Goal: Task Accomplishment & Management: Use online tool/utility

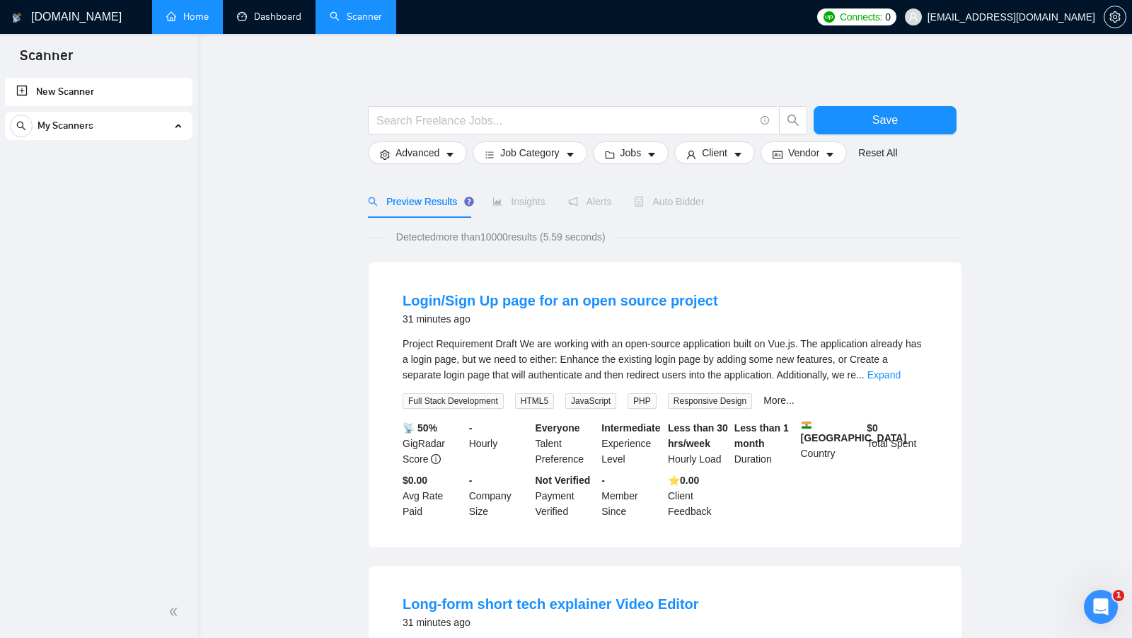
click at [190, 23] on link "Home" at bounding box center [187, 17] width 42 height 12
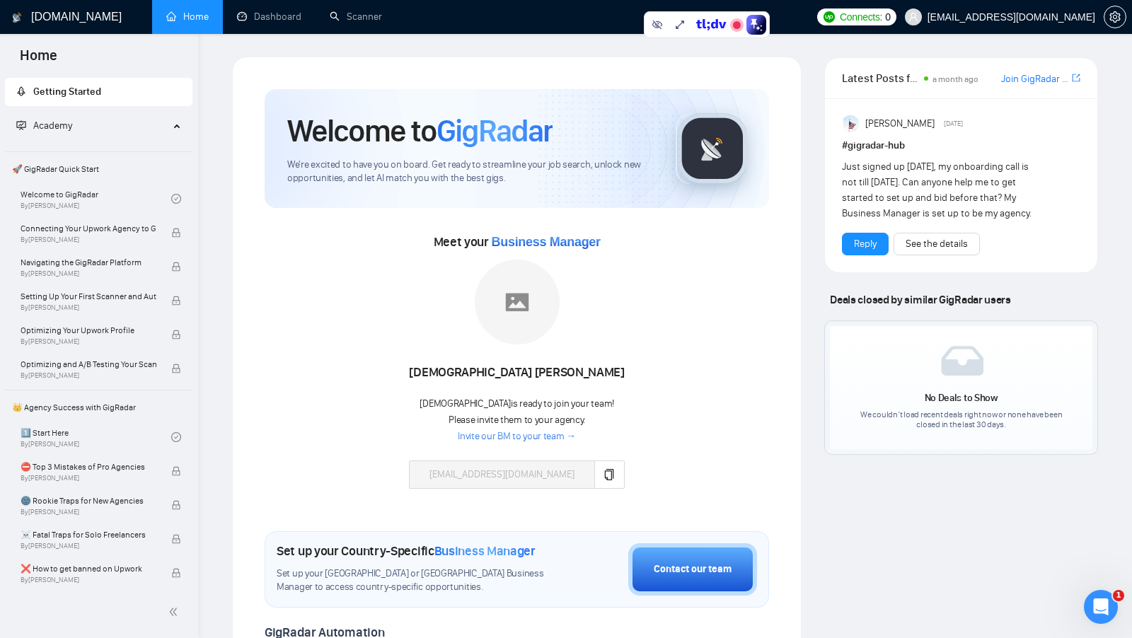
click at [753, 204] on div "Welcome to GigRadar We're excited to have you on board. Get ready to streamline…" at bounding box center [517, 148] width 505 height 119
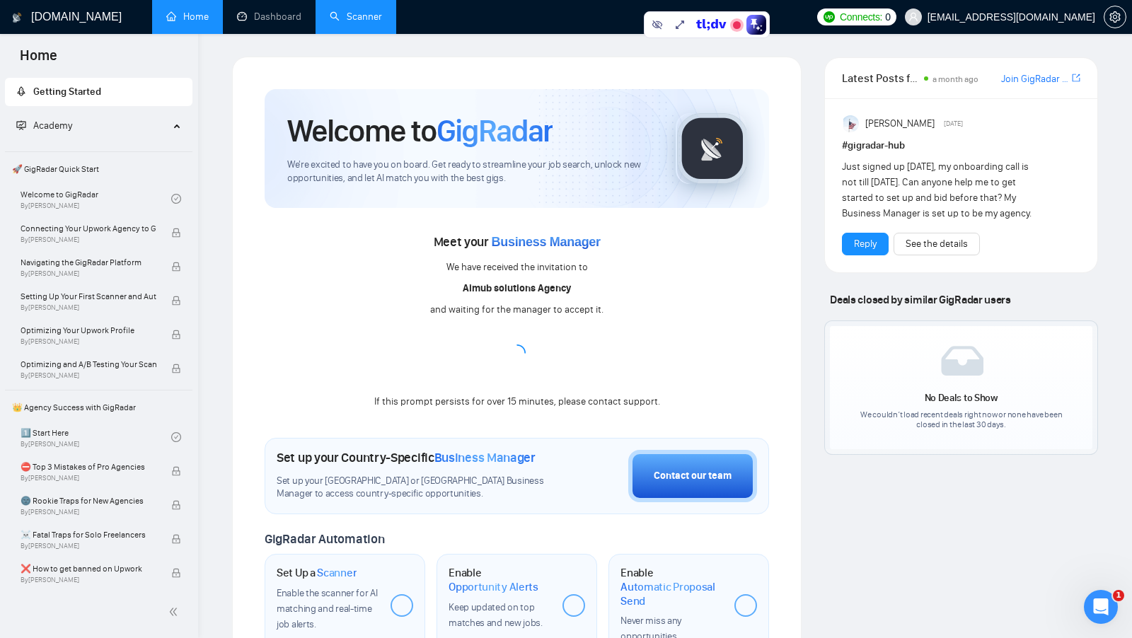
click at [355, 20] on link "Scanner" at bounding box center [356, 17] width 52 height 12
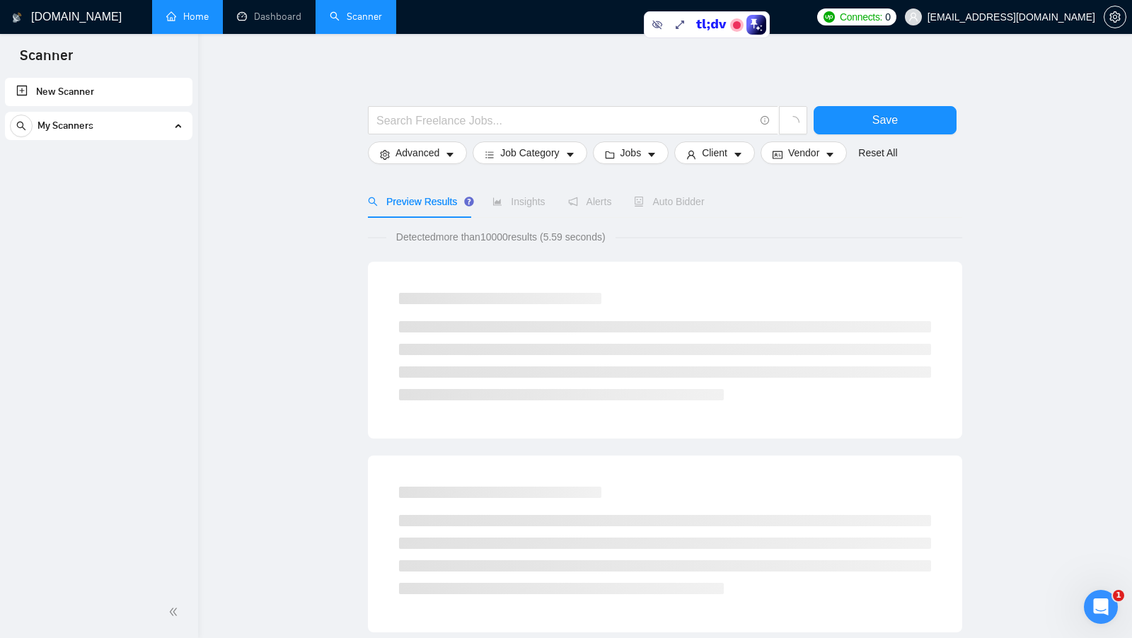
click at [403, 122] on input "text" at bounding box center [566, 121] width 378 height 18
paste input "(ai* | "voice agent") (voice | agent | chatbot)"
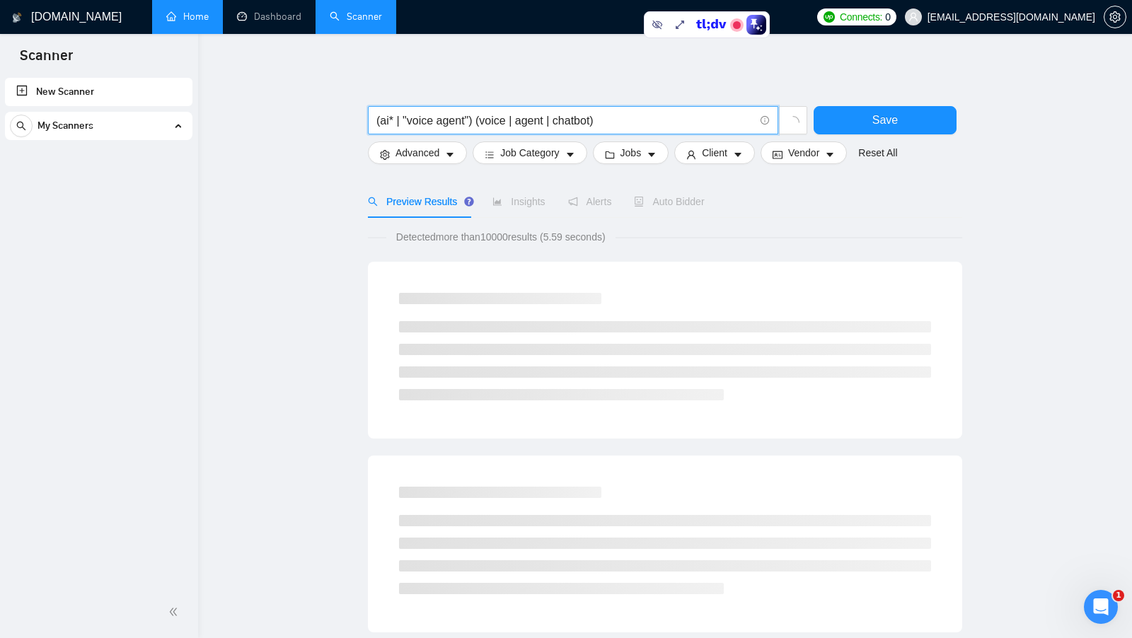
type input "(ai* | "voice agent") (voice | agent | chatbot)"
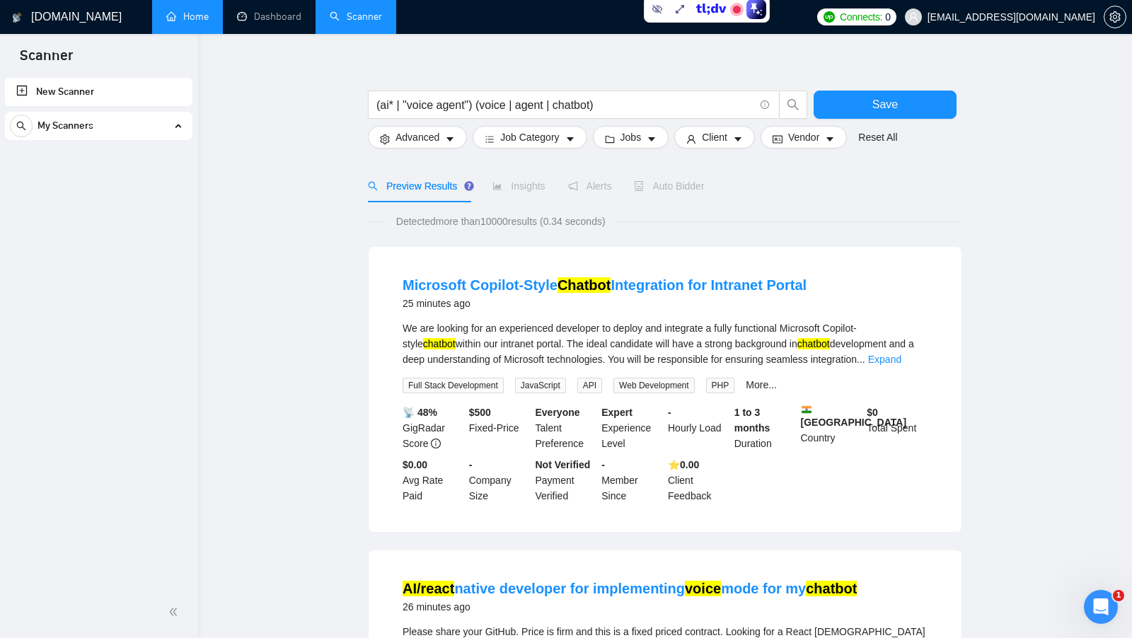
scroll to position [19, 0]
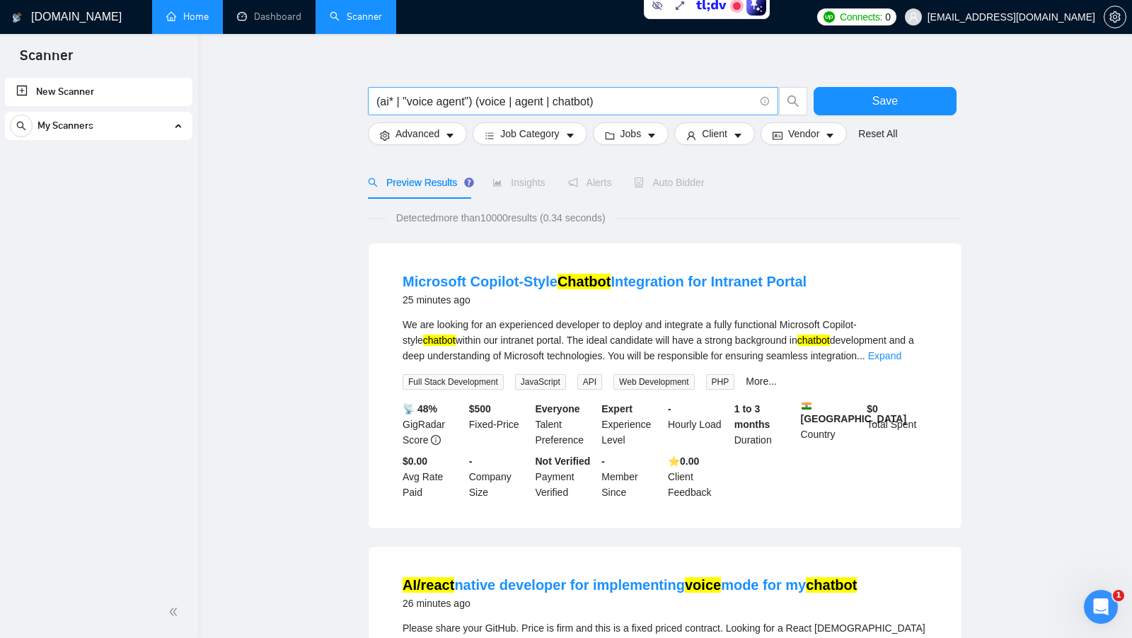
click at [385, 102] on input "(ai* | "voice agent") (voice | agent | chatbot)" at bounding box center [566, 102] width 378 height 18
click at [385, 103] on input "(ai* | "voice agent") (voice | agent | chatbot)" at bounding box center [566, 102] width 378 height 18
click at [494, 103] on input "(ai* | "voice agent") (voice | agent | chatbot)" at bounding box center [566, 102] width 378 height 18
click at [516, 102] on input "(ai* | "voice agent") (voice | agent | chatbot)" at bounding box center [566, 102] width 378 height 18
click at [427, 140] on span "Advanced" at bounding box center [418, 134] width 44 height 16
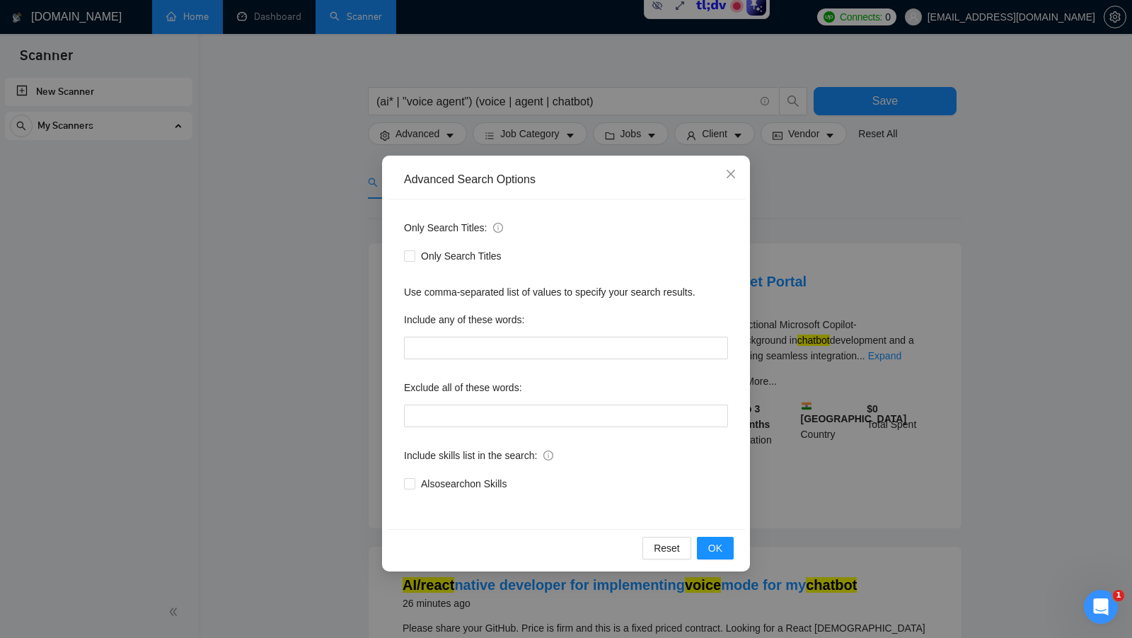
click at [317, 212] on div "Advanced Search Options Only Search Titles: Only Search Titles Use comma-separa…" at bounding box center [566, 319] width 1132 height 638
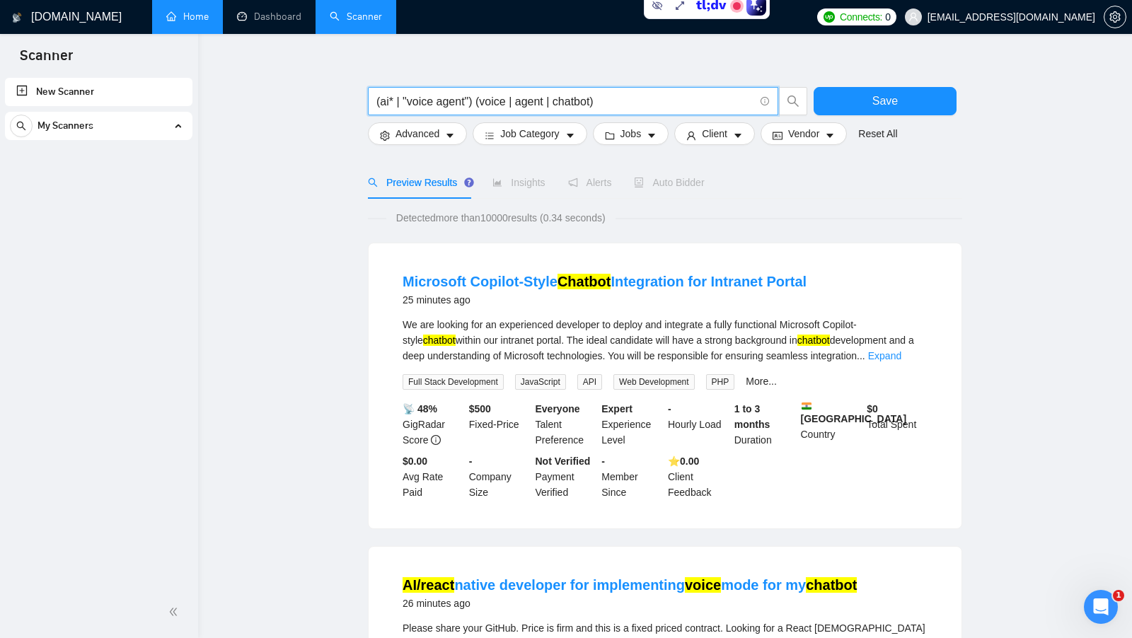
drag, startPoint x: 617, startPoint y: 101, endPoint x: 331, endPoint y: 100, distance: 285.9
click at [917, 93] on button "Save" at bounding box center [885, 101] width 143 height 28
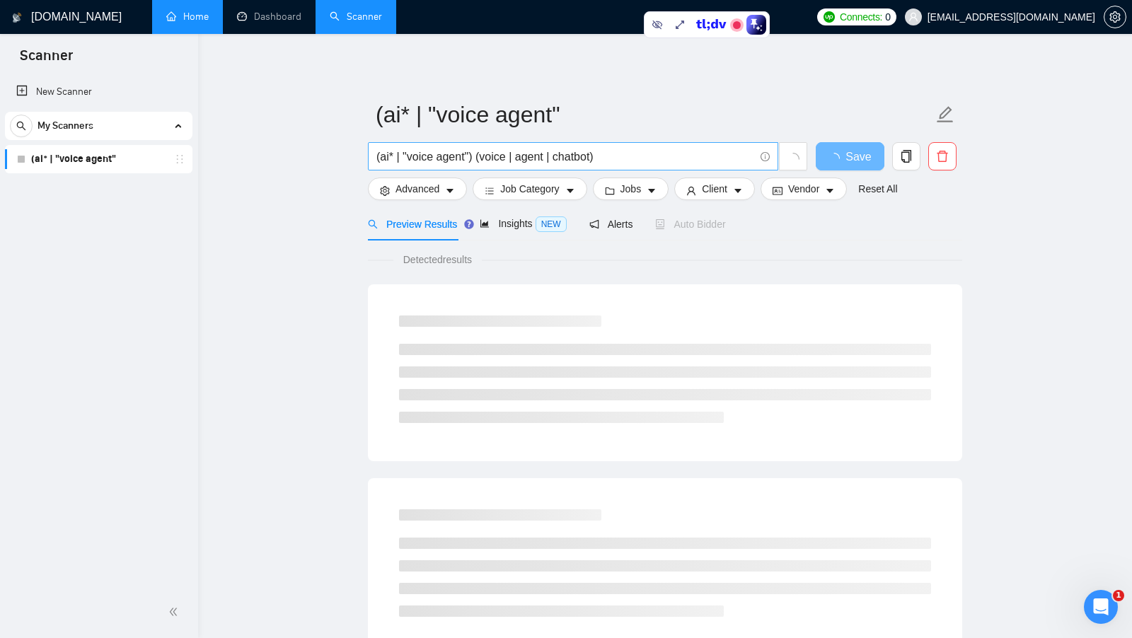
click at [383, 159] on input "(ai* | "voice agent") (voice | agent | chatbot)" at bounding box center [566, 157] width 378 height 18
click at [389, 156] on input "(ai* | "voice agent") (voice | agent | chatbot)" at bounding box center [566, 157] width 378 height 18
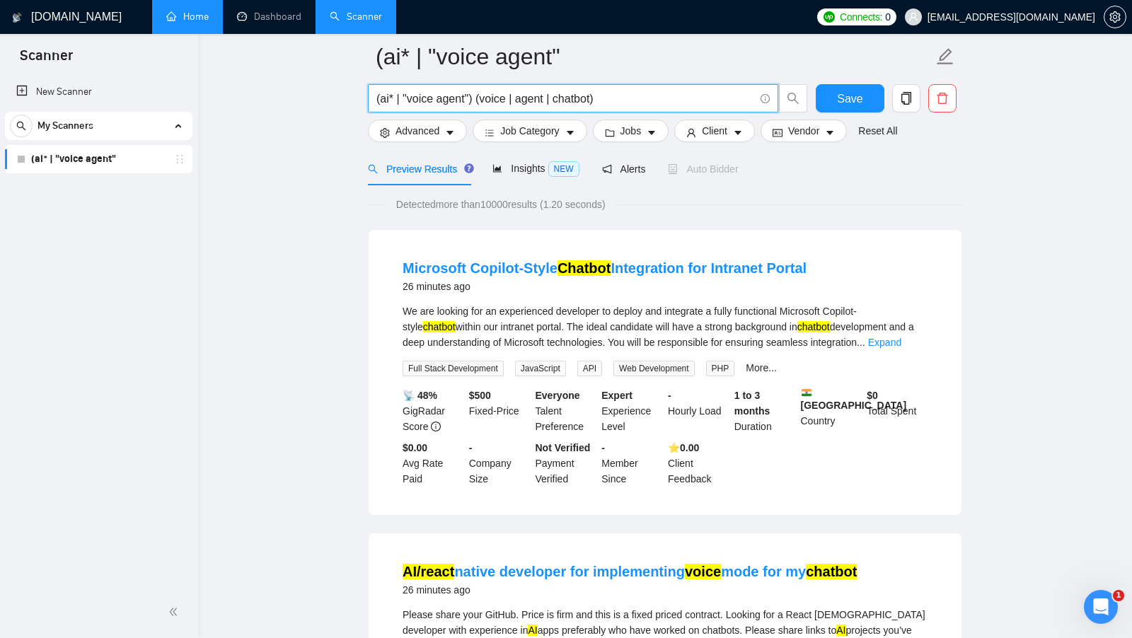
scroll to position [19, 0]
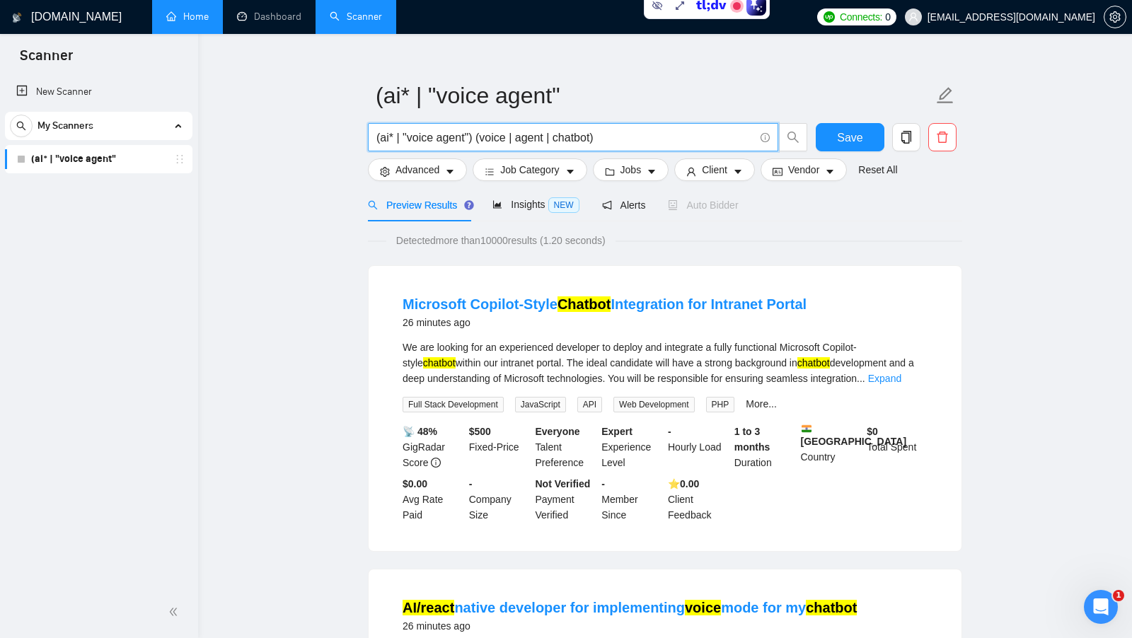
click at [396, 130] on input "(ai* | "voice agent") (voice | agent | chatbot)" at bounding box center [566, 138] width 378 height 18
click at [385, 134] on input "(ai* | "voice agent") (voice | agent | chatbot)" at bounding box center [566, 138] width 378 height 18
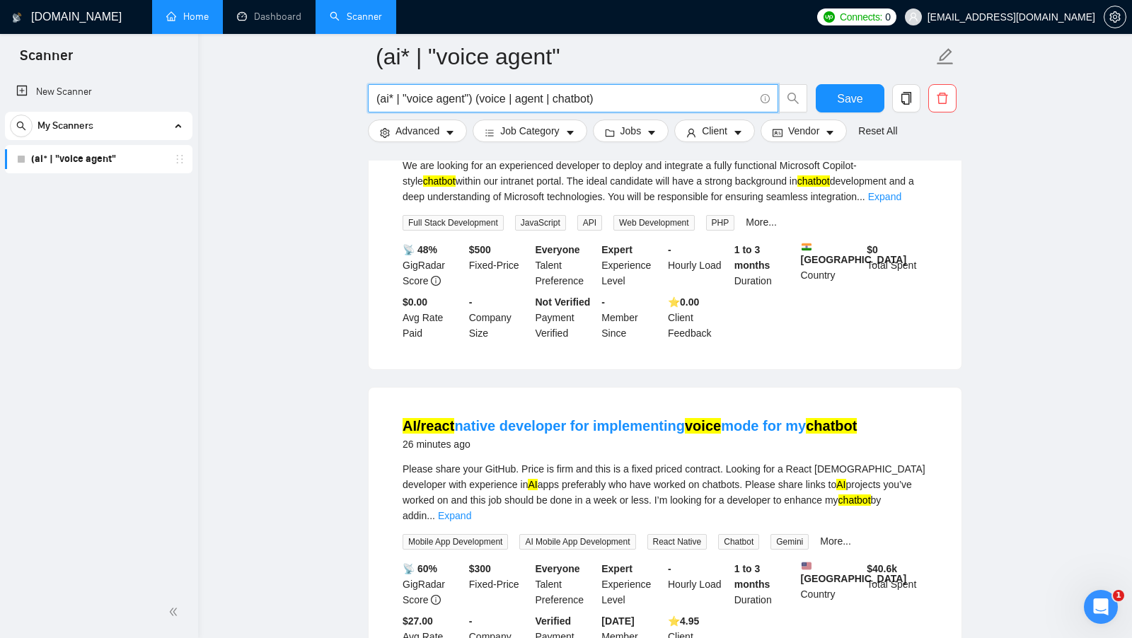
scroll to position [215, 0]
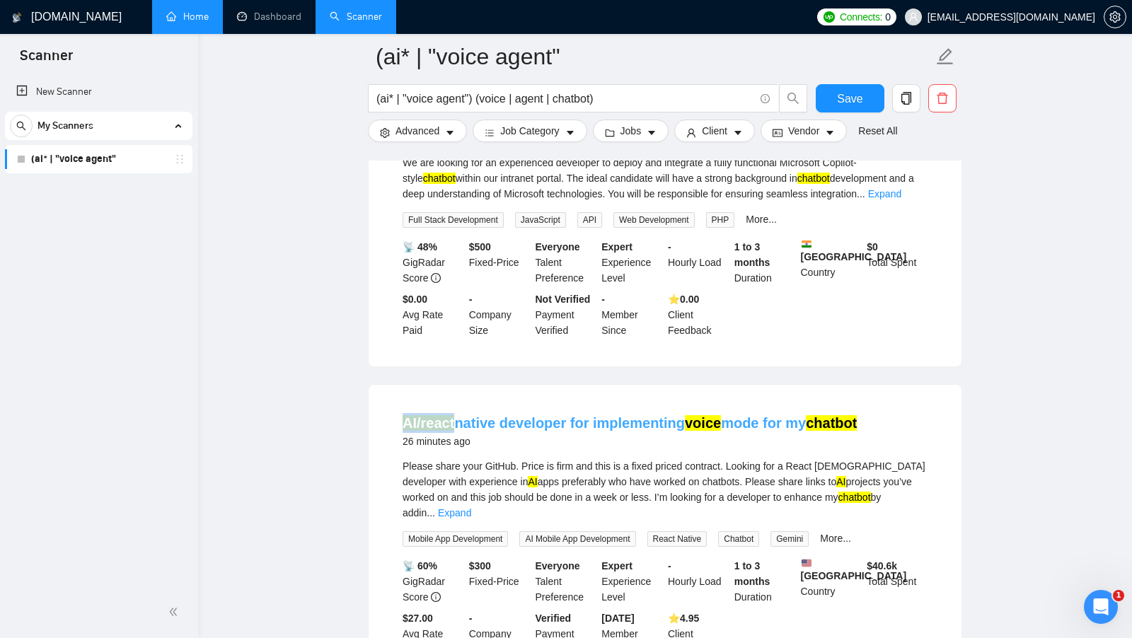
drag, startPoint x: 398, startPoint y: 417, endPoint x: 454, endPoint y: 417, distance: 56.6
click at [454, 417] on li "AI/react native developer for implementing voice mode for my chatbot 26 minutes…" at bounding box center [665, 535] width 559 height 267
click at [536, 440] on div "26 minutes ago" at bounding box center [630, 441] width 454 height 17
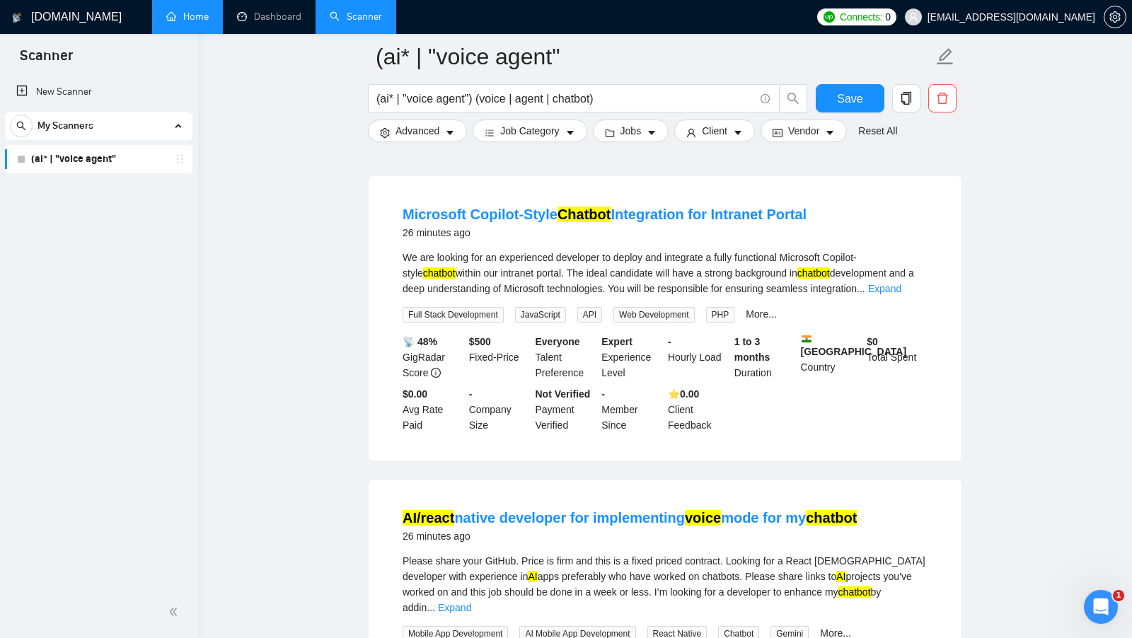
scroll to position [87, 0]
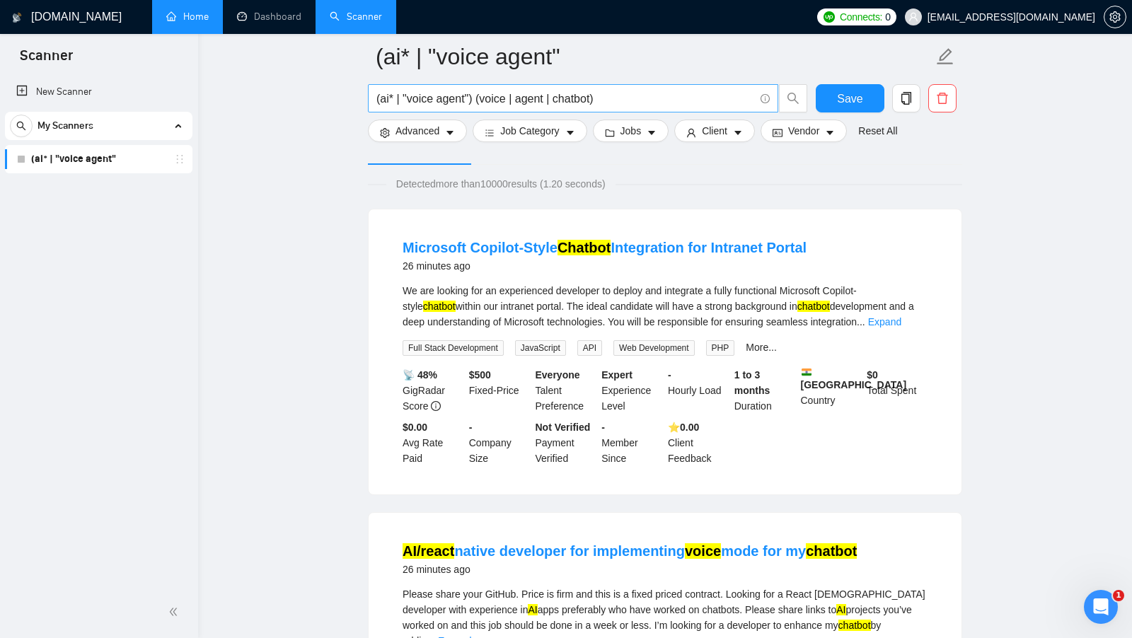
click at [511, 99] on input "(ai* | "voice agent") (voice | agent | chatbot)" at bounding box center [566, 99] width 378 height 18
click at [552, 93] on input "(ai* | "voice agent") (voice* | agent | chatbot)" at bounding box center [566, 99] width 378 height 18
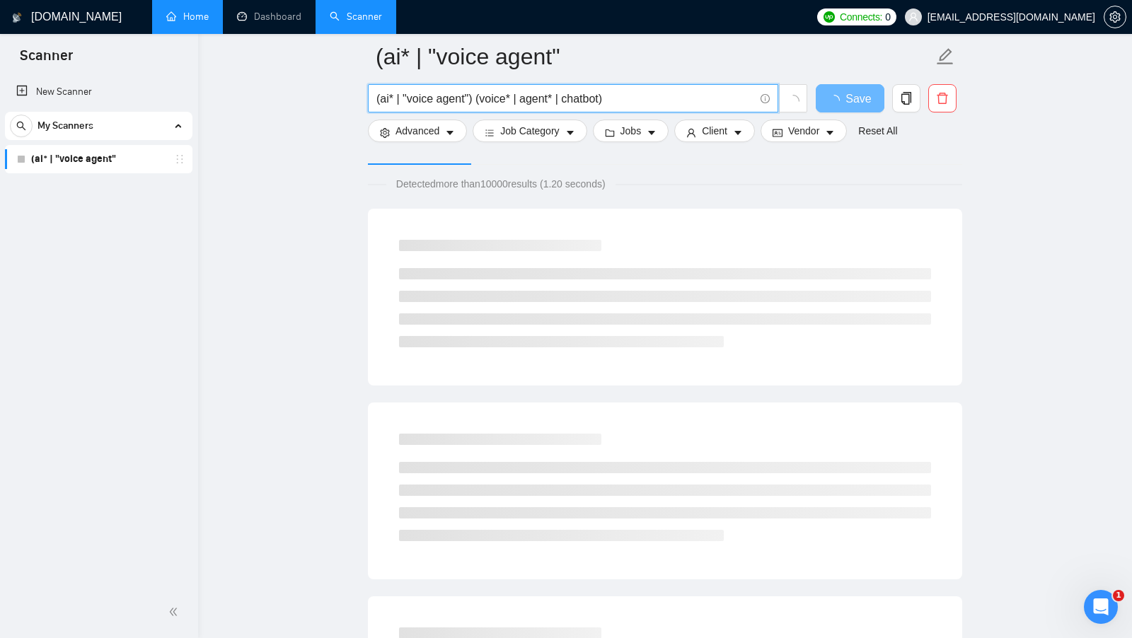
click at [605, 97] on input "(ai* | "voice agent") (voice* | agent* | chatbot)" at bounding box center [566, 99] width 378 height 18
click at [546, 102] on input "(ai* | "voice agent") (voice* | agent* | chatbot*)" at bounding box center [566, 99] width 378 height 18
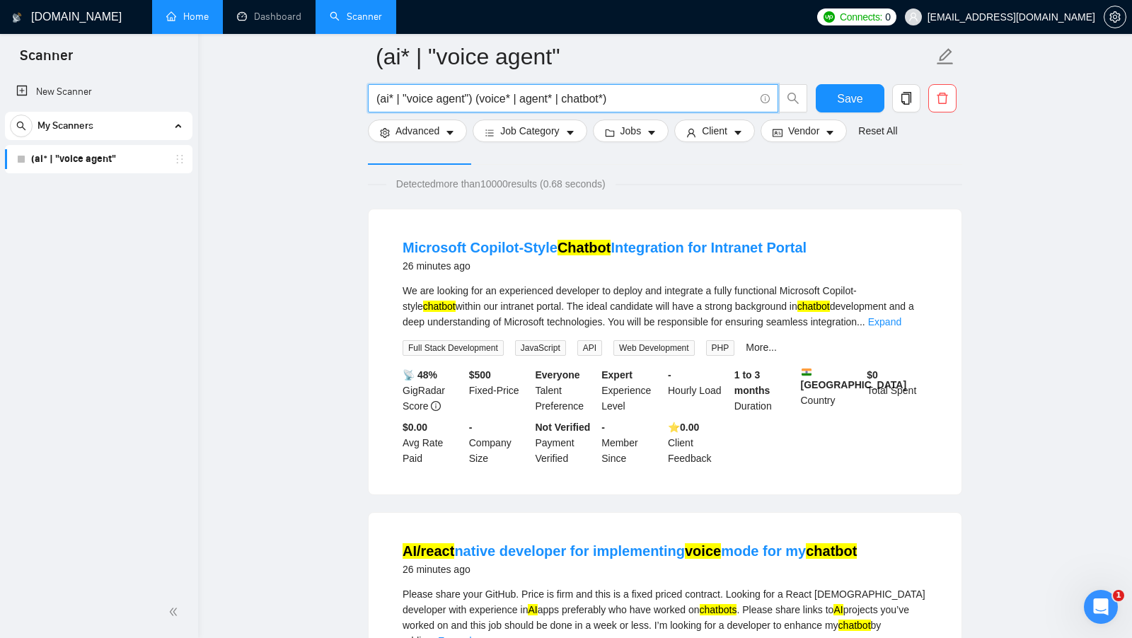
click at [595, 96] on input "(ai* | "voice agent") (voice* | agent* | chatbot*)" at bounding box center [566, 99] width 378 height 18
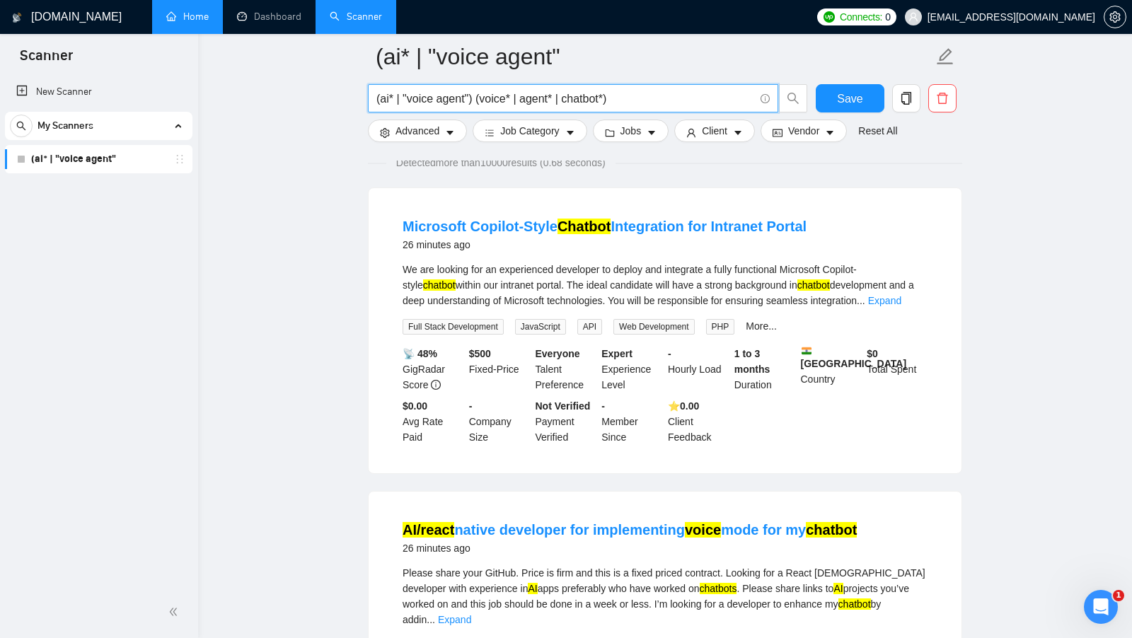
scroll to position [107, 0]
click at [645, 99] on input "(ai* | "voice agent") (voice* | agent* | chatbot*)" at bounding box center [566, 99] width 378 height 18
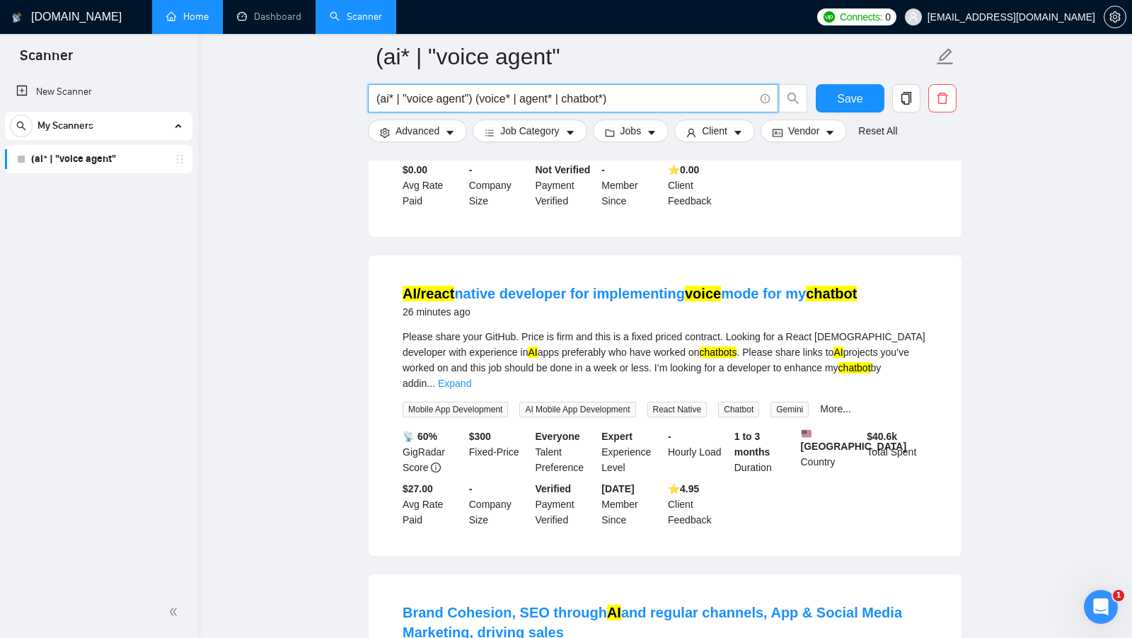
scroll to position [347, 0]
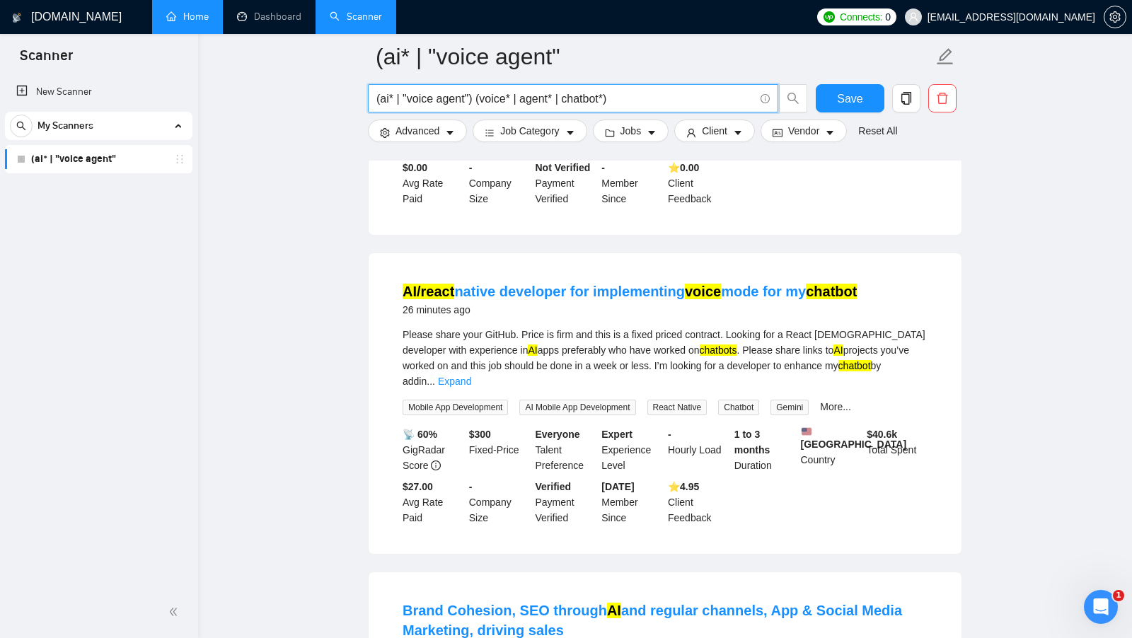
type input "(ai* | "voice agent") (voice* | agent* | chatbot*)"
click at [700, 348] on mark "chatbots" at bounding box center [719, 350] width 38 height 11
click at [701, 352] on div "Please share your GitHub. Price is firm and this is a fixed priced contract. Lo…" at bounding box center [665, 358] width 525 height 62
drag, startPoint x: 689, startPoint y: 352, endPoint x: 654, endPoint y: 352, distance: 35.4
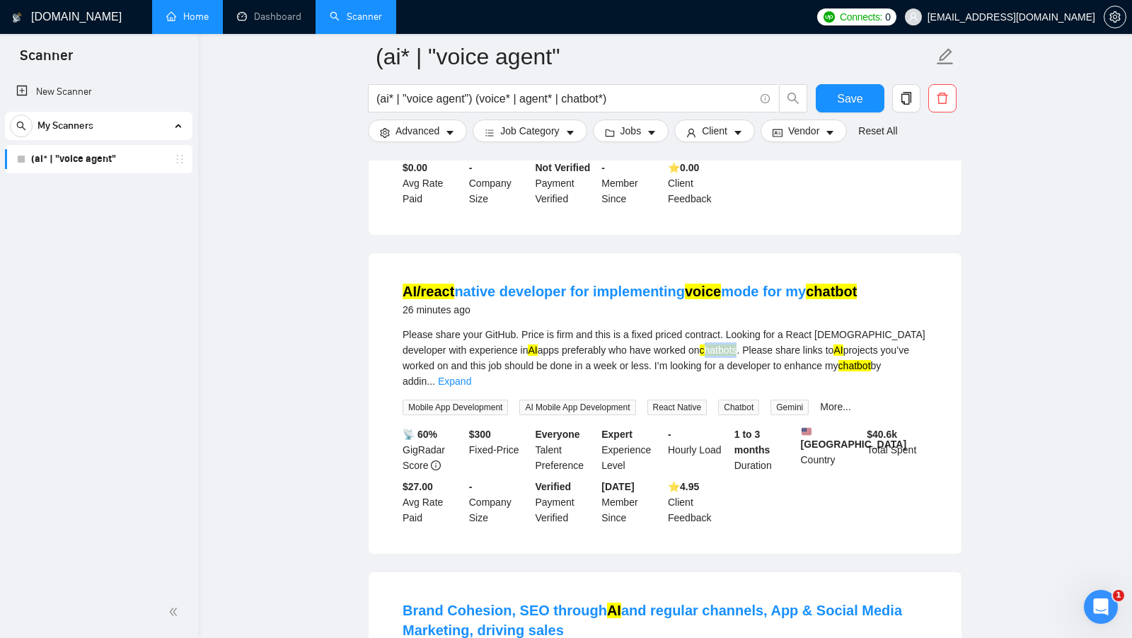
click at [654, 352] on div "Please share your GitHub. Price is firm and this is a fixed priced contract. Lo…" at bounding box center [665, 358] width 525 height 62
click at [700, 350] on mark "chatbots" at bounding box center [719, 350] width 38 height 11
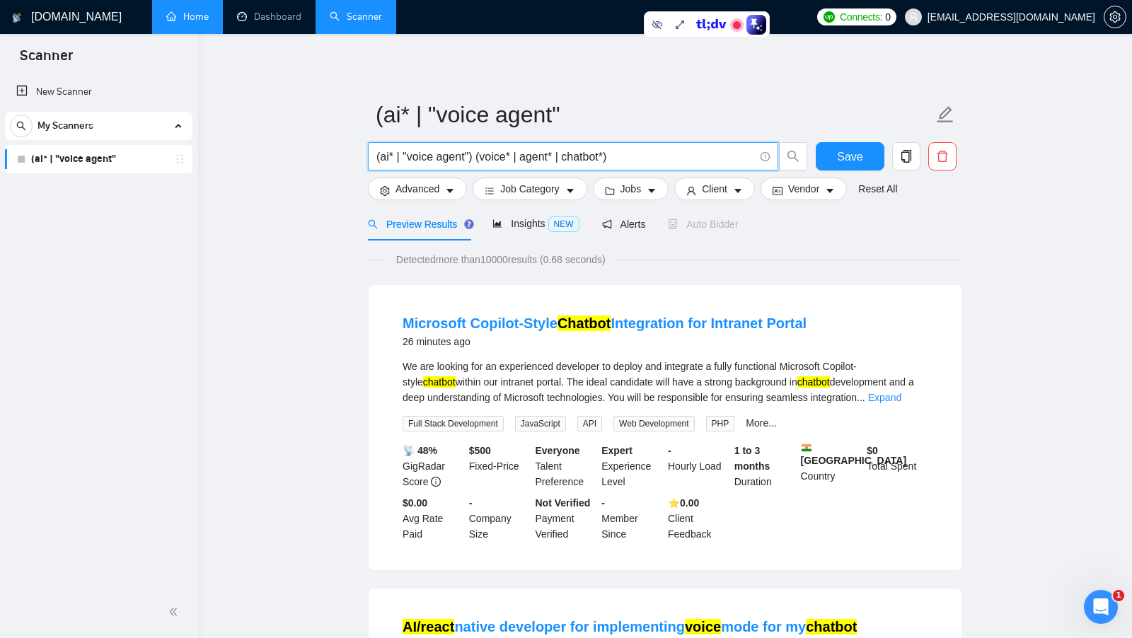
drag, startPoint x: 404, startPoint y: 156, endPoint x: 471, endPoint y: 154, distance: 66.6
click at [471, 154] on input "(ai* | "voice agent") (voice* | agent* | chatbot*)" at bounding box center [566, 157] width 378 height 18
click at [469, 156] on input "(ai* | "voice agent") (voice* | agent* | chatbot*)" at bounding box center [566, 157] width 378 height 18
drag, startPoint x: 473, startPoint y: 155, endPoint x: 404, endPoint y: 159, distance: 69.5
click at [404, 159] on input "(ai* | "voice agent") (voice* | agent* | chatbot*)" at bounding box center [566, 157] width 378 height 18
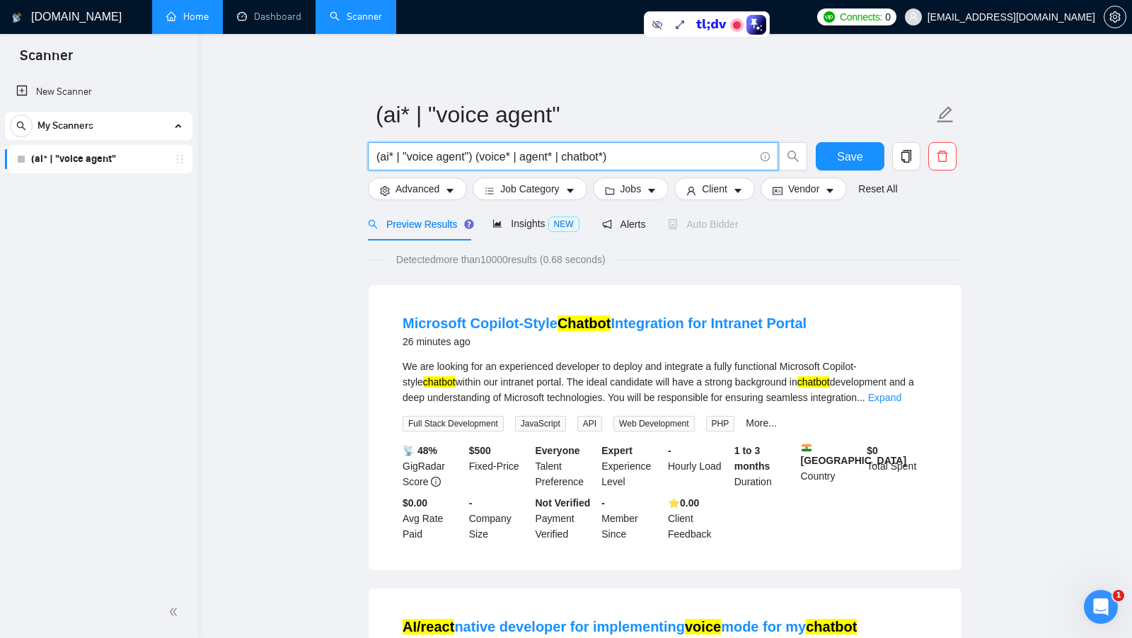
click at [464, 155] on input "(ai* | "voice agent") (voice* | agent* | chatbot*)" at bounding box center [566, 157] width 378 height 18
click at [438, 156] on input "(ai* | "voice agent") (voice* | agent* | chatbot*)" at bounding box center [566, 157] width 378 height 18
click at [423, 159] on input "(ai* | "voice agent") (voice* | agent* | chatbot*)" at bounding box center [566, 157] width 378 height 18
drag, startPoint x: 696, startPoint y: 147, endPoint x: 432, endPoint y: 150, distance: 264.0
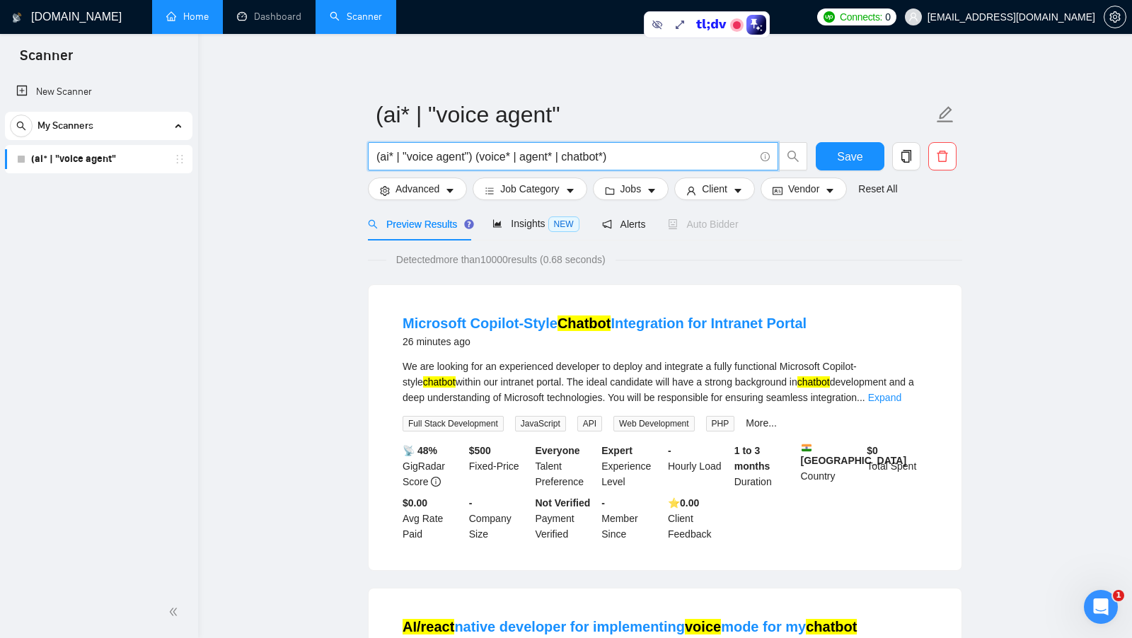
click at [432, 150] on span "(ai* | "voice agent") (voice* | agent* | chatbot*)" at bounding box center [573, 156] width 411 height 28
click at [530, 149] on input "(ai* | "voice agent") (voice* | agent* | chatbot*)" at bounding box center [566, 157] width 378 height 18
click at [424, 159] on input "voice agent" at bounding box center [566, 157] width 378 height 18
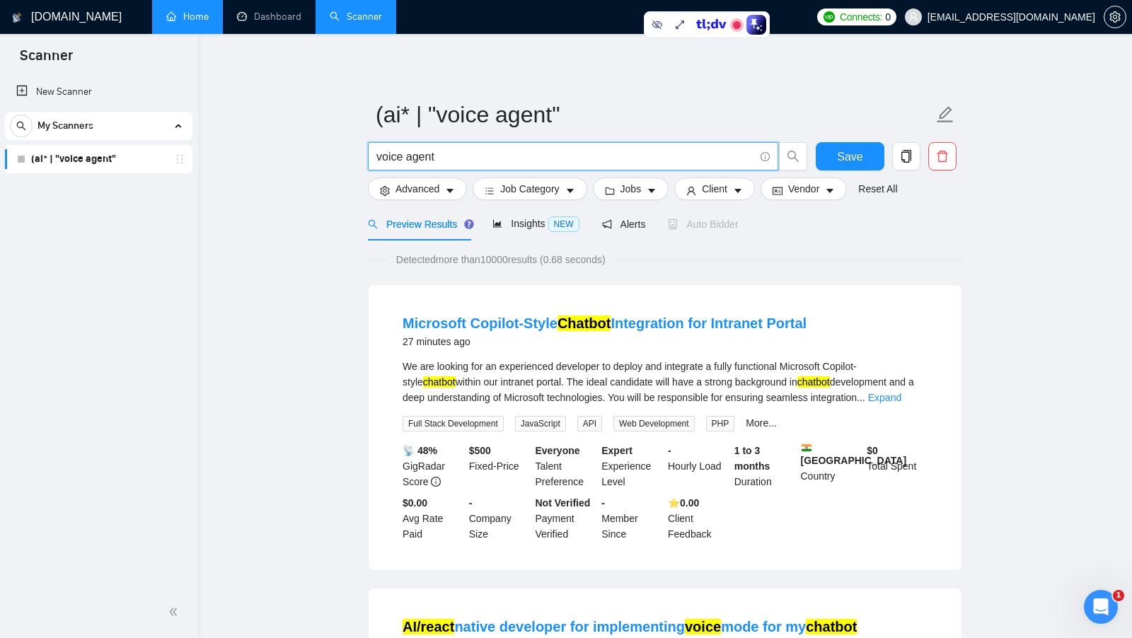
click at [424, 159] on input "voice agent" at bounding box center [566, 157] width 378 height 18
click at [396, 159] on input "voice agent" at bounding box center [566, 157] width 378 height 18
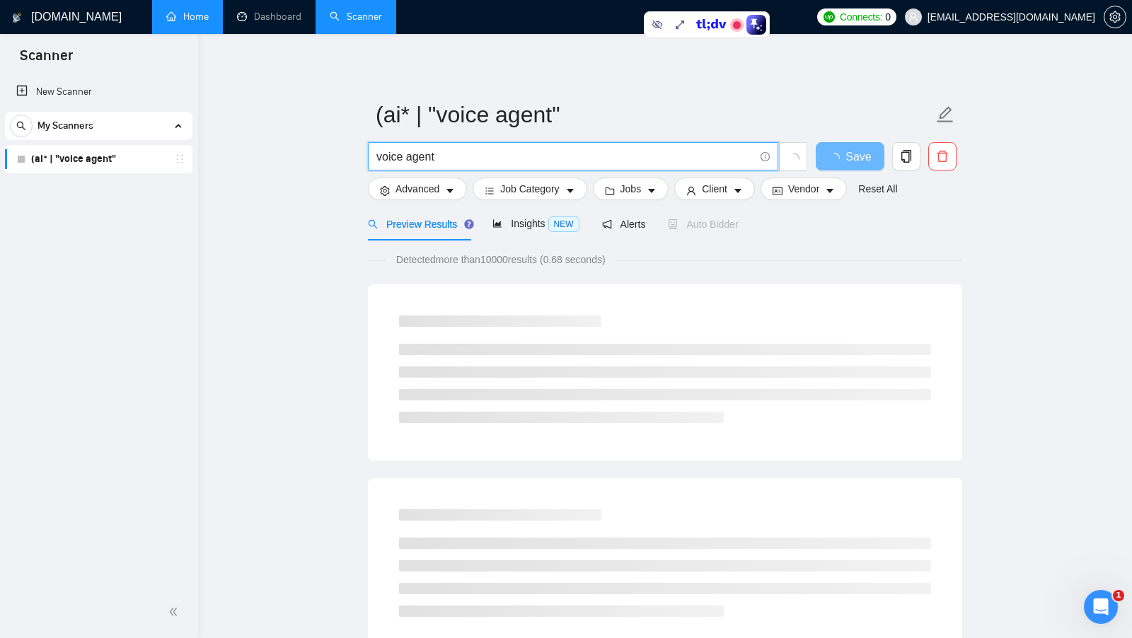
click at [395, 159] on input "voice agent" at bounding box center [566, 157] width 378 height 18
click at [448, 159] on input "voice agent" at bounding box center [566, 157] width 378 height 18
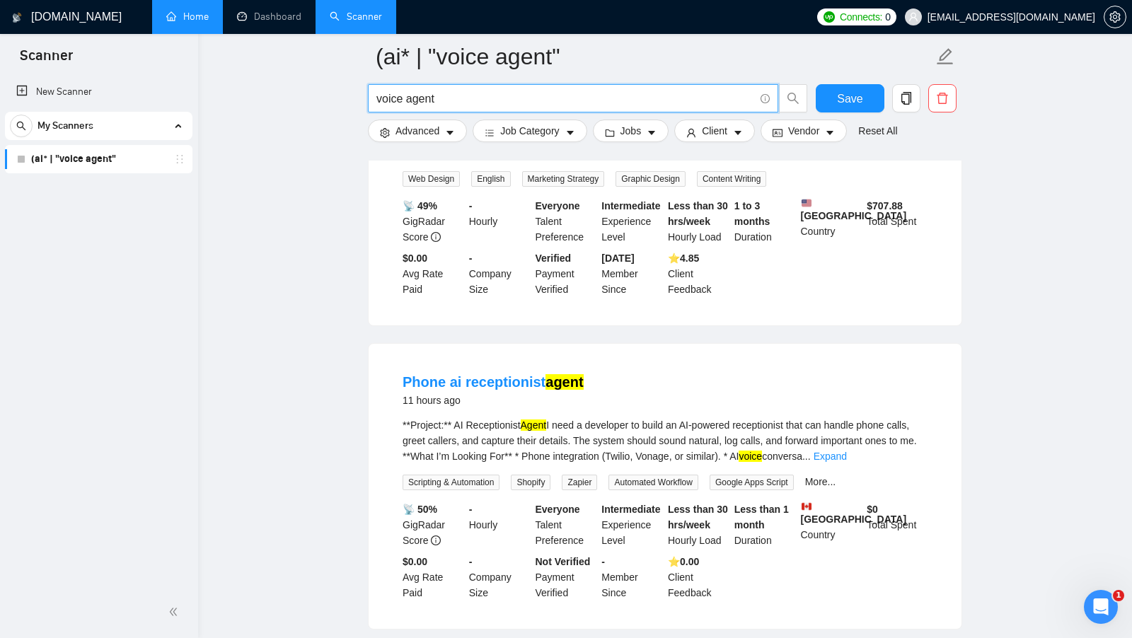
scroll to position [638, 0]
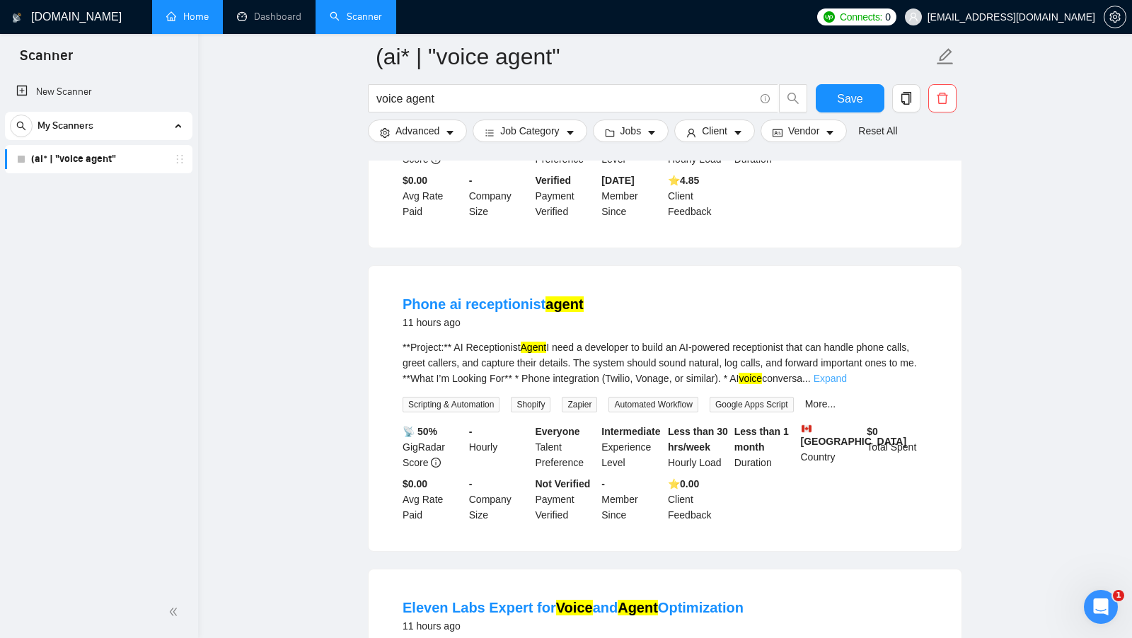
click at [847, 384] on link "Expand" at bounding box center [830, 378] width 33 height 11
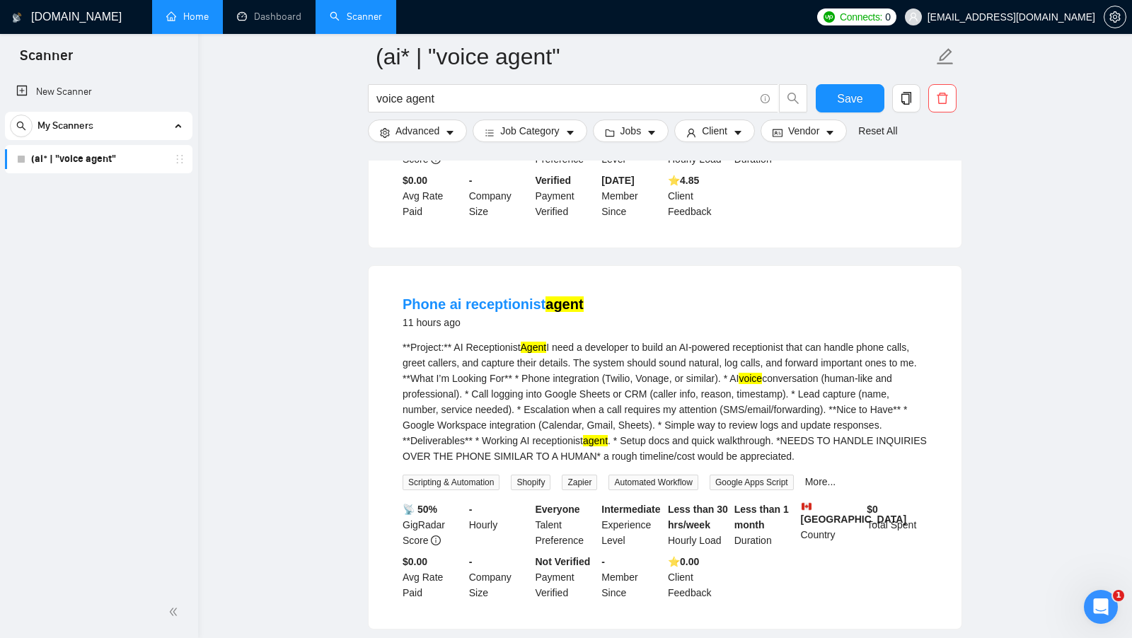
click at [762, 384] on mark "voice" at bounding box center [750, 378] width 23 height 11
click at [474, 91] on input "voice agent" at bounding box center [566, 99] width 378 height 18
click at [377, 98] on input "voice agent"" at bounding box center [566, 99] width 378 height 18
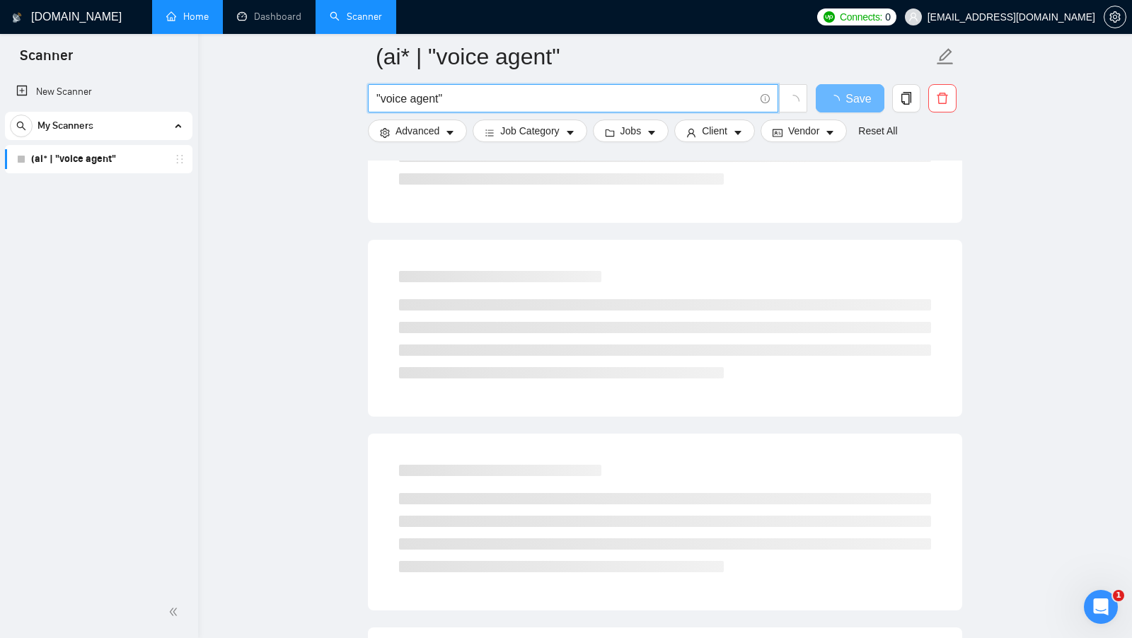
click at [474, 91] on input ""voice agent"" at bounding box center [566, 99] width 378 height 18
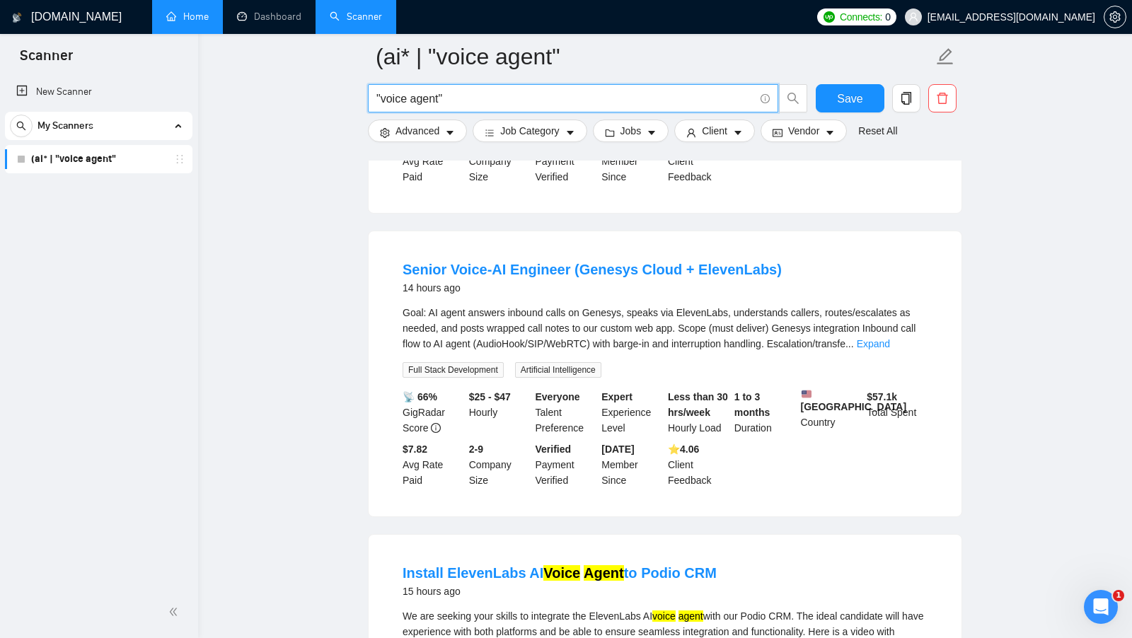
scroll to position [677, 0]
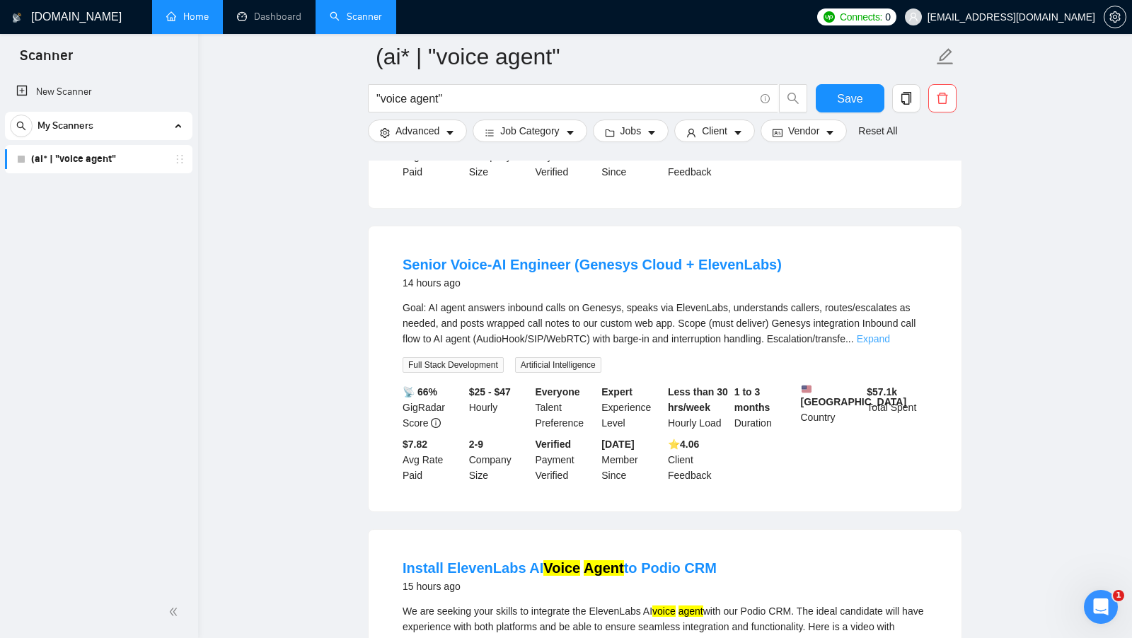
click at [890, 345] on link "Expand" at bounding box center [873, 338] width 33 height 11
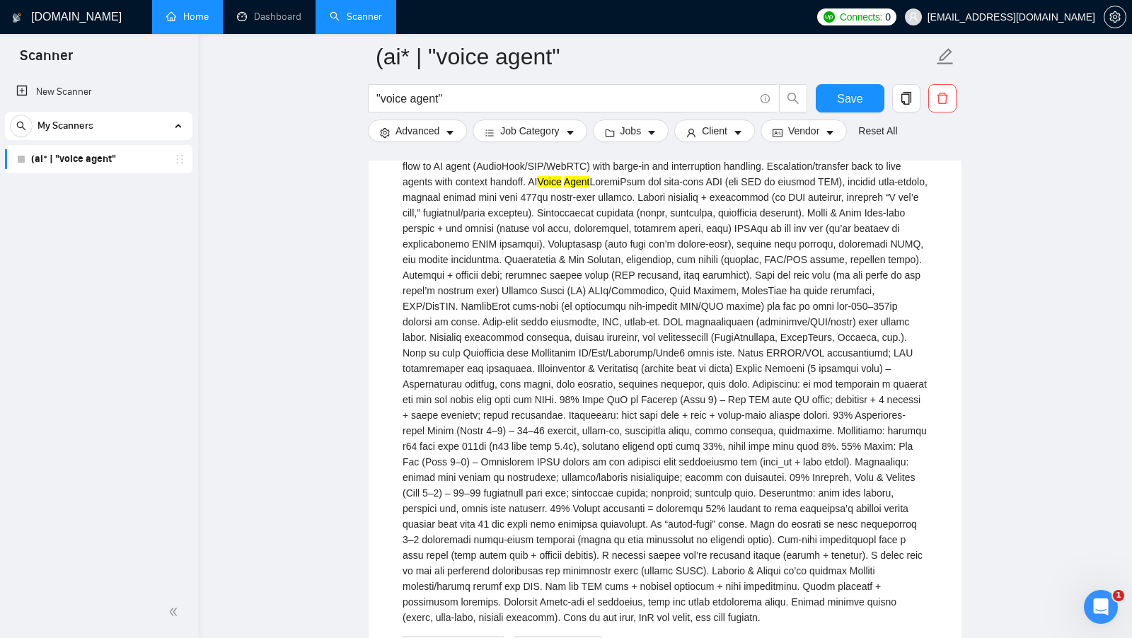
scroll to position [0, 0]
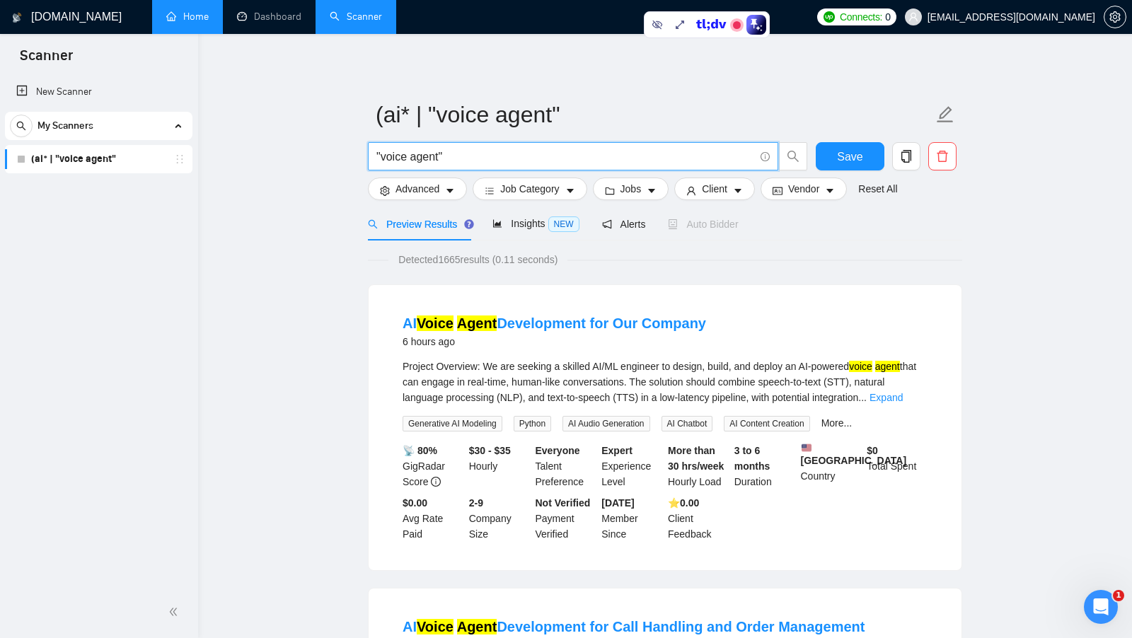
click at [473, 165] on input ""voice agent"" at bounding box center [566, 157] width 378 height 18
paste input "(ai* | "voice agent") (voice* | agent* | chatbot*)"
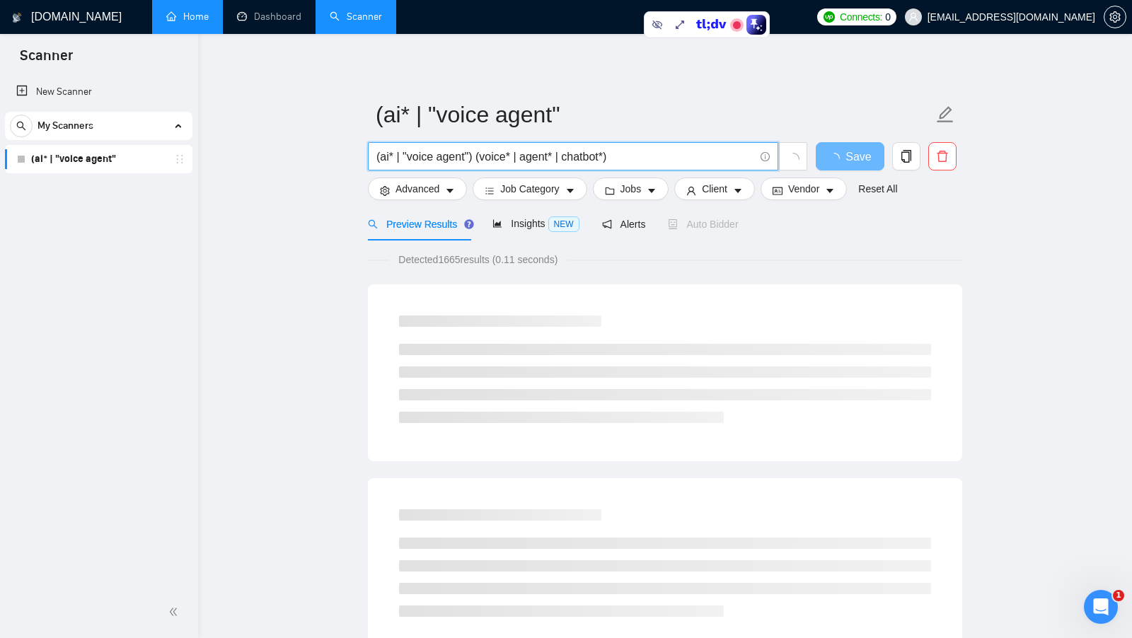
drag, startPoint x: 402, startPoint y: 155, endPoint x: 394, endPoint y: 155, distance: 7.8
click at [395, 155] on input "(ai* | "voice agent") (voice* | agent* | chatbot*)" at bounding box center [566, 157] width 378 height 18
click at [394, 155] on input "(ai* | "voice agent") (voice* | agent* | chatbot*)" at bounding box center [566, 157] width 378 height 18
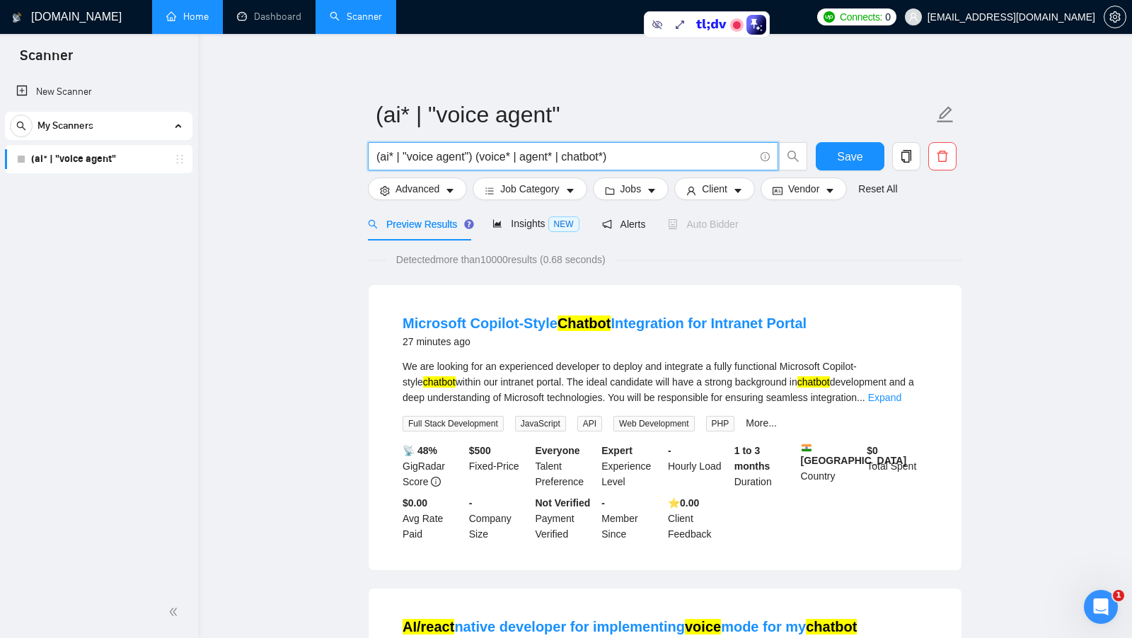
click at [382, 156] on input "(ai* | "voice agent") (voice* | agent* | chatbot*)" at bounding box center [566, 157] width 378 height 18
drag, startPoint x: 407, startPoint y: 156, endPoint x: 468, endPoint y: 156, distance: 60.9
click at [468, 156] on input "(ai* | "voice agent") (voice* | agent* | chatbot*)" at bounding box center [566, 157] width 378 height 18
click at [475, 156] on input "(ai* | "voice agent") (voice* | agent* | chatbot*)" at bounding box center [566, 157] width 378 height 18
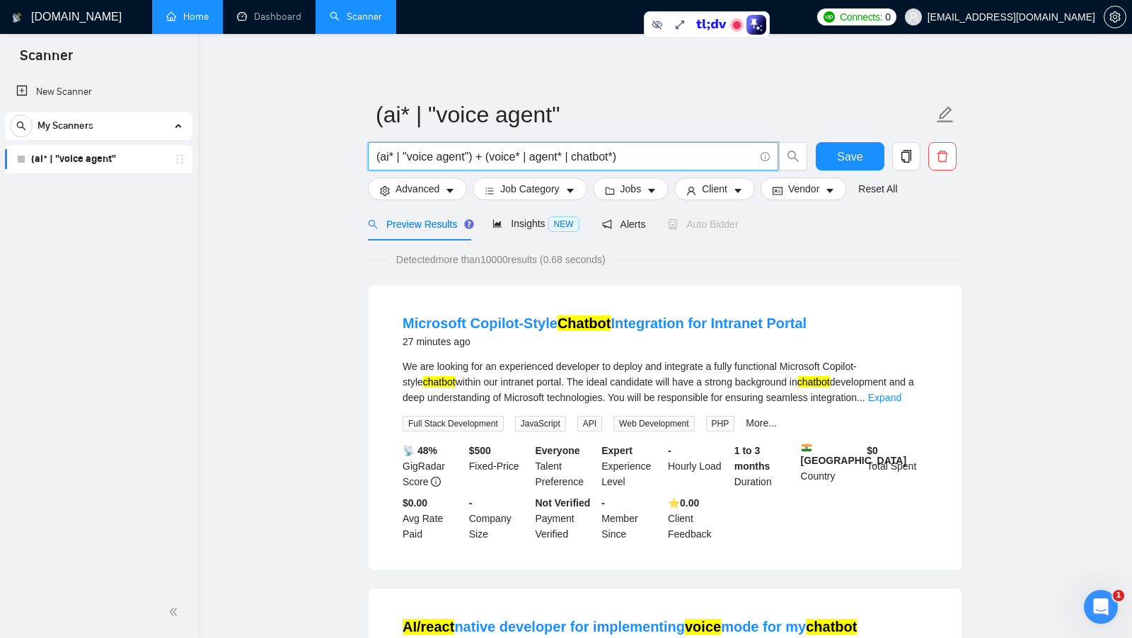
click at [386, 159] on input "(ai* | "voice agent") + (voice* | agent* | chatbot*)" at bounding box center [566, 157] width 378 height 18
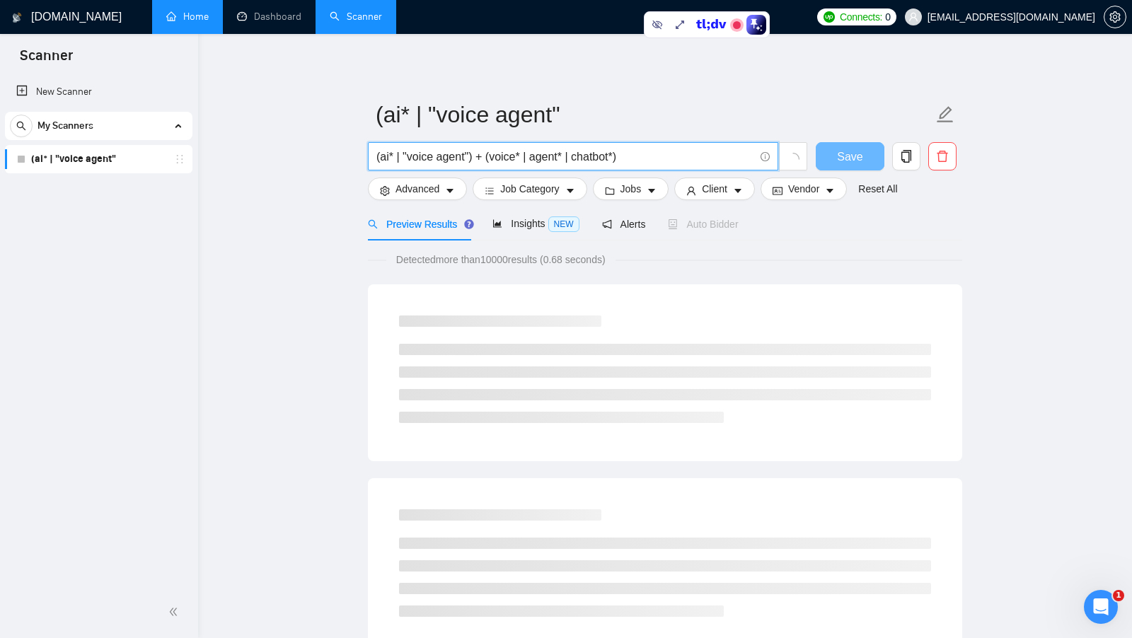
click at [386, 159] on input "(ai* | "voice agent") + (voice* | agent* | chatbot*)" at bounding box center [566, 157] width 378 height 18
drag, startPoint x: 403, startPoint y: 157, endPoint x: 471, endPoint y: 158, distance: 67.2
click at [471, 158] on input "(ai* | "voice agent") + (voice* | agent* | chatbot*)" at bounding box center [566, 157] width 378 height 18
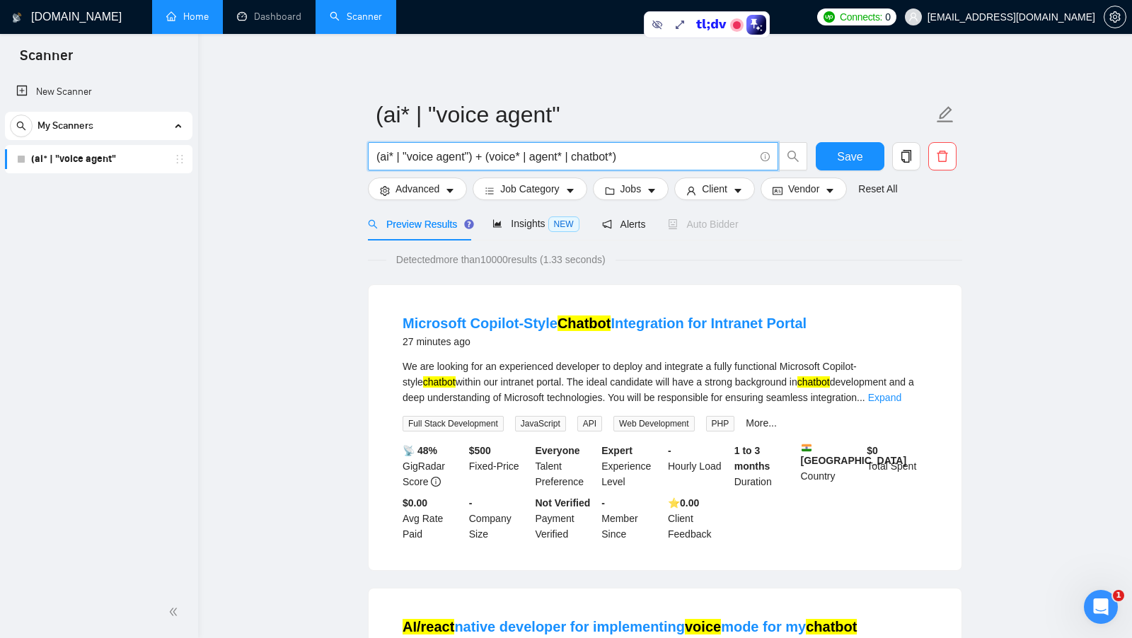
click at [506, 156] on input "(ai* | "voice agent") + (voice* | agent* | chatbot*)" at bounding box center [566, 157] width 378 height 18
click at [550, 153] on input "(ai* | "voice agent") + (voice* | agent* | chatbot*)" at bounding box center [566, 157] width 378 height 18
click at [551, 153] on input "(ai* | "voice agent") + (voice* | agent* | chatbot*)" at bounding box center [566, 157] width 378 height 18
click at [589, 153] on input "(ai* | "voice agent") + (voice* | agent* | chatbot*)" at bounding box center [566, 157] width 378 height 18
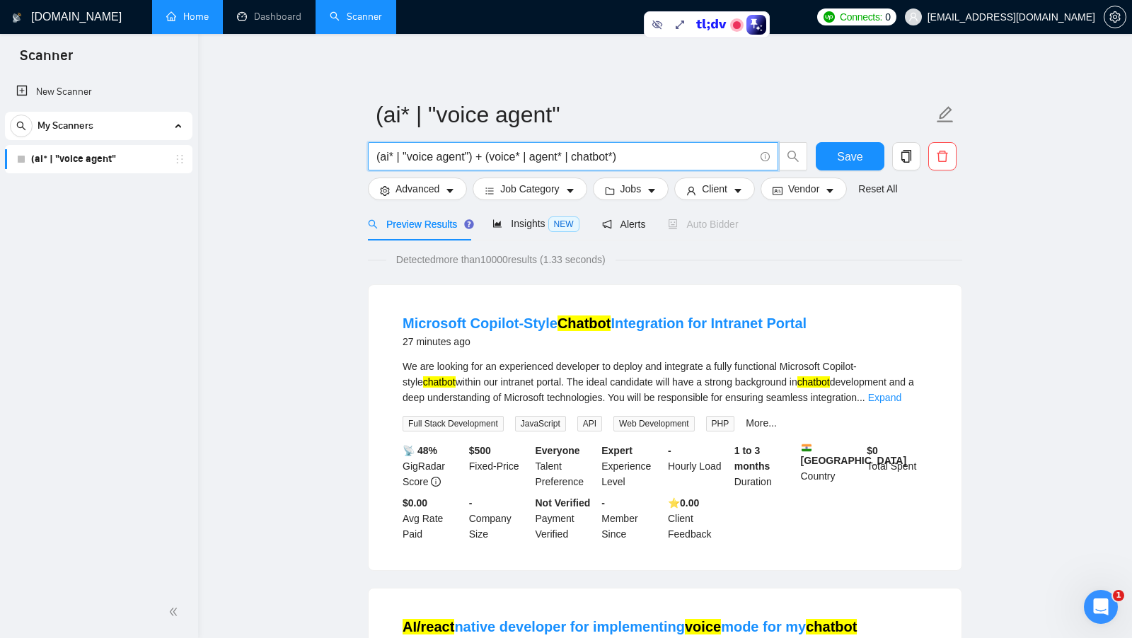
click at [589, 153] on input "(ai* | "voice agent") + (voice* | agent* | chatbot*)" at bounding box center [566, 157] width 378 height 18
click at [384, 159] on input "(ai* | "voice agent") + (voice* | agent* | chatbot*)" at bounding box center [566, 157] width 378 height 18
click at [508, 153] on input "(ai* | "voice agent") + (voice* | agent* | chatbot*)" at bounding box center [566, 157] width 378 height 18
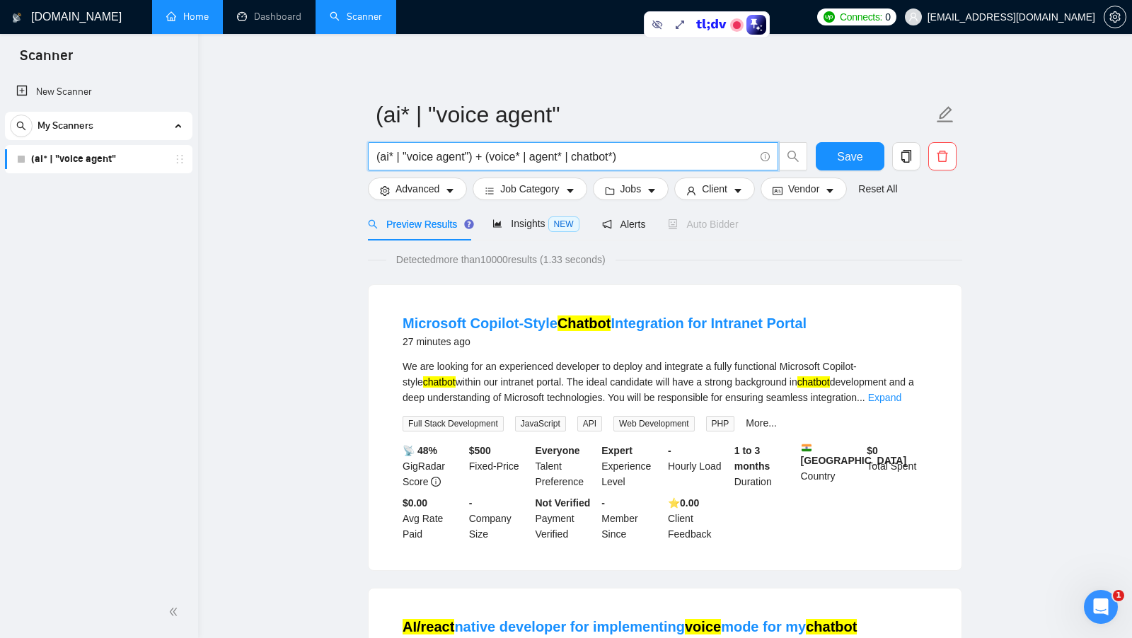
click at [384, 158] on input "(ai* | "voice agent") + (voice* | agent* | chatbot*)" at bounding box center [566, 157] width 378 height 18
click at [553, 156] on input "(ai* | "voice agent") + (voice* | agent* | chatbot*)" at bounding box center [566, 157] width 378 height 18
click at [552, 156] on input "(ai* | "voice agent") + (voice* | agent* | chatbot*)" at bounding box center [566, 157] width 378 height 18
click at [382, 156] on input "(ai* | "voice agent") + (voice* | agent* | chatbot*)" at bounding box center [566, 157] width 378 height 18
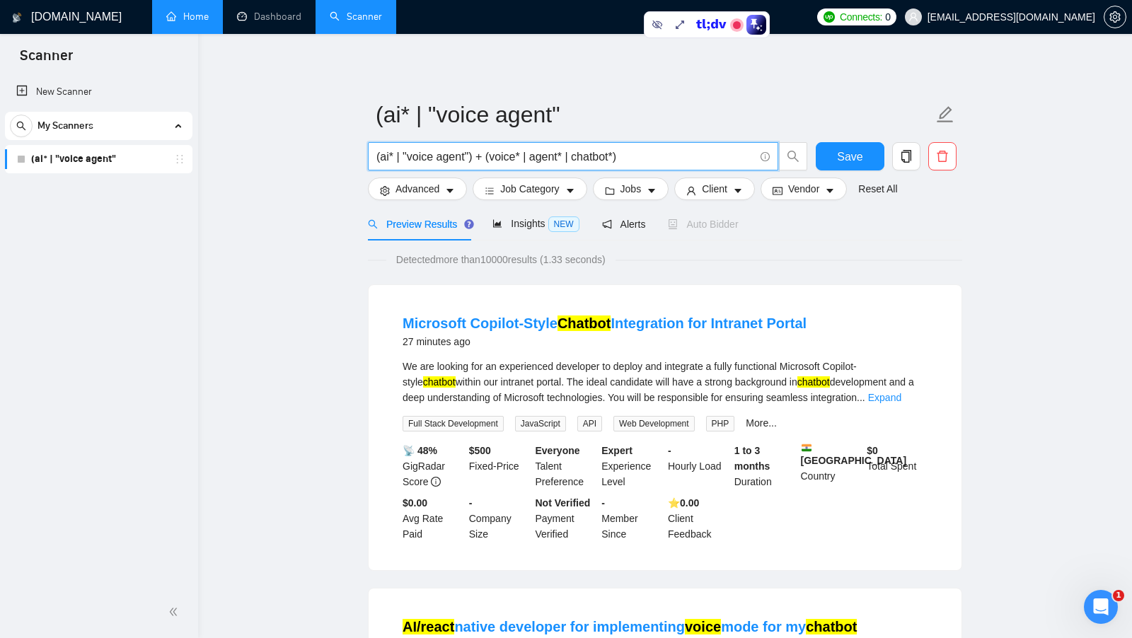
click at [382, 156] on input "(ai* | "voice agent") + (voice* | agent* | chatbot*)" at bounding box center [566, 157] width 378 height 18
click at [592, 153] on input "(ai* | "voice agent") + (voice* | agent* | chatbot*)" at bounding box center [566, 157] width 378 height 18
drag, startPoint x: 408, startPoint y: 157, endPoint x: 463, endPoint y: 155, distance: 54.5
click at [463, 155] on input "(ai* | "voice agent") + (voice* | agent* | chatbot*)" at bounding box center [566, 157] width 378 height 18
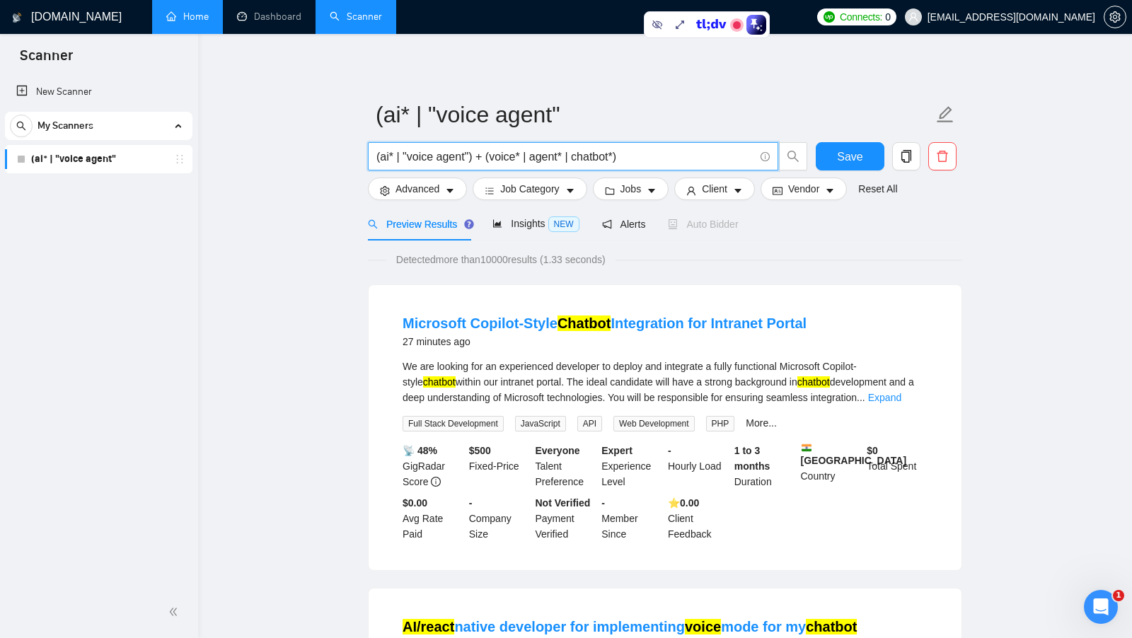
click at [589, 155] on input "(ai* | "voice agent") + (voice* | agent* | chatbot*)" at bounding box center [566, 157] width 378 height 18
click at [589, 154] on input "(ai* | "voice agent") + (voice* | agent* | chatbot*)" at bounding box center [566, 157] width 378 height 18
click at [654, 157] on input "(ai* | "voice agent") + (voice* | agent* | chatbot*)" at bounding box center [566, 157] width 378 height 18
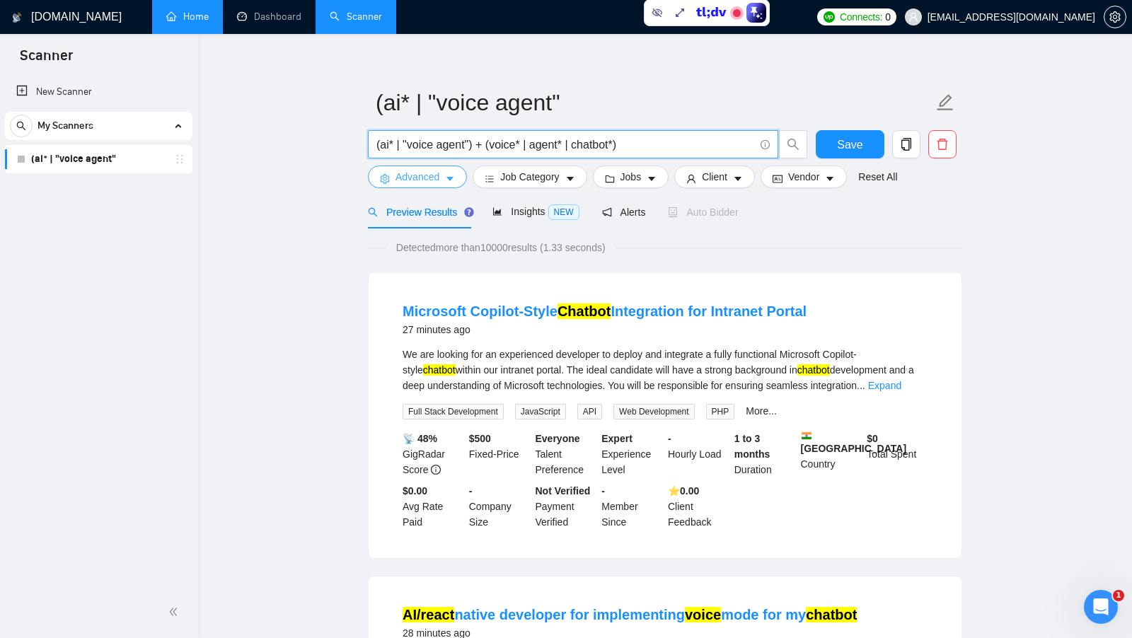
type input "(ai* | "voice agent") + (voice* | agent* | chatbot*)"
click at [447, 180] on icon "caret-down" at bounding box center [450, 179] width 10 height 10
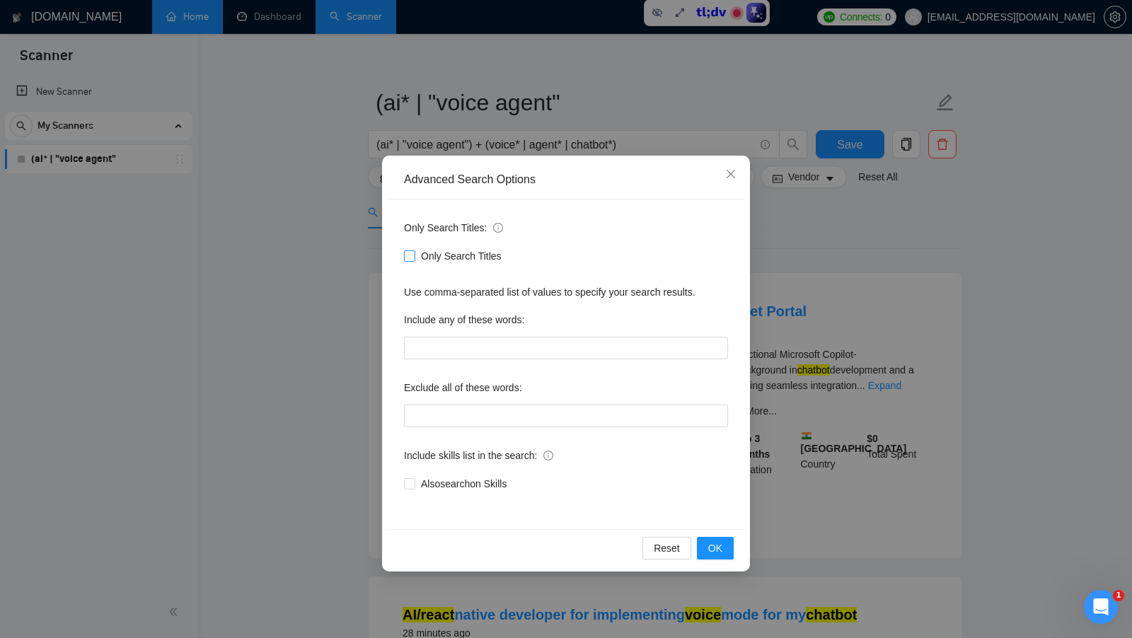
click at [444, 254] on span "Only Search Titles" at bounding box center [461, 256] width 92 height 16
click at [414, 254] on input "Only Search Titles" at bounding box center [409, 256] width 10 height 10
checkbox input "true"
click at [717, 556] on button "OK" at bounding box center [715, 548] width 37 height 23
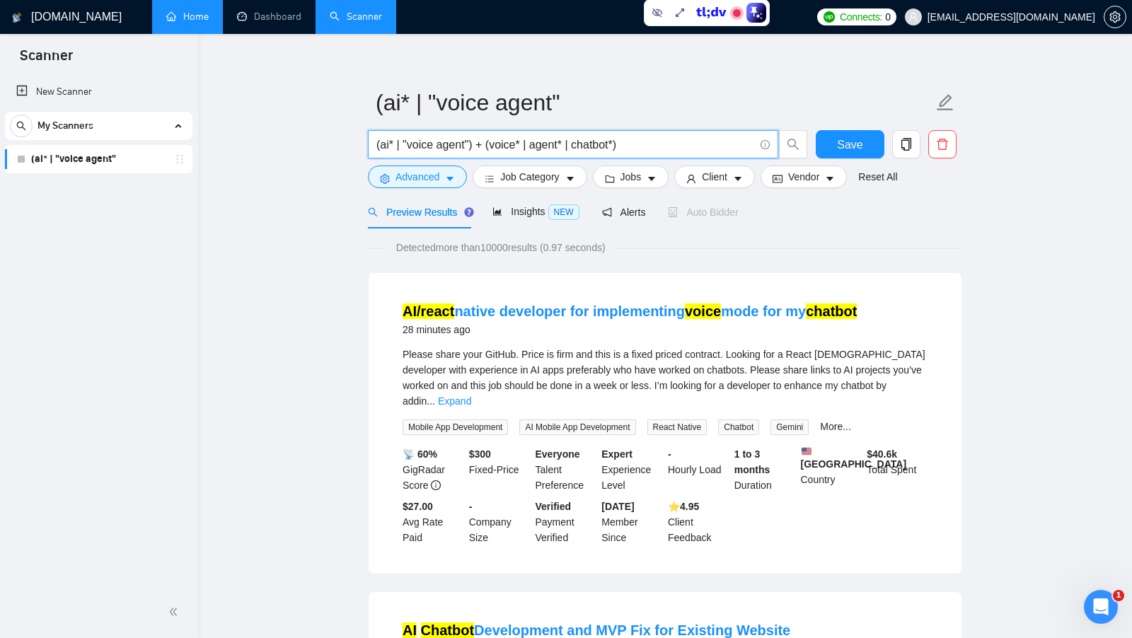
click at [386, 146] on input "(ai* | "voice agent") + (voice* | agent* | chatbot*)" at bounding box center [566, 145] width 378 height 18
click at [385, 146] on input "(ai* | "voice agent") + (voice* | agent* | chatbot*)" at bounding box center [566, 145] width 378 height 18
drag, startPoint x: 492, startPoint y: 145, endPoint x: 624, endPoint y: 142, distance: 131.7
click at [624, 142] on input "(ai* | "voice agent") + (voice* | agent* | chatbot*)" at bounding box center [566, 145] width 378 height 18
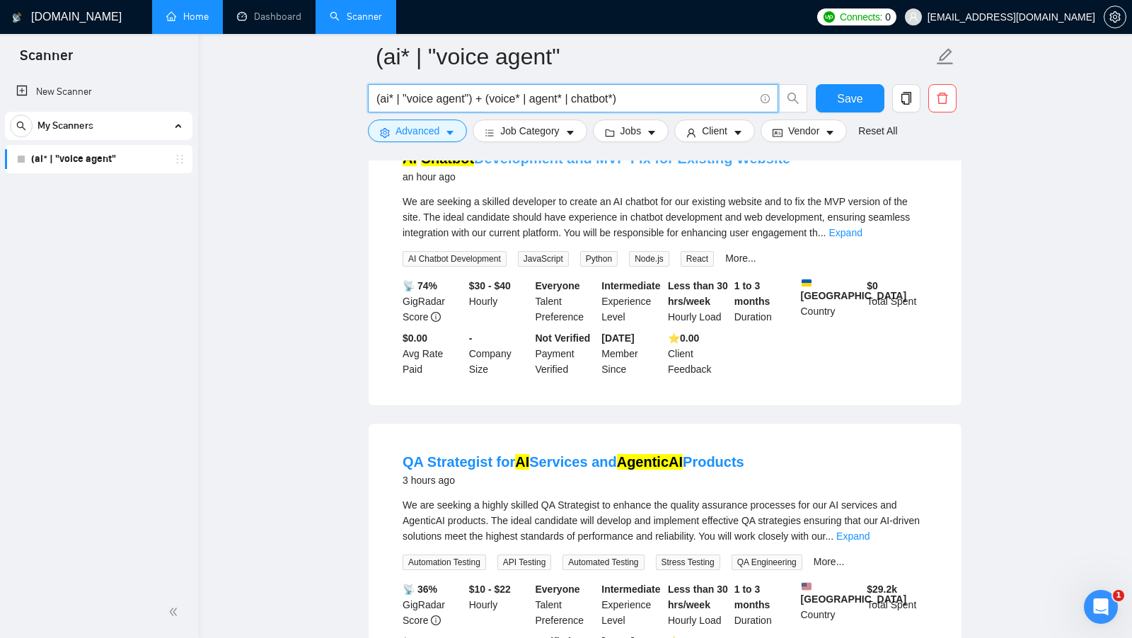
scroll to position [620, 0]
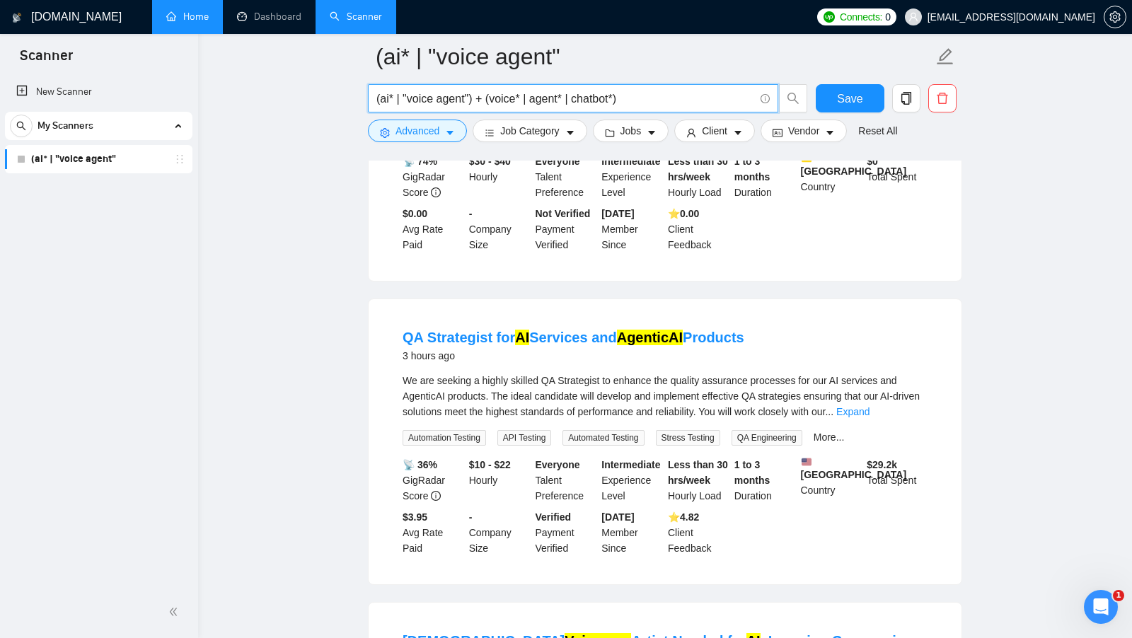
click at [694, 96] on input "(ai* | "voice agent") + (voice* | agent* | chatbot*)" at bounding box center [566, 99] width 378 height 18
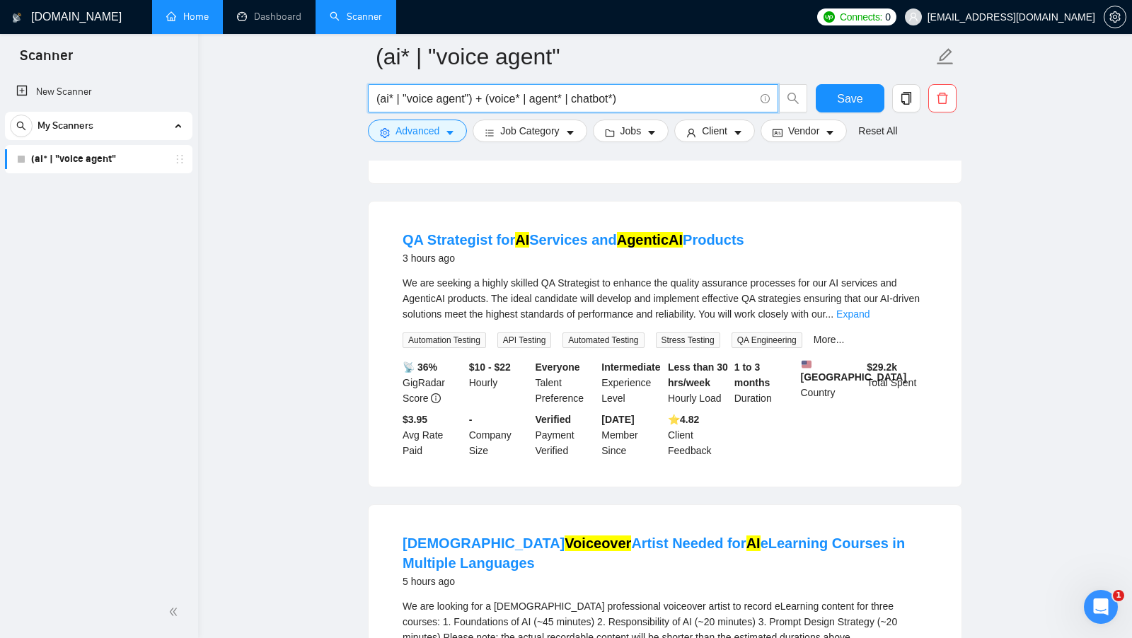
scroll to position [701, 0]
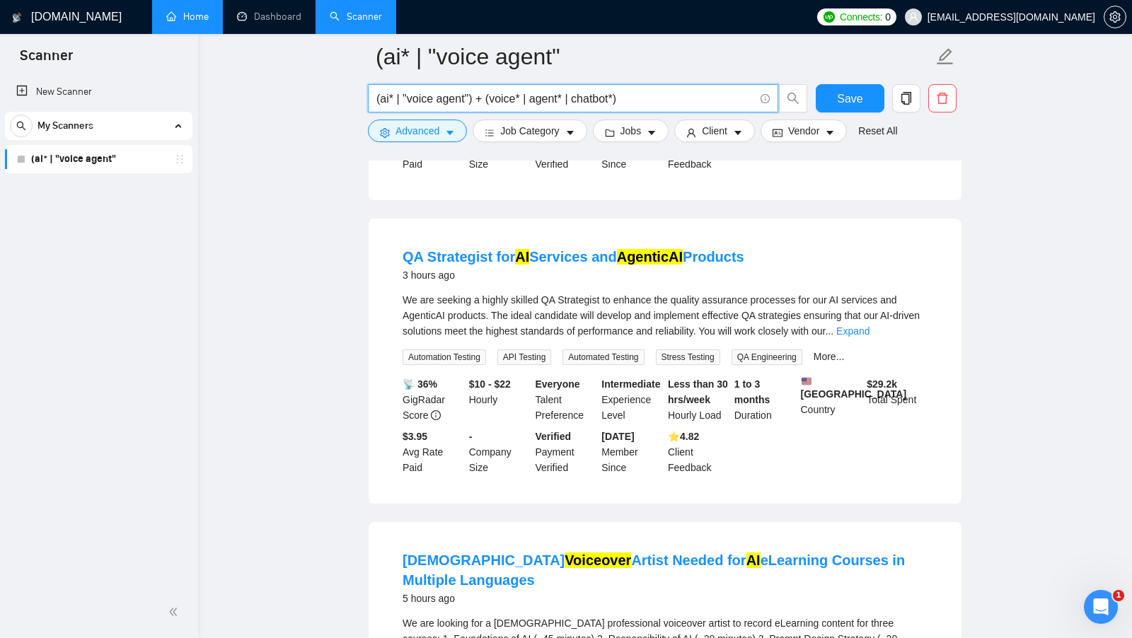
click at [569, 95] on input "(ai* | "voice agent") + (voice* | agent* | chatbot*)" at bounding box center [566, 99] width 378 height 18
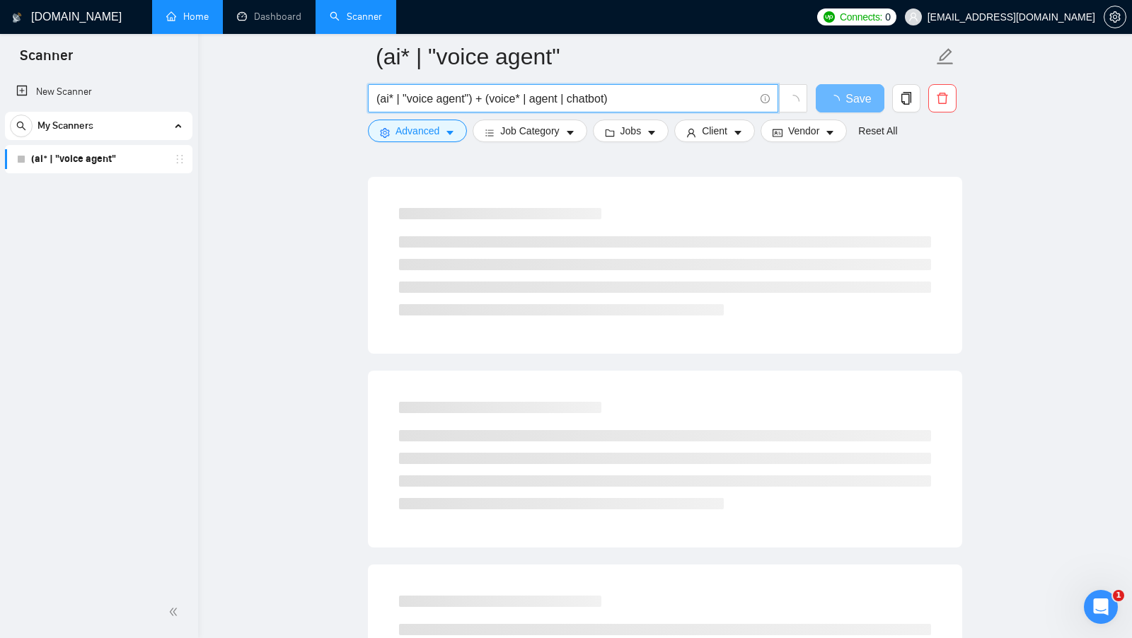
click at [541, 106] on input "(ai* | "voice agent") + (voice* | agent | chatbot)" at bounding box center [566, 99] width 378 height 18
click at [542, 106] on input "(ai* | "voice agent") + (voice* | agent | chatbot)" at bounding box center [566, 99] width 378 height 18
click at [586, 98] on input "(ai* | "voice agent") + (voice* | agent | chatbot)" at bounding box center [566, 99] width 378 height 18
click at [587, 98] on input "(ai* | "voice agent") + (voice* | agent | chatbot)" at bounding box center [566, 99] width 378 height 18
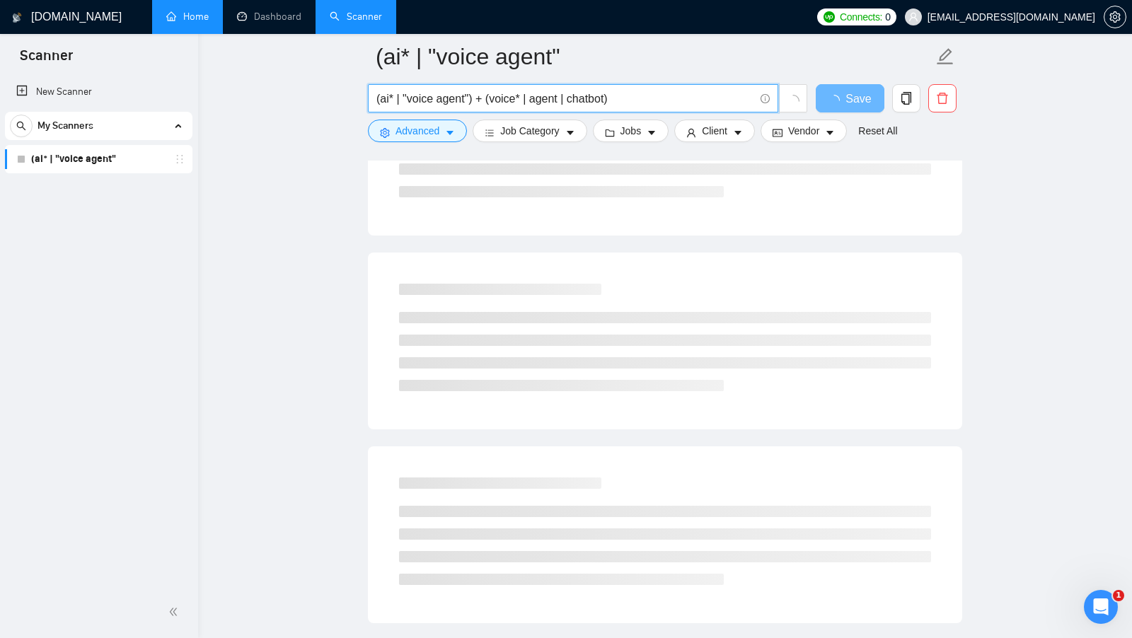
scroll to position [236, 0]
click at [678, 95] on input "(ai* | "voice agent") + (voice* | agent | chatbot)" at bounding box center [566, 99] width 378 height 18
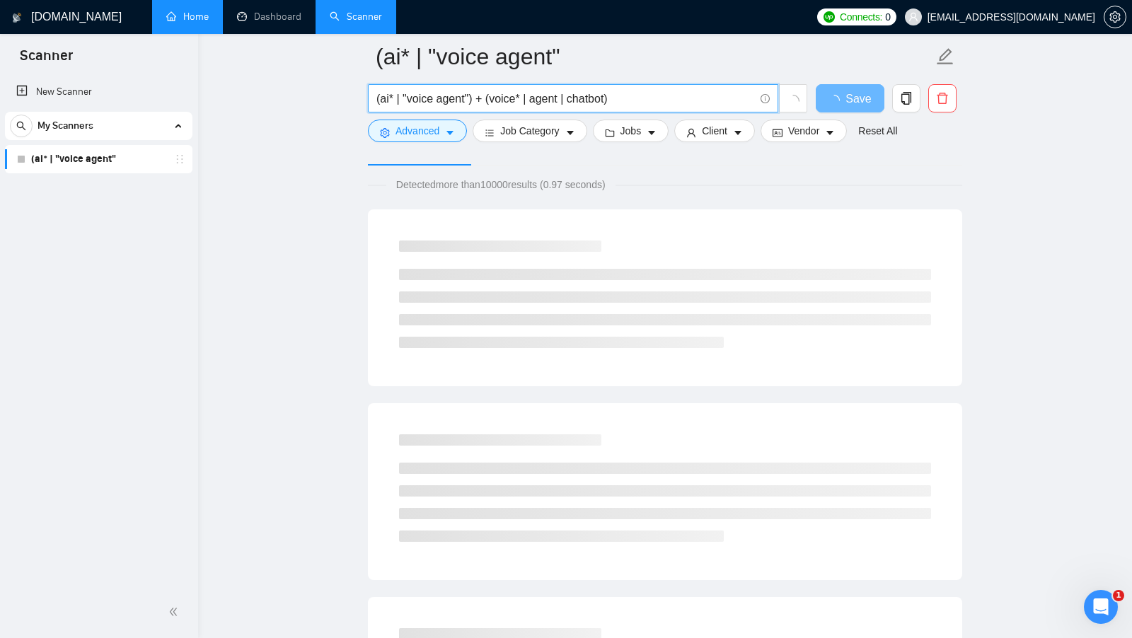
scroll to position [0, 0]
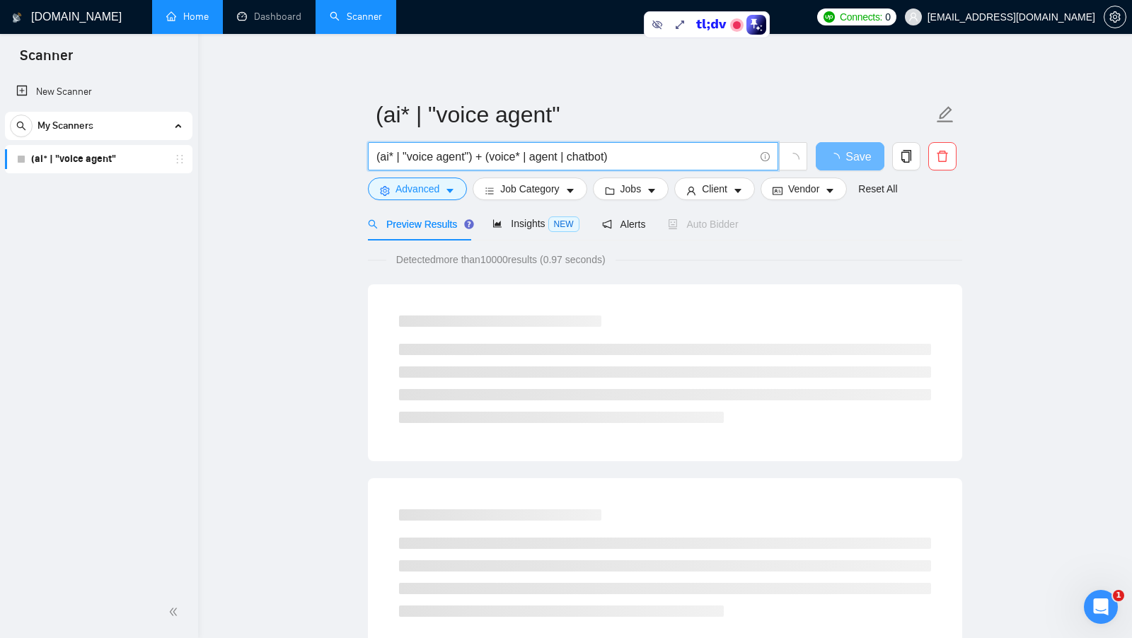
drag, startPoint x: 643, startPoint y: 159, endPoint x: 373, endPoint y: 159, distance: 270.4
click at [374, 159] on span "(ai* | "voice agent") + (voice* | agent | chatbot)" at bounding box center [573, 156] width 411 height 28
type input "(ai* | "voice agent") + (voice* | agent | chatbot)"
click at [648, 145] on span "(ai* | "voice agent") + (voice* | agent | chatbot)" at bounding box center [573, 156] width 411 height 28
click at [645, 152] on input "(ai* | "voice agent") + (voice* | agent | chatbot)" at bounding box center [566, 157] width 378 height 18
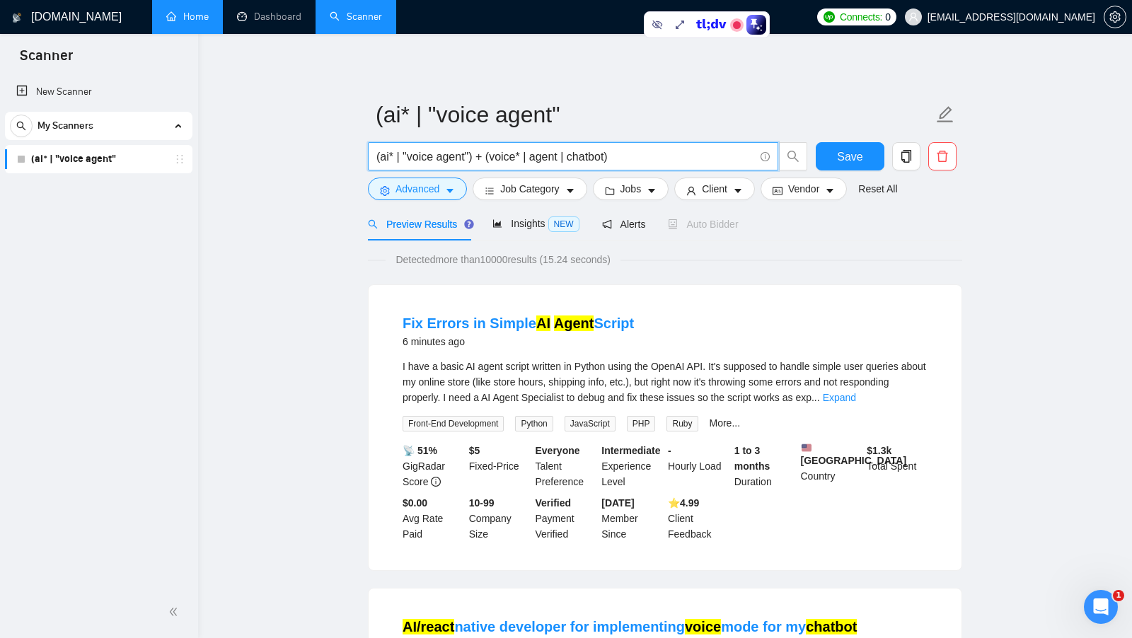
click at [767, 156] on icon "info-circle" at bounding box center [765, 156] width 9 height 9
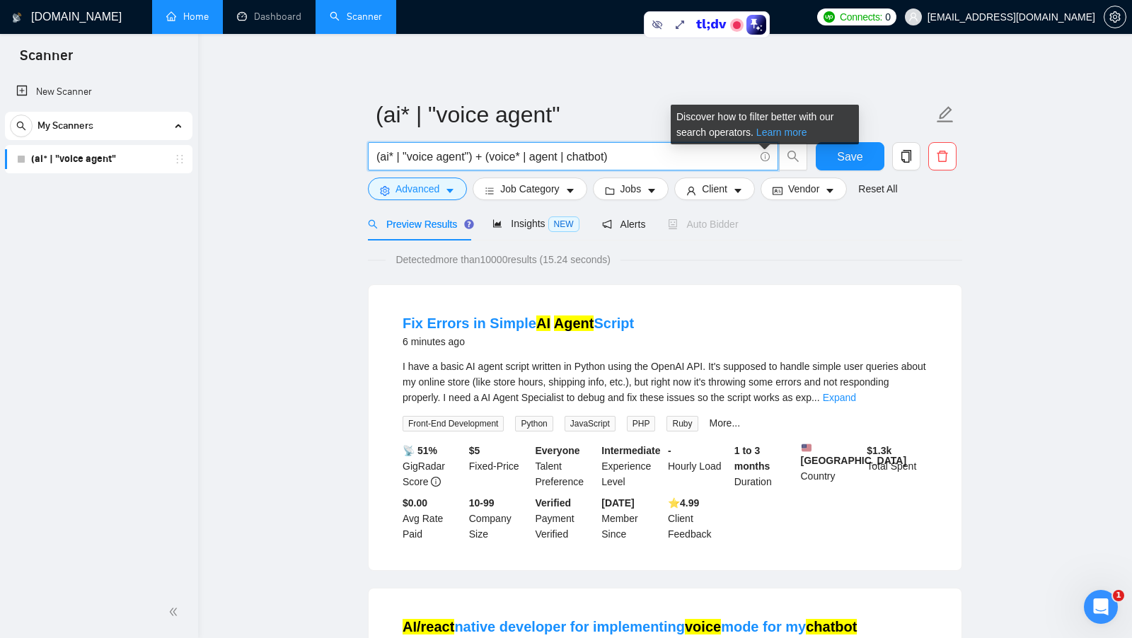
click at [772, 137] on link "Learn more" at bounding box center [782, 132] width 51 height 11
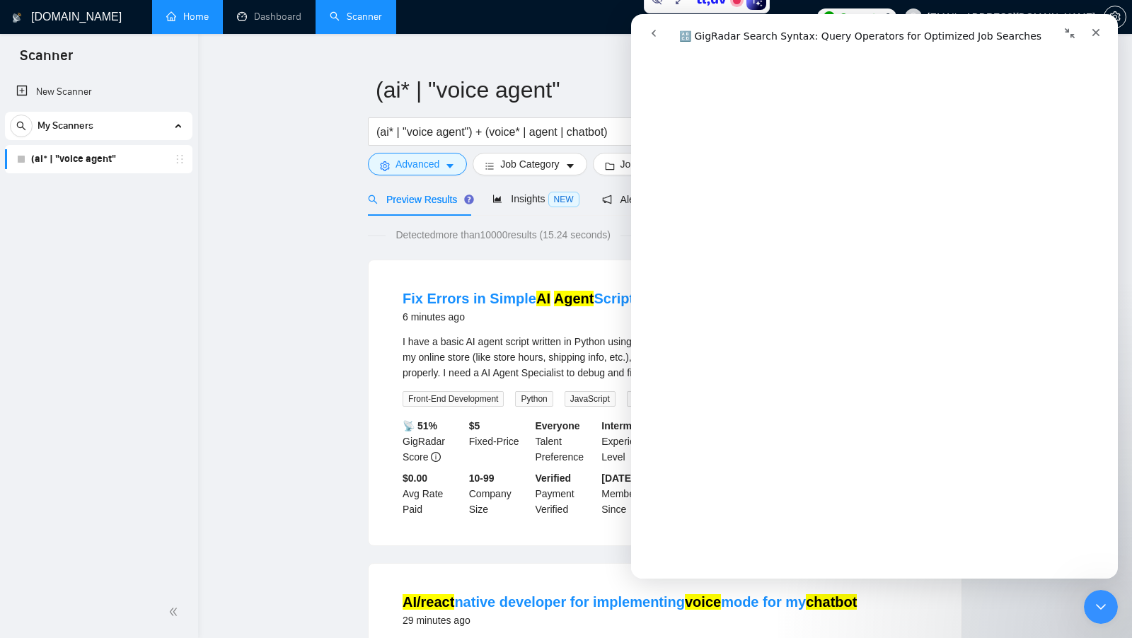
scroll to position [198, 0]
click at [1106, 609] on icon "Закрити програму для спілкування Intercom" at bounding box center [1099, 605] width 17 height 17
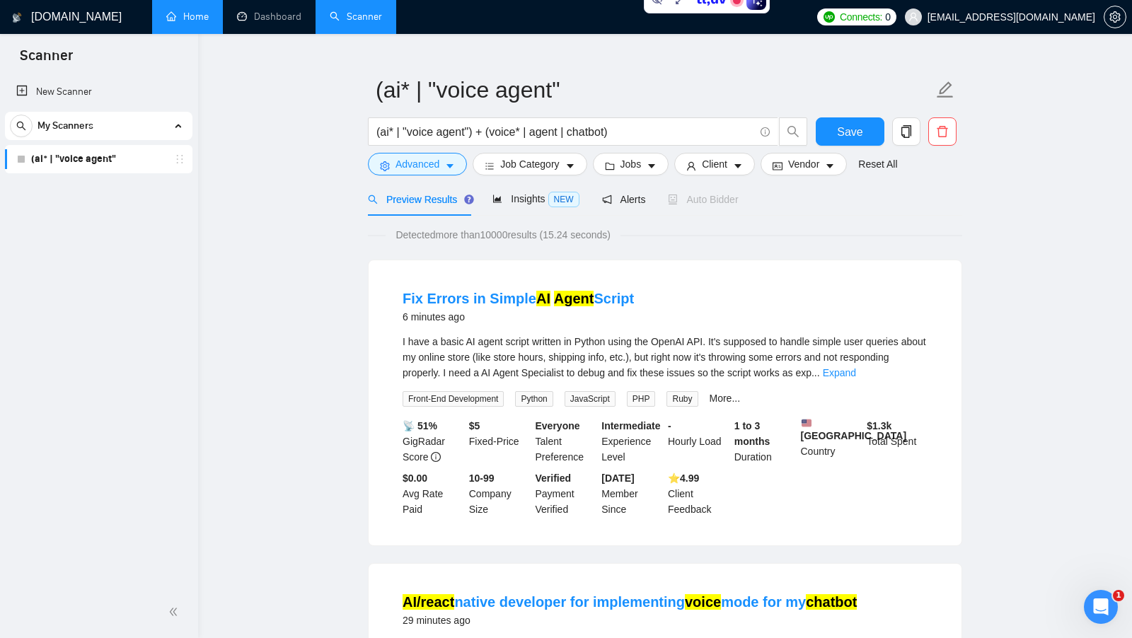
scroll to position [0, 0]
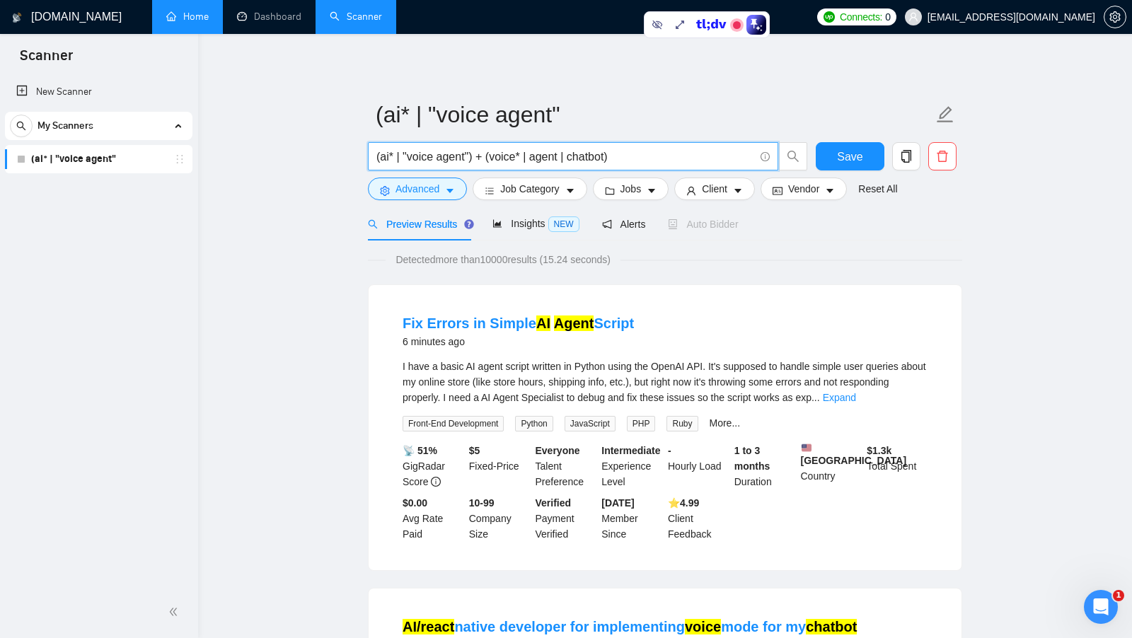
drag, startPoint x: 624, startPoint y: 156, endPoint x: 341, endPoint y: 147, distance: 282.6
click at [660, 149] on input "(ai* | "voice agent") + (voice* | agent | chatbot)" at bounding box center [566, 157] width 378 height 18
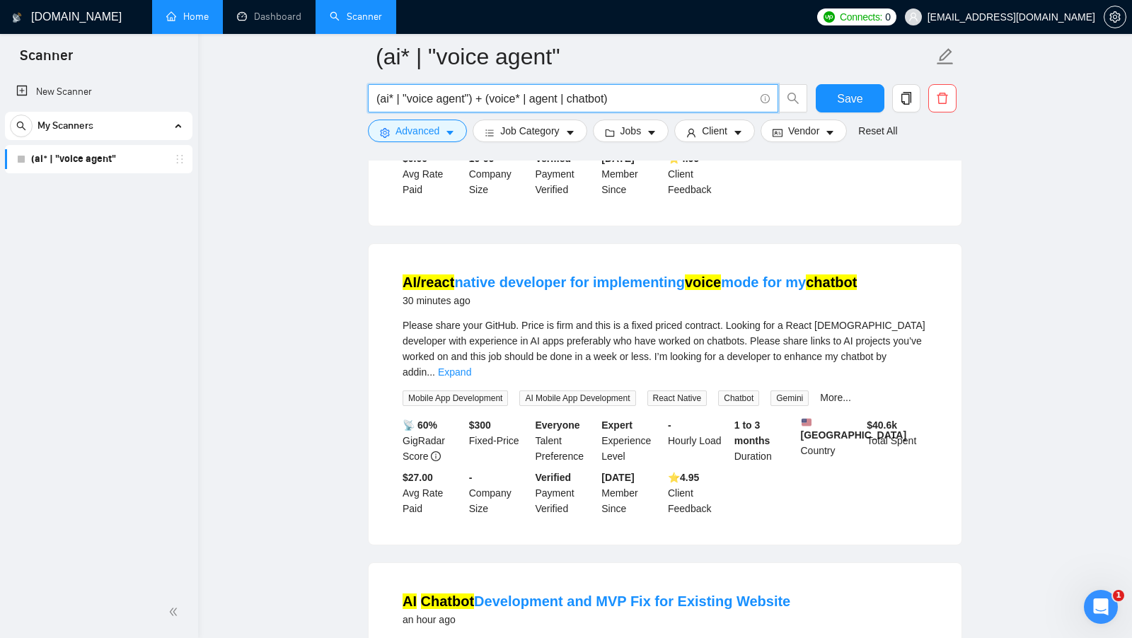
scroll to position [355, 0]
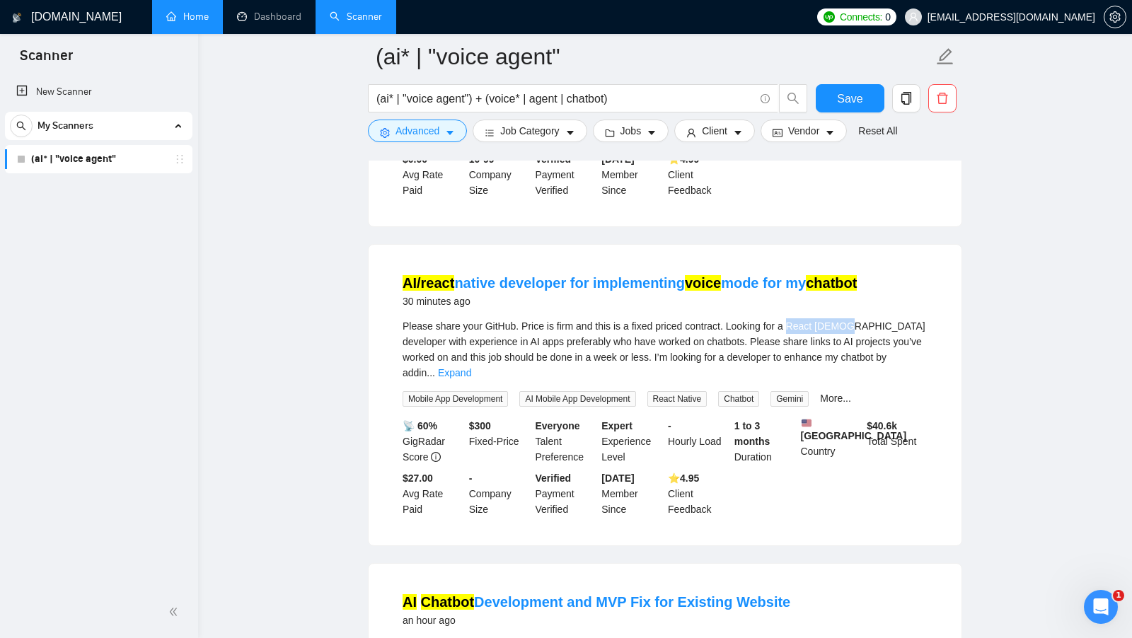
drag, startPoint x: 800, startPoint y: 334, endPoint x: 856, endPoint y: 337, distance: 56.0
click at [856, 337] on span "Please share your GitHub. Price is firm and this is a fixed priced contract. Lo…" at bounding box center [664, 350] width 523 height 58
copy span "React Native"
click at [432, 135] on span "Advanced" at bounding box center [418, 131] width 44 height 16
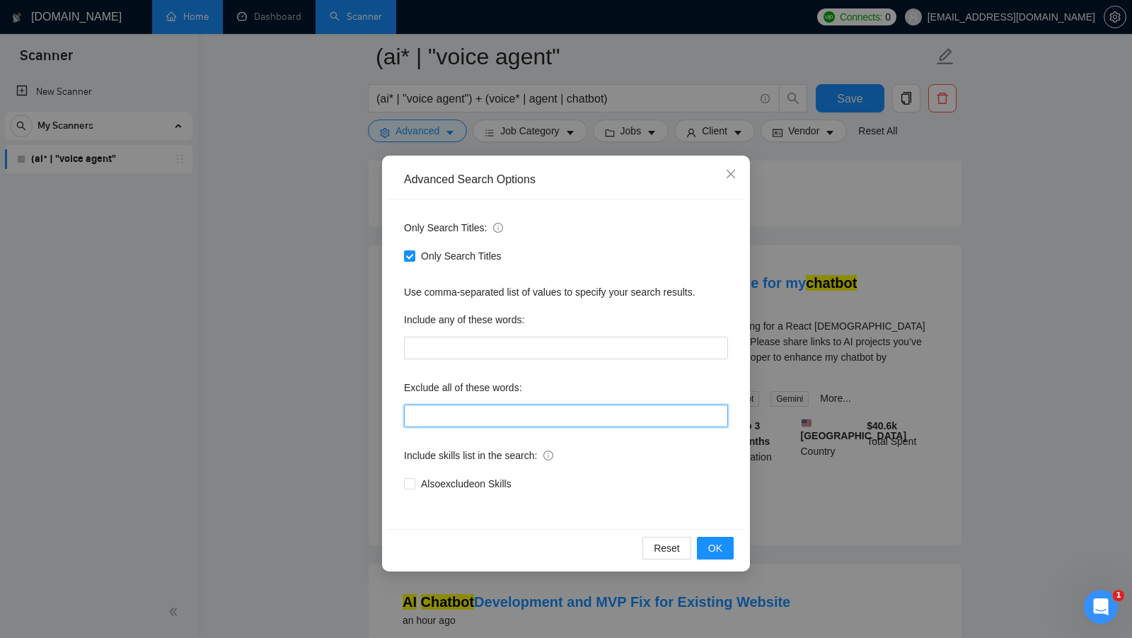
click at [454, 408] on input "text" at bounding box center [566, 416] width 324 height 23
paste input "React Native"
click at [414, 418] on input "React Native"" at bounding box center [566, 416] width 324 height 23
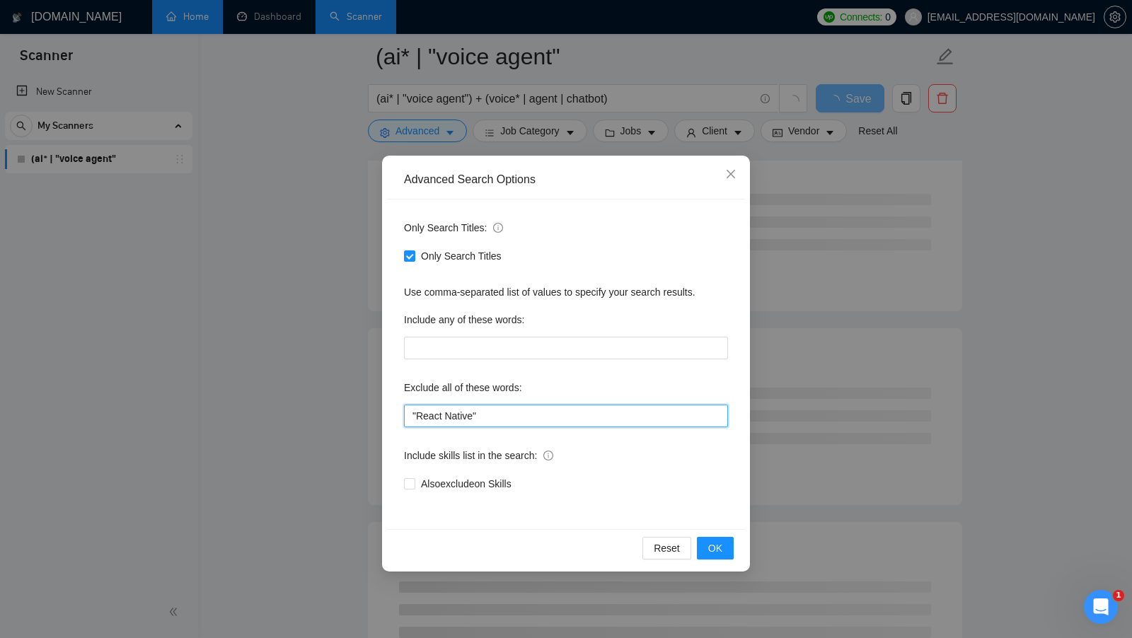
drag, startPoint x: 518, startPoint y: 411, endPoint x: 373, endPoint y: 410, distance: 145.1
click at [373, 410] on div "Advanced Search Options Only Search Titles: Only Search Titles Use comma-separa…" at bounding box center [566, 319] width 1132 height 638
click at [494, 418] on input ""React Native"" at bounding box center [566, 416] width 324 height 23
type input ""React Native""
click at [722, 545] on span "OK" at bounding box center [715, 549] width 14 height 16
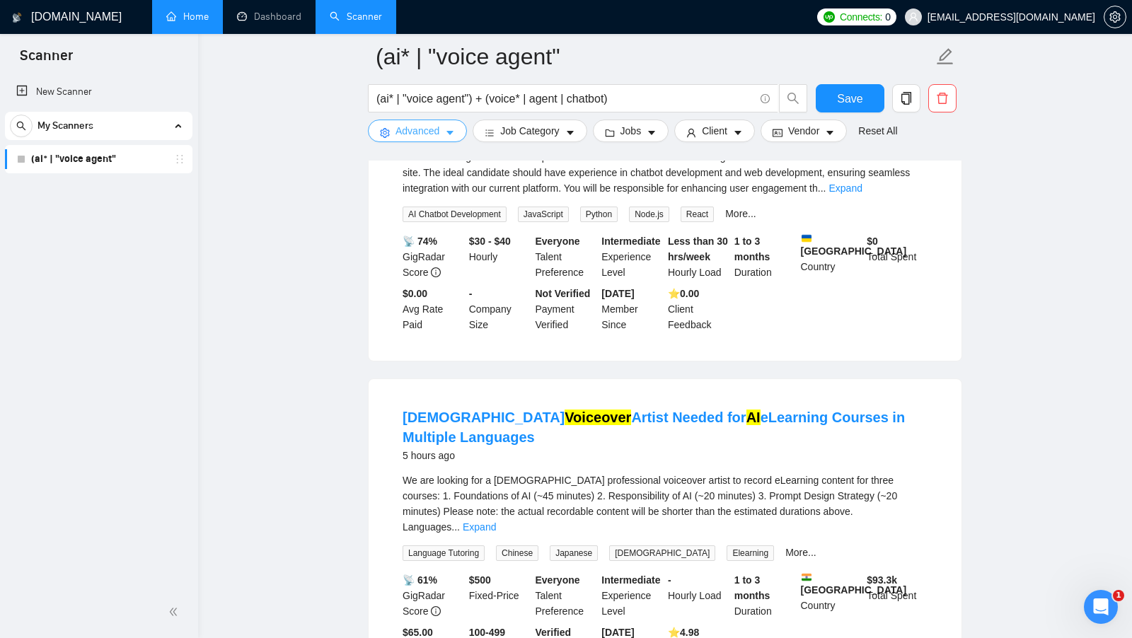
scroll to position [528, 0]
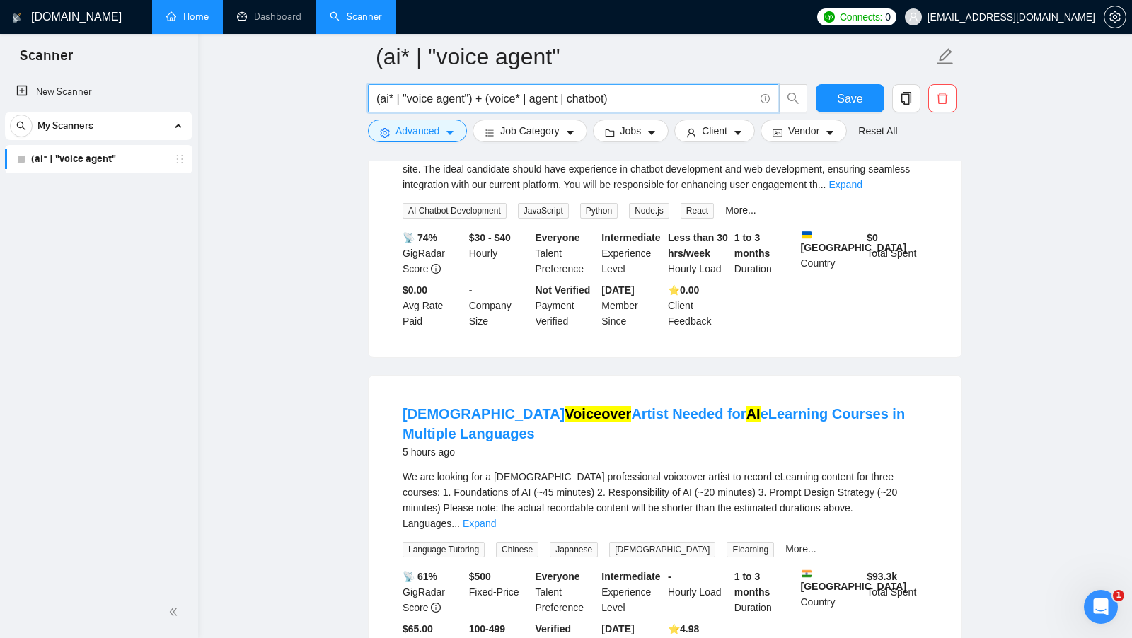
click at [522, 94] on input "(ai* | "voice agent") + (voice* | agent | chatbot)" at bounding box center [566, 99] width 378 height 18
click at [524, 98] on input "(ai* | "voice agent") + (voice* | agent | chatbot)" at bounding box center [566, 99] width 378 height 18
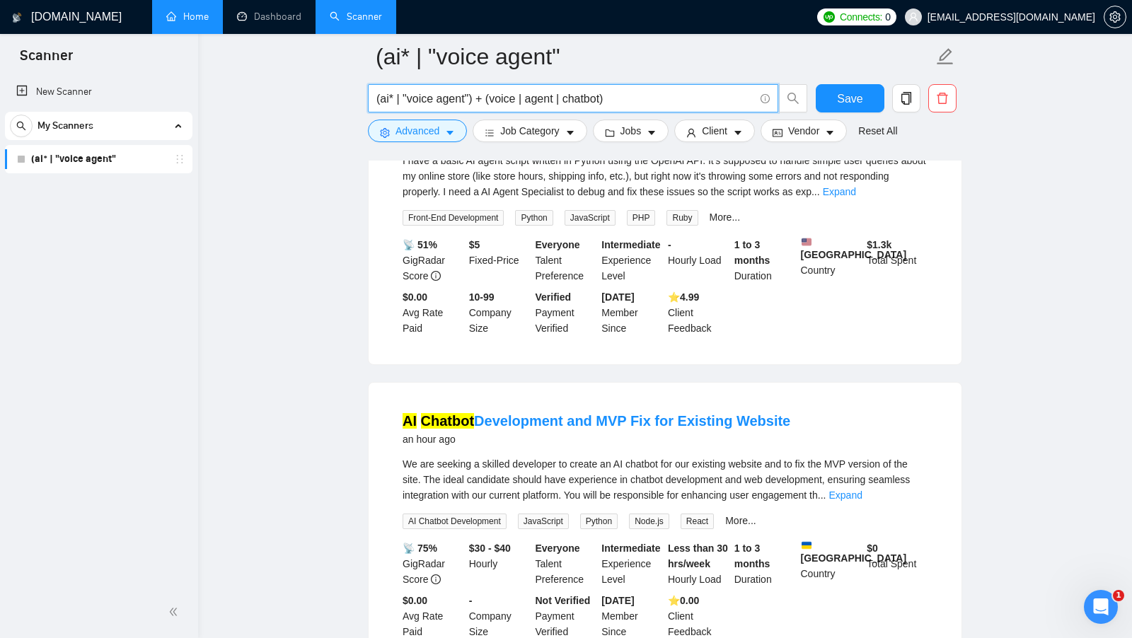
scroll to position [115, 0]
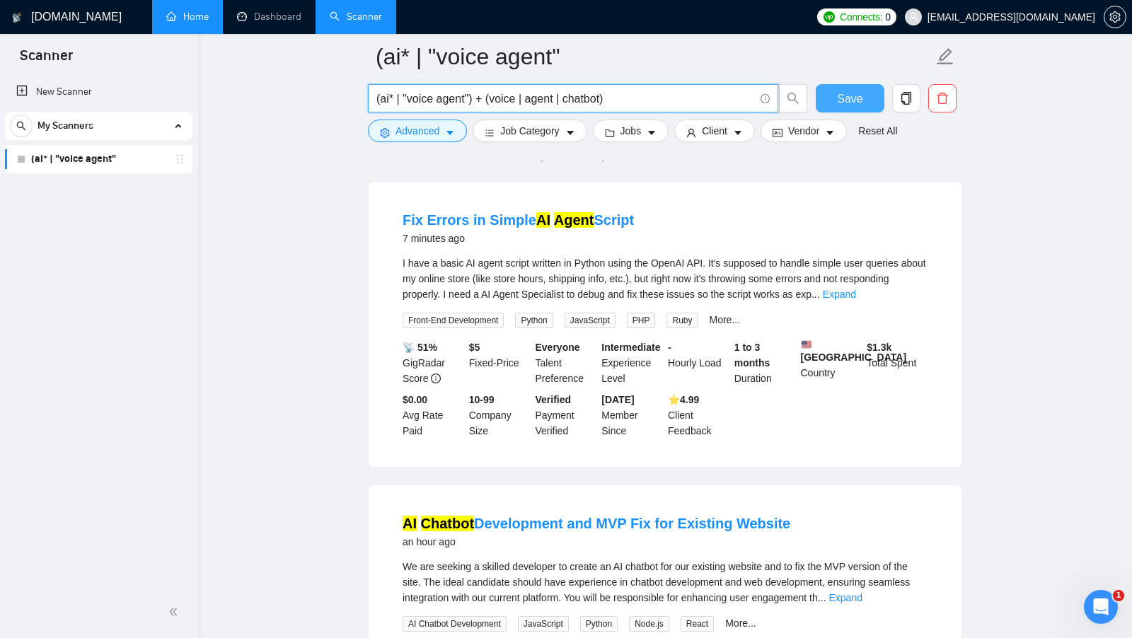
type input "(ai* | "voice agent") + (voice | agent | chatbot)"
click at [855, 98] on span "Save" at bounding box center [849, 99] width 25 height 18
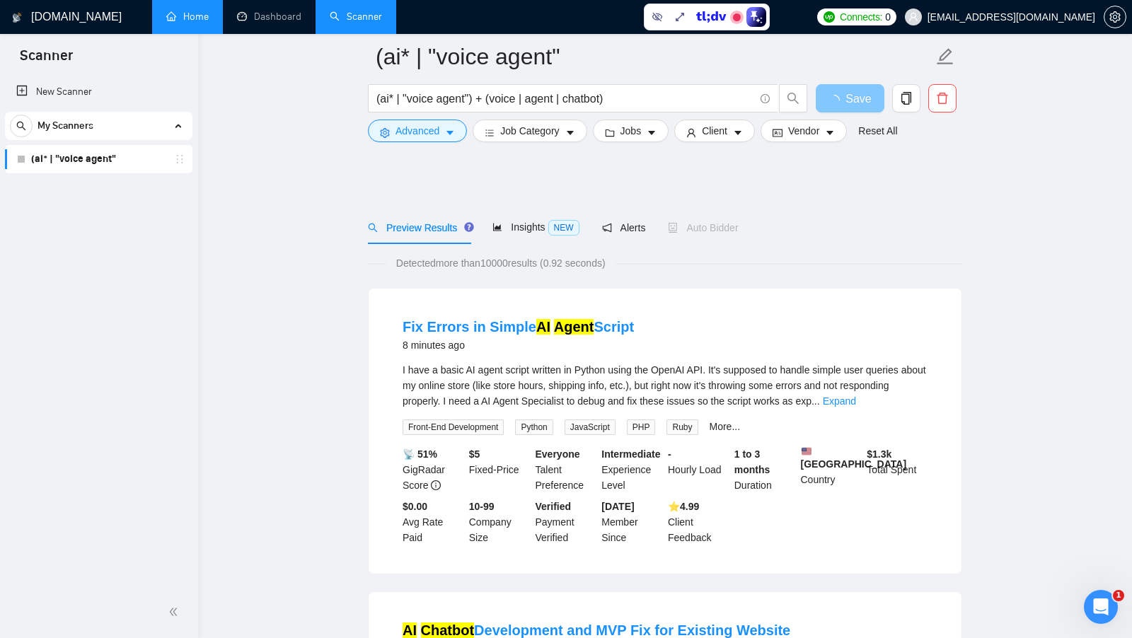
scroll to position [0, 0]
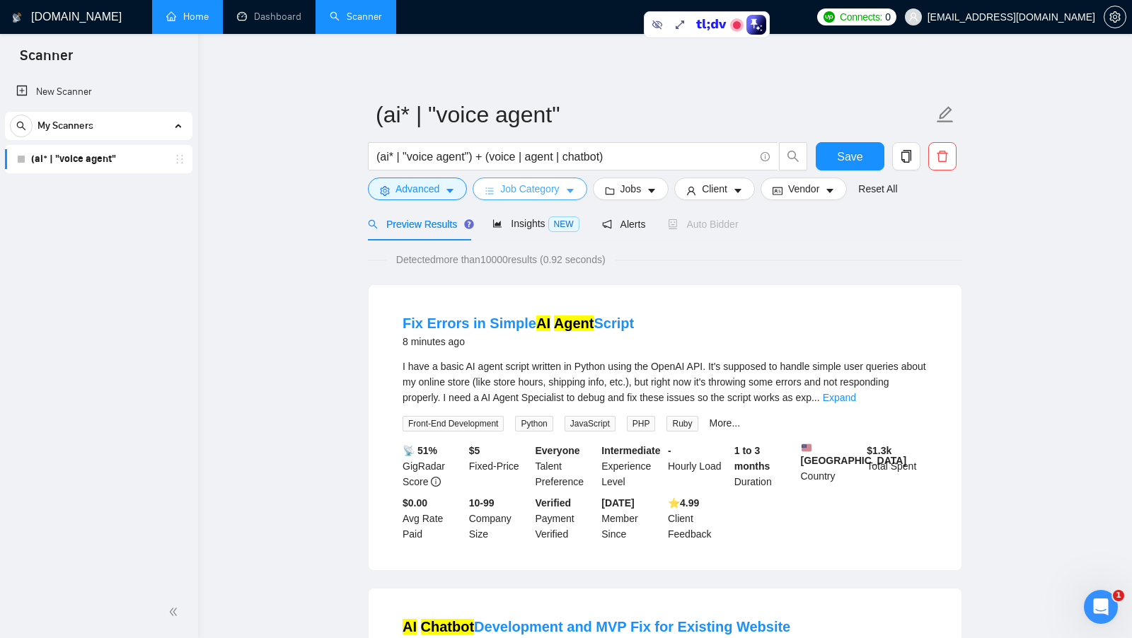
click at [574, 188] on icon "caret-down" at bounding box center [571, 191] width 10 height 10
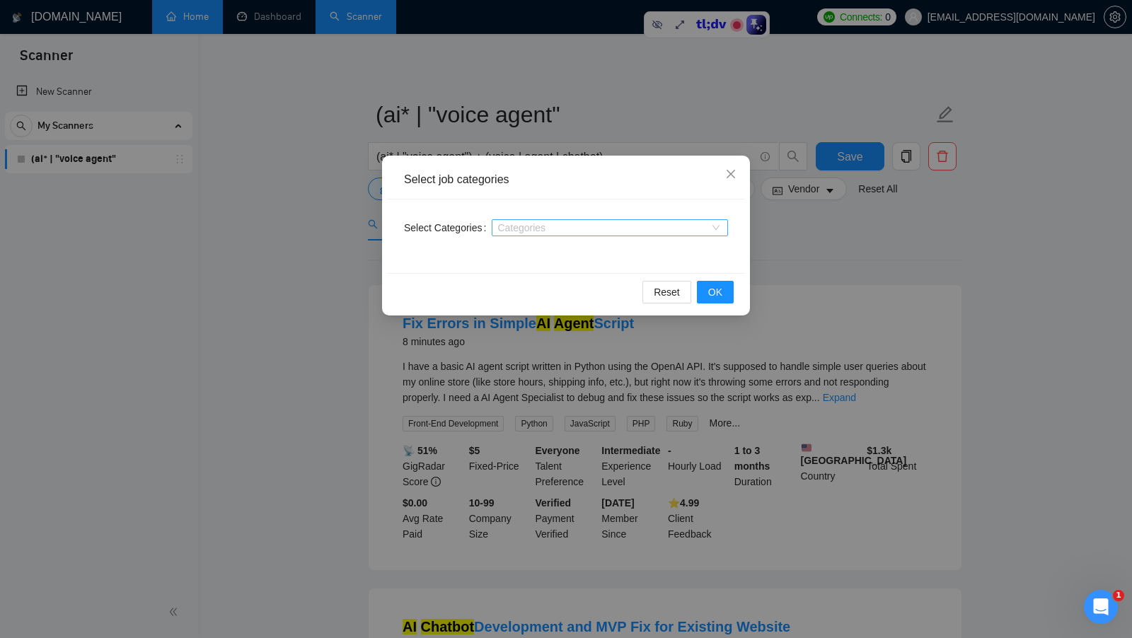
click at [549, 226] on div at bounding box center [602, 227] width 215 height 11
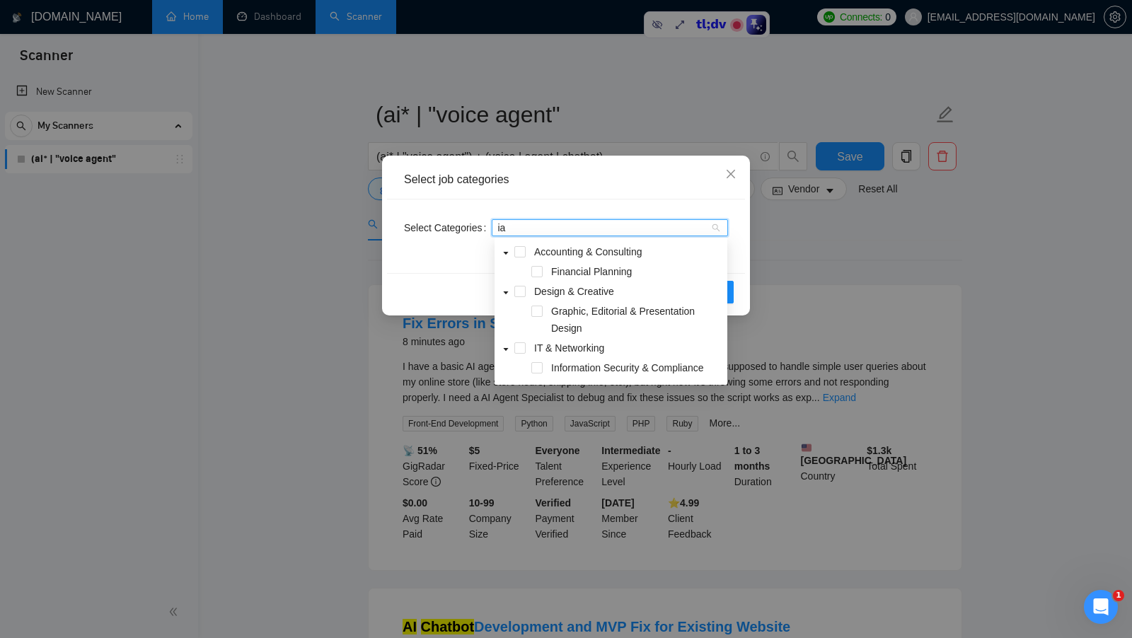
type input "i"
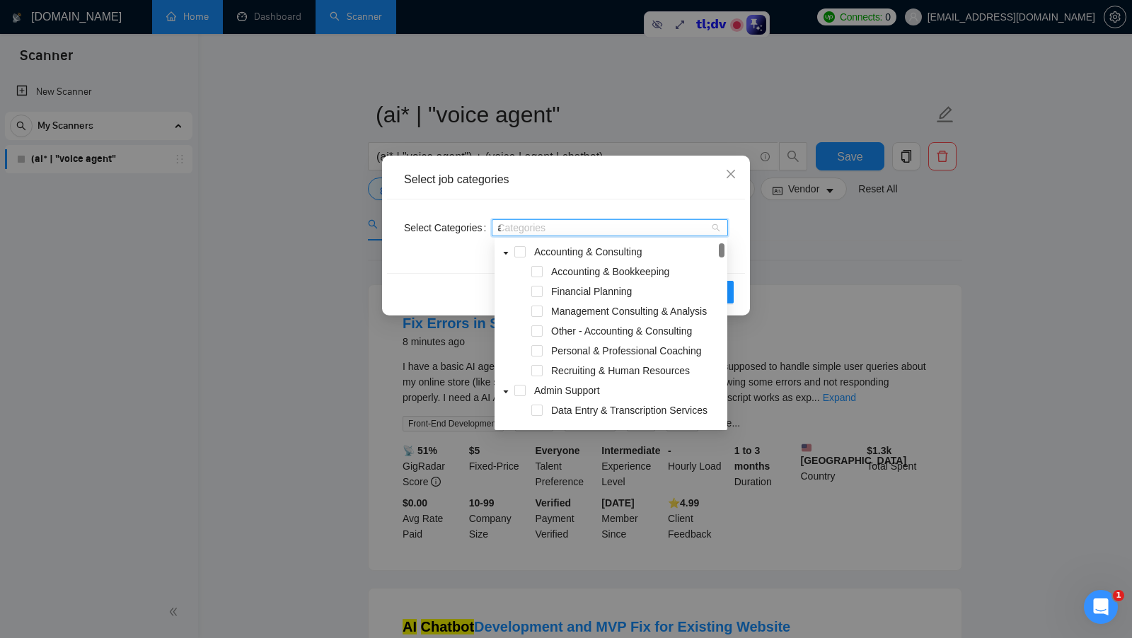
type input "ai"
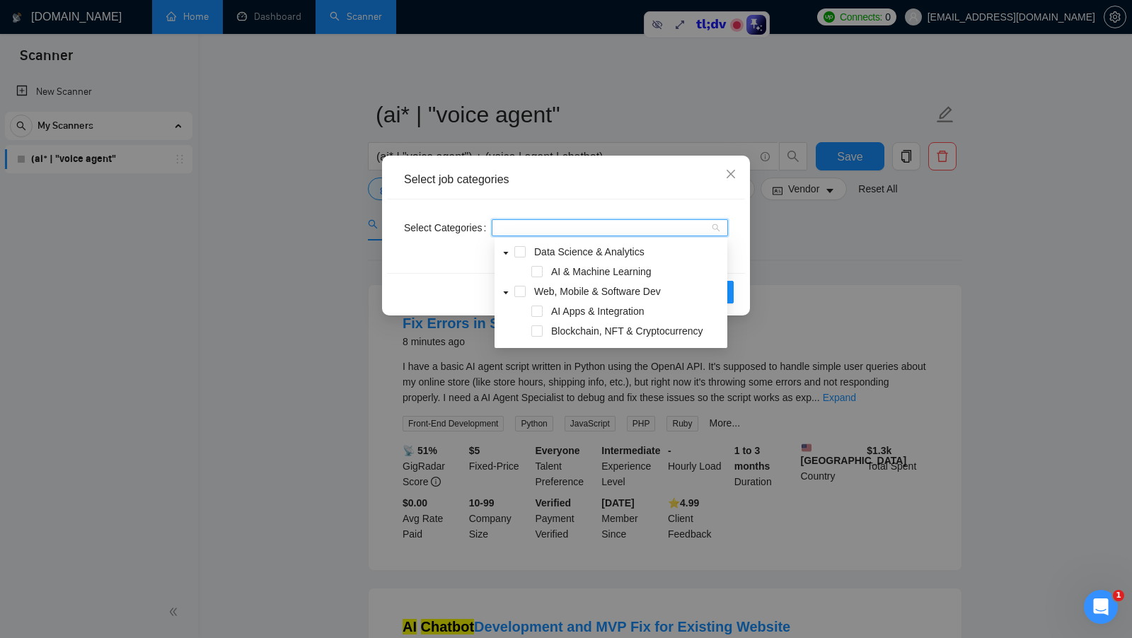
click at [455, 275] on div "Reset OK" at bounding box center [566, 292] width 358 height 38
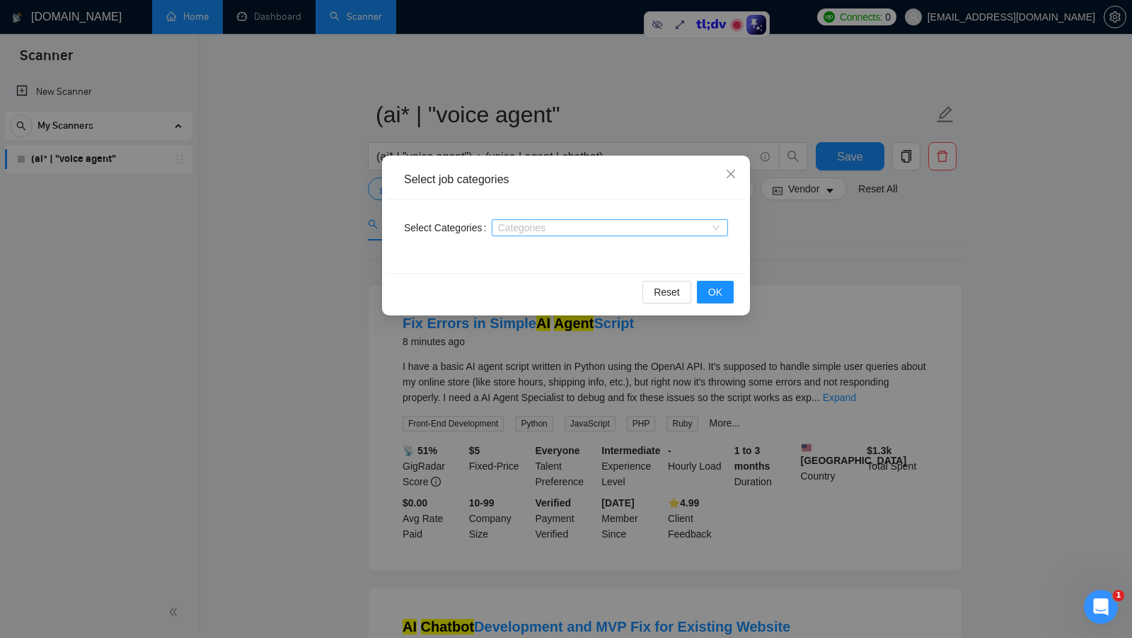
click at [614, 230] on div at bounding box center [602, 227] width 215 height 11
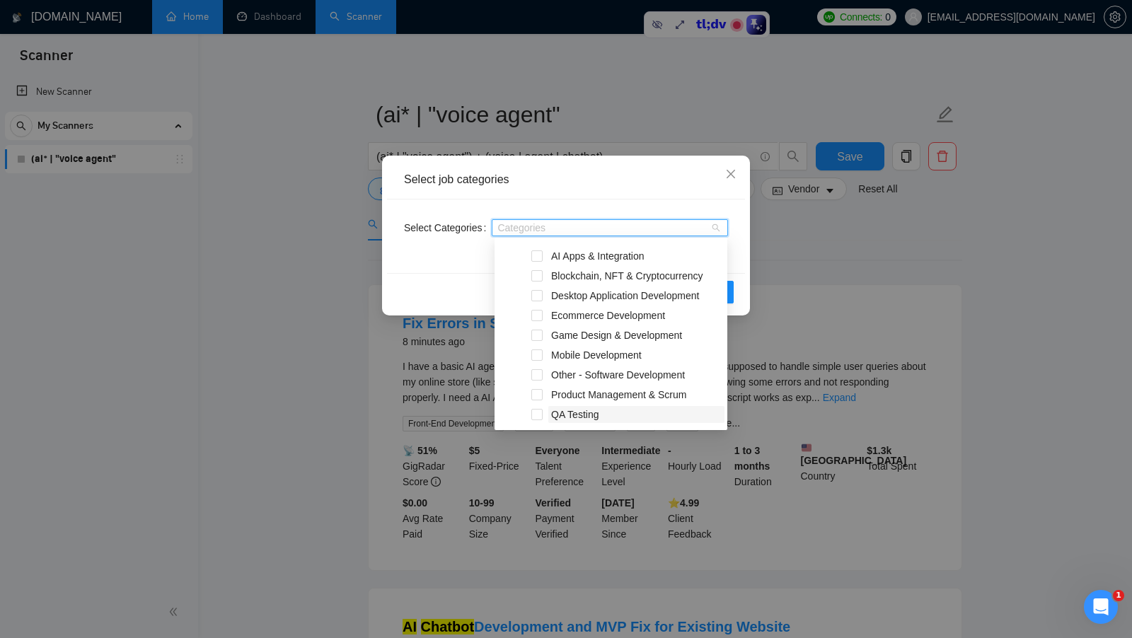
scroll to position [274, 0]
click at [429, 271] on div "Select Categories Categories" at bounding box center [566, 237] width 358 height 74
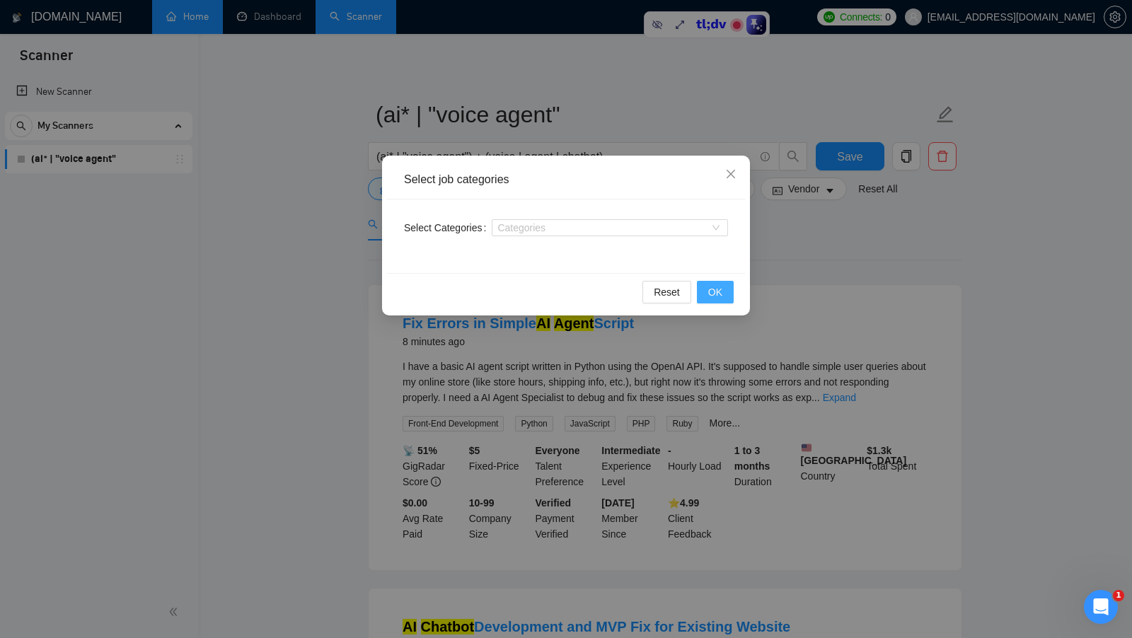
click at [714, 294] on span "OK" at bounding box center [715, 293] width 14 height 16
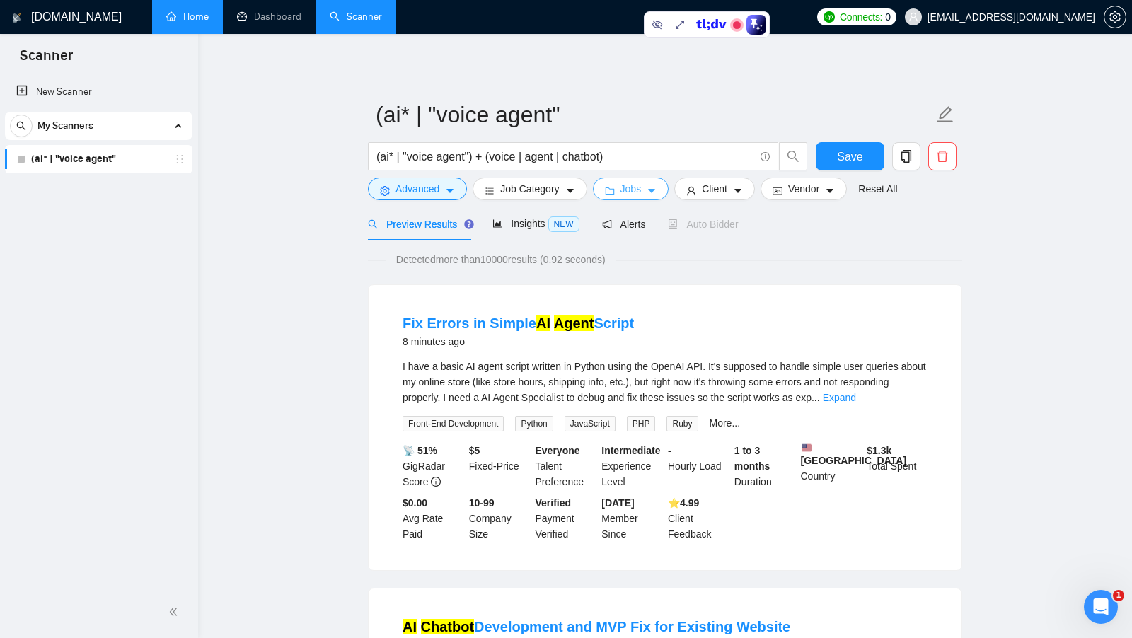
click at [660, 197] on button "Jobs" at bounding box center [631, 189] width 76 height 23
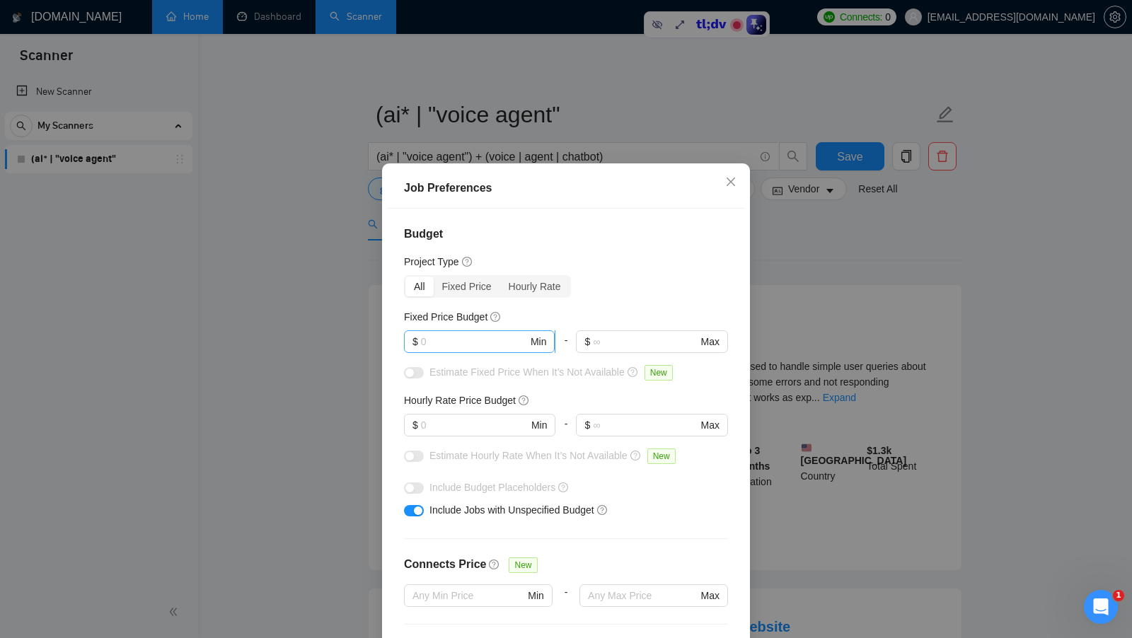
drag, startPoint x: 458, startPoint y: 331, endPoint x: 434, endPoint y: 332, distance: 24.1
click at [435, 332] on span "$ Min" at bounding box center [479, 342] width 151 height 23
click at [830, 264] on div "Job Preferences Budget Project Type All Fixed Price Hourly Rate Fixed Price Bud…" at bounding box center [566, 319] width 1132 height 638
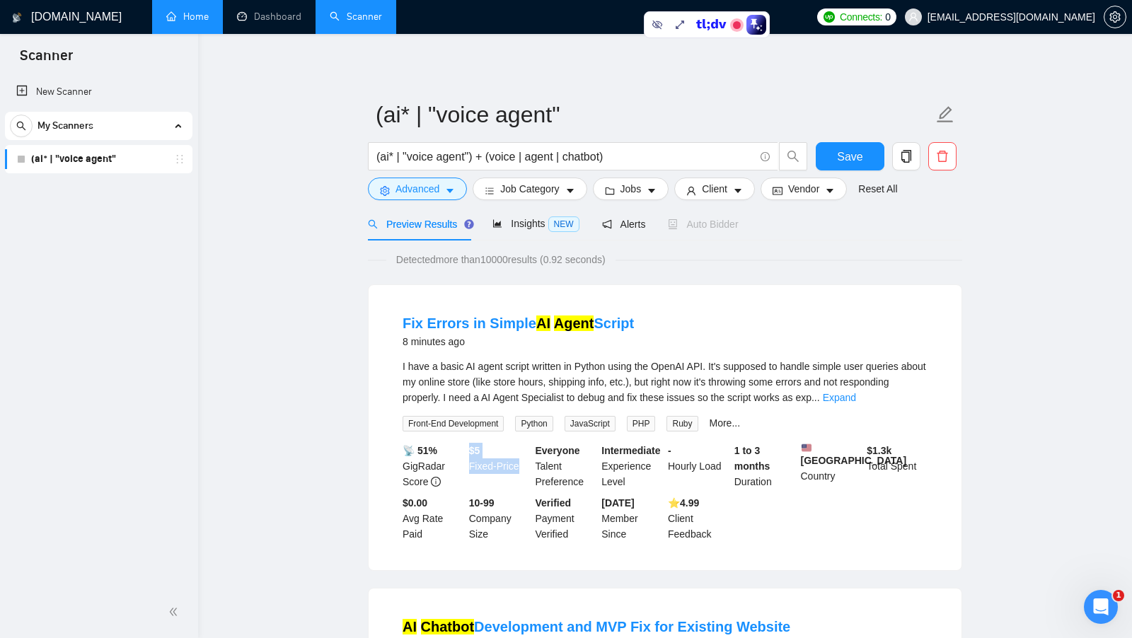
drag, startPoint x: 469, startPoint y: 444, endPoint x: 529, endPoint y: 477, distance: 69.4
click at [529, 477] on div "$ 5 Fixed-Price" at bounding box center [499, 466] width 67 height 47
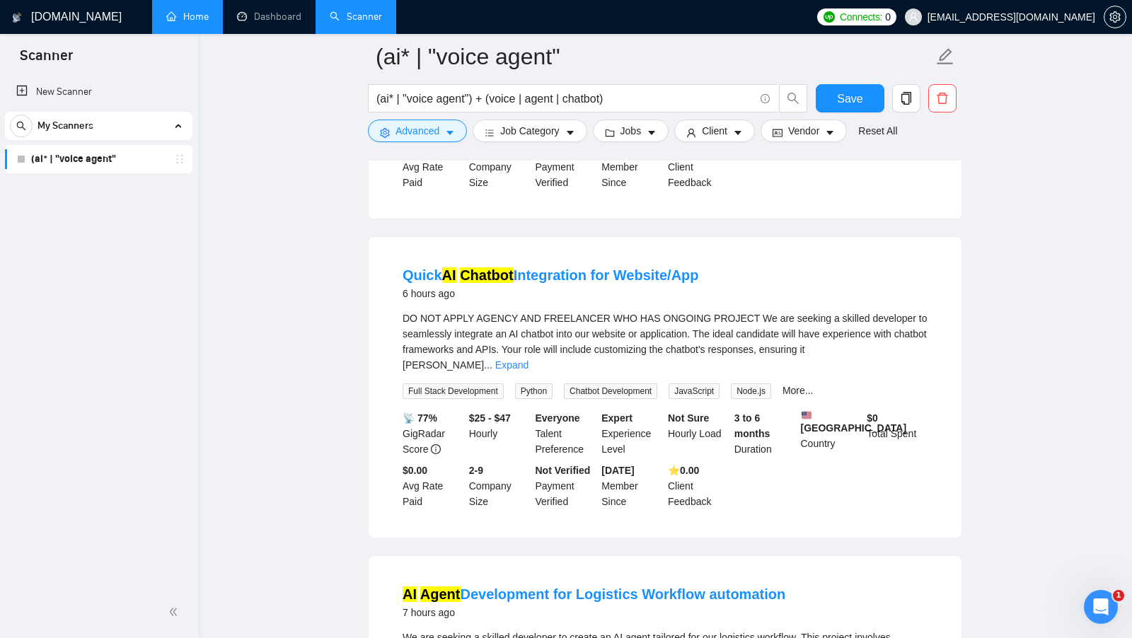
scroll to position [1050, 0]
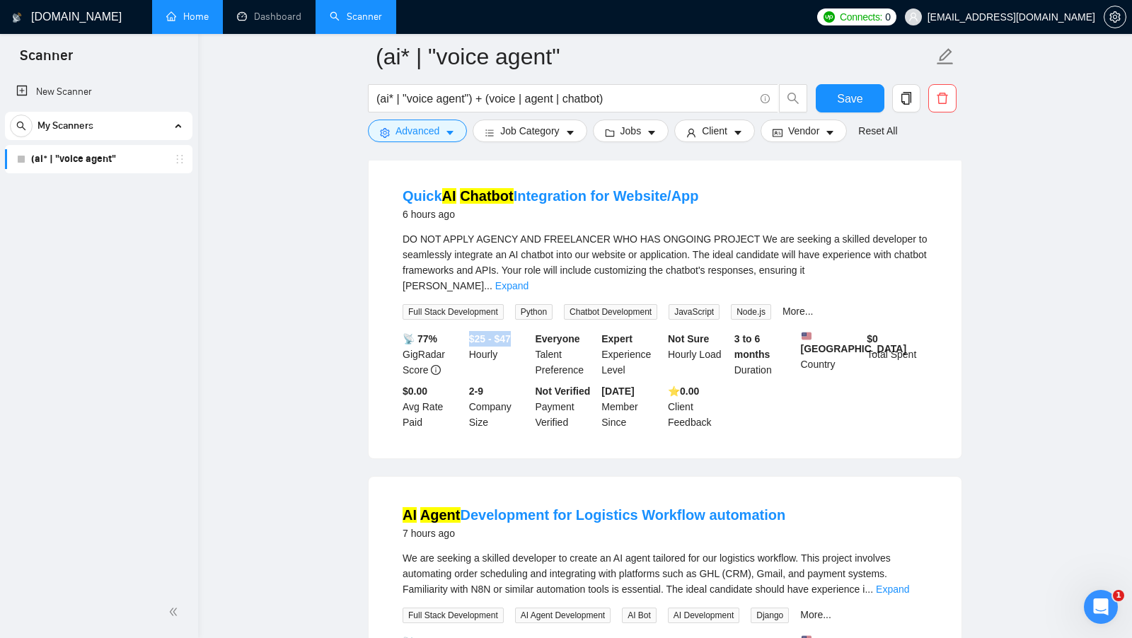
drag, startPoint x: 468, startPoint y: 340, endPoint x: 524, endPoint y: 342, distance: 56.7
click at [524, 342] on div "$25 - $47 Hourly" at bounding box center [499, 354] width 67 height 47
click at [524, 343] on div "$25 - $47 Hourly" at bounding box center [499, 354] width 67 height 47
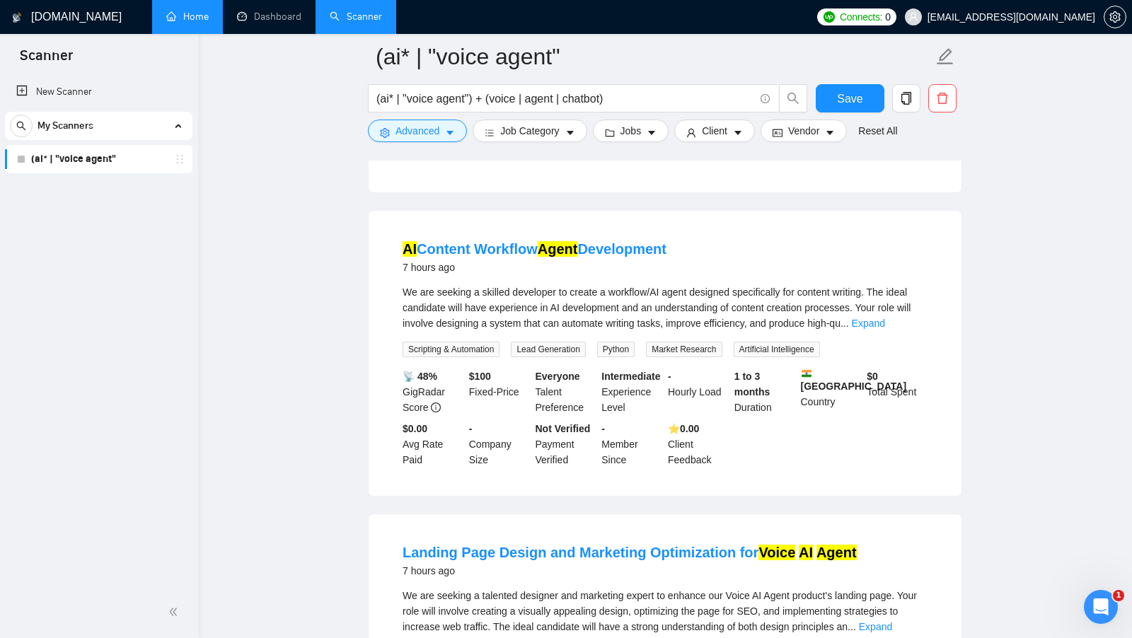
scroll to position [1624, 0]
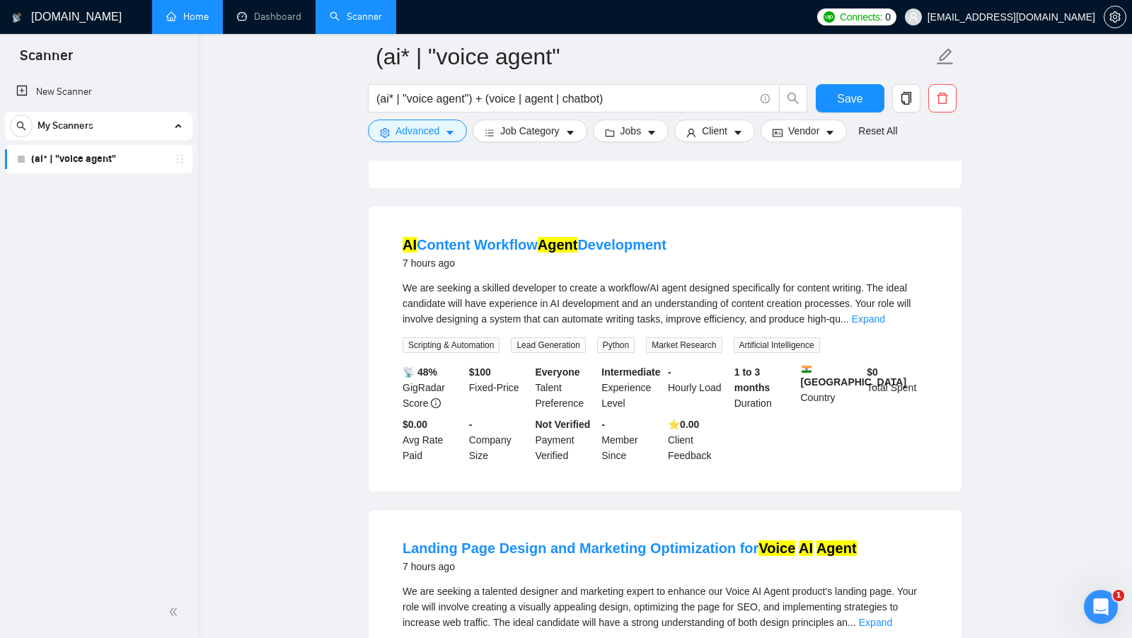
click at [480, 375] on b "$ 100" at bounding box center [480, 372] width 22 height 11
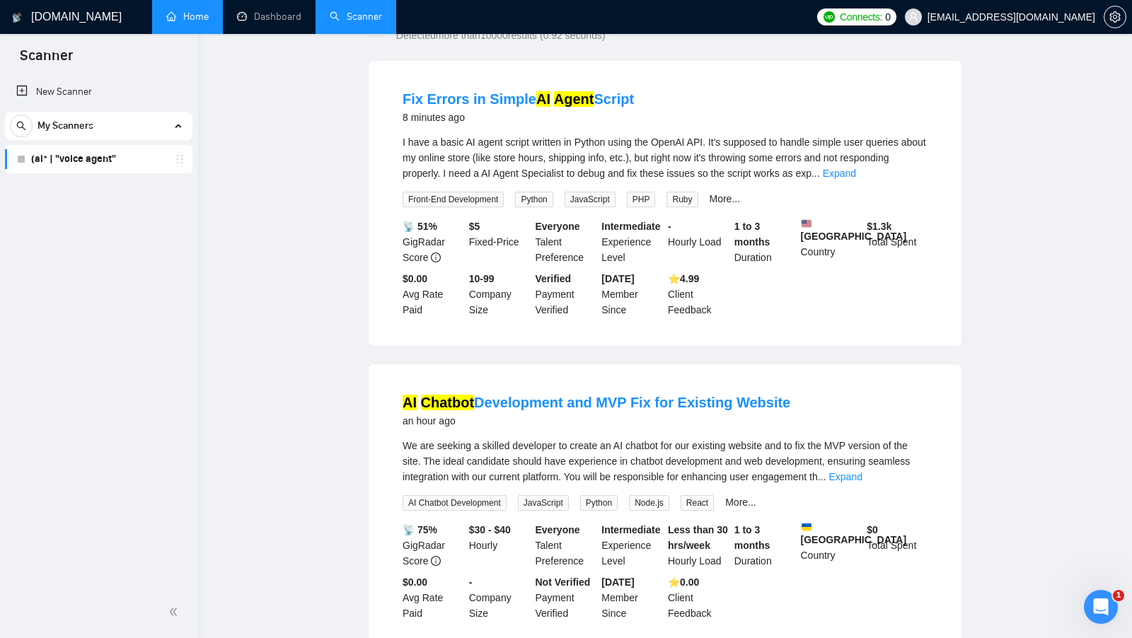
scroll to position [0, 0]
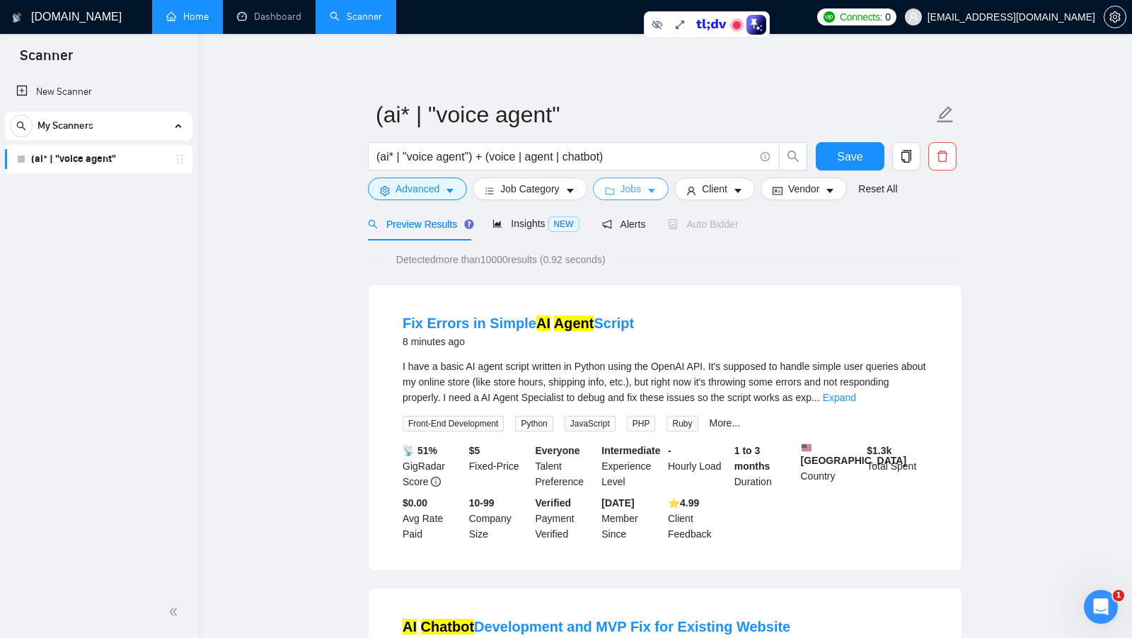
click at [621, 192] on button "Jobs" at bounding box center [631, 189] width 76 height 23
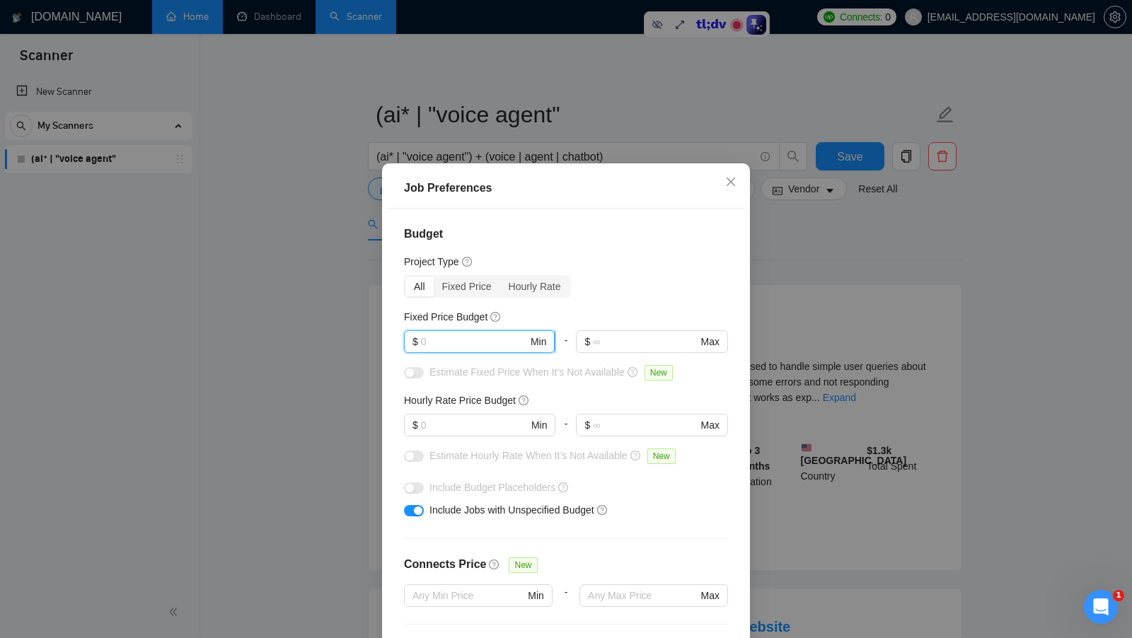
click at [439, 348] on input "text" at bounding box center [474, 342] width 107 height 16
click at [435, 419] on input "text" at bounding box center [474, 426] width 107 height 16
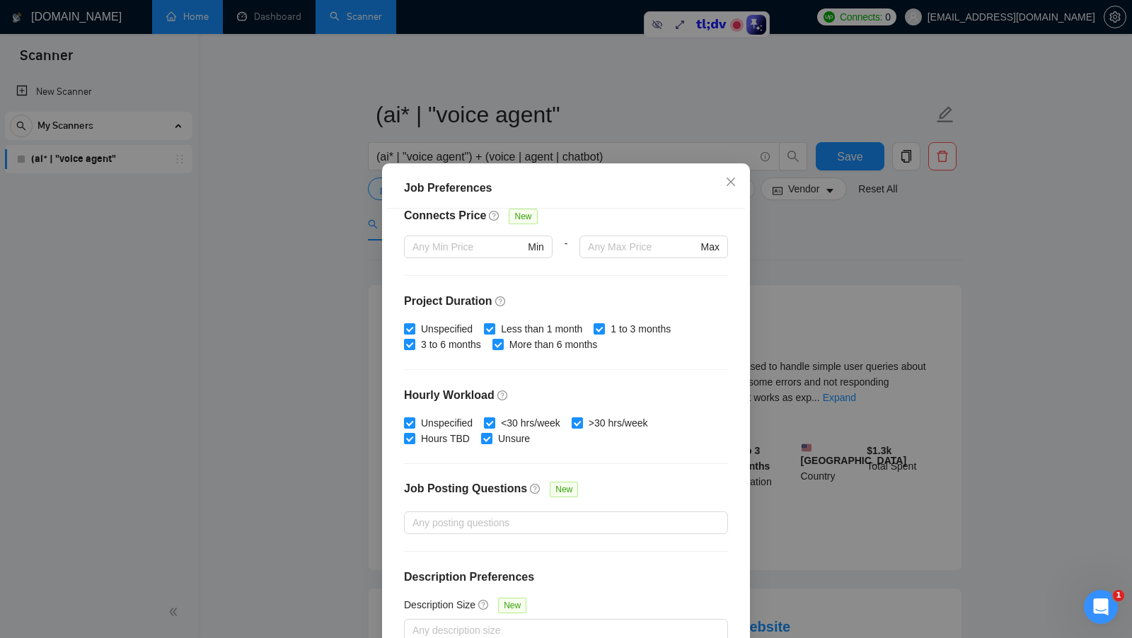
scroll to position [21, 0]
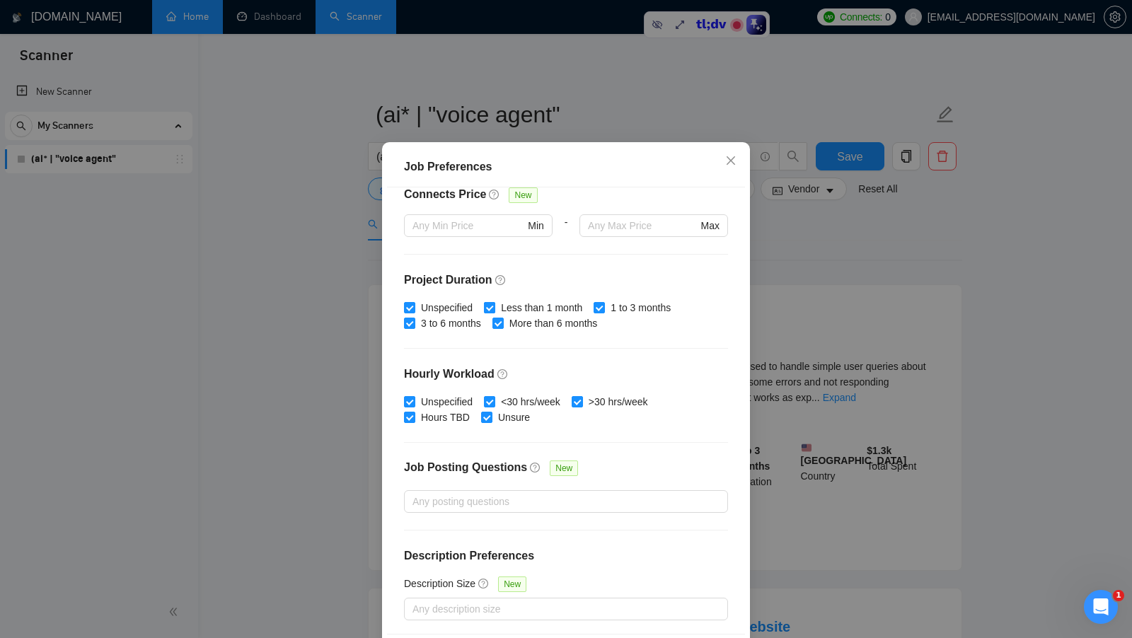
click at [493, 306] on input "Less than 1 month" at bounding box center [489, 307] width 10 height 10
click at [547, 304] on span "Less than 1 month" at bounding box center [541, 308] width 93 height 16
click at [494, 304] on input "Less than 1 month" at bounding box center [489, 307] width 10 height 10
checkbox input "true"
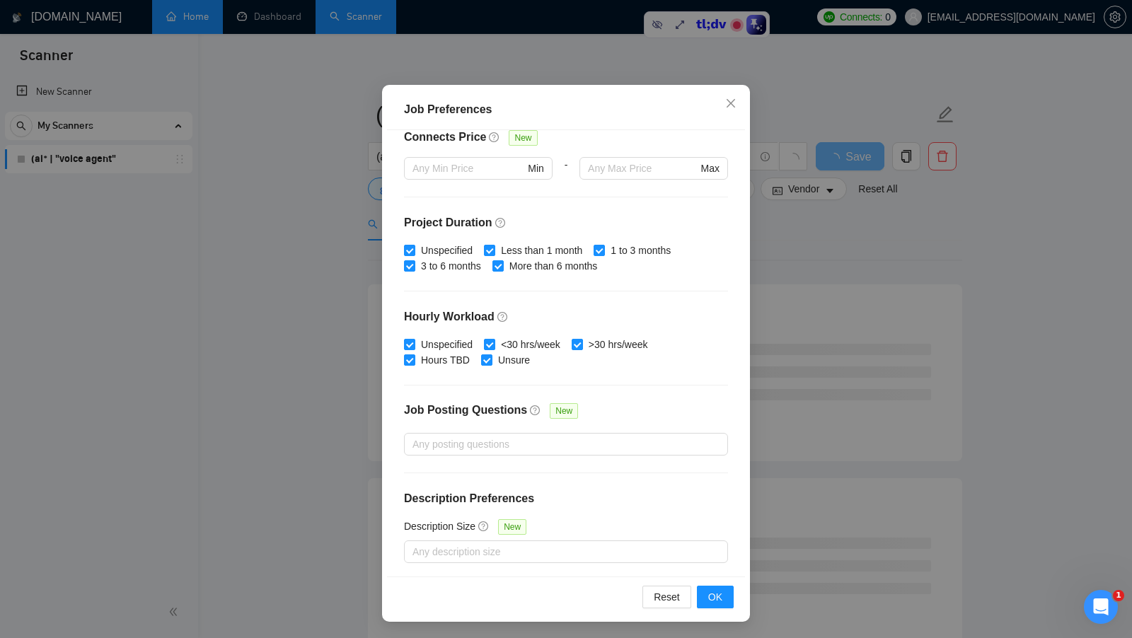
click at [818, 319] on div "Job Preferences Budget Project Type All Fixed Price Hourly Rate Fixed Price Bud…" at bounding box center [566, 319] width 1132 height 638
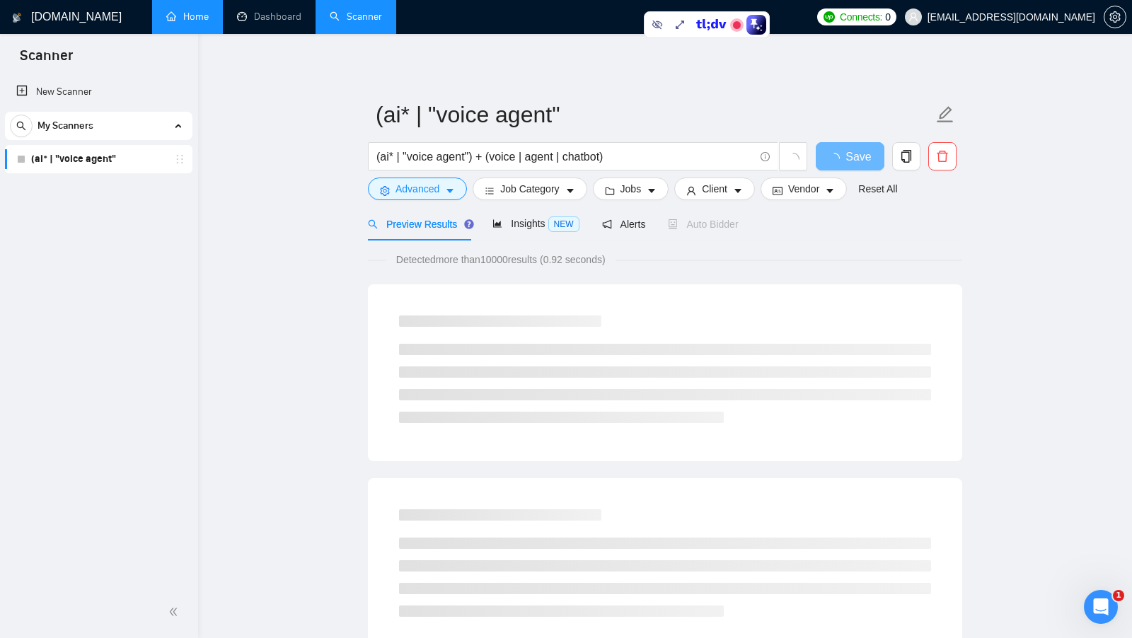
scroll to position [0, 0]
click at [735, 190] on button "Client" at bounding box center [715, 189] width 81 height 23
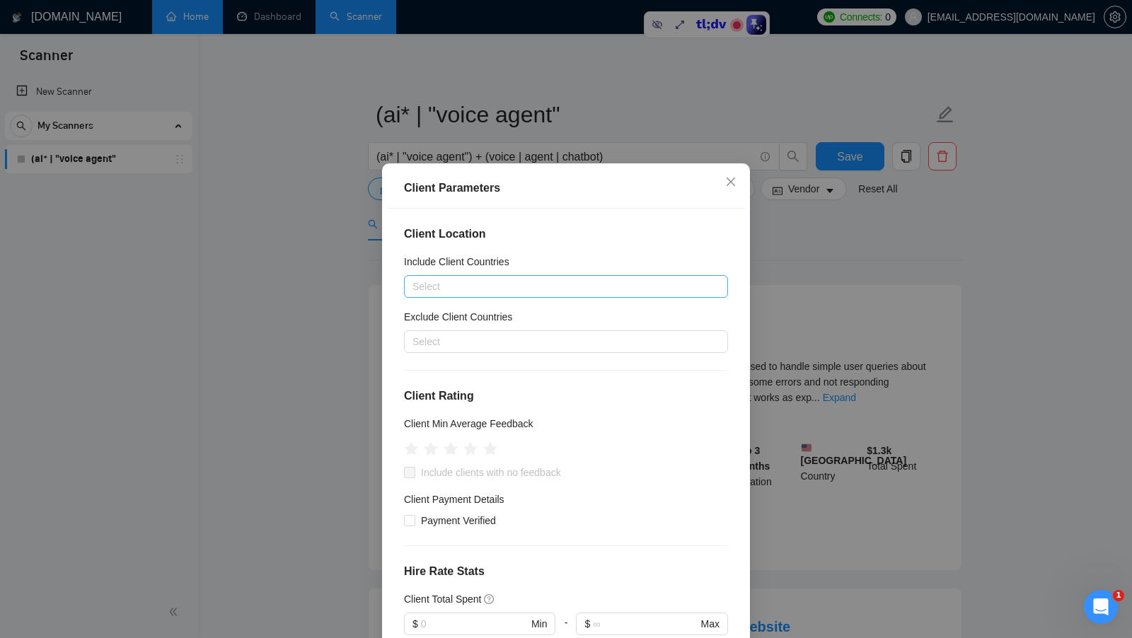
click at [528, 292] on div at bounding box center [559, 286] width 303 height 17
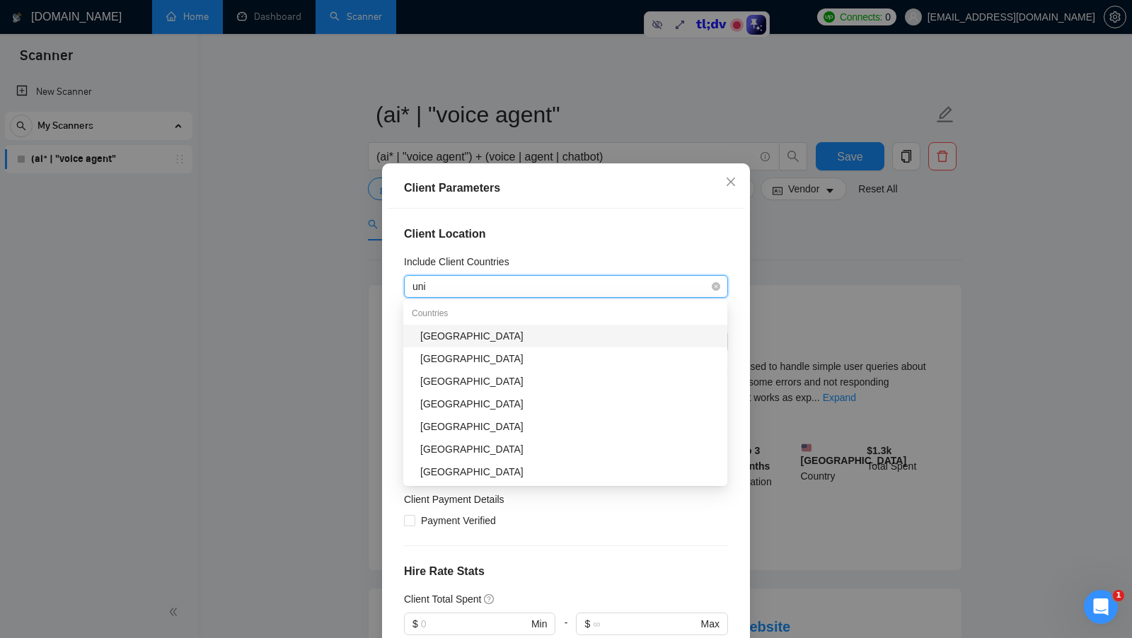
type input "unit"
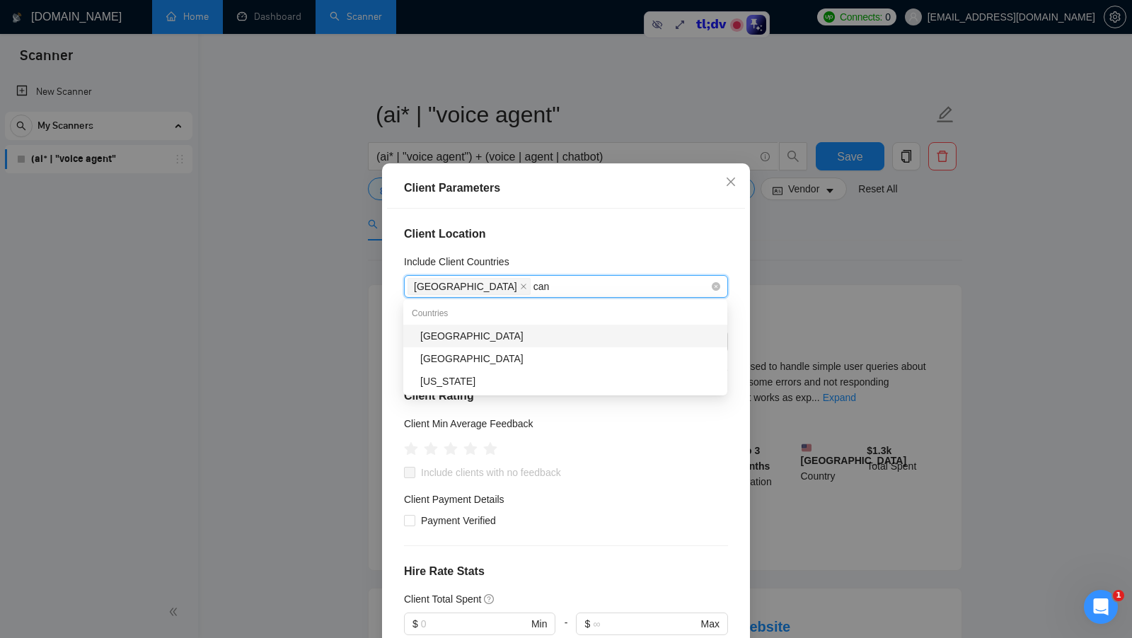
type input "cana"
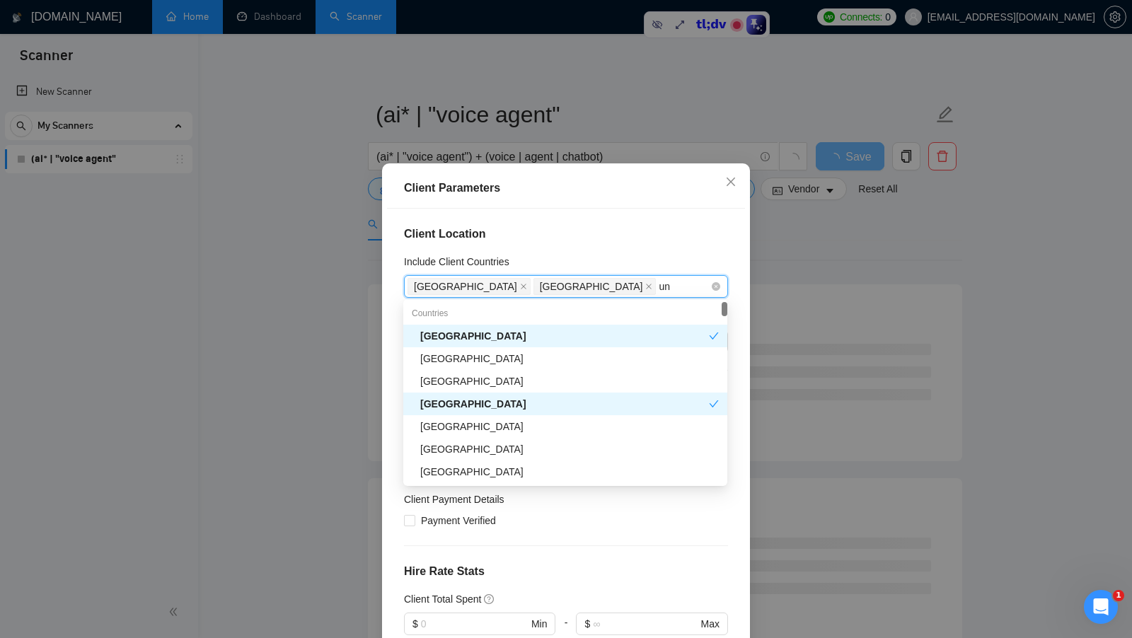
type input "uni"
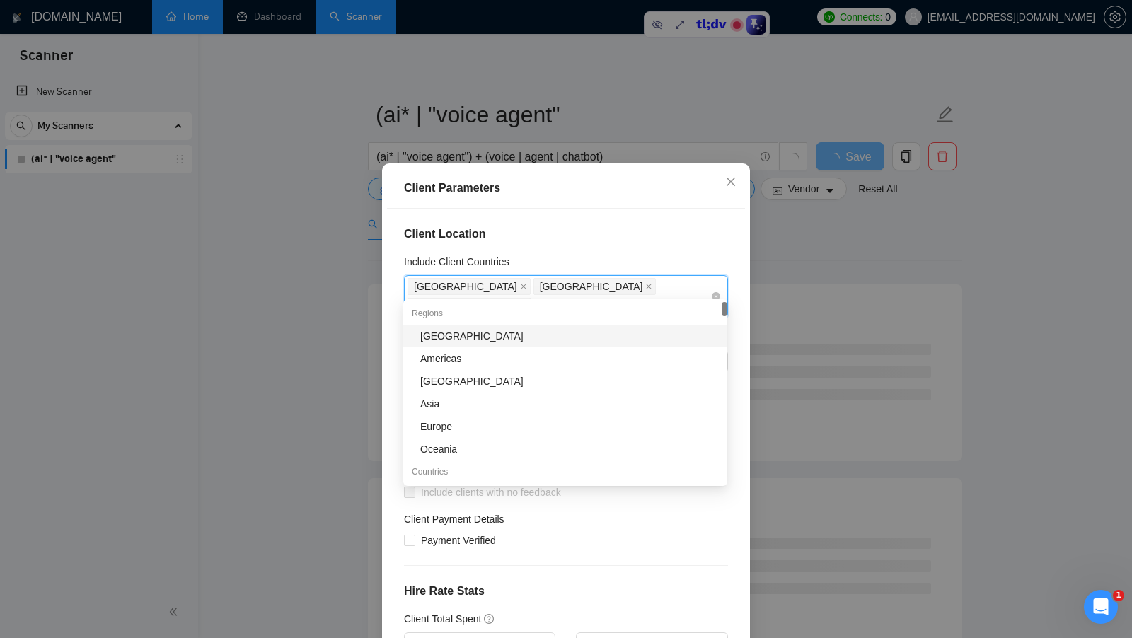
type input "eur"
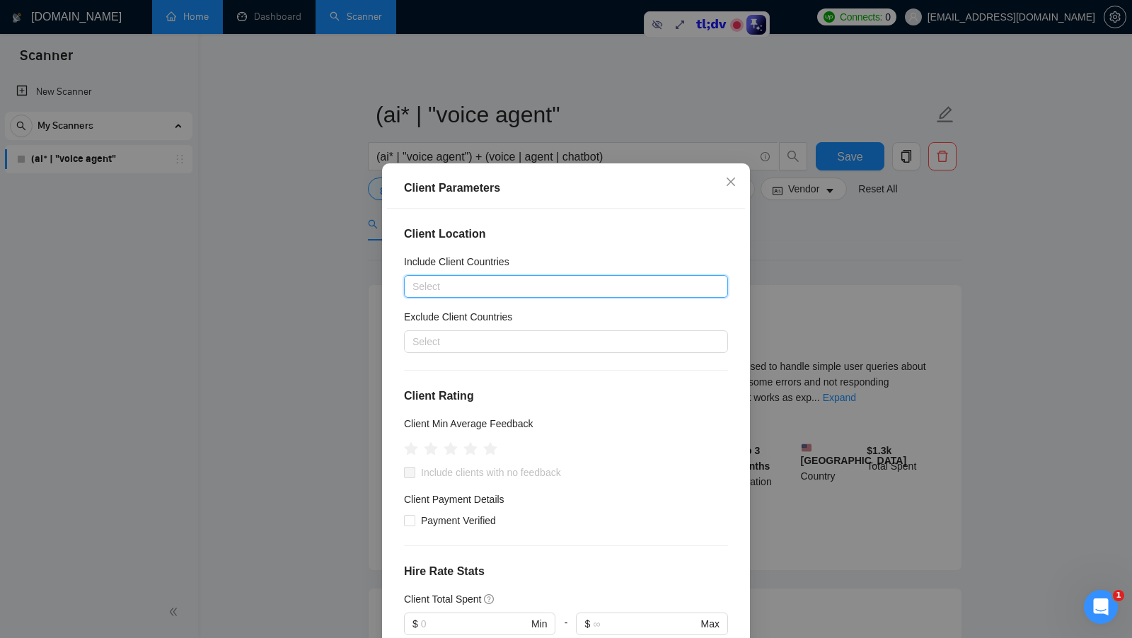
click at [601, 265] on div "Include Client Countries" at bounding box center [566, 264] width 324 height 21
click at [506, 341] on div at bounding box center [559, 341] width 303 height 17
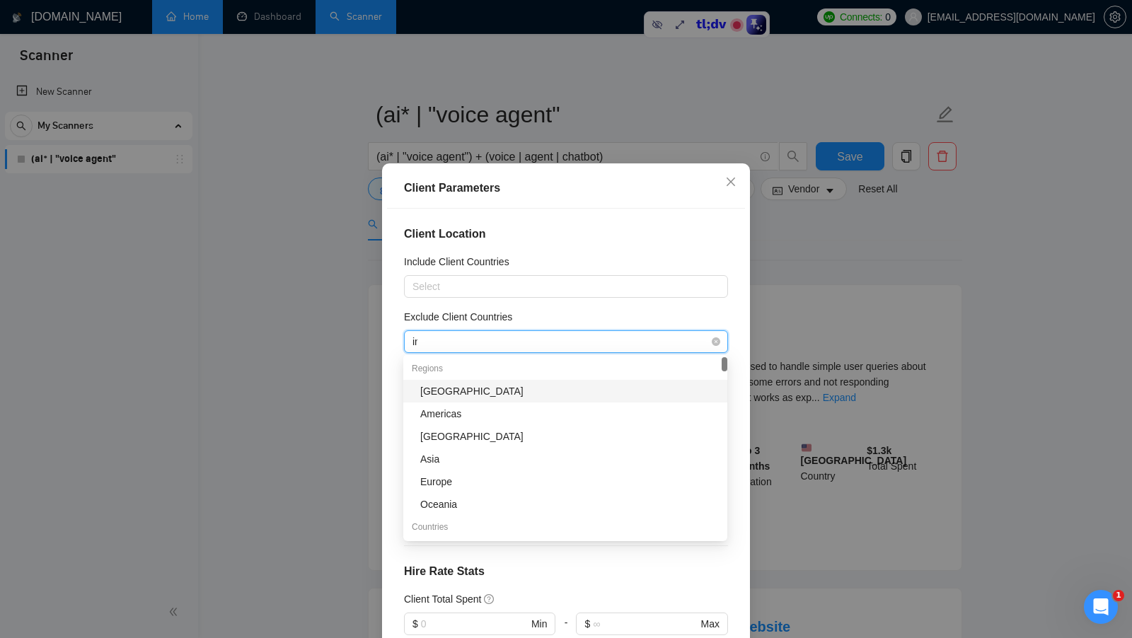
type input "ind"
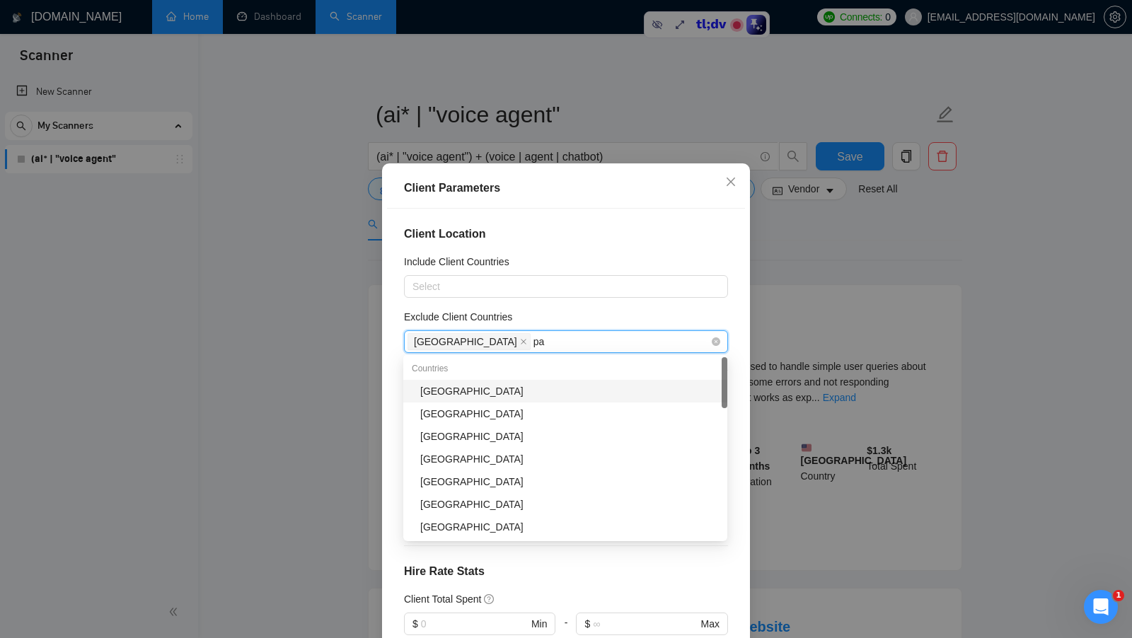
type input "pak"
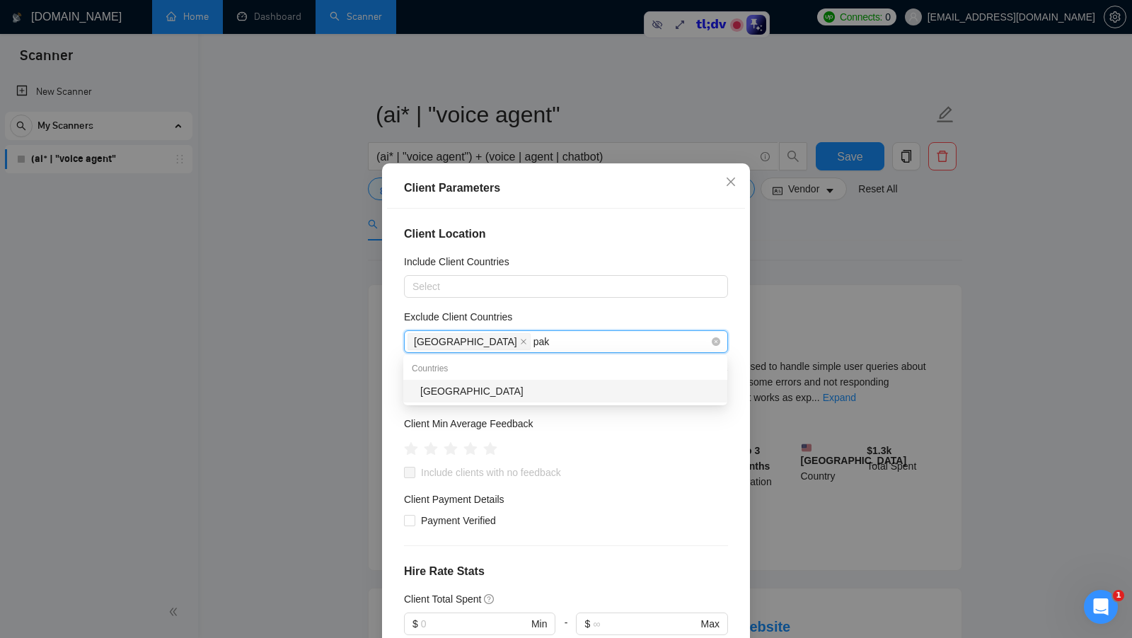
click at [534, 339] on input "pak" at bounding box center [543, 341] width 19 height 17
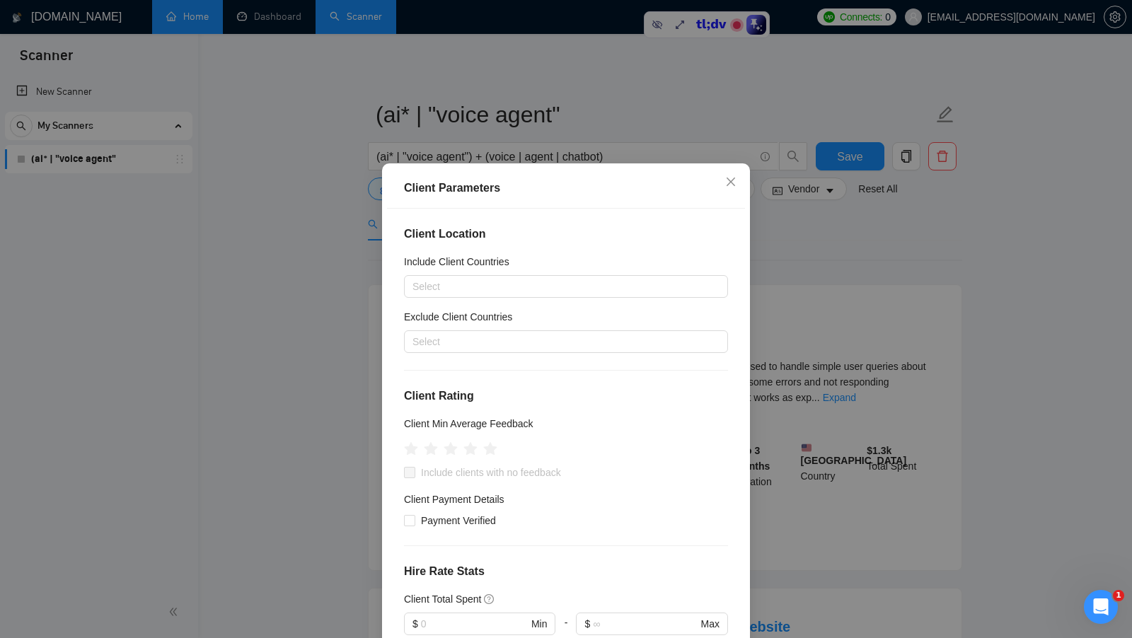
click at [579, 311] on div "Exclude Client Countries" at bounding box center [566, 319] width 324 height 21
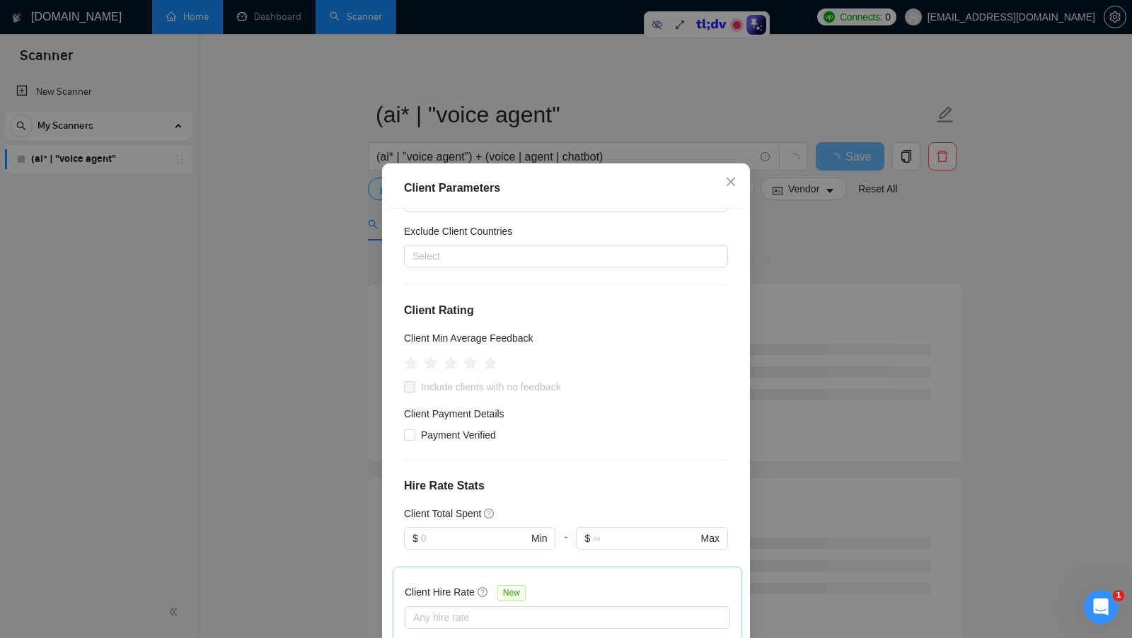
scroll to position [86, 0]
click at [473, 364] on icon "star" at bounding box center [471, 362] width 15 height 14
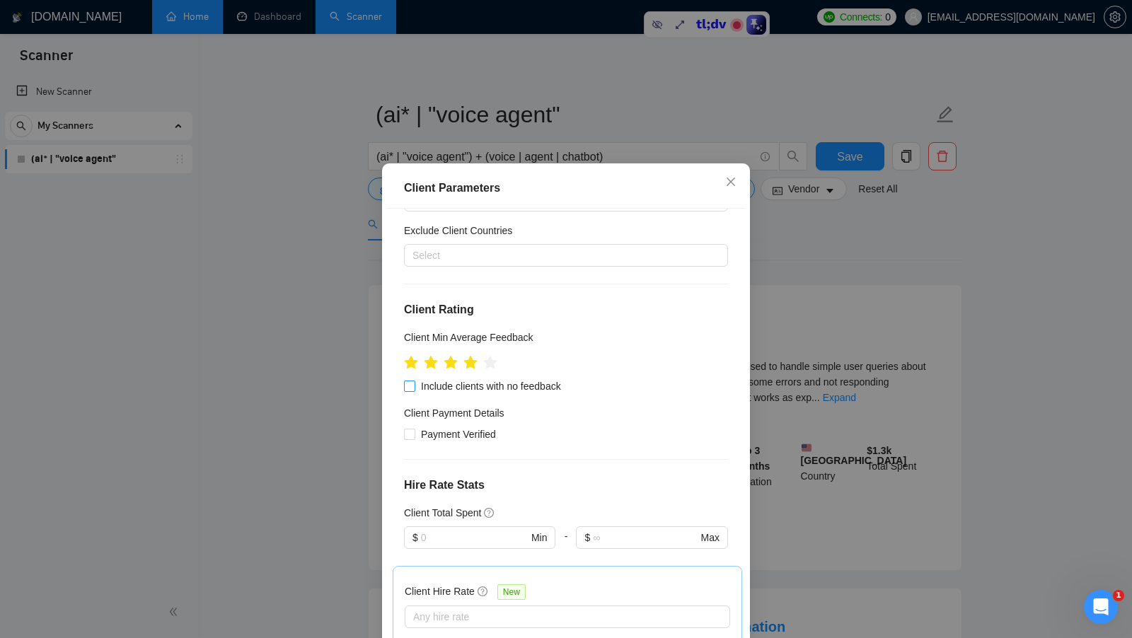
click at [549, 386] on span "Include clients with no feedback" at bounding box center [490, 387] width 151 height 16
click at [414, 386] on input "Include clients with no feedback" at bounding box center [409, 386] width 10 height 10
checkbox input "true"
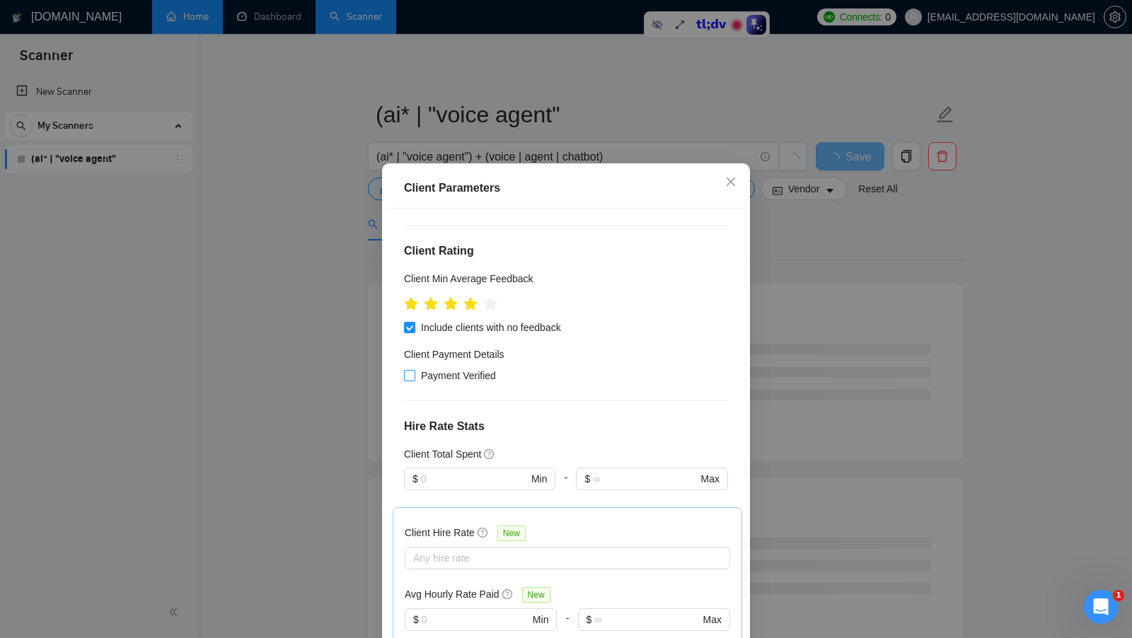
click at [469, 377] on span "Payment Verified" at bounding box center [458, 376] width 86 height 16
click at [414, 377] on input "Payment Verified" at bounding box center [409, 375] width 10 height 10
checkbox input "true"
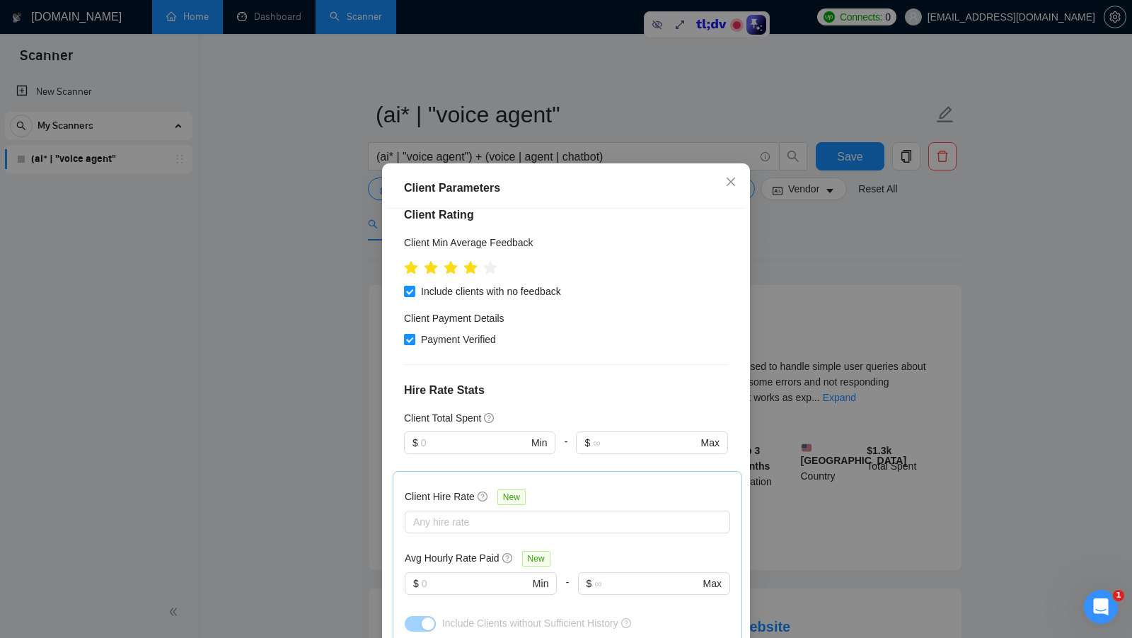
scroll to position [184, 0]
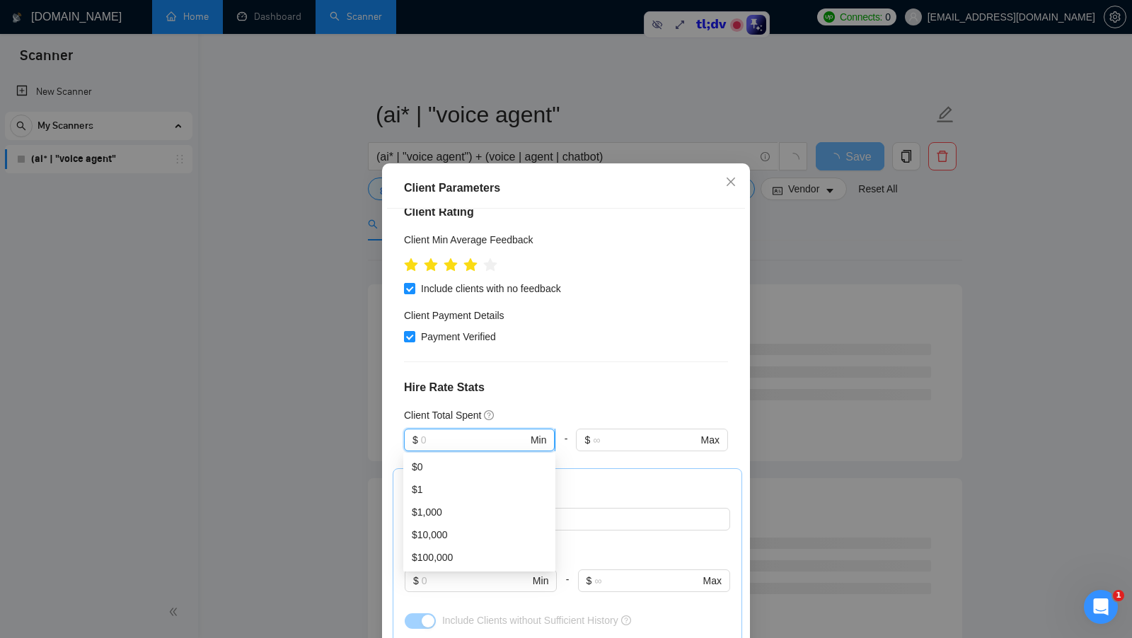
click at [432, 442] on input "text" at bounding box center [474, 440] width 107 height 16
type input "1"
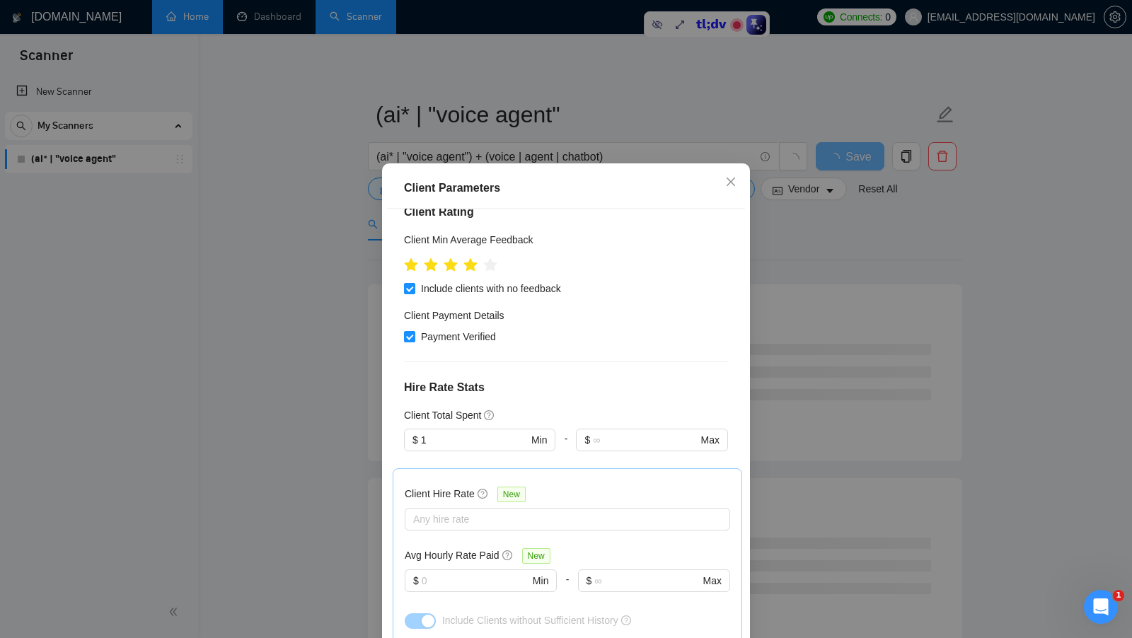
click at [536, 410] on div "Client Total Spent" at bounding box center [566, 416] width 324 height 16
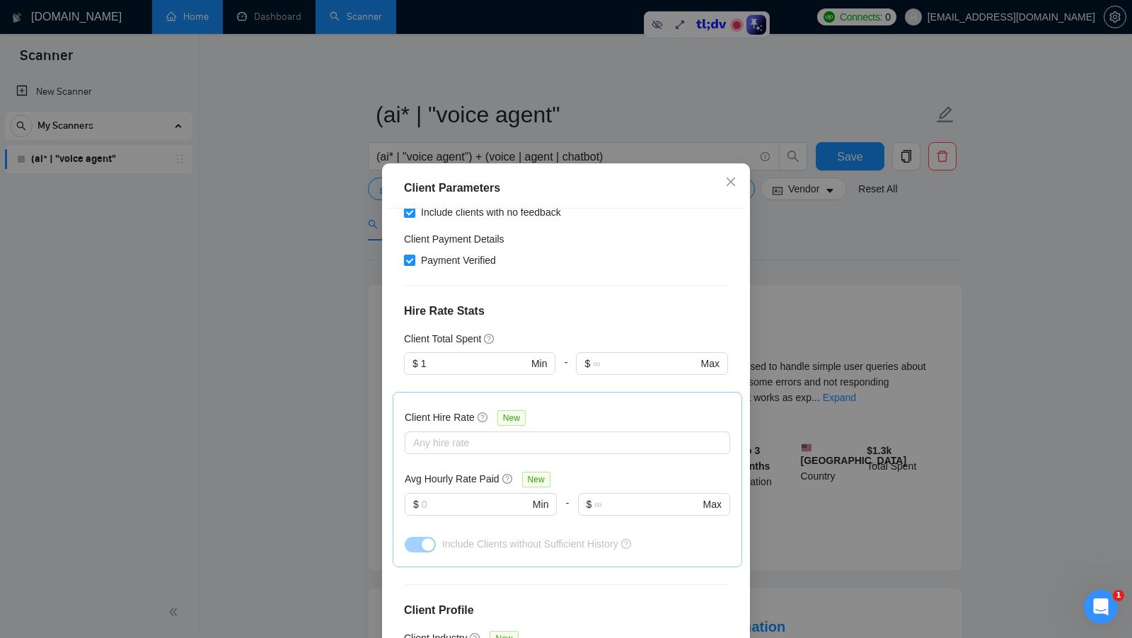
scroll to position [288, 0]
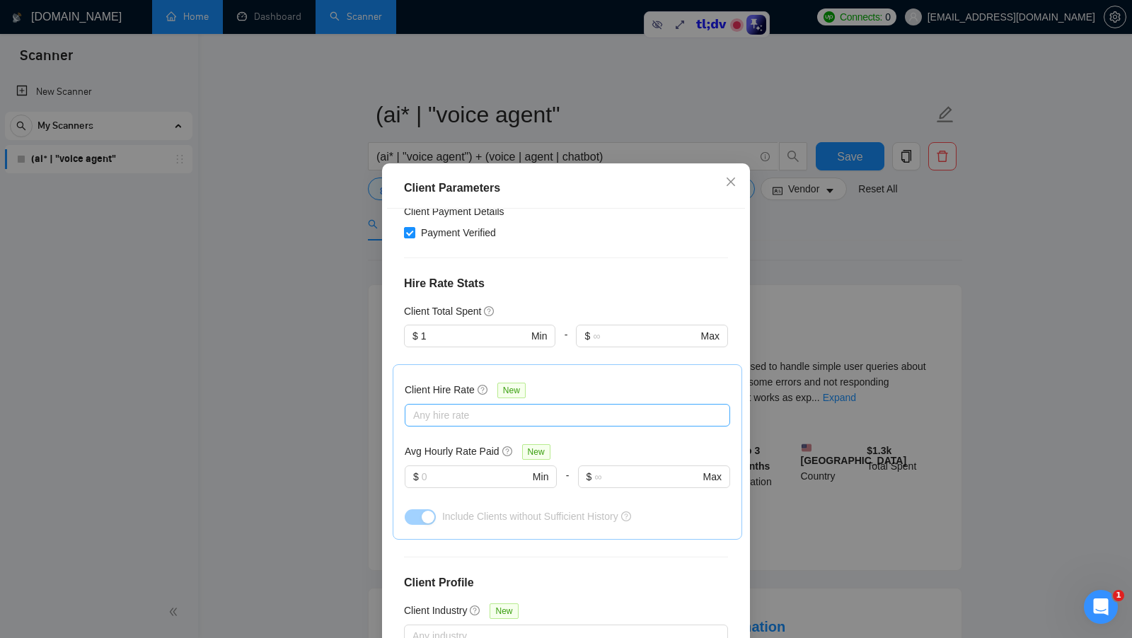
click at [478, 414] on div at bounding box center [560, 415] width 304 height 17
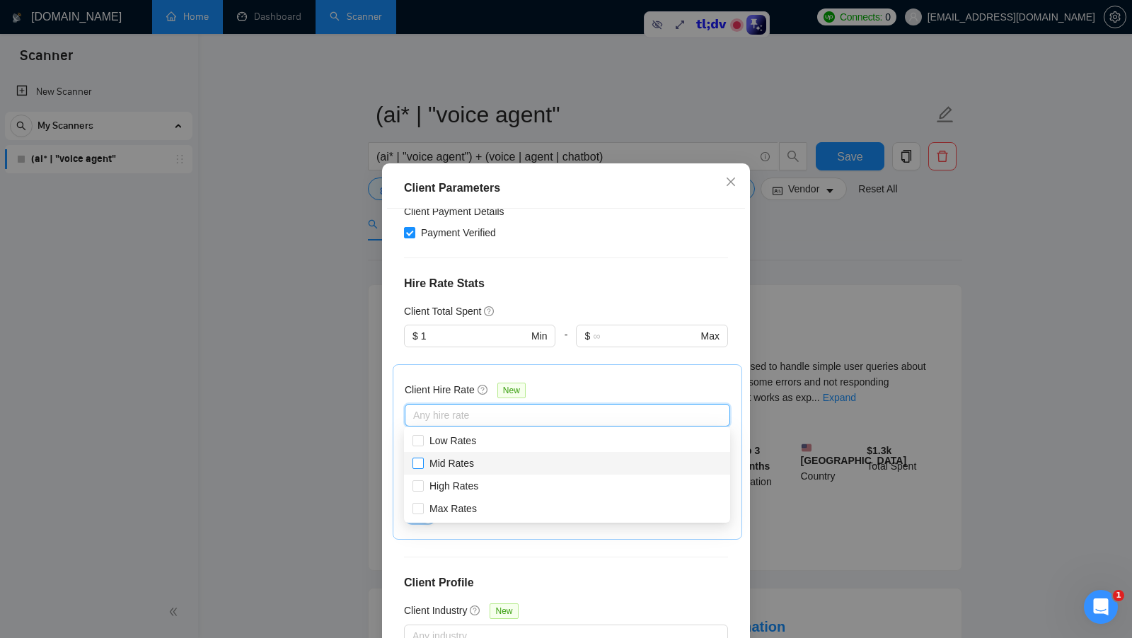
click at [473, 456] on span "Mid Rates" at bounding box center [452, 464] width 56 height 16
click at [423, 458] on input "Mid Rates" at bounding box center [418, 463] width 10 height 10
click at [420, 461] on input "Mid Rates" at bounding box center [418, 463] width 10 height 10
checkbox input "true"
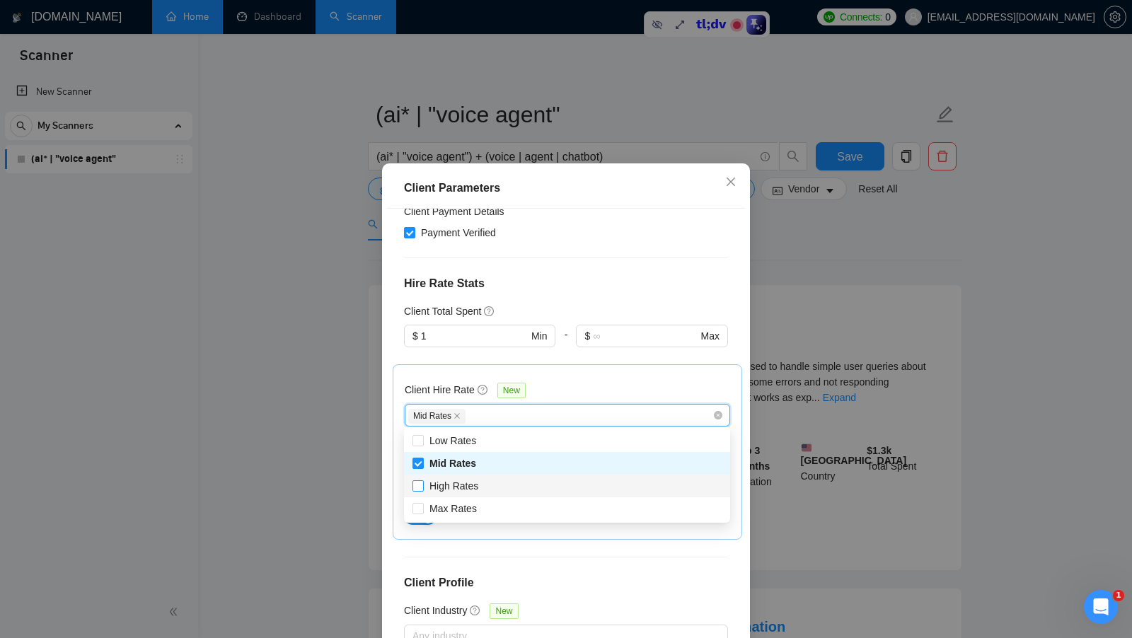
click at [420, 486] on input "High Rates" at bounding box center [418, 486] width 10 height 10
checkbox input "true"
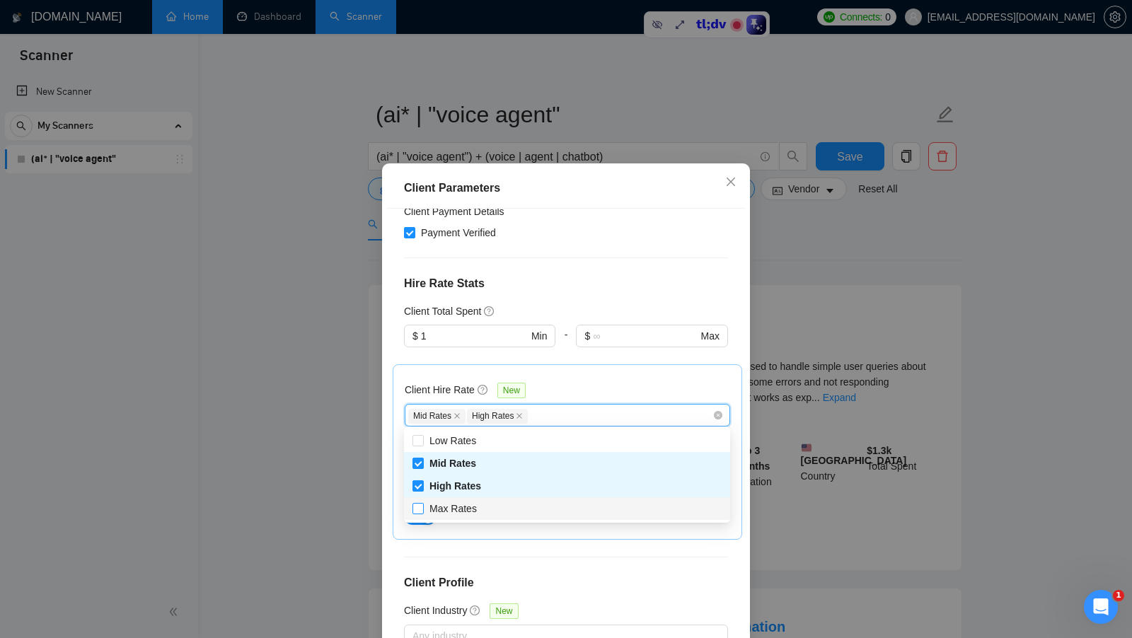
click at [418, 510] on input "Max Rates" at bounding box center [418, 508] width 10 height 10
checkbox input "true"
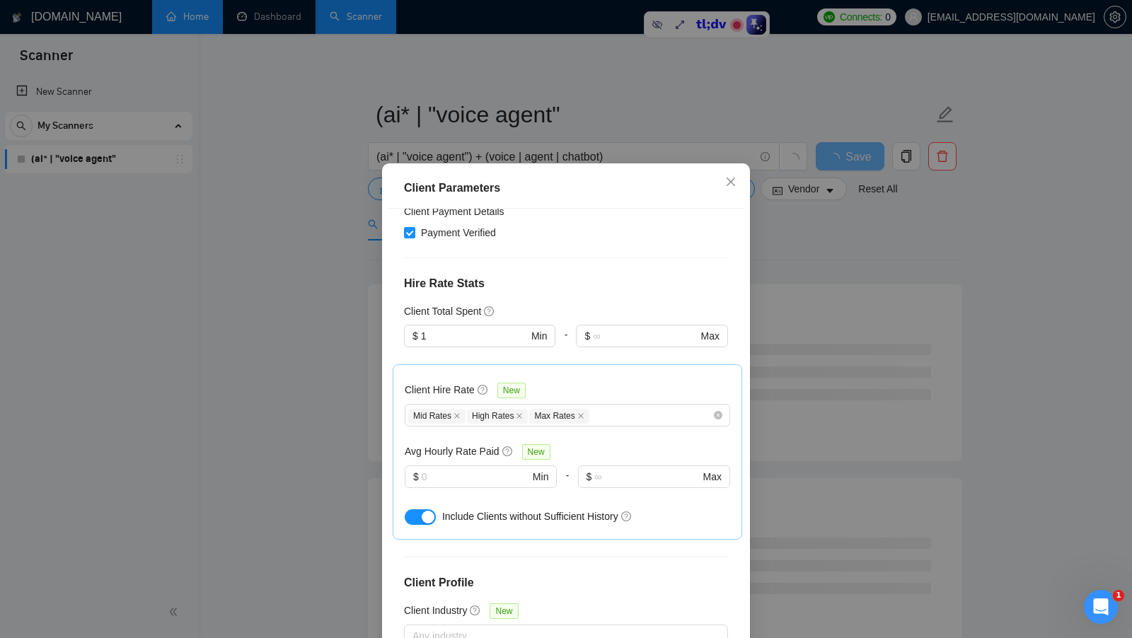
click at [656, 394] on div "Client Hire Rate New" at bounding box center [568, 393] width 326 height 22
click at [626, 416] on div "Mid Rates High Rates Max Rates" at bounding box center [560, 415] width 304 height 17
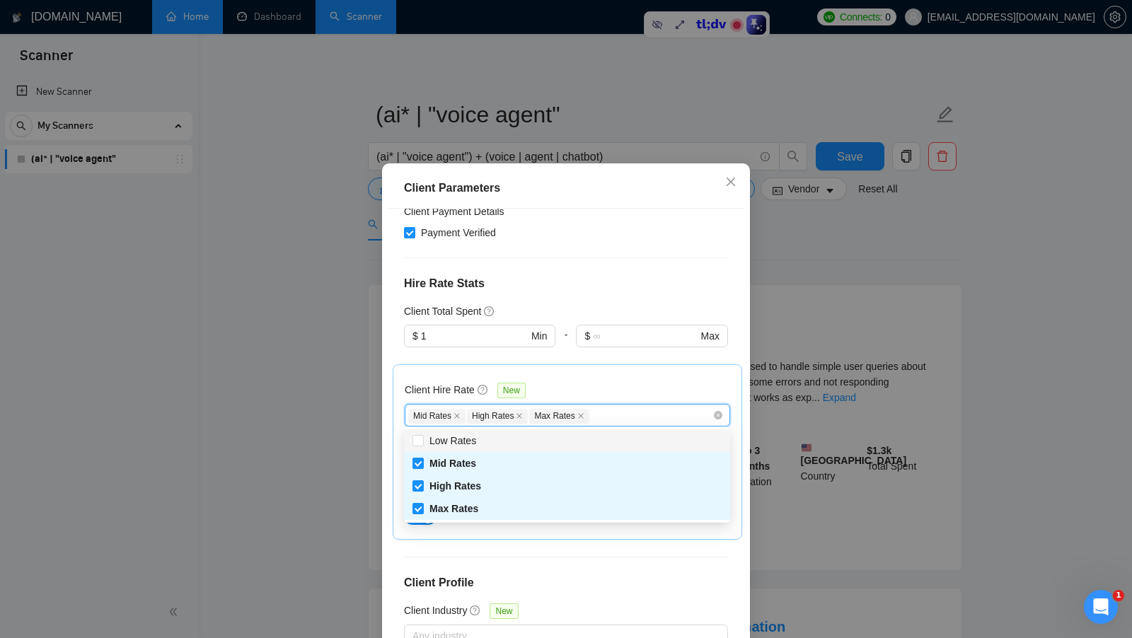
click at [616, 383] on div "Client Hire Rate New" at bounding box center [568, 393] width 326 height 22
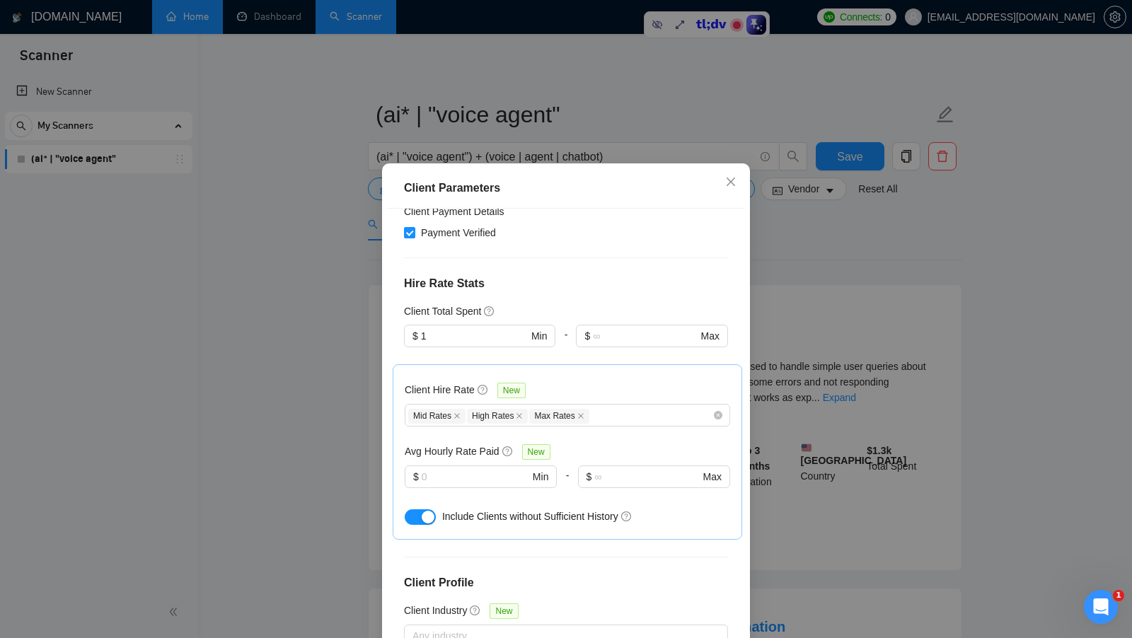
scroll to position [397, 0]
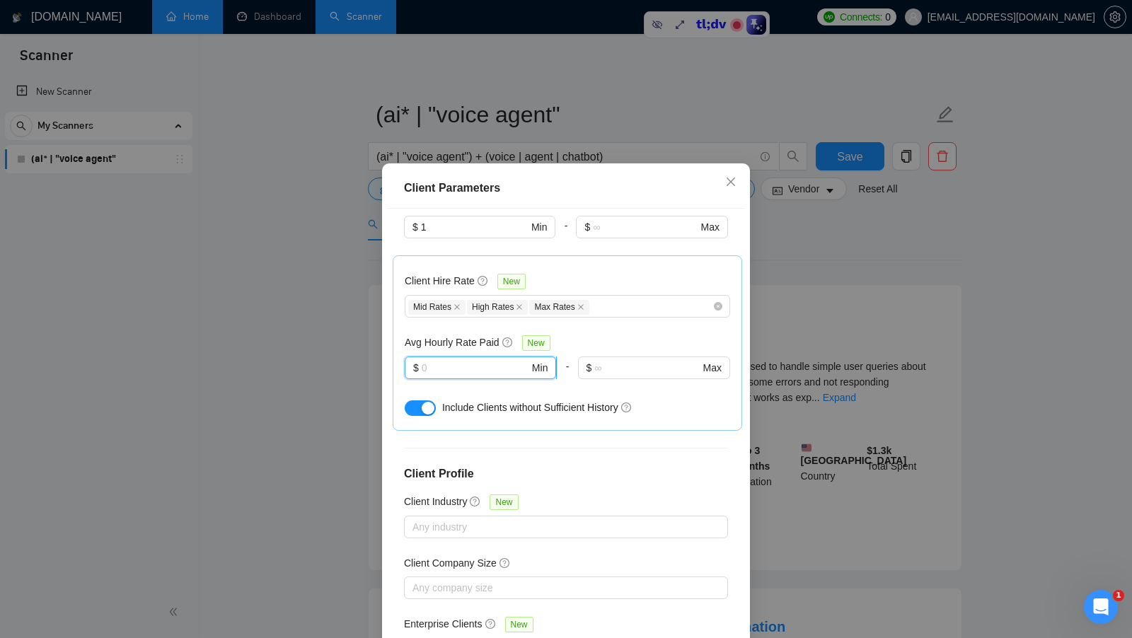
click at [447, 367] on input "text" at bounding box center [476, 368] width 108 height 16
type input "1"
type input "15"
drag, startPoint x: 405, startPoint y: 341, endPoint x: 435, endPoint y: 341, distance: 30.4
click at [435, 341] on h5 "Avg Hourly Rate Paid" at bounding box center [452, 343] width 95 height 16
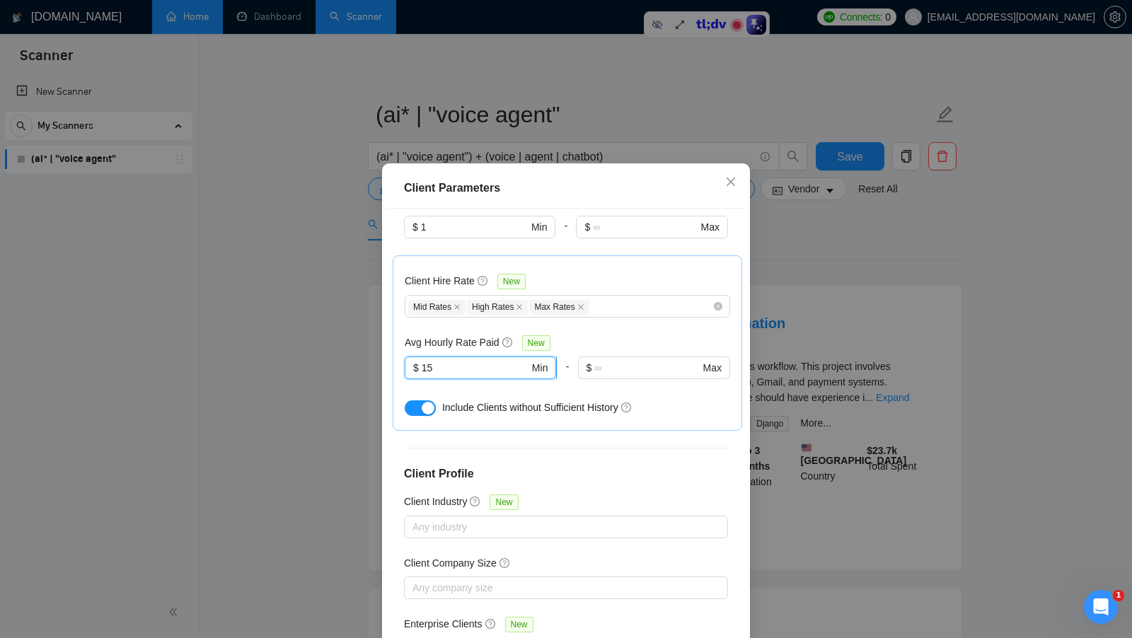
drag, startPoint x: 440, startPoint y: 364, endPoint x: 411, endPoint y: 364, distance: 29.0
click at [411, 364] on span "$ 15 Min" at bounding box center [480, 368] width 151 height 23
click at [610, 325] on div "Client Hire Rate New Mid Rates High Rates Max Rates Avg Hourly Rate Paid New $ …" at bounding box center [568, 343] width 326 height 151
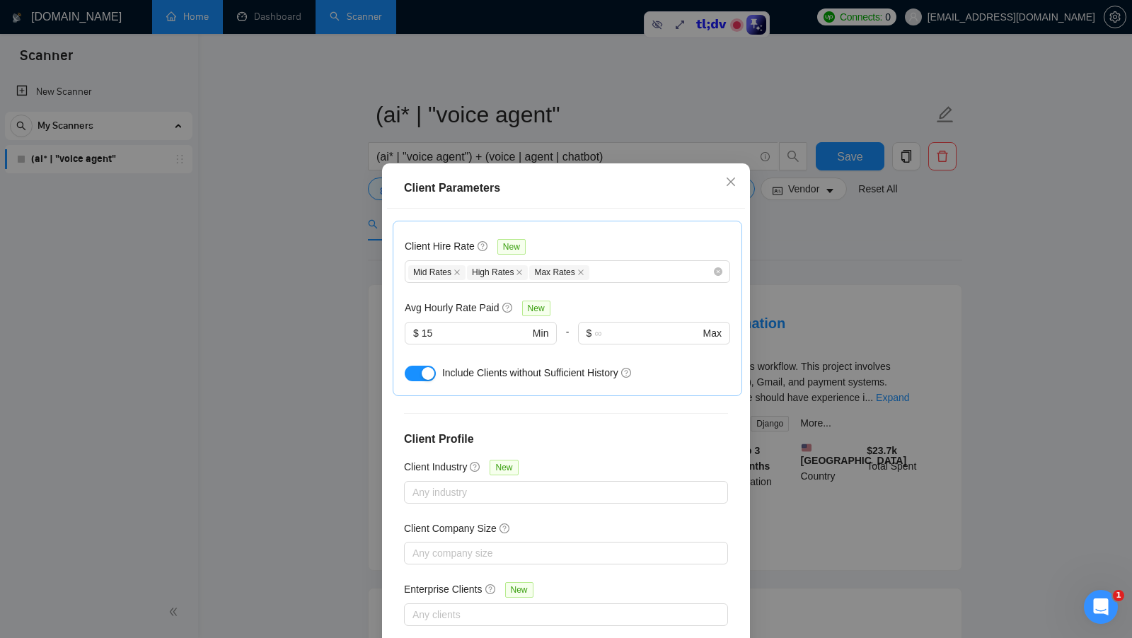
scroll to position [79, 0]
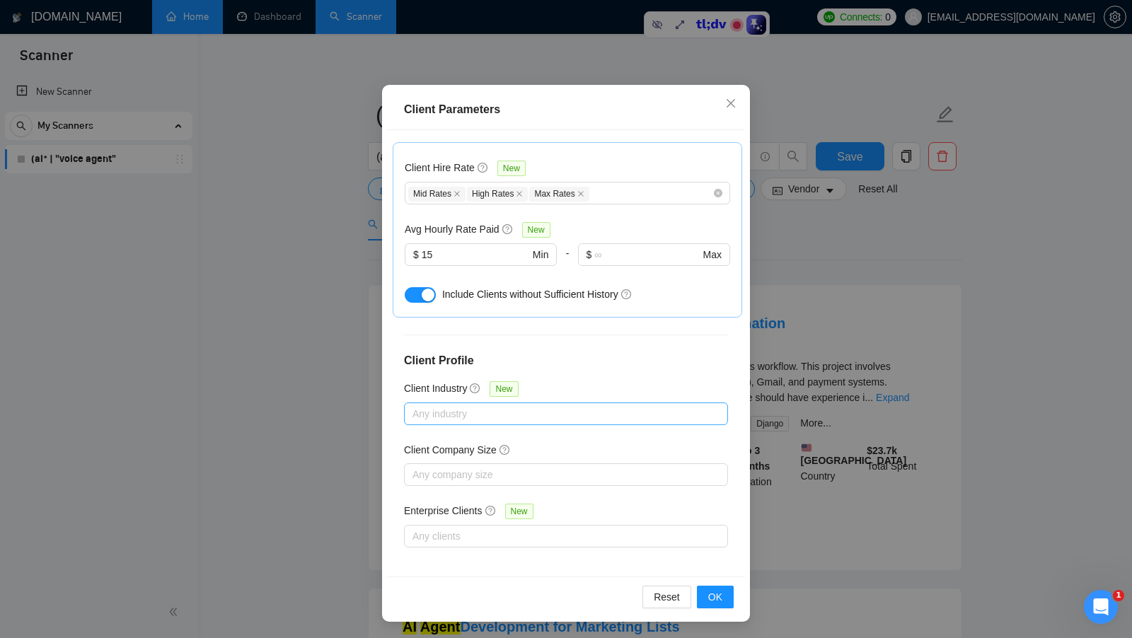
click at [562, 409] on div at bounding box center [559, 414] width 303 height 17
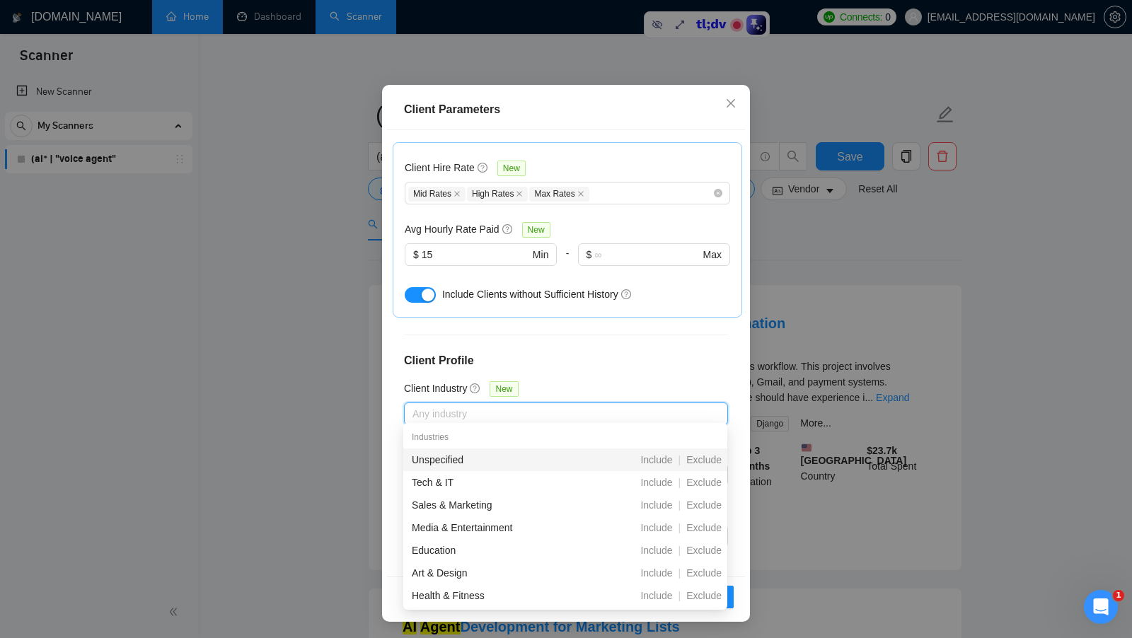
click at [655, 389] on div "Client Location Include Client Countries Select Exclude Client Countries Select…" at bounding box center [566, 353] width 358 height 447
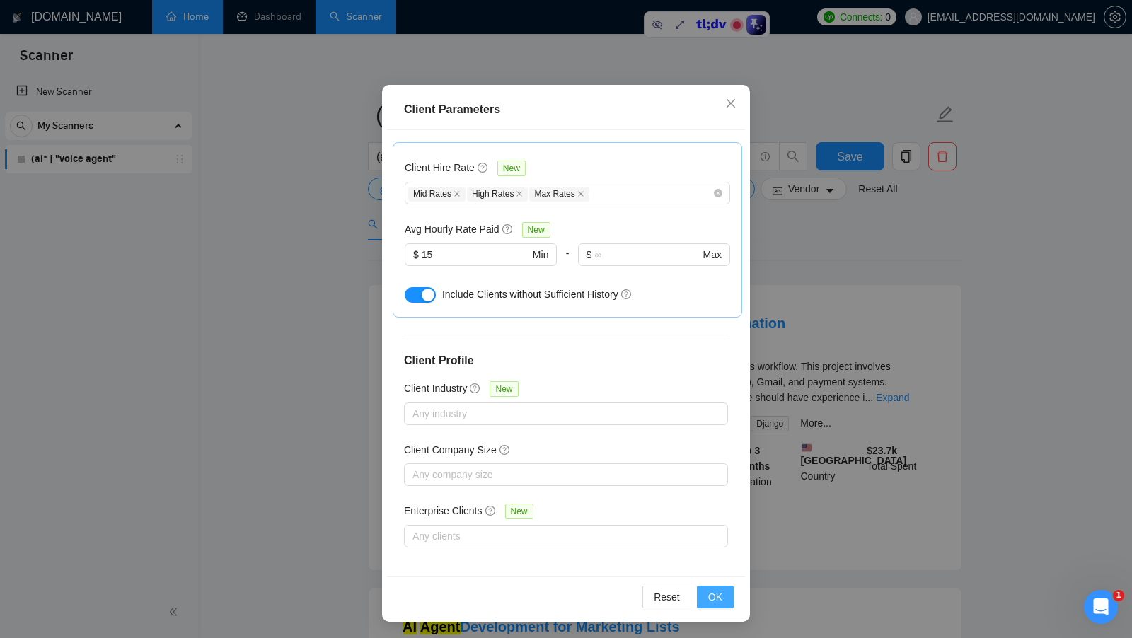
click at [710, 601] on span "OK" at bounding box center [715, 598] width 14 height 16
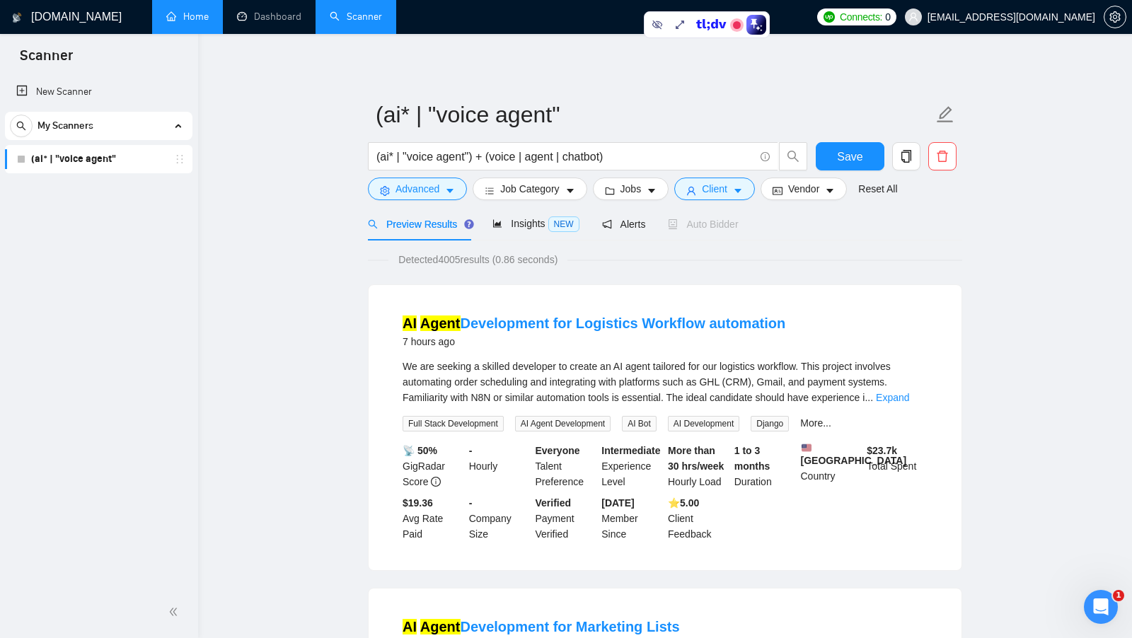
scroll to position [0, 0]
click at [827, 195] on button "Vendor" at bounding box center [804, 189] width 86 height 23
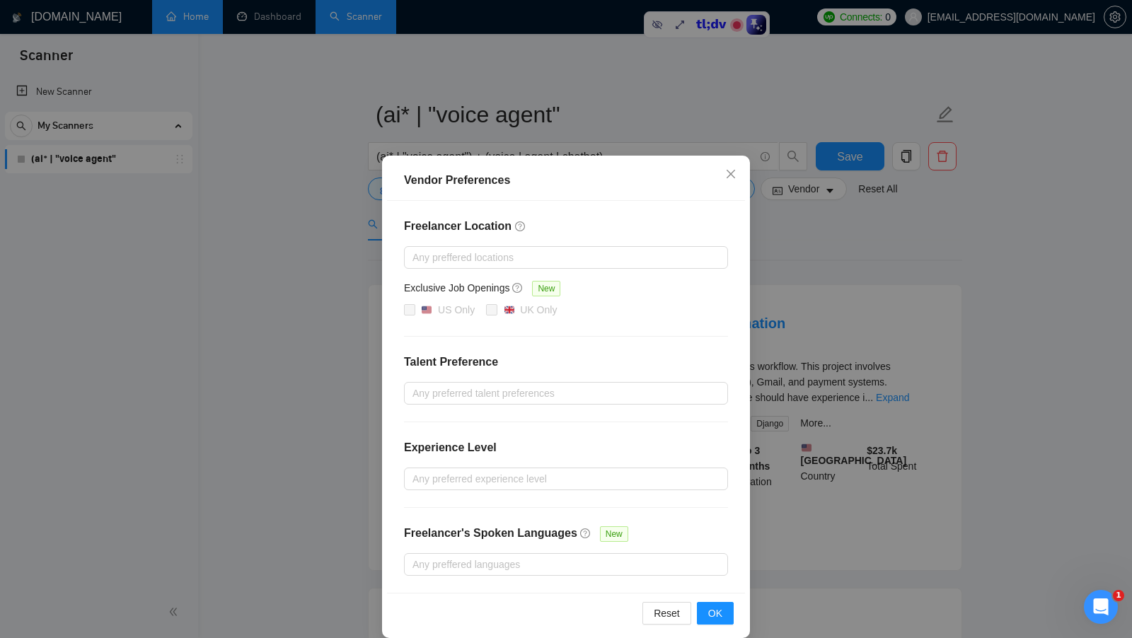
click at [825, 221] on div "Vendor Preferences Freelancer Location Any preffered locations Exclusive Job Op…" at bounding box center [566, 319] width 1132 height 638
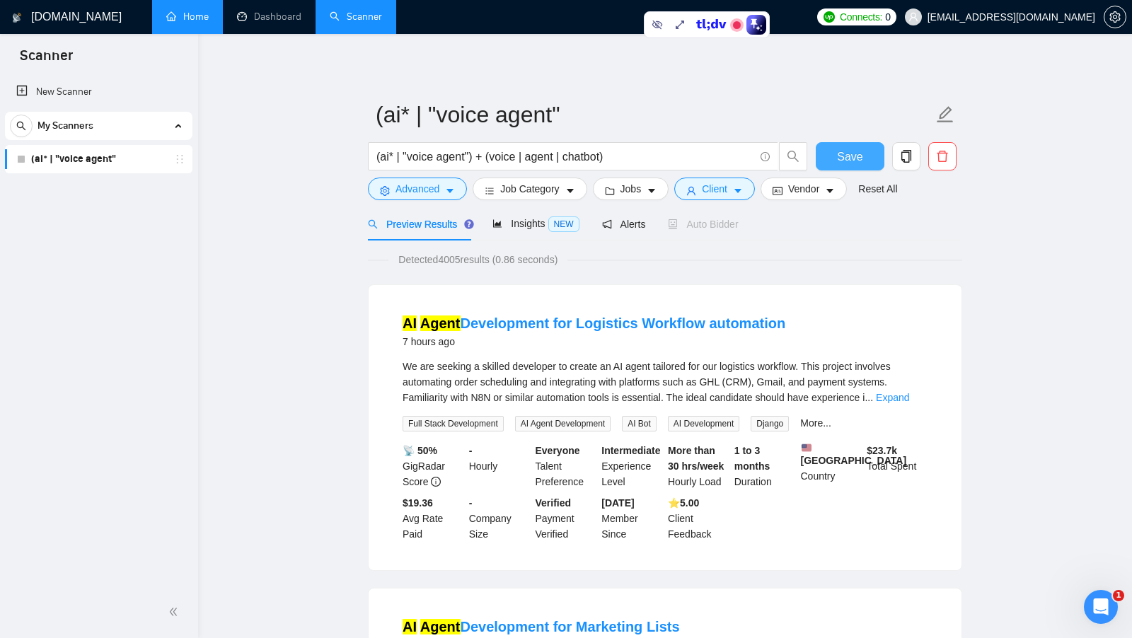
click at [848, 165] on span "Save" at bounding box center [849, 157] width 25 height 18
click at [820, 188] on span "Vendor" at bounding box center [803, 189] width 31 height 16
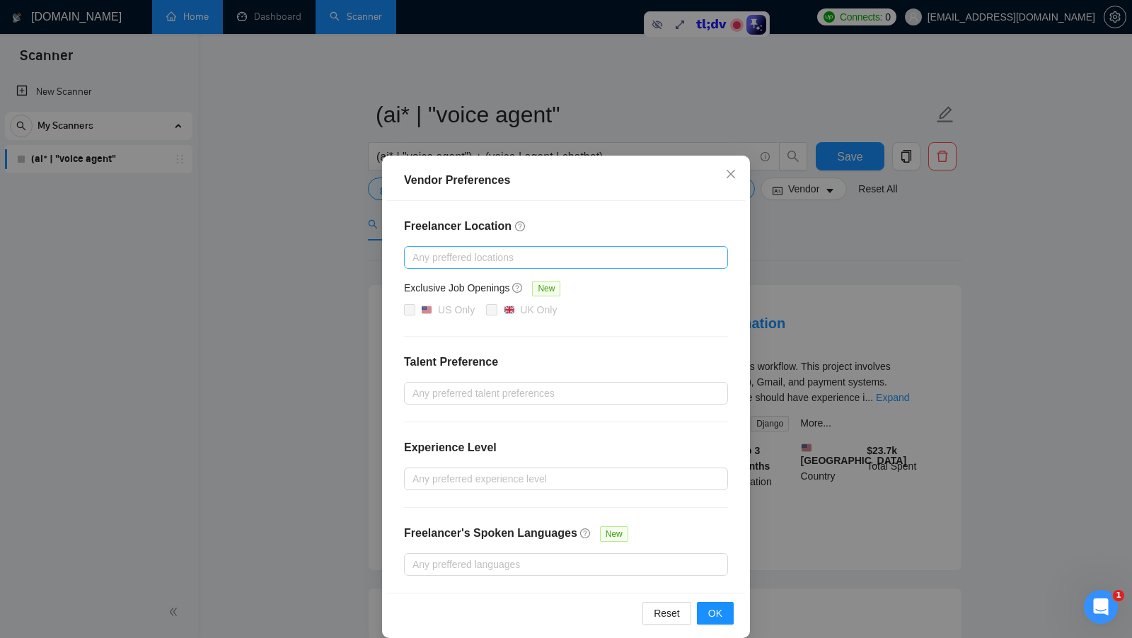
click at [641, 264] on div at bounding box center [559, 257] width 303 height 17
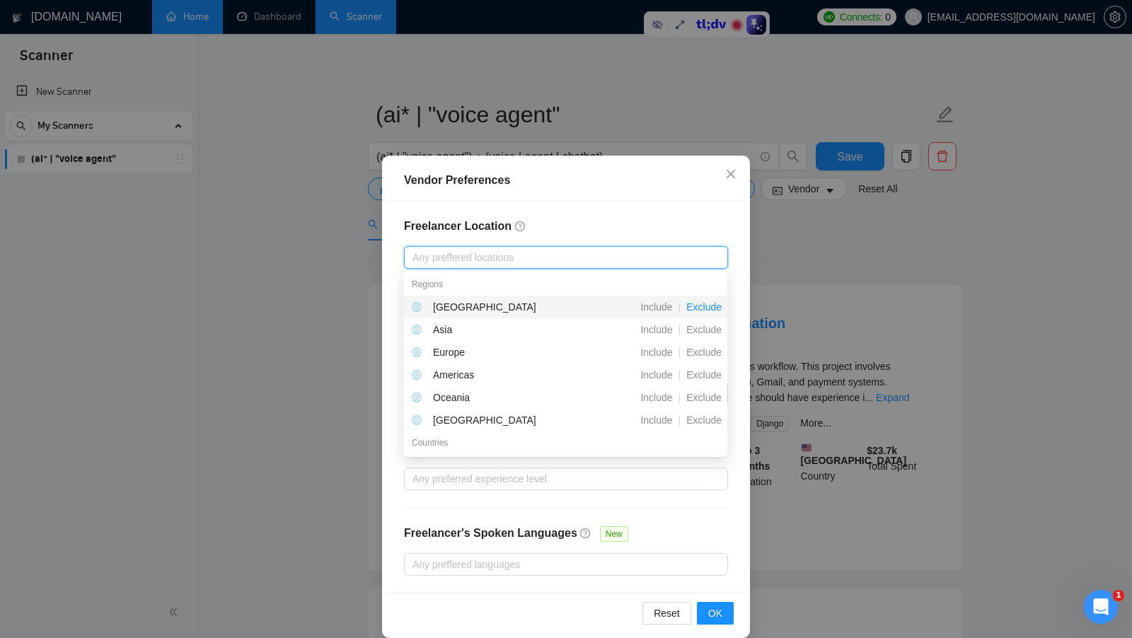
click at [703, 309] on span "Exclude" at bounding box center [704, 307] width 47 height 11
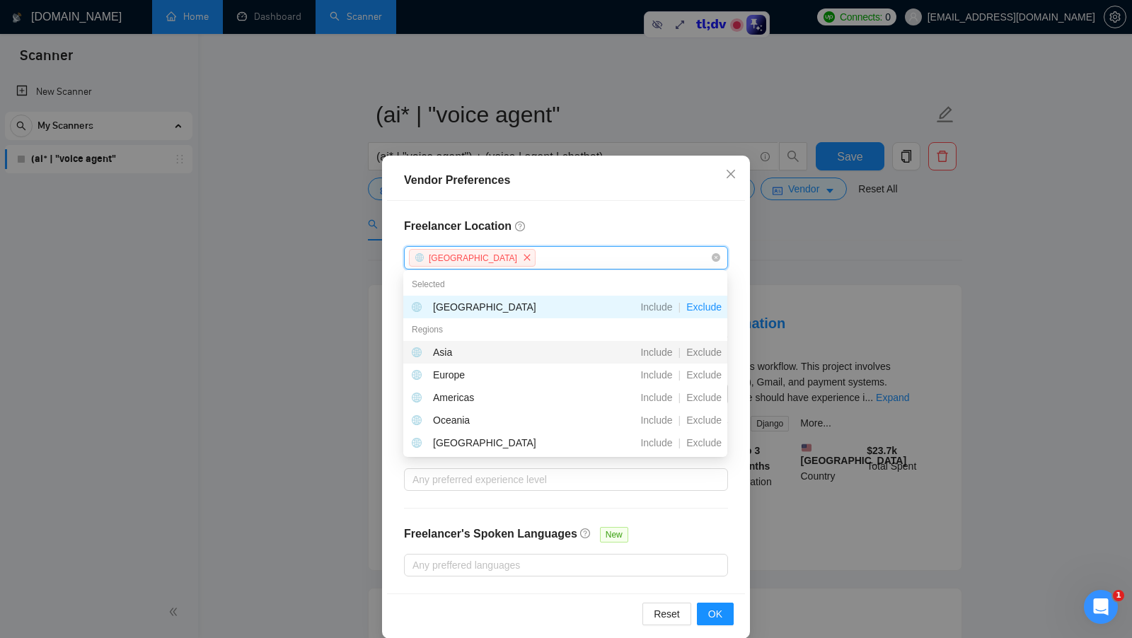
click at [699, 351] on span "Exclude" at bounding box center [704, 352] width 47 height 11
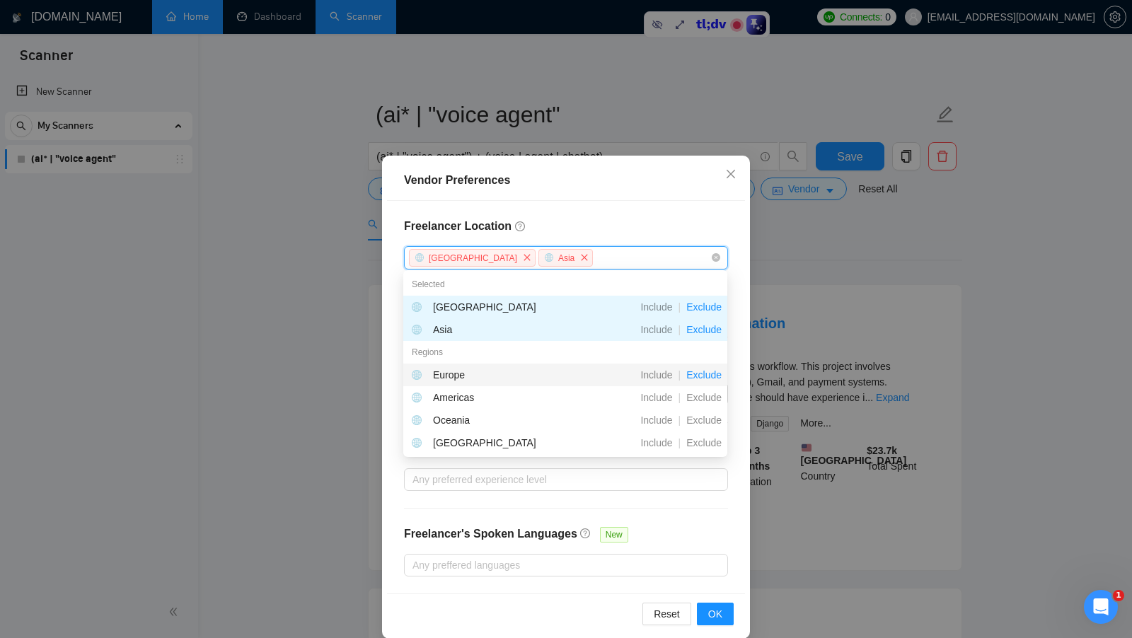
click at [695, 374] on span "Exclude" at bounding box center [704, 374] width 47 height 11
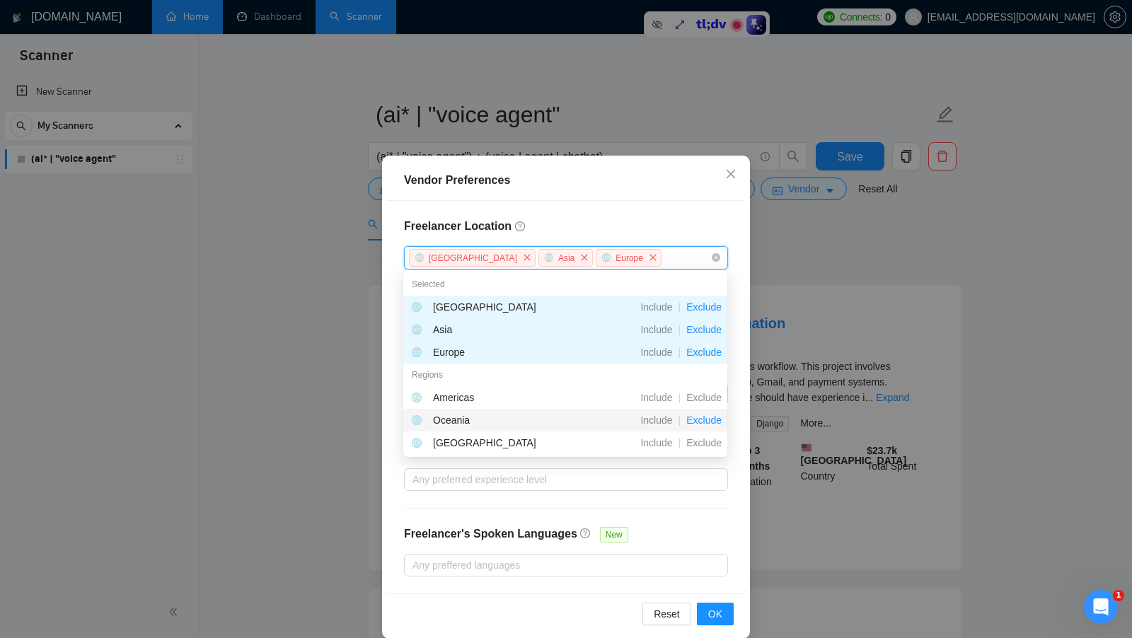
click at [701, 421] on span "Exclude" at bounding box center [704, 420] width 47 height 11
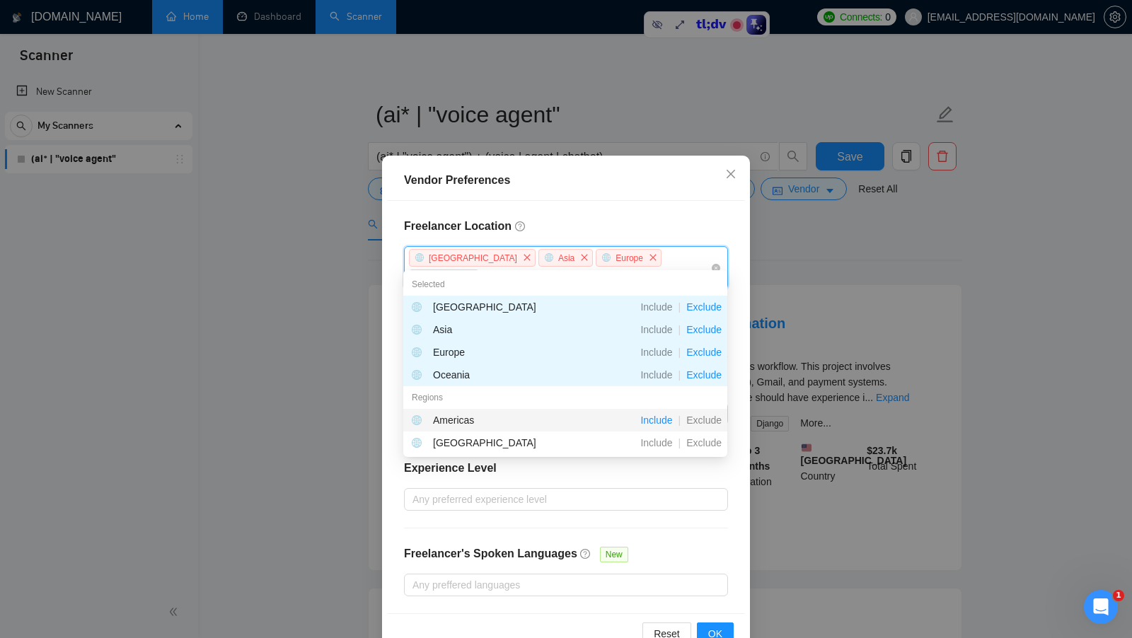
click at [653, 418] on span "Include" at bounding box center [656, 420] width 43 height 11
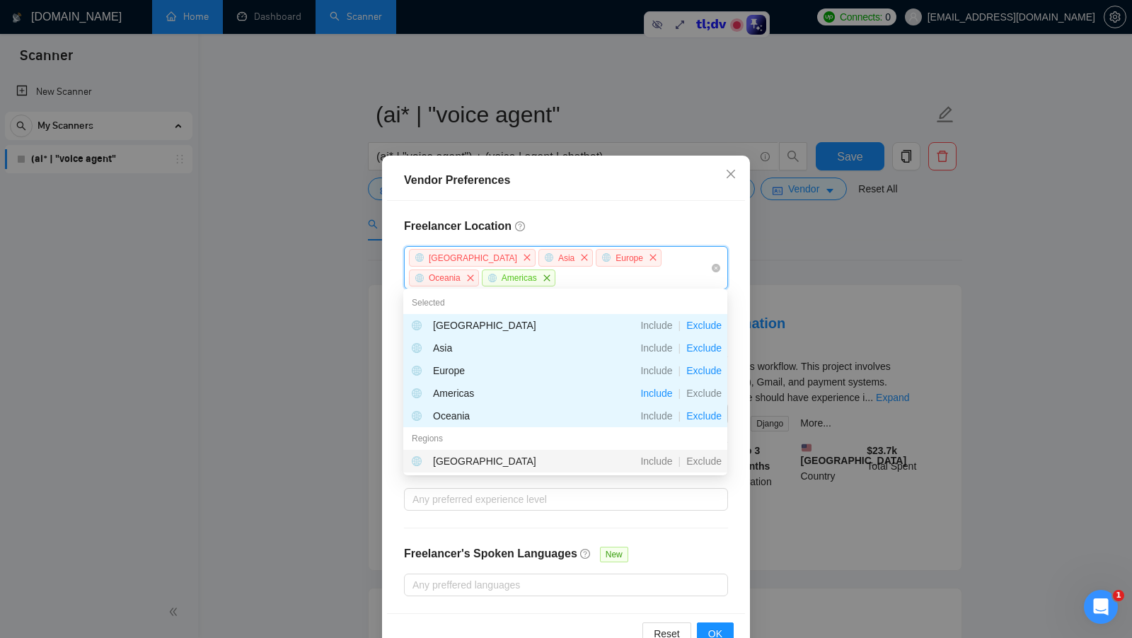
click at [706, 519] on div "Freelancer Location [GEOGRAPHIC_DATA] [GEOGRAPHIC_DATA] [GEOGRAPHIC_DATA] [GEOG…" at bounding box center [566, 407] width 358 height 413
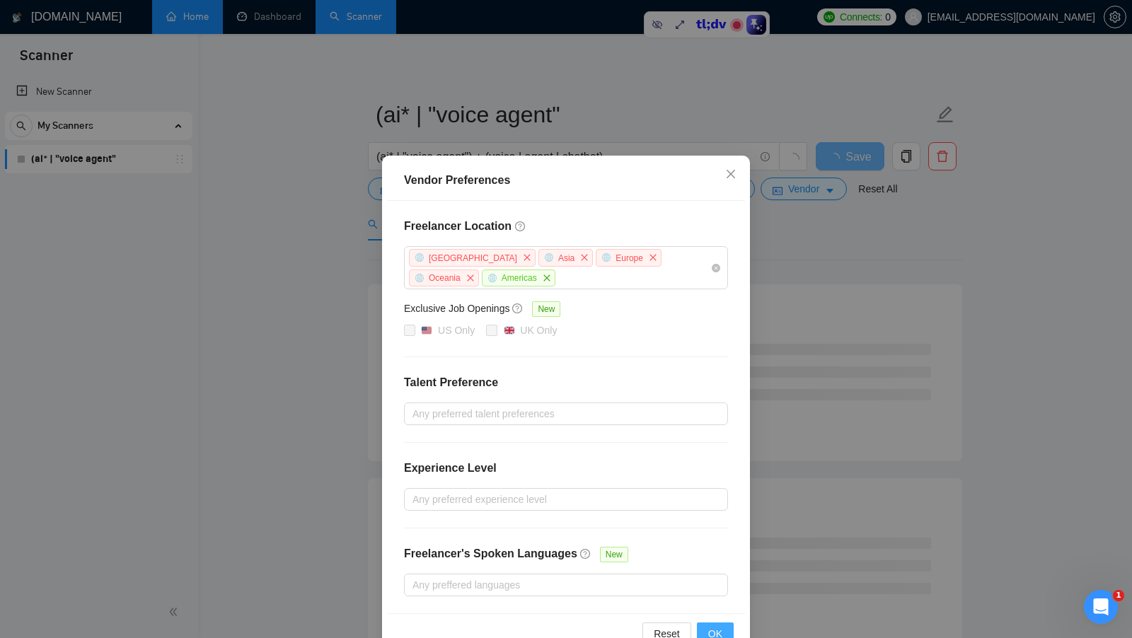
click at [711, 626] on span "OK" at bounding box center [715, 634] width 14 height 16
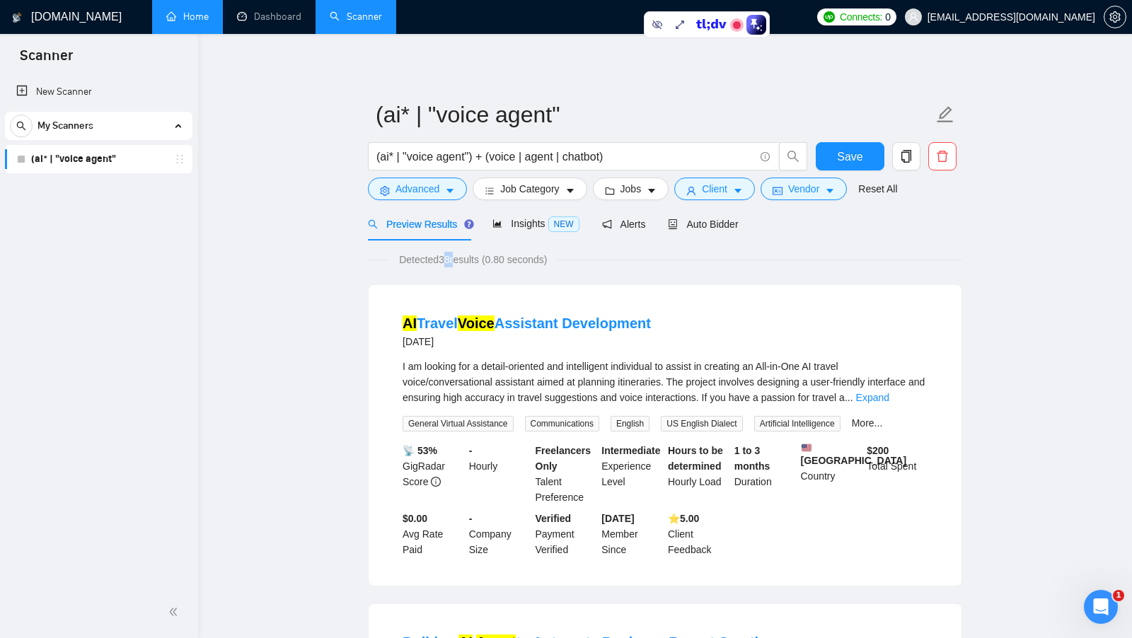
drag, startPoint x: 444, startPoint y: 262, endPoint x: 457, endPoint y: 260, distance: 13.5
click at [457, 260] on span "Detected 38 results (0.80 seconds)" at bounding box center [473, 260] width 168 height 16
click at [826, 196] on button "Vendor" at bounding box center [804, 189] width 86 height 23
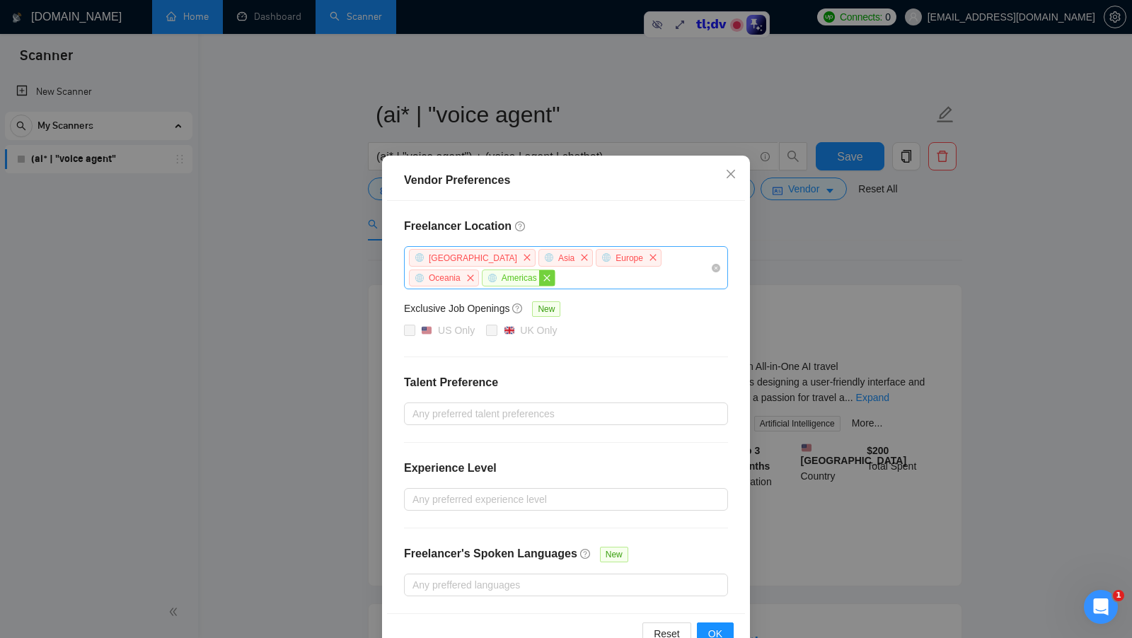
click at [539, 280] on span "close" at bounding box center [547, 278] width 16 height 16
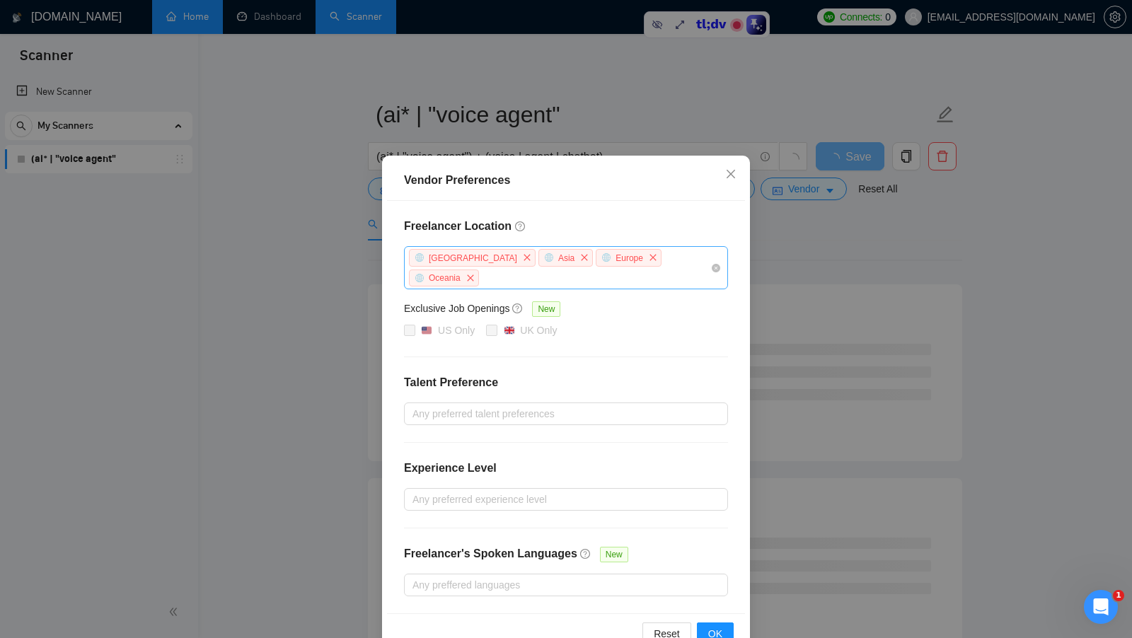
click at [672, 254] on div "[GEOGRAPHIC_DATA] [GEOGRAPHIC_DATA] [GEOGRAPHIC_DATA] [GEOGRAPHIC_DATA]" at bounding box center [559, 268] width 303 height 40
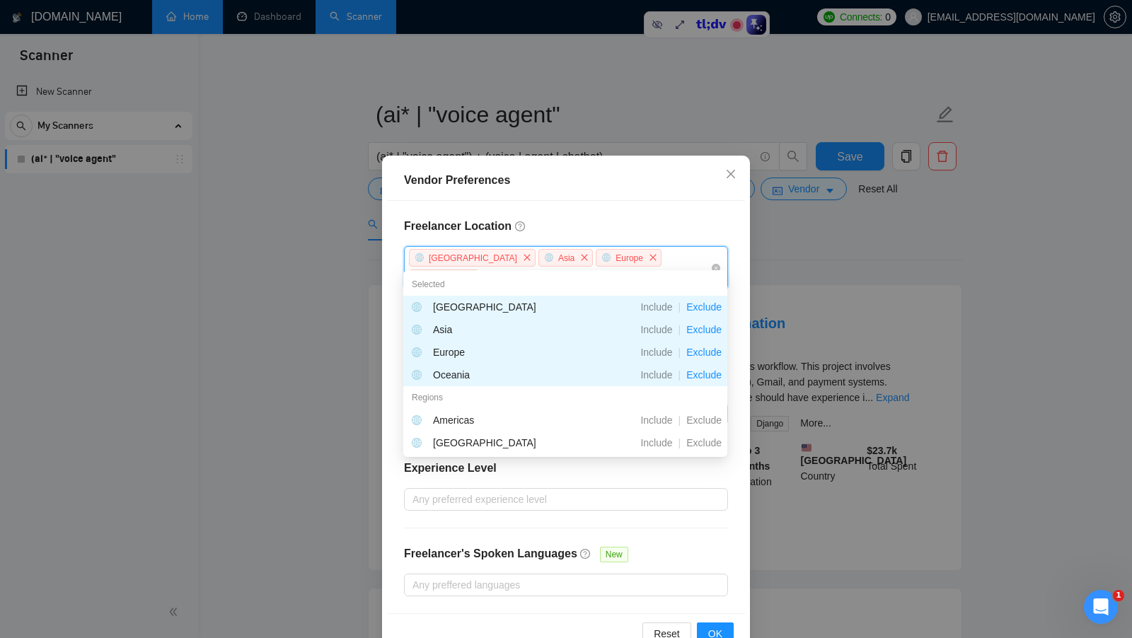
click at [675, 231] on h4 "Freelancer Location" at bounding box center [566, 226] width 324 height 17
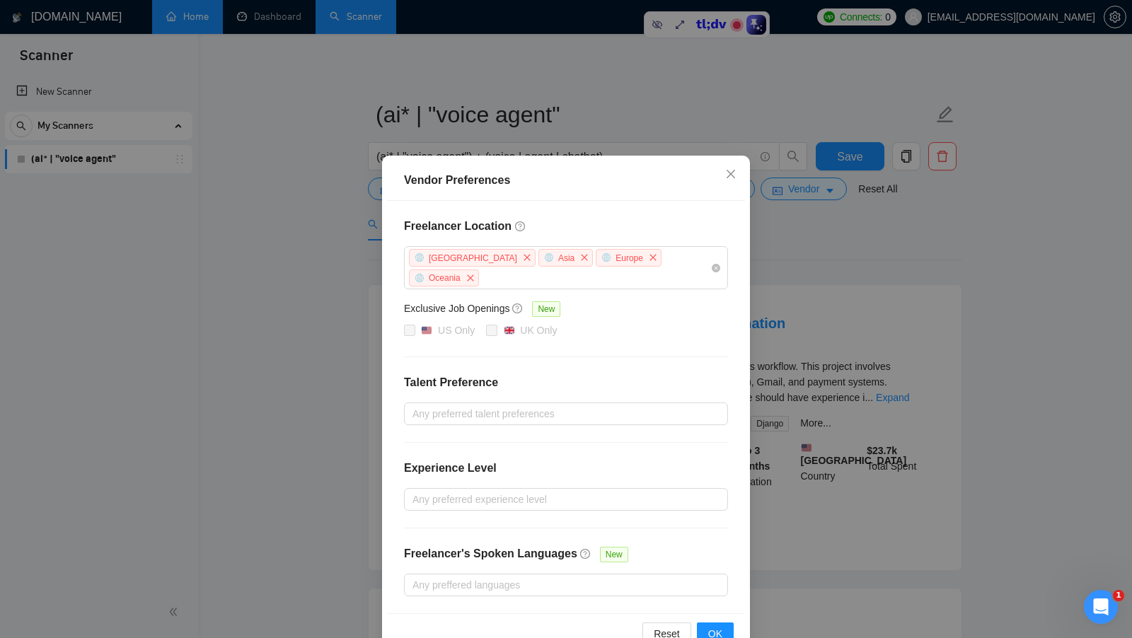
scroll to position [12, 0]
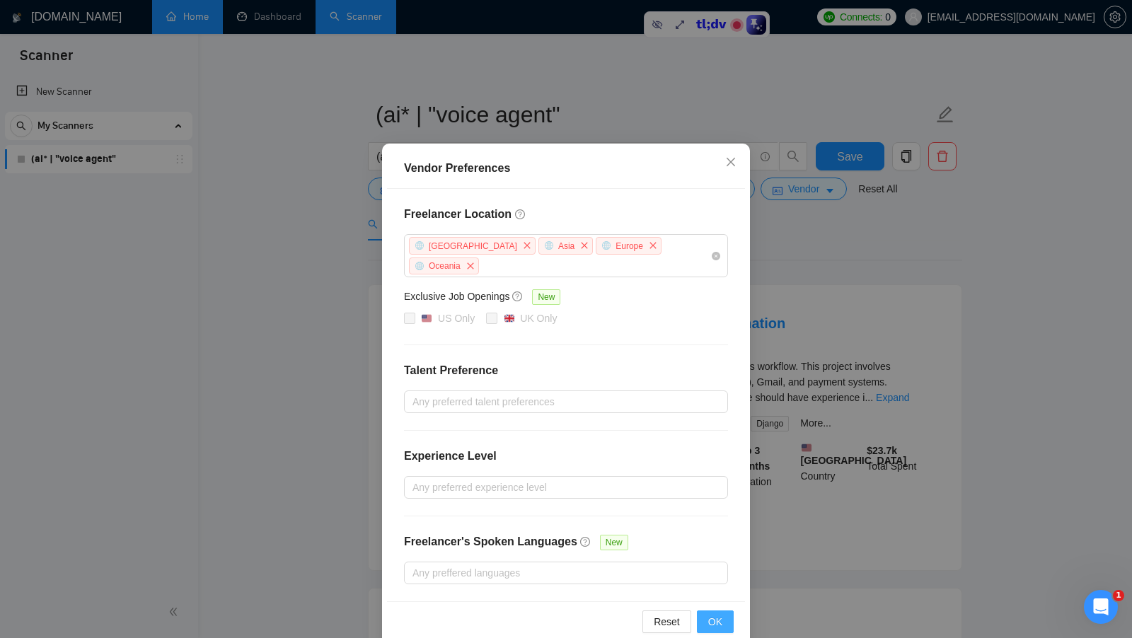
click at [723, 611] on button "OK" at bounding box center [715, 622] width 37 height 23
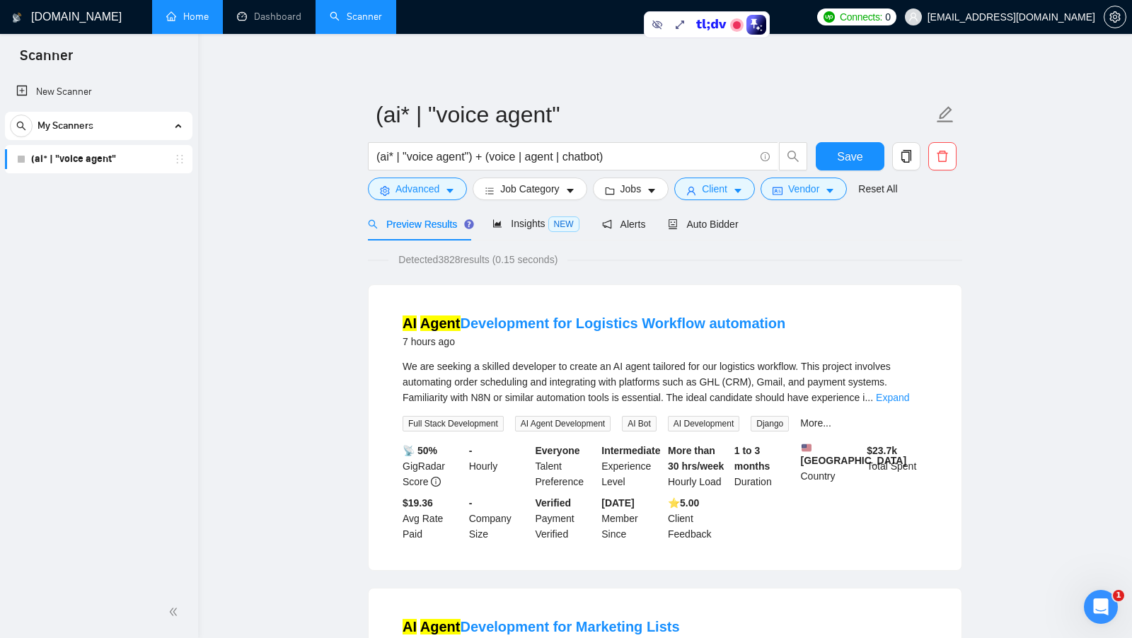
scroll to position [0, 0]
click at [849, 149] on span "Save" at bounding box center [849, 157] width 25 height 18
click at [909, 163] on button "button" at bounding box center [906, 156] width 28 height 28
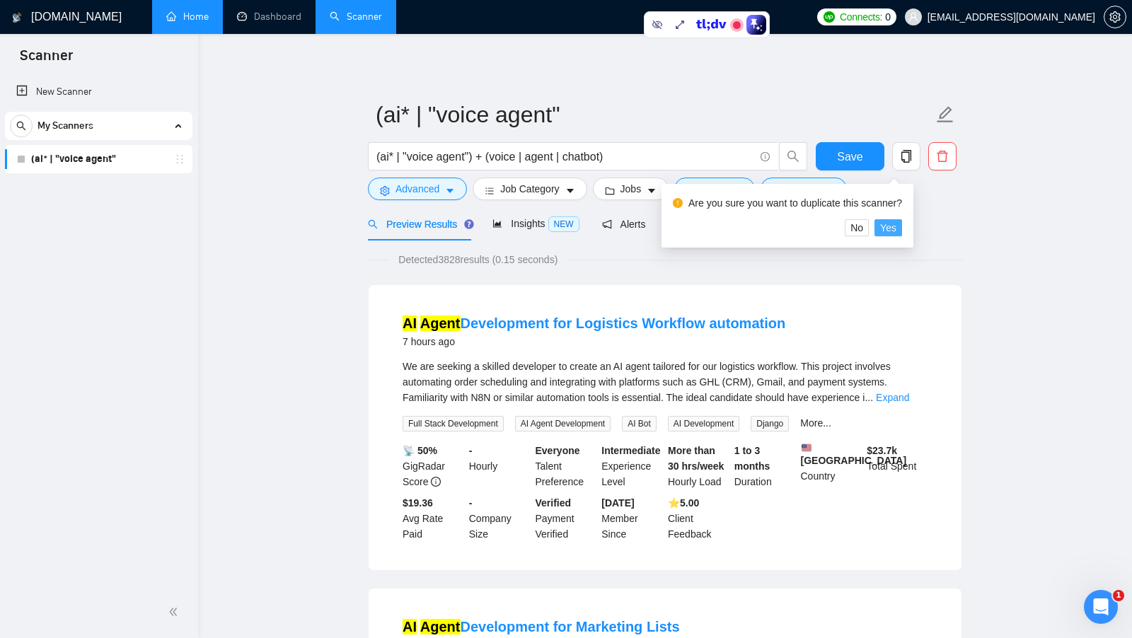
click at [896, 222] on span "Yes" at bounding box center [888, 228] width 16 height 16
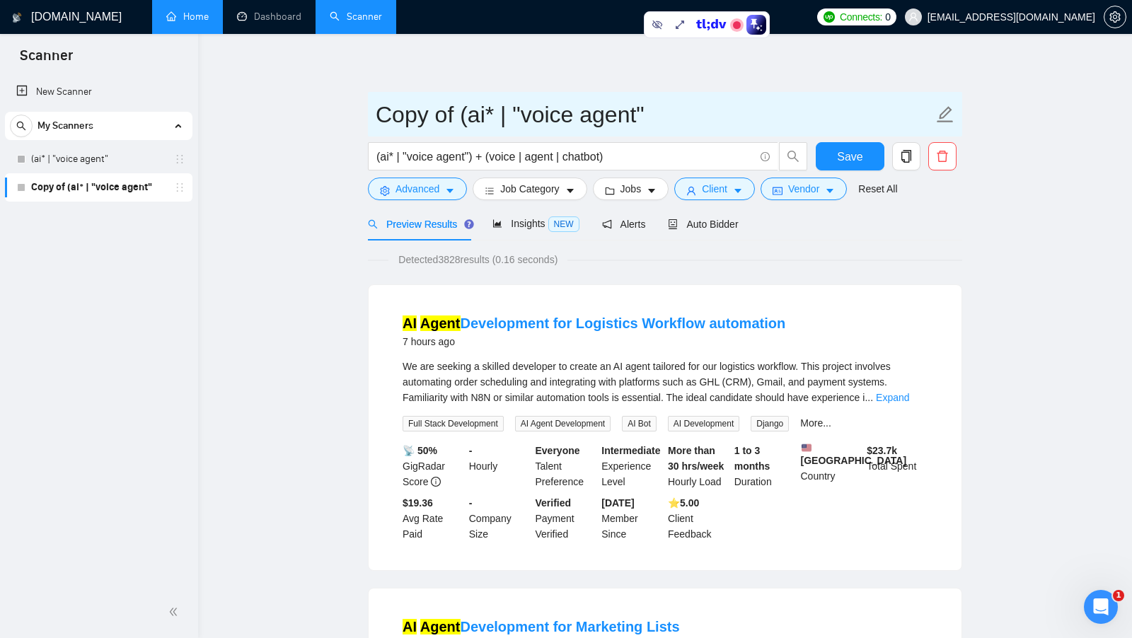
drag, startPoint x: 675, startPoint y: 113, endPoint x: 365, endPoint y: 113, distance: 310.7
type input "us only"
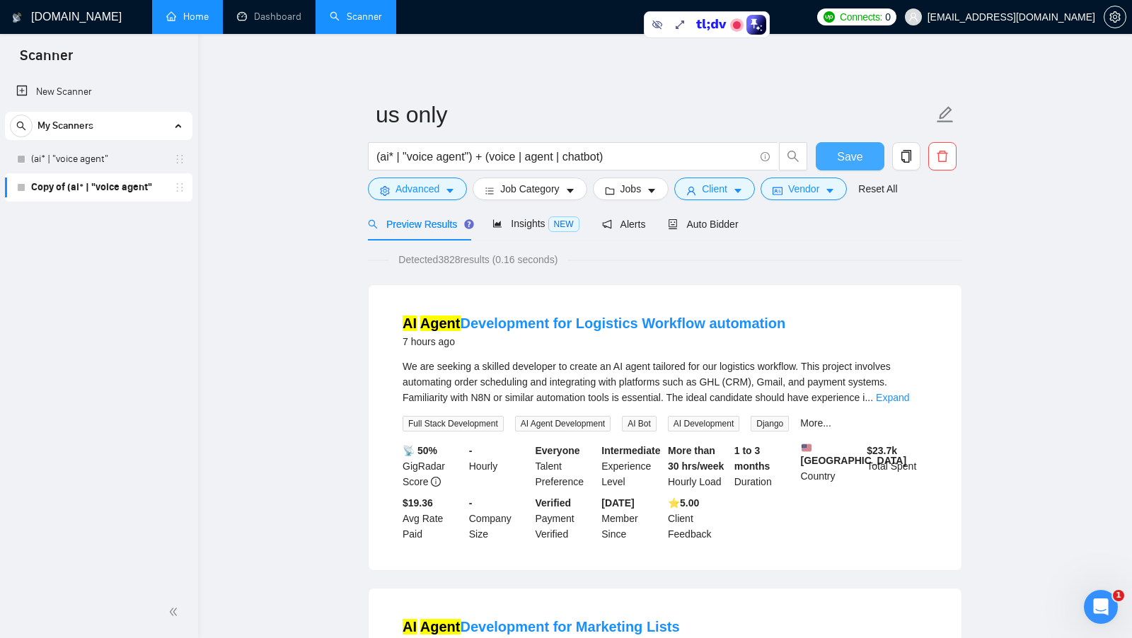
click at [830, 147] on button "Save" at bounding box center [850, 156] width 69 height 28
click at [193, 23] on link "Home" at bounding box center [187, 17] width 42 height 12
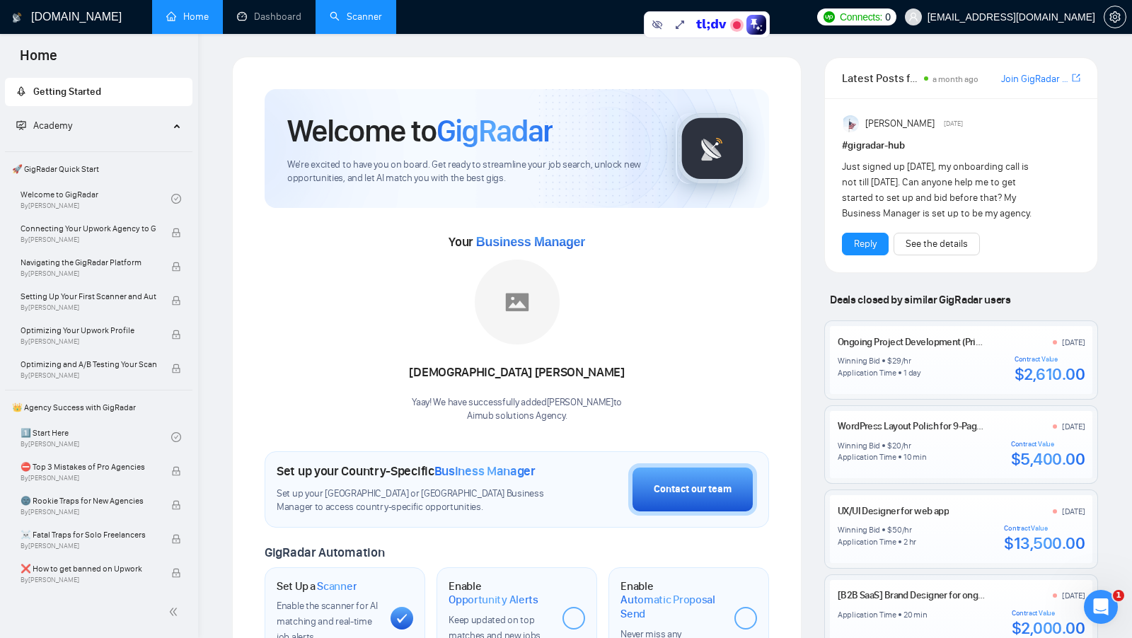
click at [413, 464] on h1 "Set up your Country-Specific Business Manager" at bounding box center [406, 472] width 259 height 16
click at [542, 466] on div "Set up your Country-Specific Business Manager" at bounding box center [417, 472] width 281 height 16
click at [362, 23] on link "Scanner" at bounding box center [356, 17] width 52 height 12
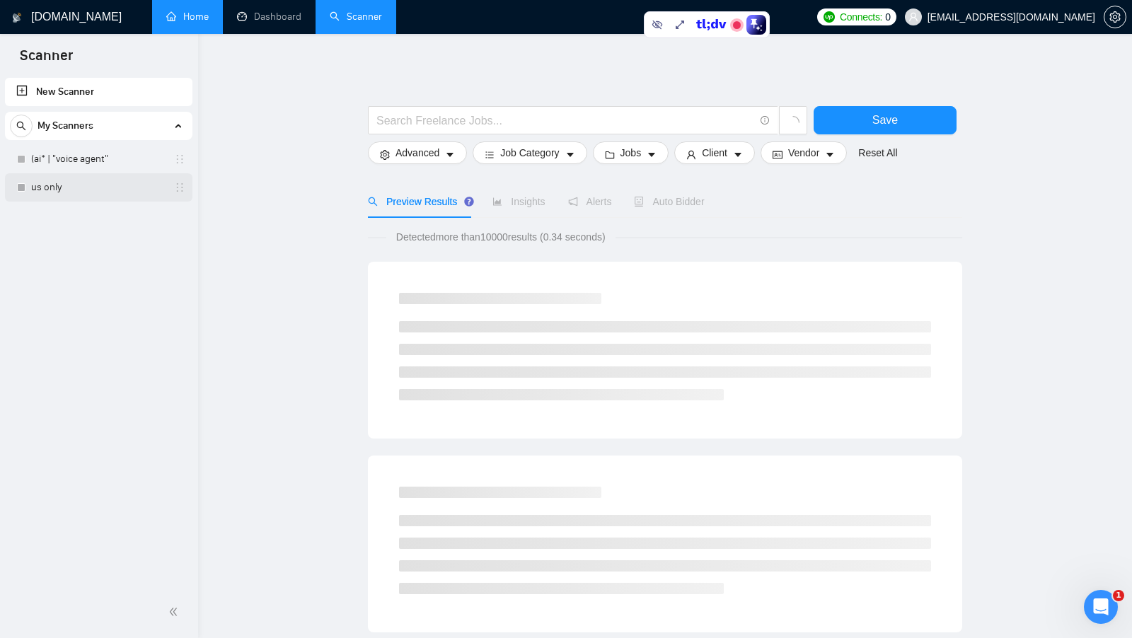
click at [81, 195] on link "us only" at bounding box center [98, 187] width 134 height 28
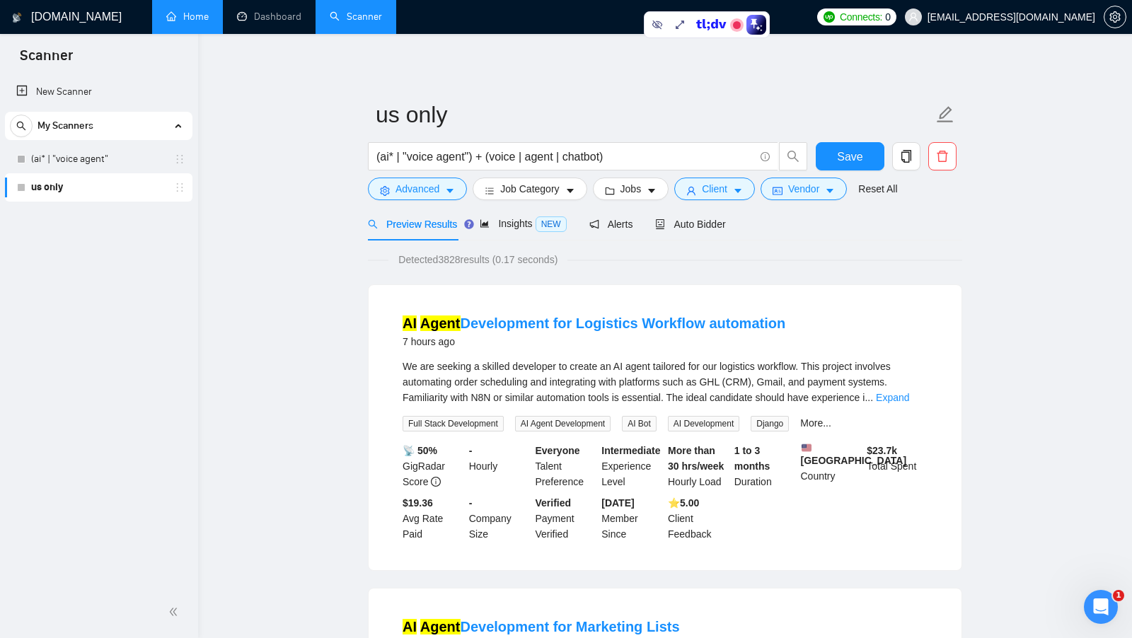
click at [209, 23] on link "Home" at bounding box center [187, 17] width 42 height 12
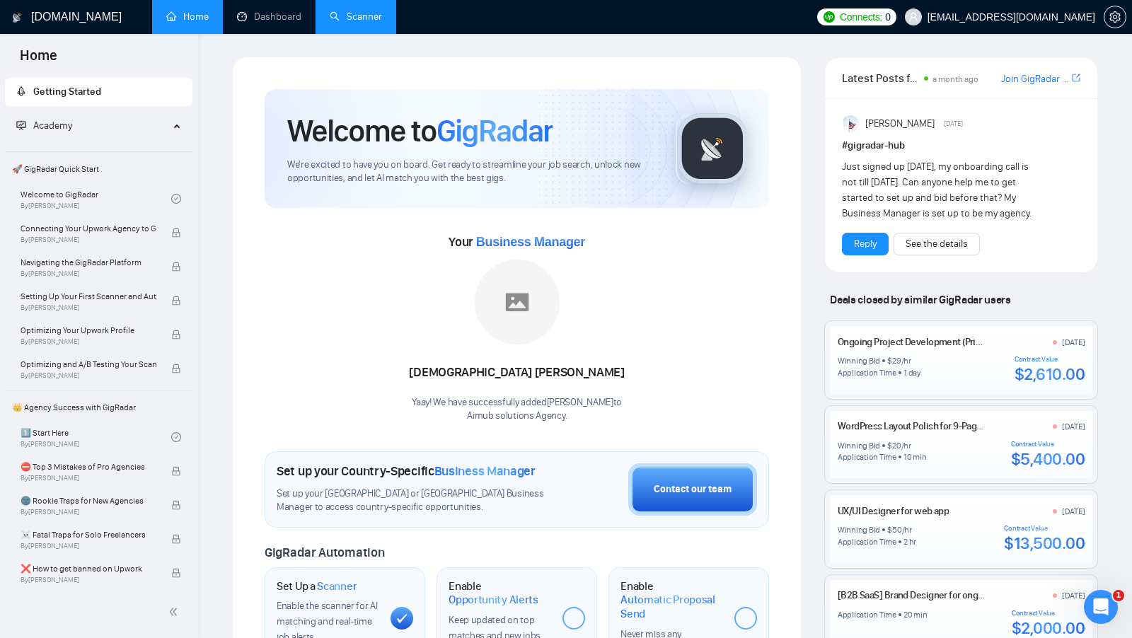
click at [341, 13] on link "Scanner" at bounding box center [356, 17] width 52 height 12
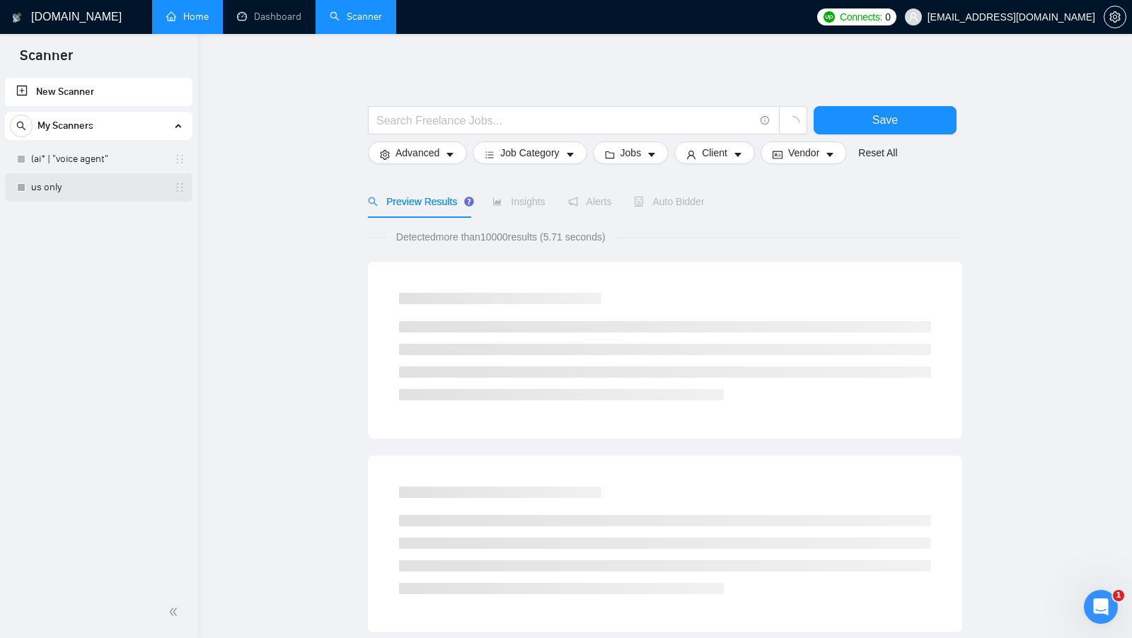
click at [101, 193] on link "us only" at bounding box center [98, 187] width 134 height 28
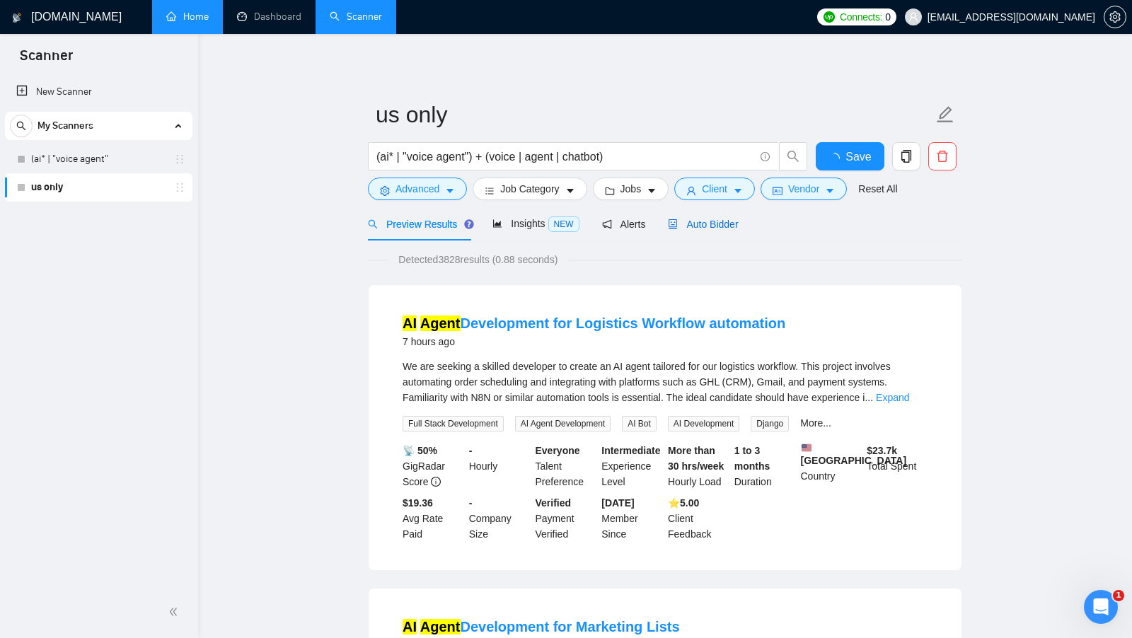
click at [706, 227] on span "Auto Bidder" at bounding box center [703, 224] width 70 height 11
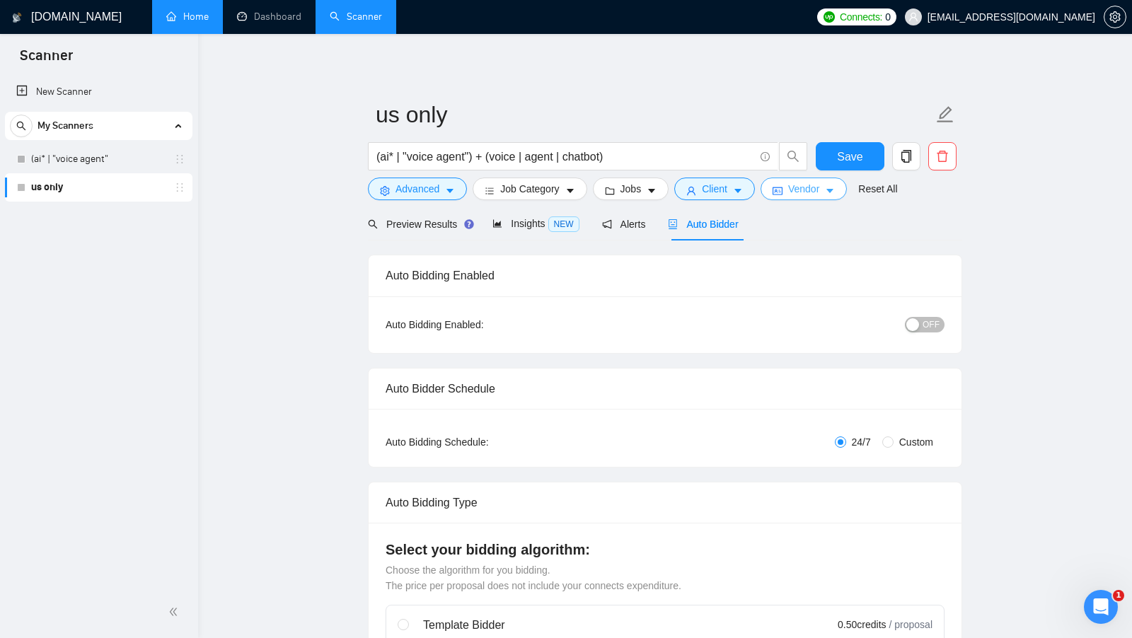
click at [798, 186] on span "Vendor" at bounding box center [803, 189] width 31 height 16
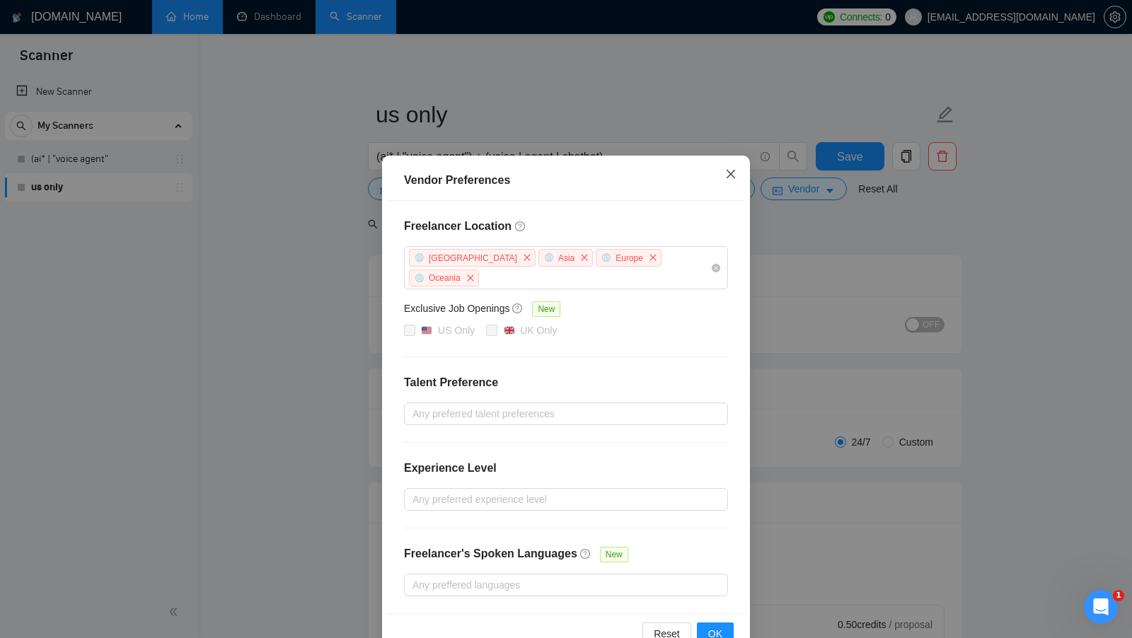
click at [727, 168] on span "Close" at bounding box center [731, 175] width 38 height 38
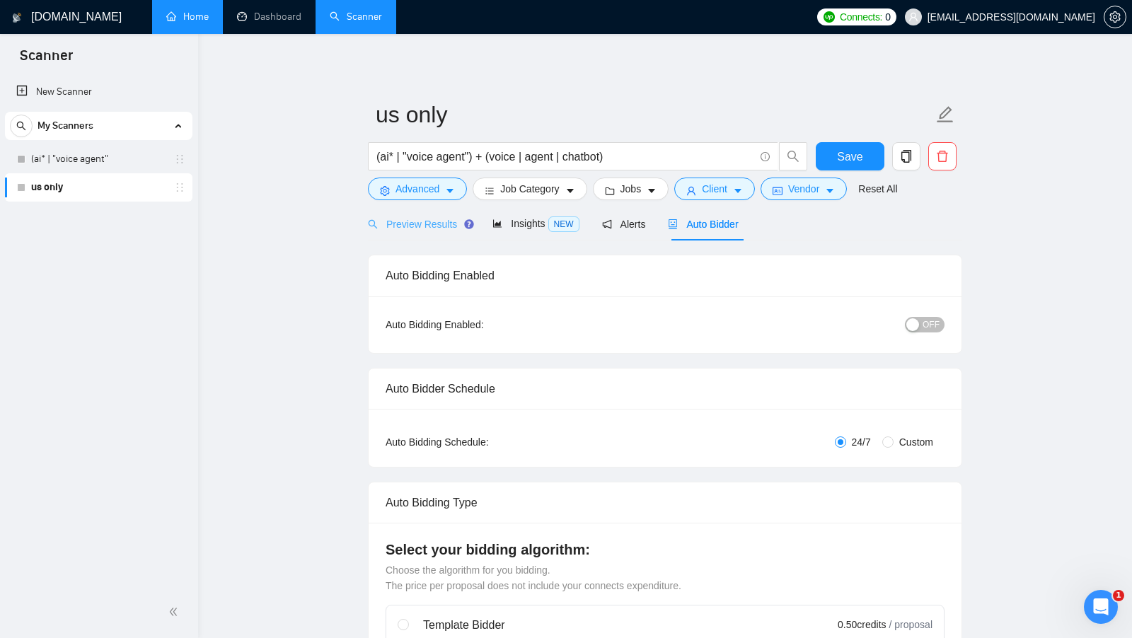
click at [420, 212] on div "Preview Results" at bounding box center [419, 223] width 102 height 33
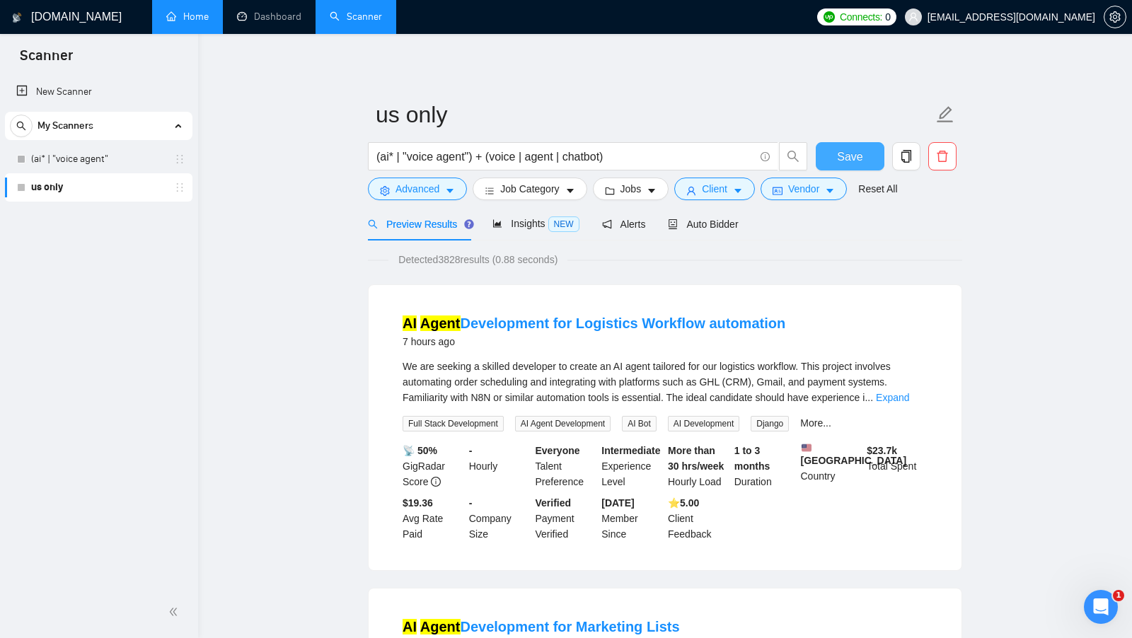
click at [820, 162] on button "Save" at bounding box center [850, 156] width 69 height 28
click at [124, 166] on link "(ai* | "voice agent"" at bounding box center [98, 159] width 134 height 28
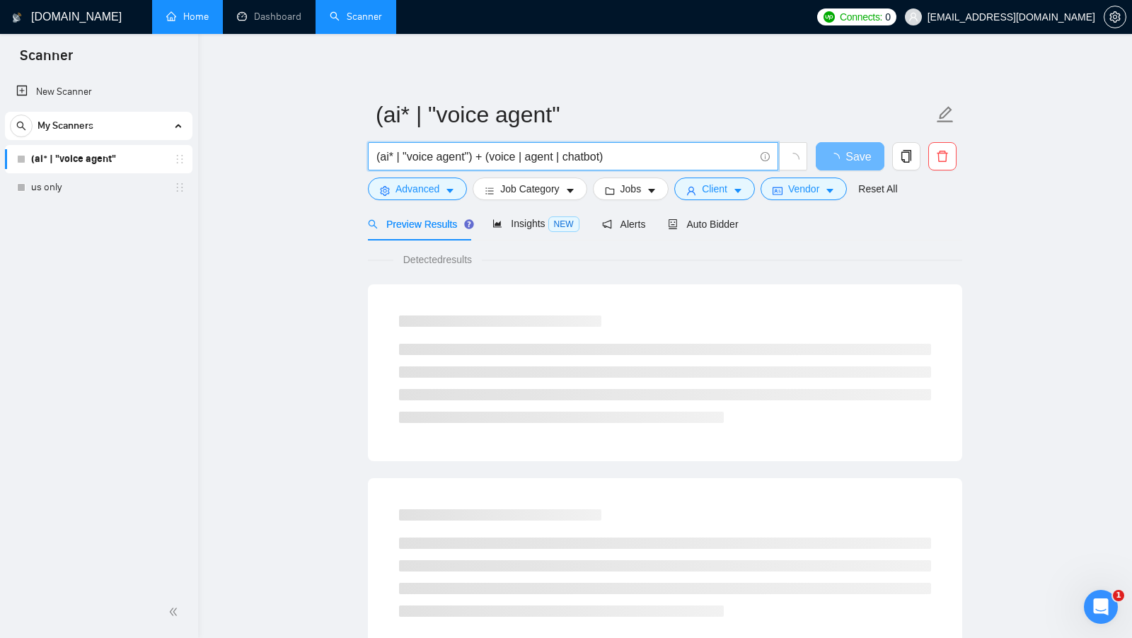
drag, startPoint x: 631, startPoint y: 155, endPoint x: 361, endPoint y: 154, distance: 270.4
click at [361, 154] on main "(ai* | "voice agent" (ai* | "voice agent") + (voice | agent | chatbot) Save Adv…" at bounding box center [665, 647] width 889 height 1181
click at [636, 161] on input "(ai* | "voice agent") + (voice | agent | chatbot)" at bounding box center [566, 157] width 378 height 18
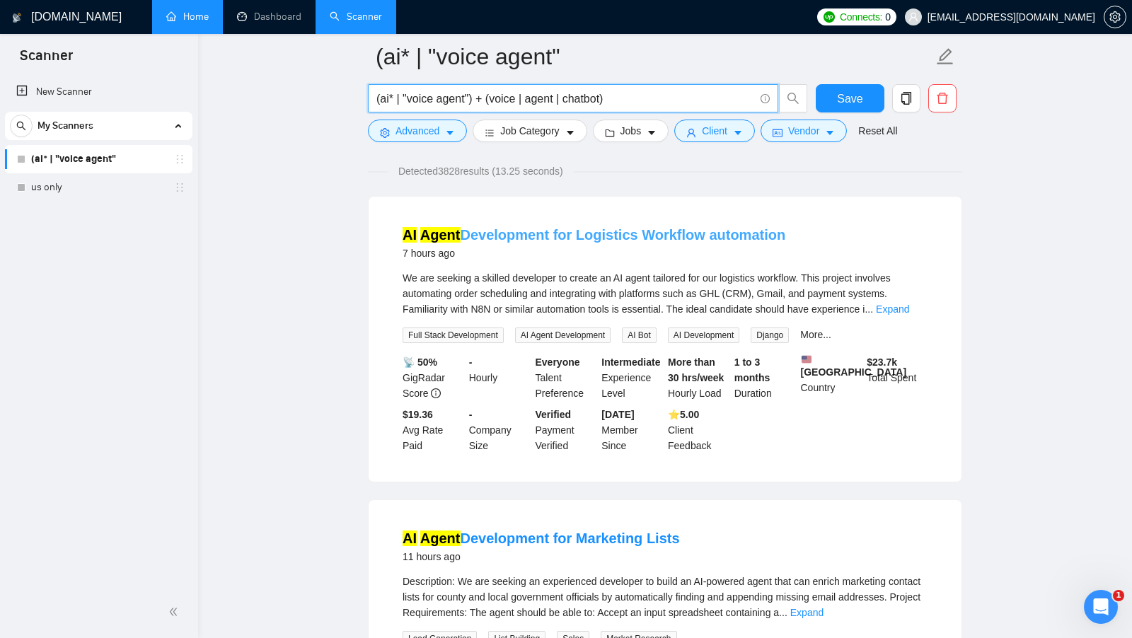
scroll to position [18, 0]
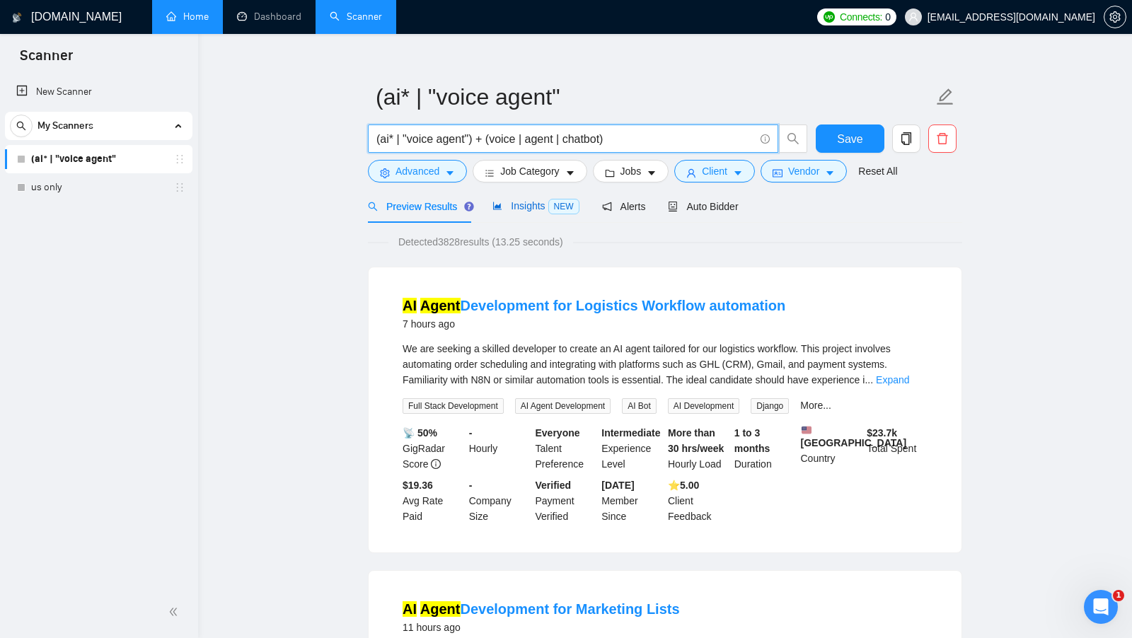
click at [527, 202] on span "Insights NEW" at bounding box center [536, 205] width 86 height 11
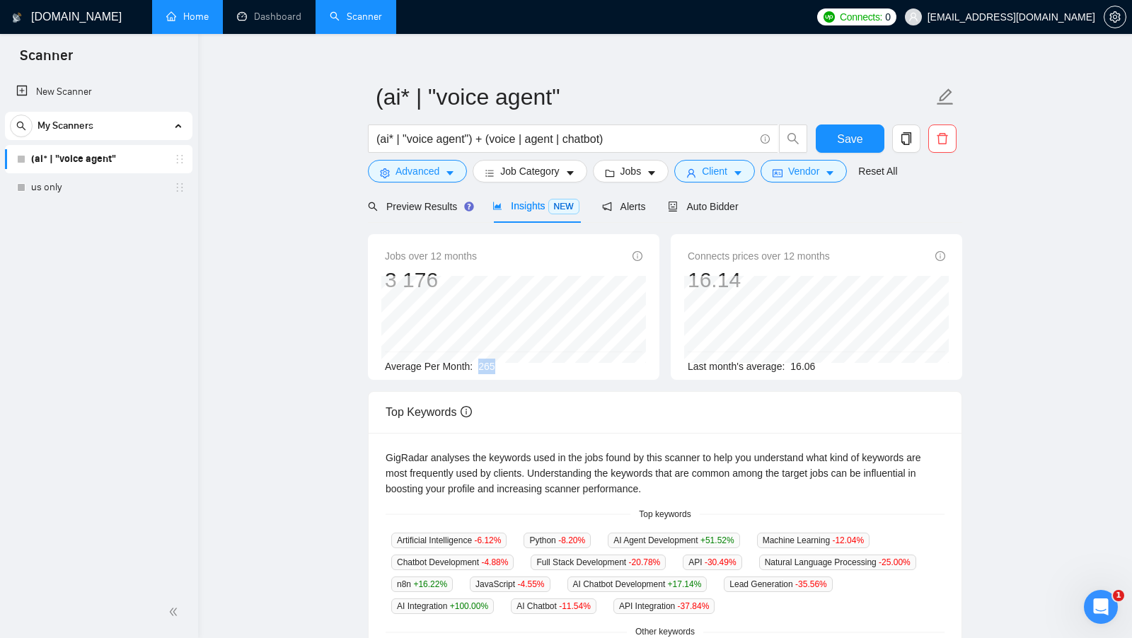
drag, startPoint x: 476, startPoint y: 370, endPoint x: 520, endPoint y: 370, distance: 43.2
click at [520, 370] on div "Average Per Month: 265" at bounding box center [514, 367] width 258 height 16
click at [723, 210] on span "Auto Bidder" at bounding box center [703, 206] width 70 height 11
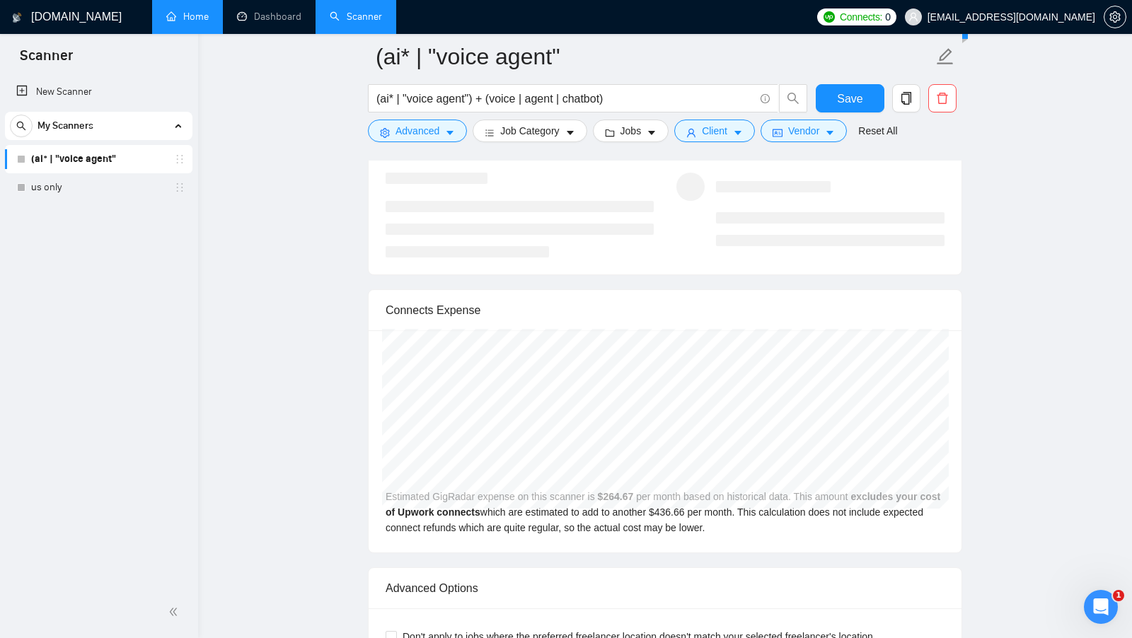
scroll to position [2746, 0]
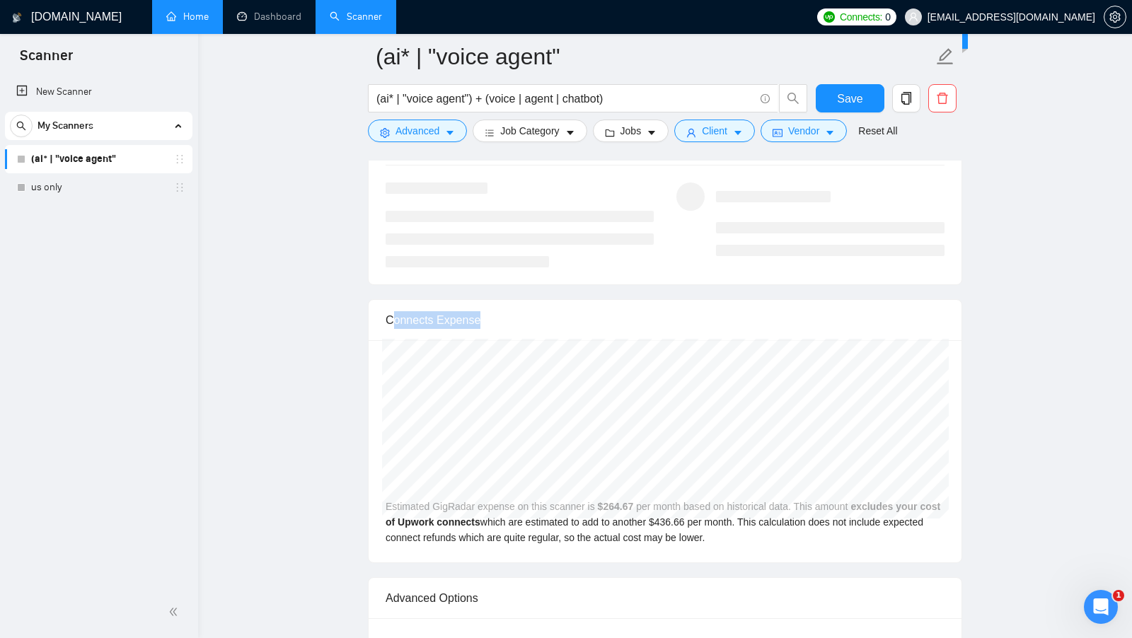
drag, startPoint x: 486, startPoint y: 306, endPoint x: 392, endPoint y: 309, distance: 94.2
click at [392, 308] on div "Connects Expense" at bounding box center [665, 320] width 559 height 40
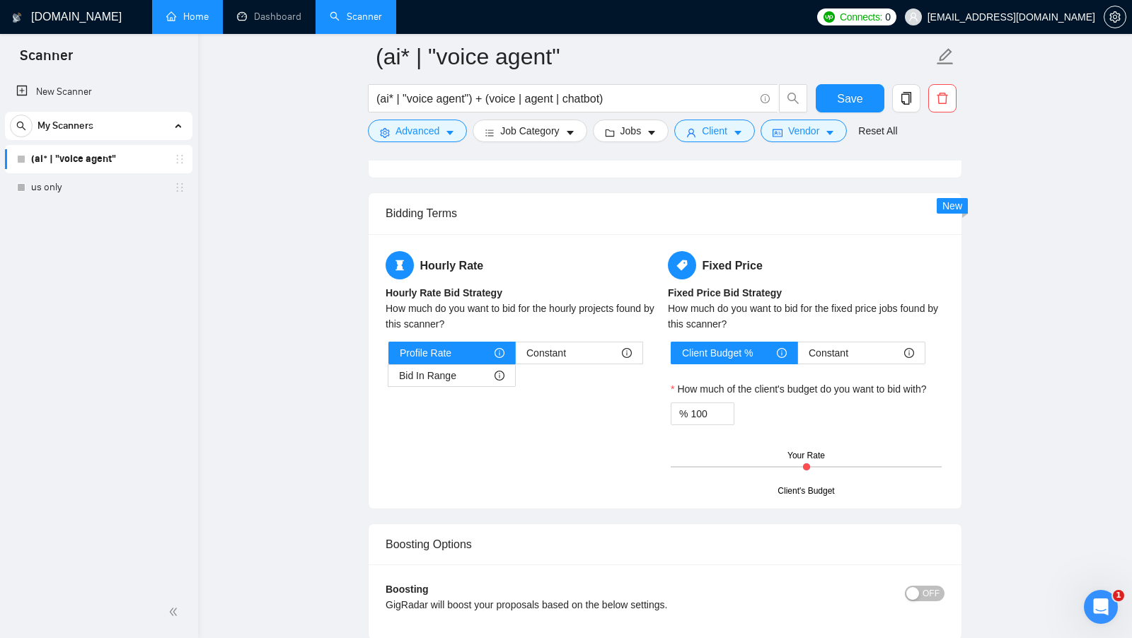
scroll to position [2033, 0]
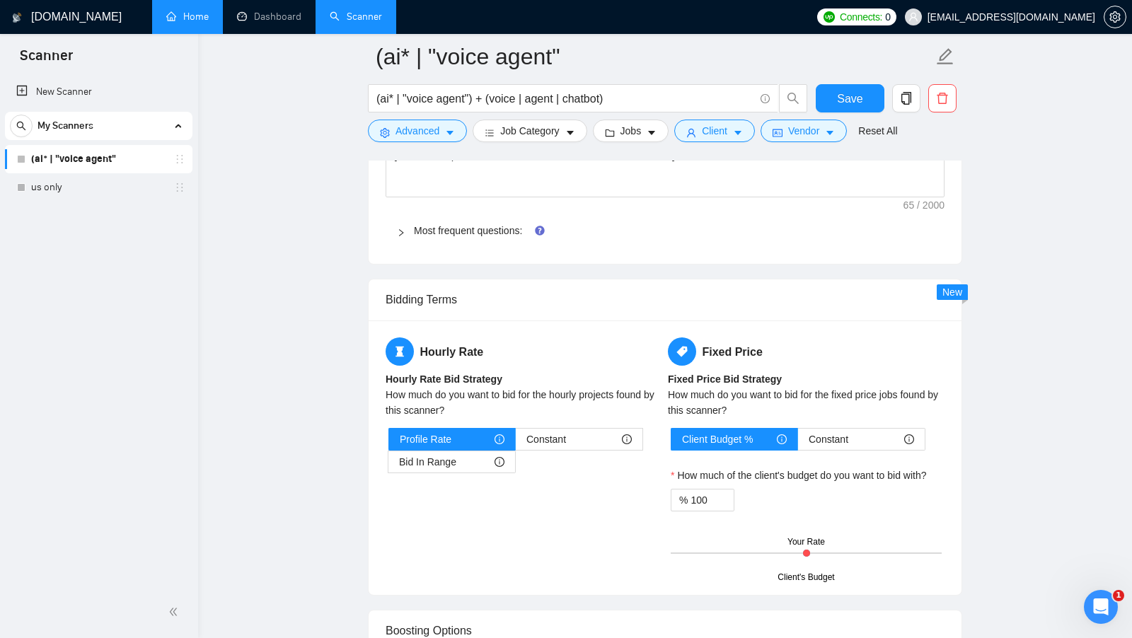
click at [619, 134] on button "Jobs" at bounding box center [631, 131] width 76 height 23
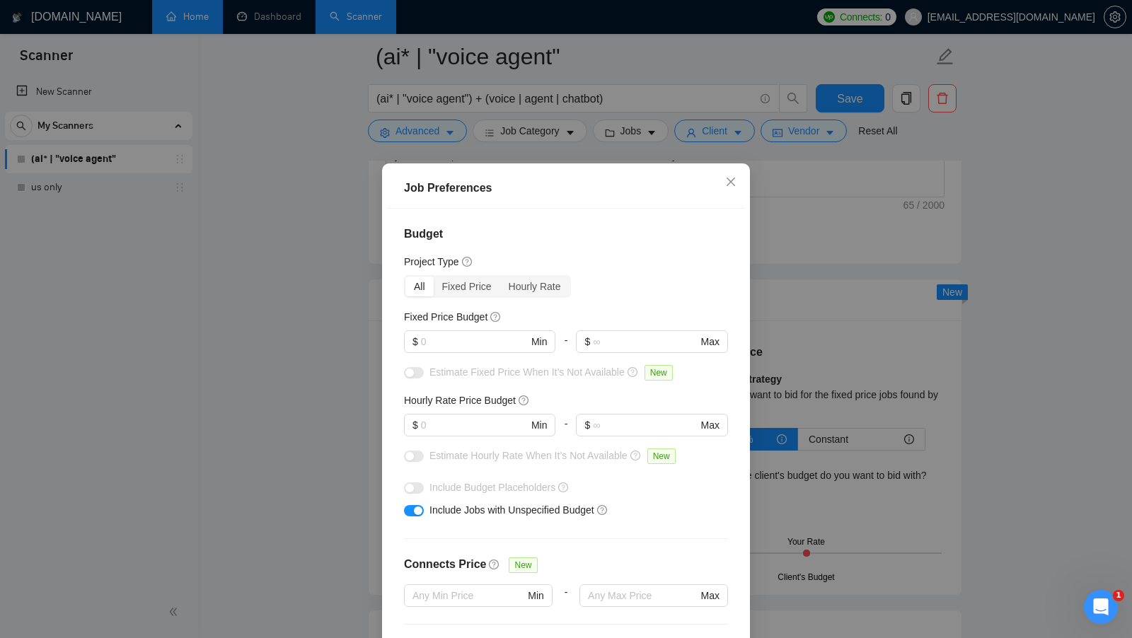
click at [830, 346] on div "Job Preferences Budget Project Type All Fixed Price Hourly Rate Fixed Price Bud…" at bounding box center [566, 319] width 1132 height 638
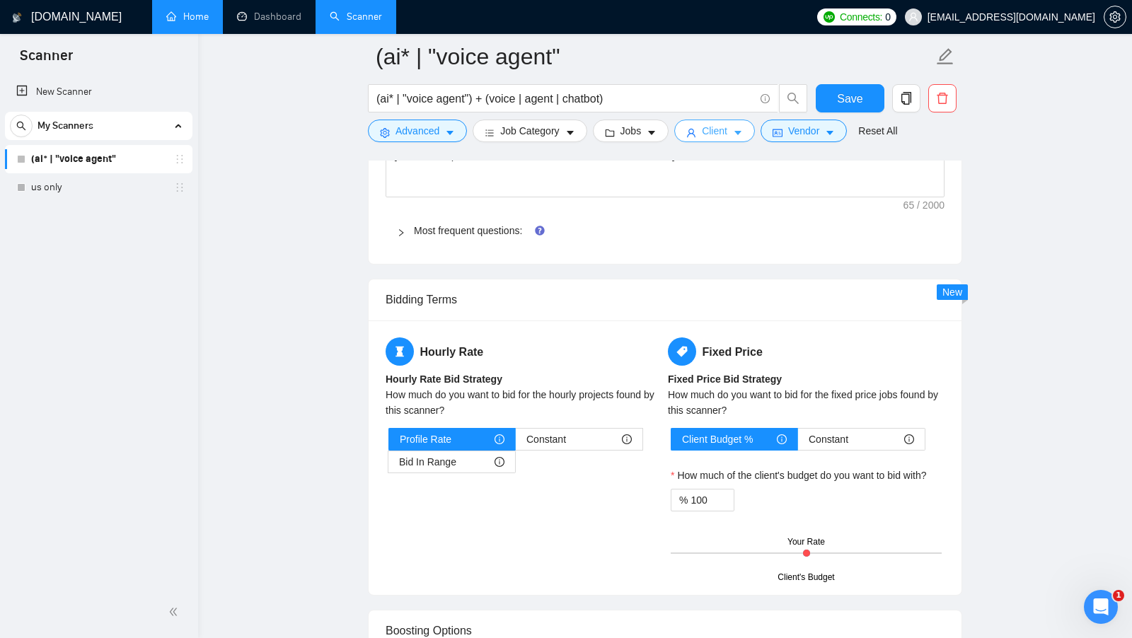
click at [711, 136] on span "Client" at bounding box center [714, 131] width 25 height 16
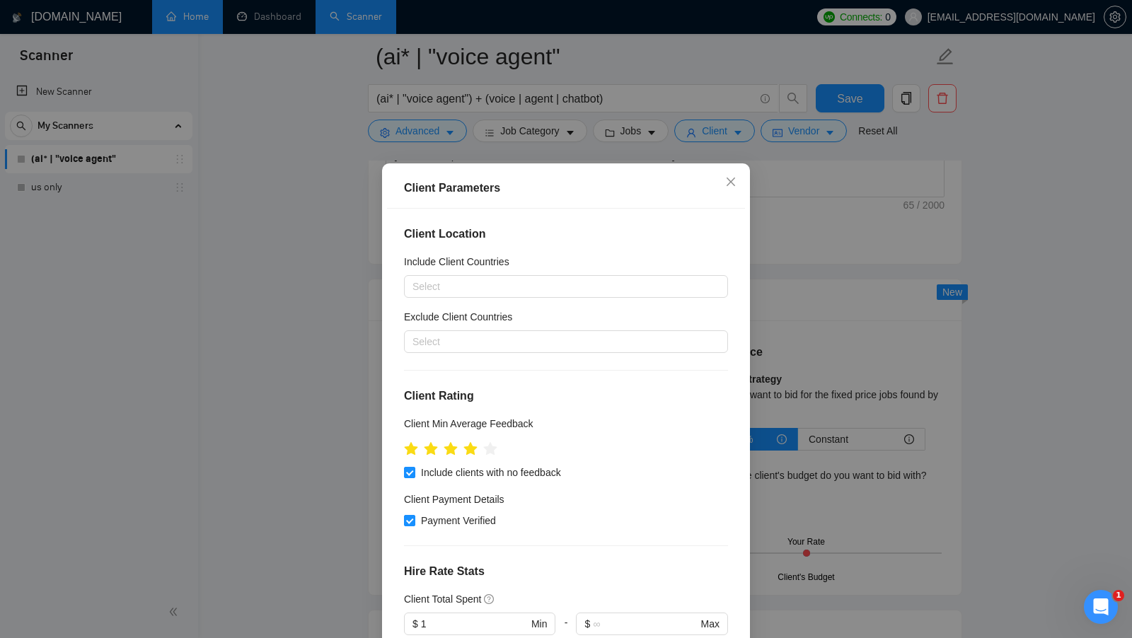
click at [834, 469] on div "Client Parameters Client Location Include Client Countries Select Exclude Clien…" at bounding box center [566, 319] width 1132 height 638
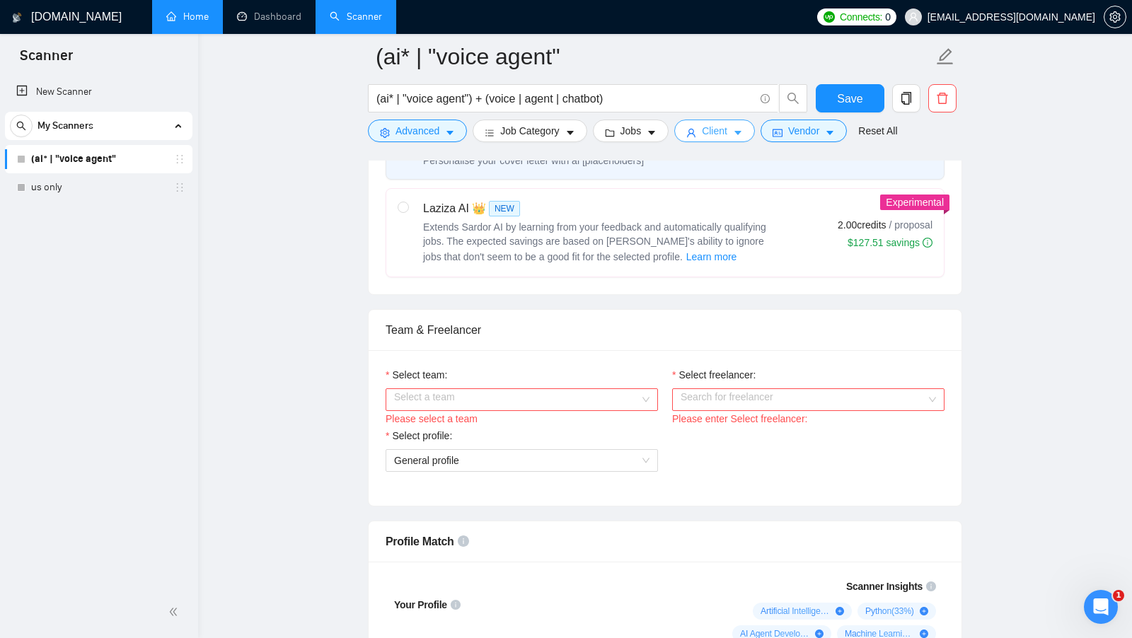
scroll to position [0, 0]
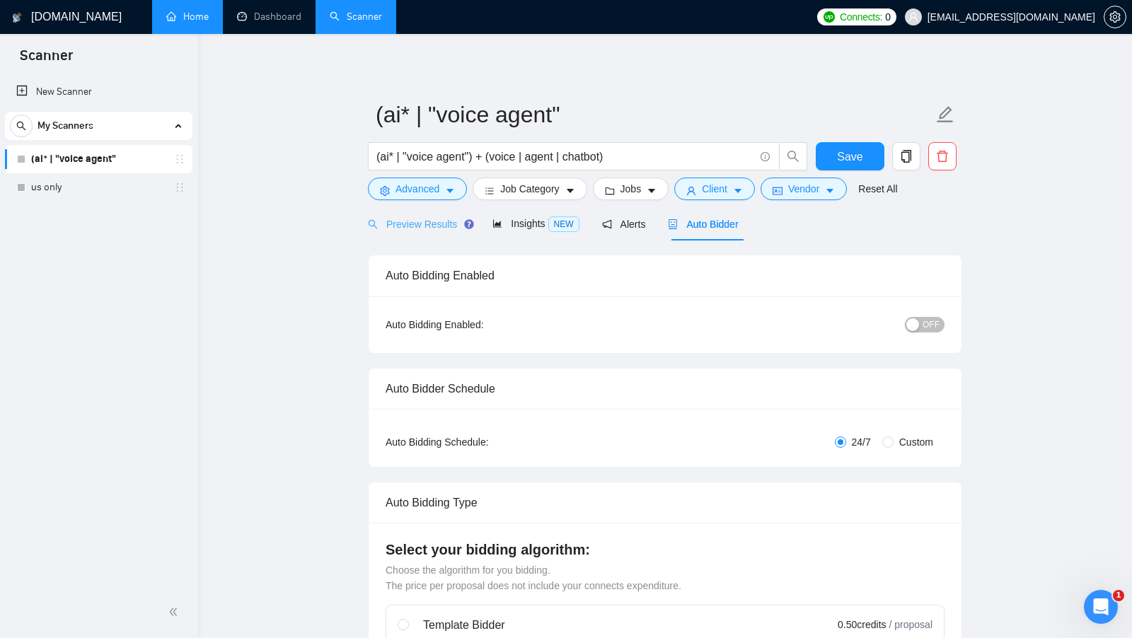
click at [431, 238] on div "Preview Results" at bounding box center [419, 223] width 102 height 33
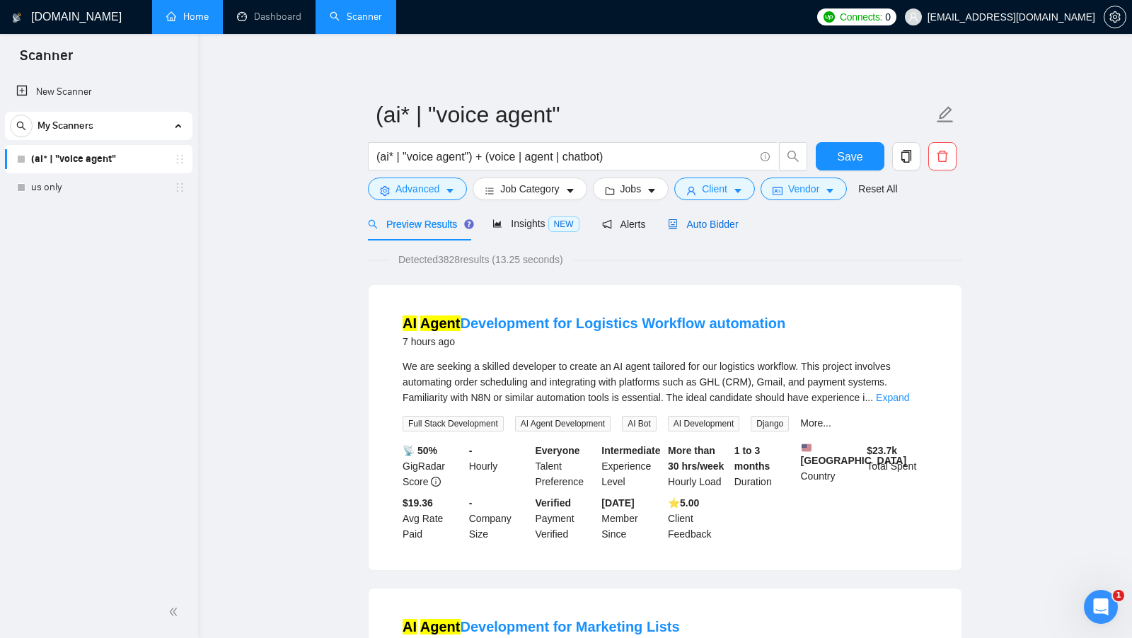
click at [705, 225] on span "Auto Bidder" at bounding box center [703, 224] width 70 height 11
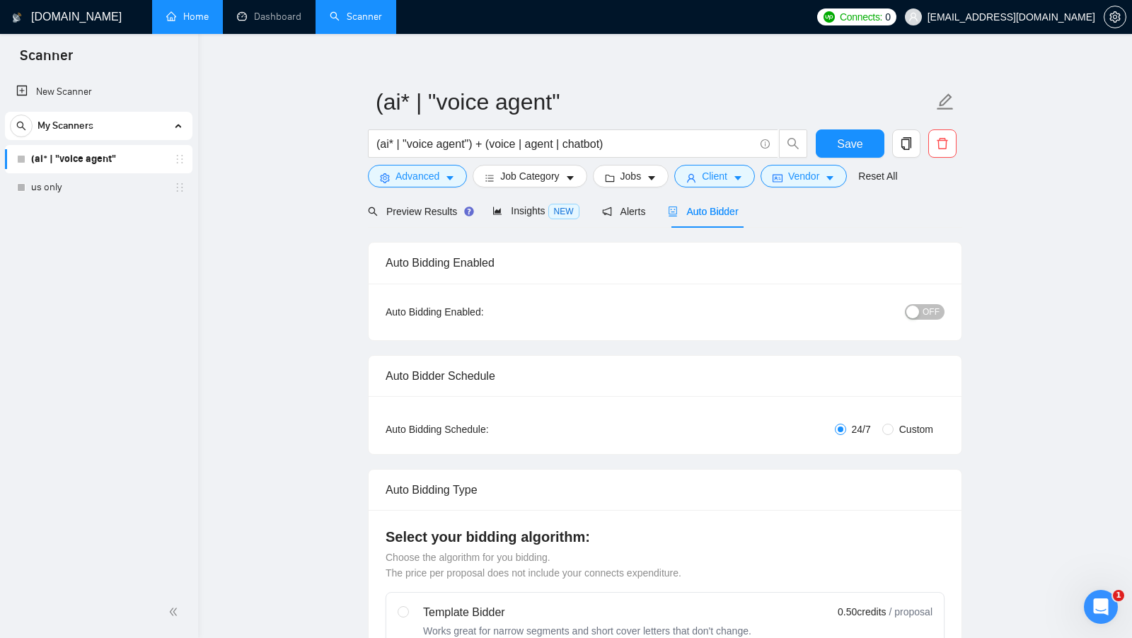
scroll to position [14, 0]
click at [929, 314] on span "OFF" at bounding box center [931, 311] width 17 height 16
click at [931, 315] on div "button" at bounding box center [937, 310] width 13 height 13
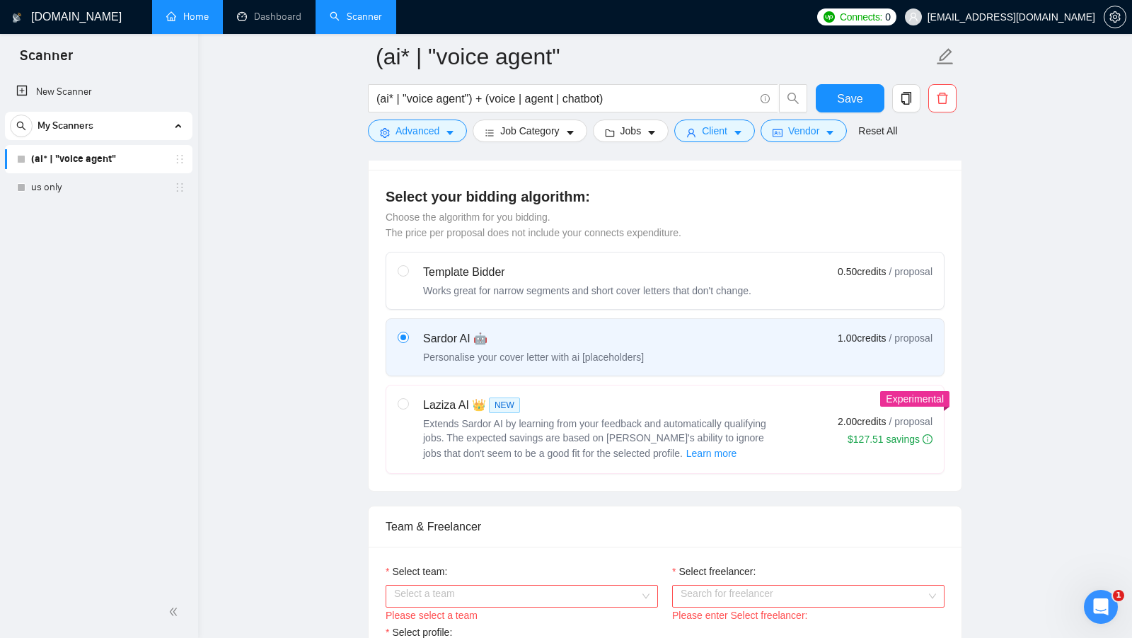
scroll to position [370, 0]
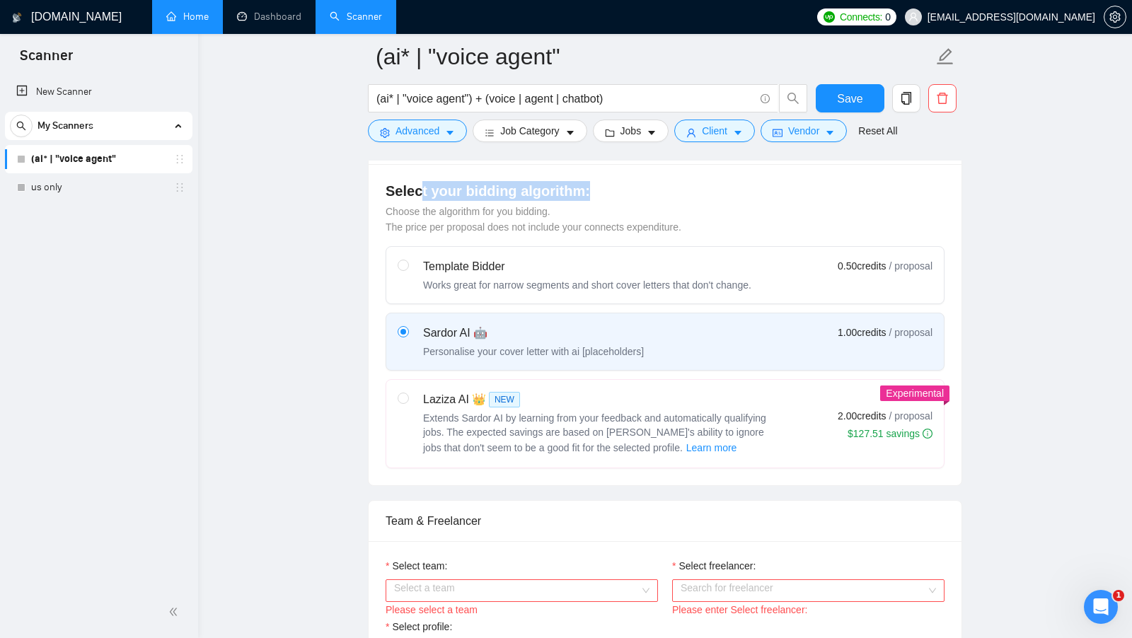
drag, startPoint x: 595, startPoint y: 190, endPoint x: 421, endPoint y: 193, distance: 174.1
click at [421, 193] on h4 "Select your bidding algorithm:" at bounding box center [665, 191] width 559 height 20
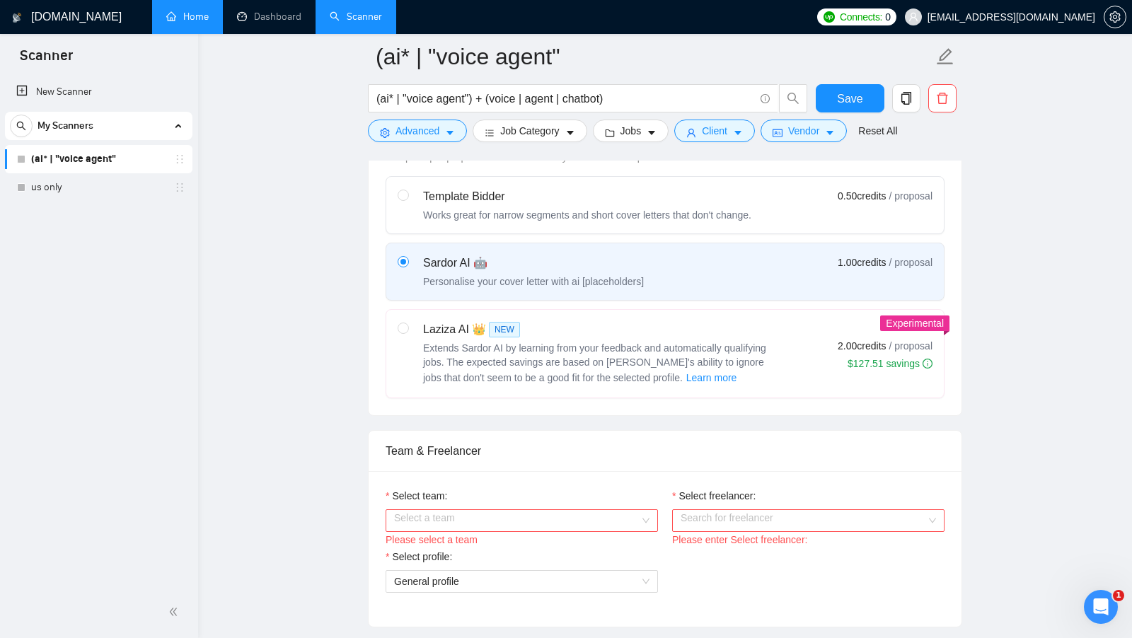
scroll to position [441, 0]
click at [564, 325] on div "Laziza AI 👑 NEW" at bounding box center [600, 329] width 354 height 17
click at [408, 325] on input "radio" at bounding box center [403, 327] width 10 height 10
radio input "true"
radio input "false"
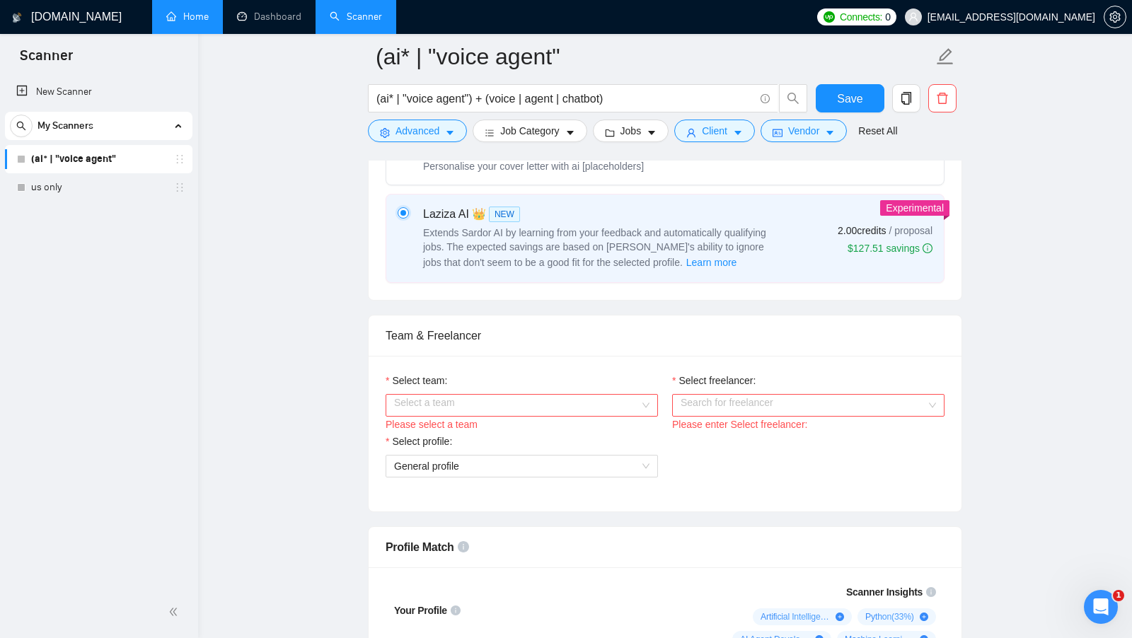
scroll to position [602, 0]
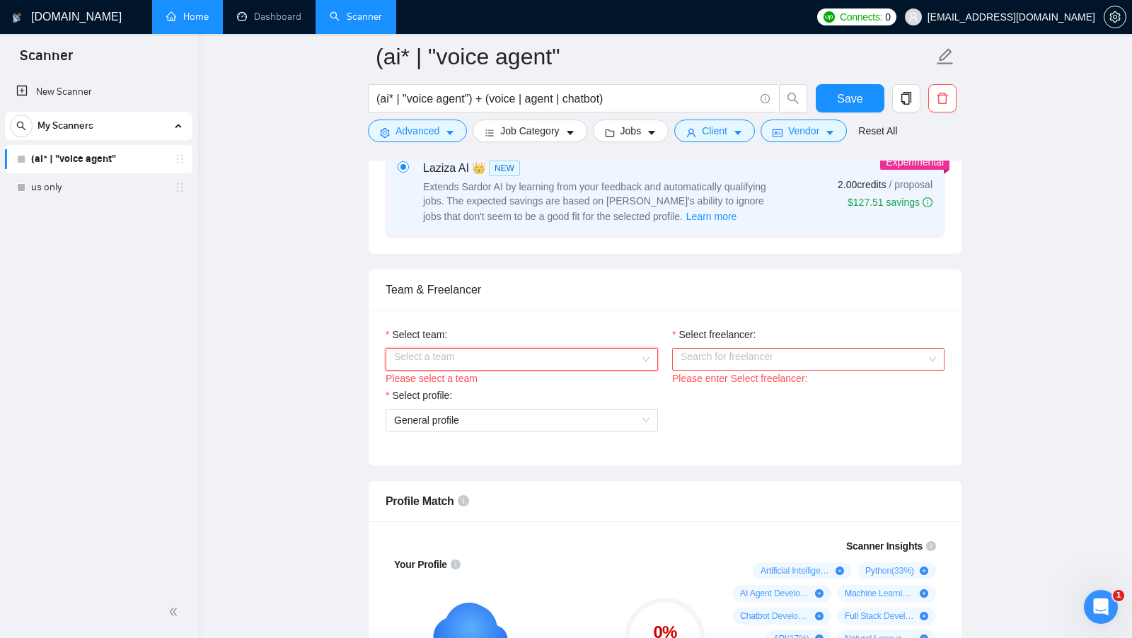
click at [509, 355] on input "Select team:" at bounding box center [517, 359] width 246 height 21
click at [488, 373] on div "Aimub solutions Agency" at bounding box center [522, 381] width 256 height 16
click at [687, 349] on input "Select freelancer:" at bounding box center [804, 359] width 246 height 21
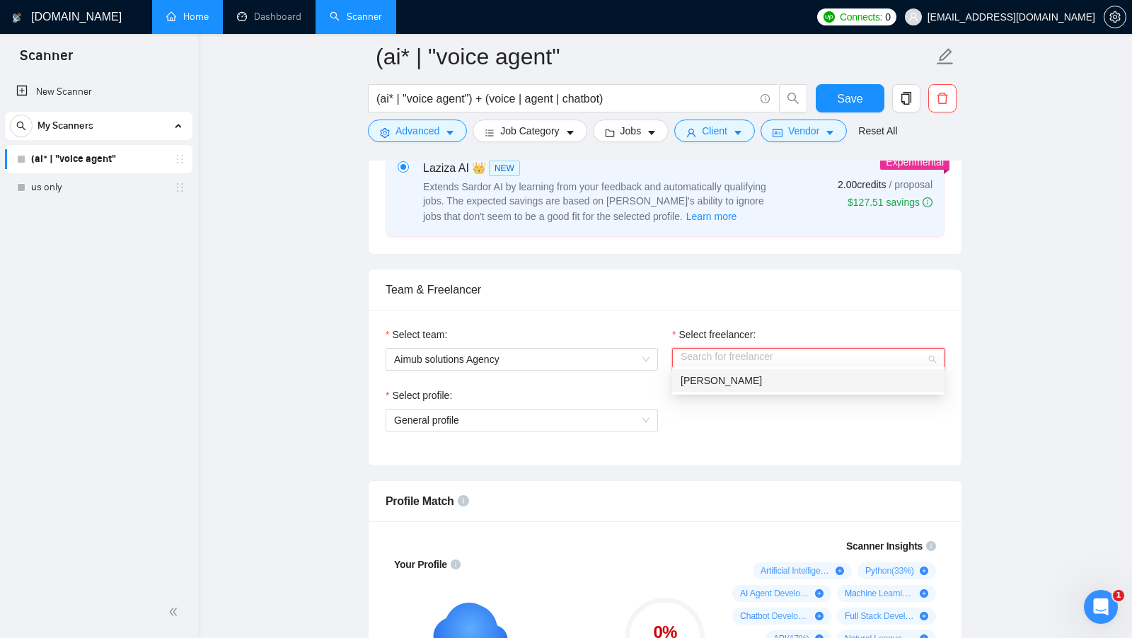
click at [699, 380] on span "[PERSON_NAME]" at bounding box center [721, 380] width 81 height 11
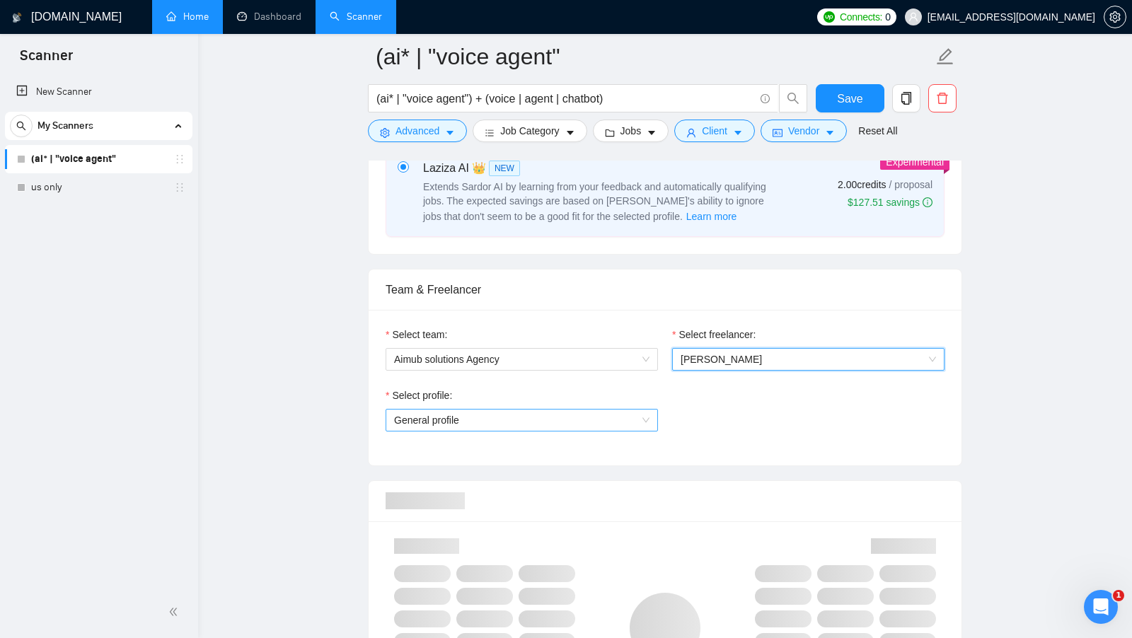
click at [598, 422] on span "General profile" at bounding box center [522, 420] width 256 height 21
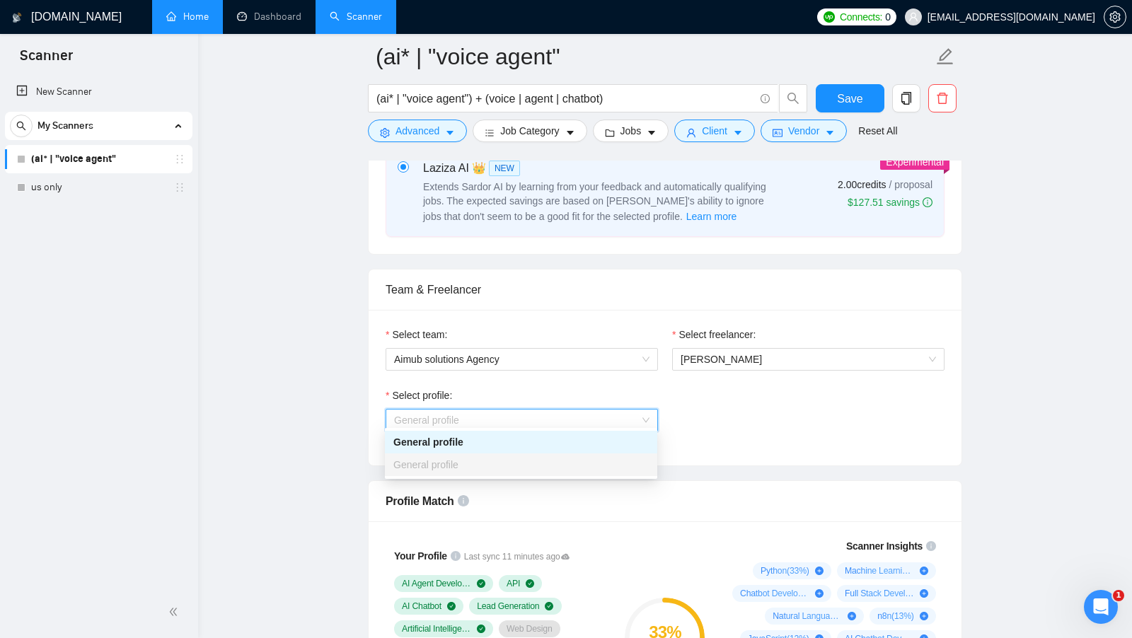
click at [703, 435] on div "Select profile: General profile" at bounding box center [665, 418] width 573 height 61
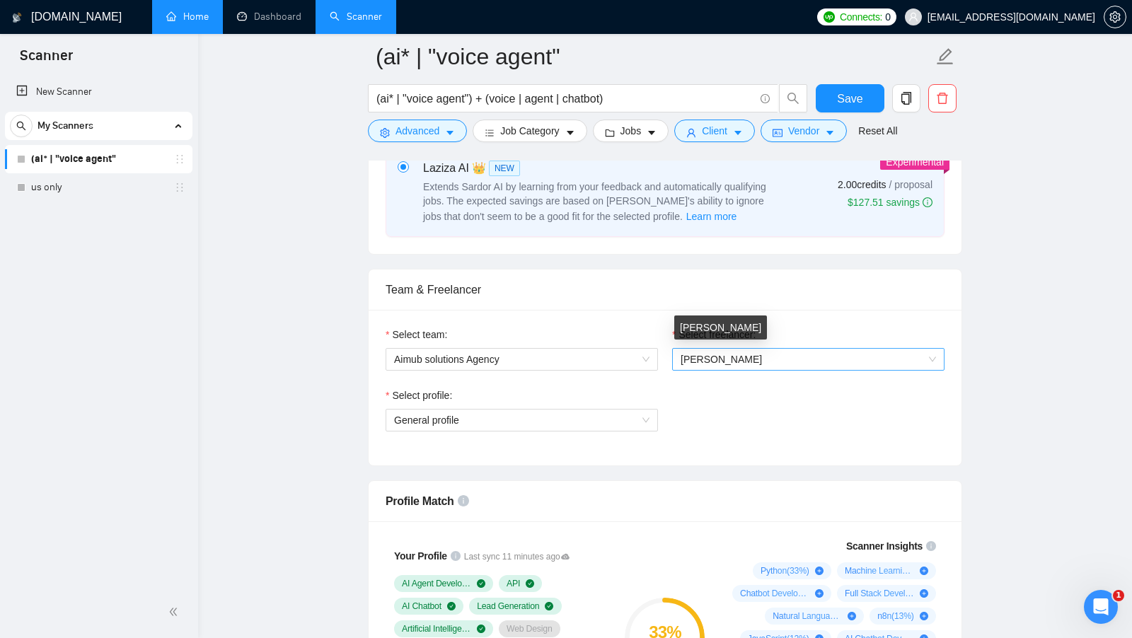
click at [747, 354] on span "[PERSON_NAME]" at bounding box center [721, 359] width 81 height 11
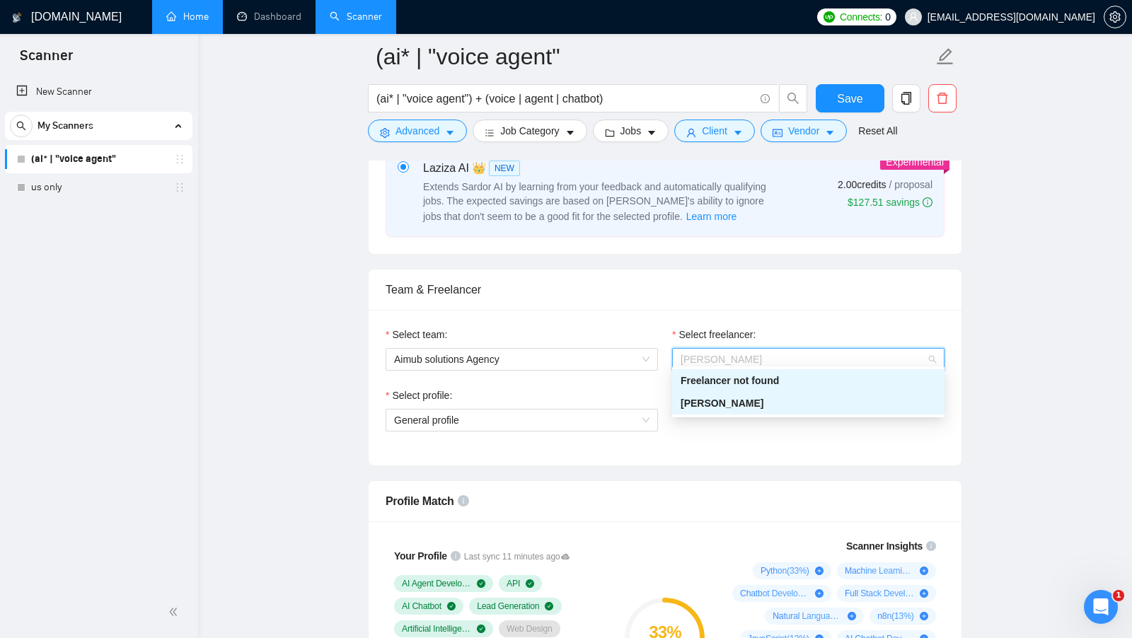
click at [750, 456] on div "Select team: Aimub solutions Agency Select freelancer: [PERSON_NAME] Select pro…" at bounding box center [665, 388] width 593 height 156
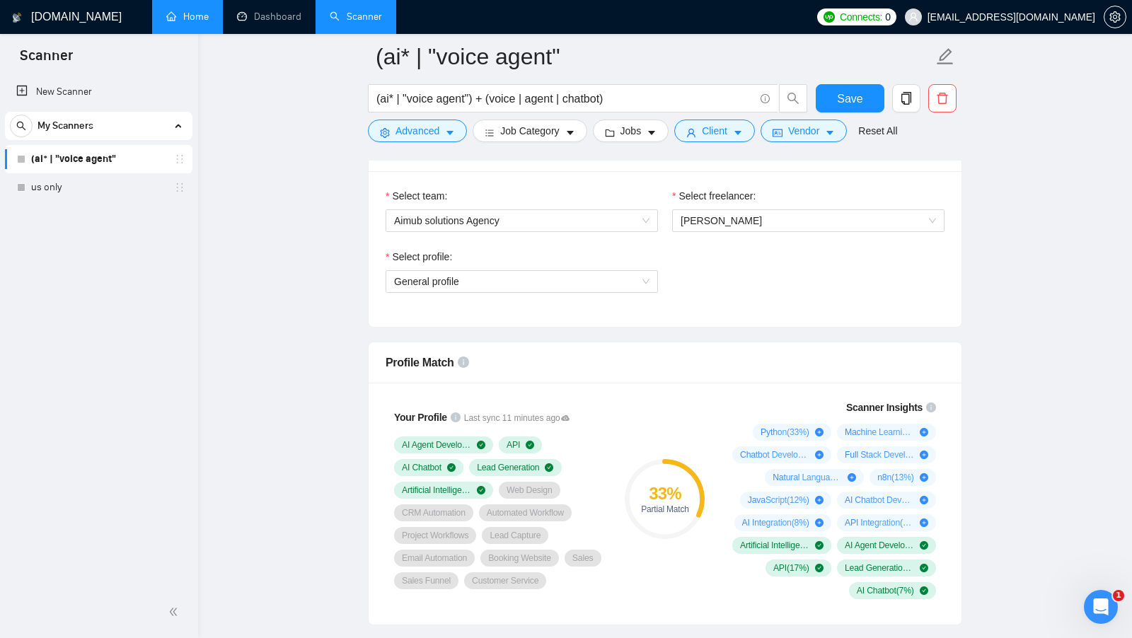
scroll to position [784, 0]
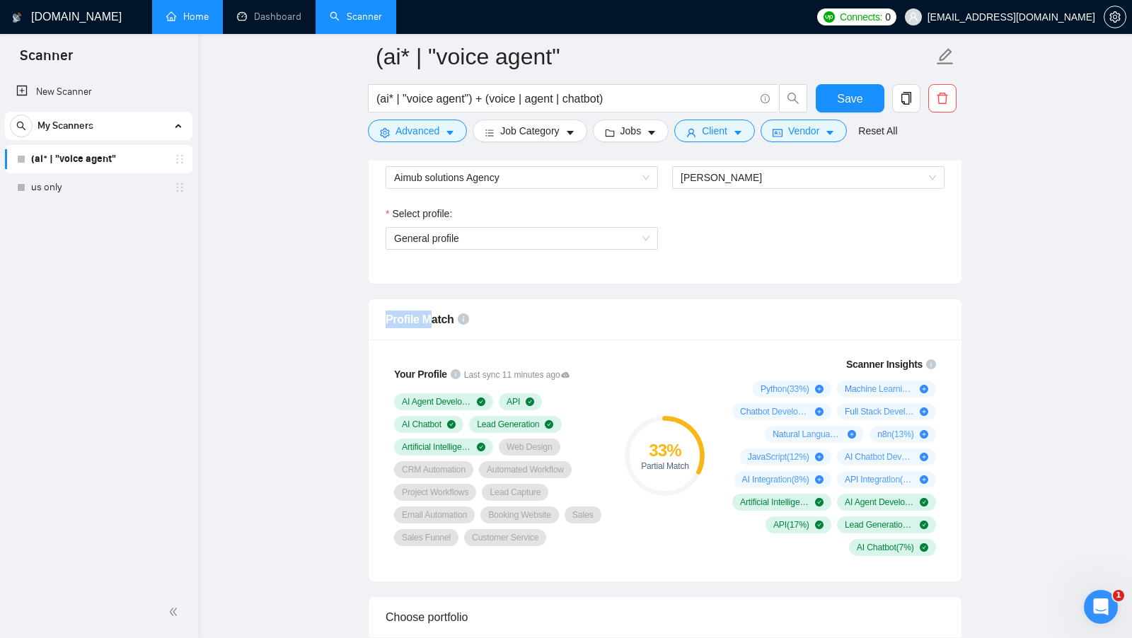
drag, startPoint x: 386, startPoint y: 310, endPoint x: 430, endPoint y: 313, distance: 44.7
click at [430, 314] on span "Profile Match" at bounding box center [420, 320] width 69 height 12
click at [538, 331] on div "Profile Match" at bounding box center [665, 319] width 559 height 40
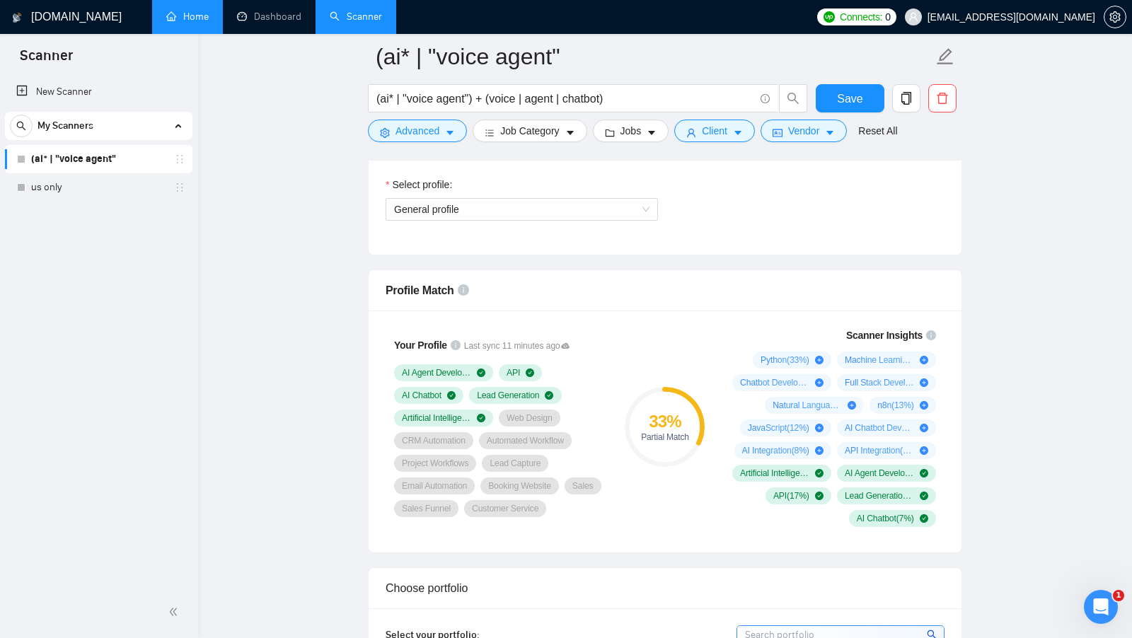
scroll to position [814, 0]
click at [624, 442] on div "33 % Partial Match" at bounding box center [665, 426] width 95 height 217
click at [660, 506] on div "33 % Partial Match" at bounding box center [665, 426] width 95 height 217
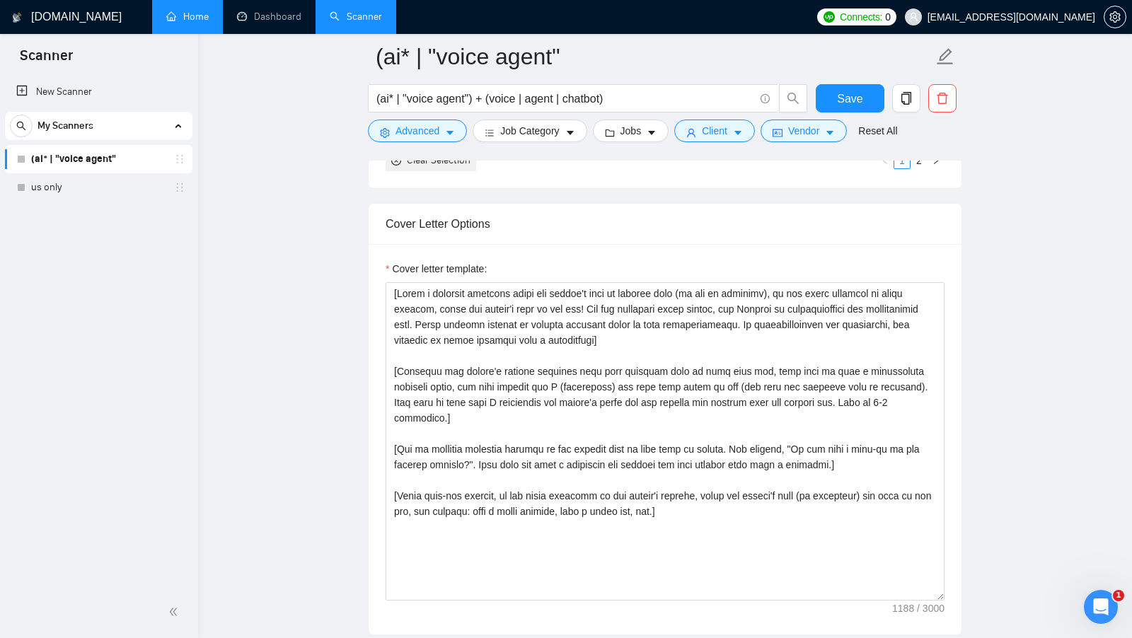
scroll to position [1546, 0]
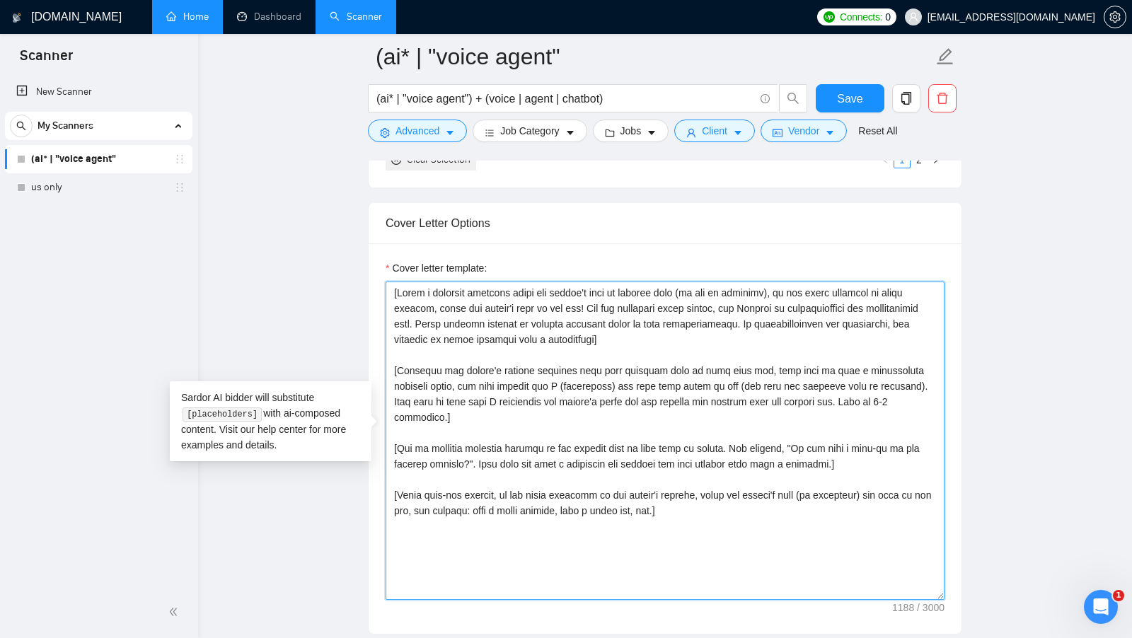
drag, startPoint x: 709, startPoint y: 488, endPoint x: 371, endPoint y: 277, distance: 399.1
click at [371, 275] on div "Cover letter template:" at bounding box center [665, 438] width 593 height 391
click at [667, 326] on textarea "Cover letter template:" at bounding box center [665, 441] width 559 height 318
drag, startPoint x: 667, startPoint y: 334, endPoint x: 645, endPoint y: 334, distance: 21.2
click at [646, 334] on textarea "Cover letter template:" at bounding box center [665, 441] width 559 height 318
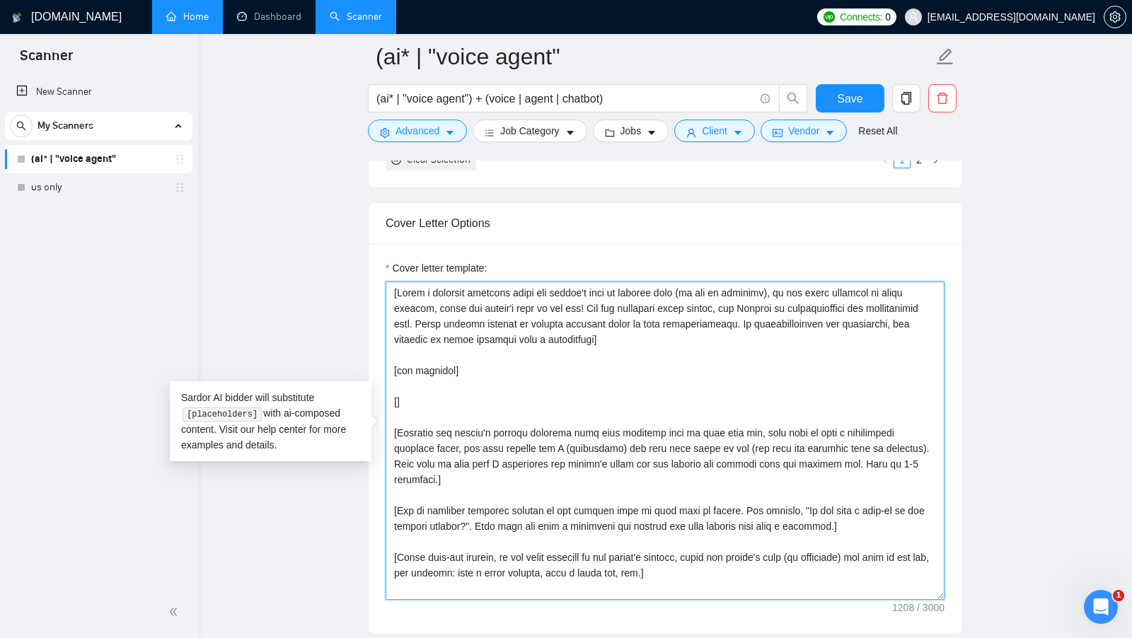
click at [471, 398] on textarea "Cover letter template:" at bounding box center [665, 441] width 559 height 318
drag, startPoint x: 470, startPoint y: 398, endPoint x: 384, endPoint y: 362, distance: 93.6
click at [384, 362] on div "Cover letter template:" at bounding box center [665, 438] width 593 height 391
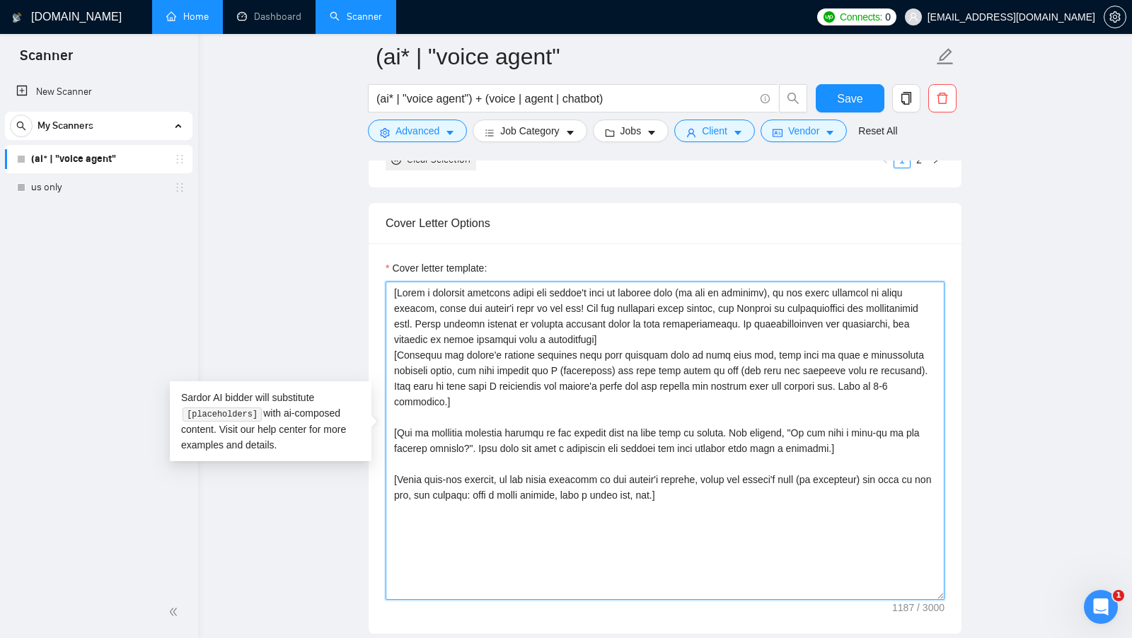
type textarea "[Write a personal greeting using the client's name or company name (if any is p…"
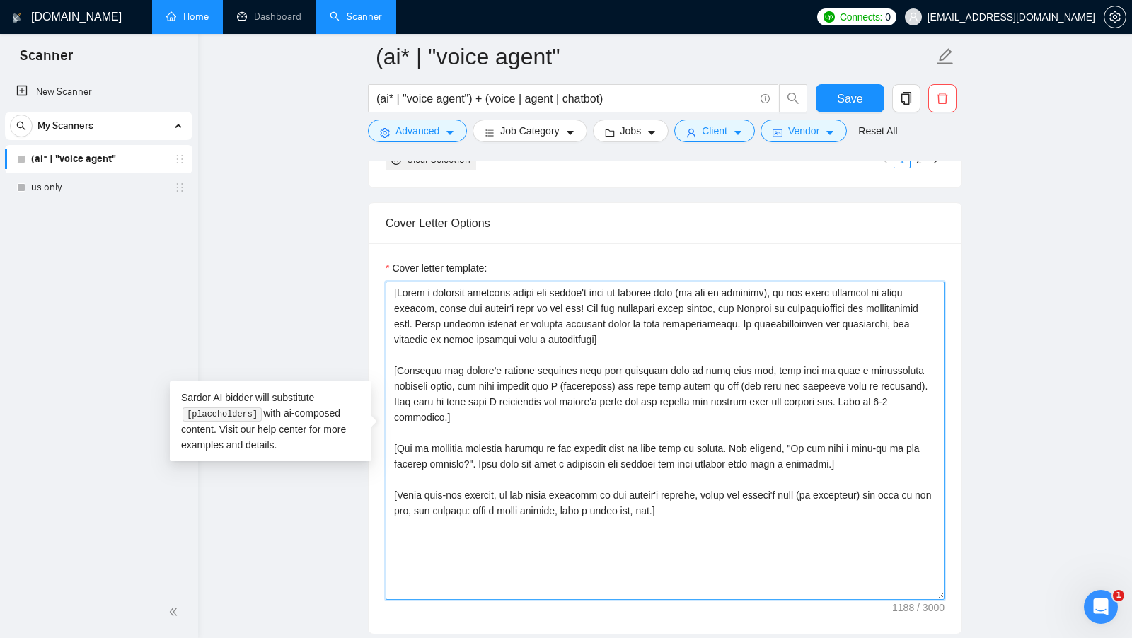
drag, startPoint x: 779, startPoint y: 520, endPoint x: 401, endPoint y: 264, distance: 455.6
click at [401, 264] on div "Cover letter template:" at bounding box center [665, 430] width 559 height 340
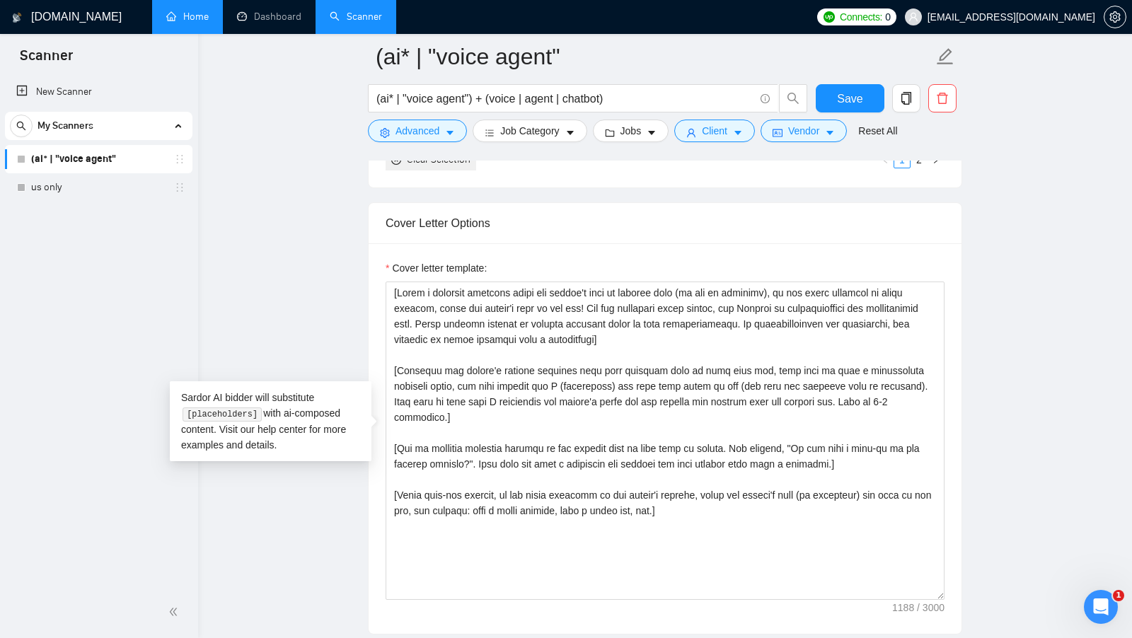
click at [503, 260] on div "Cover letter template:" at bounding box center [665, 270] width 559 height 21
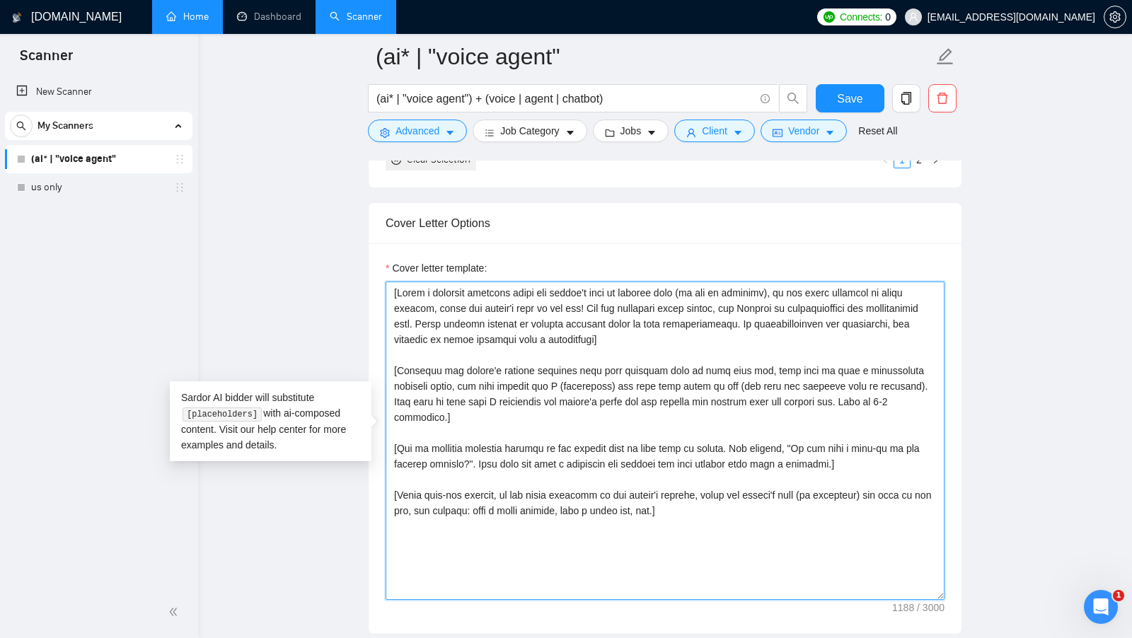
drag, startPoint x: 735, startPoint y: 532, endPoint x: 448, endPoint y: 365, distance: 332.4
click at [448, 365] on textarea "Cover letter template:" at bounding box center [665, 441] width 559 height 318
click at [701, 297] on textarea "Cover letter template:" at bounding box center [665, 441] width 559 height 318
click at [684, 333] on textarea "Cover letter template:" at bounding box center [665, 441] width 559 height 318
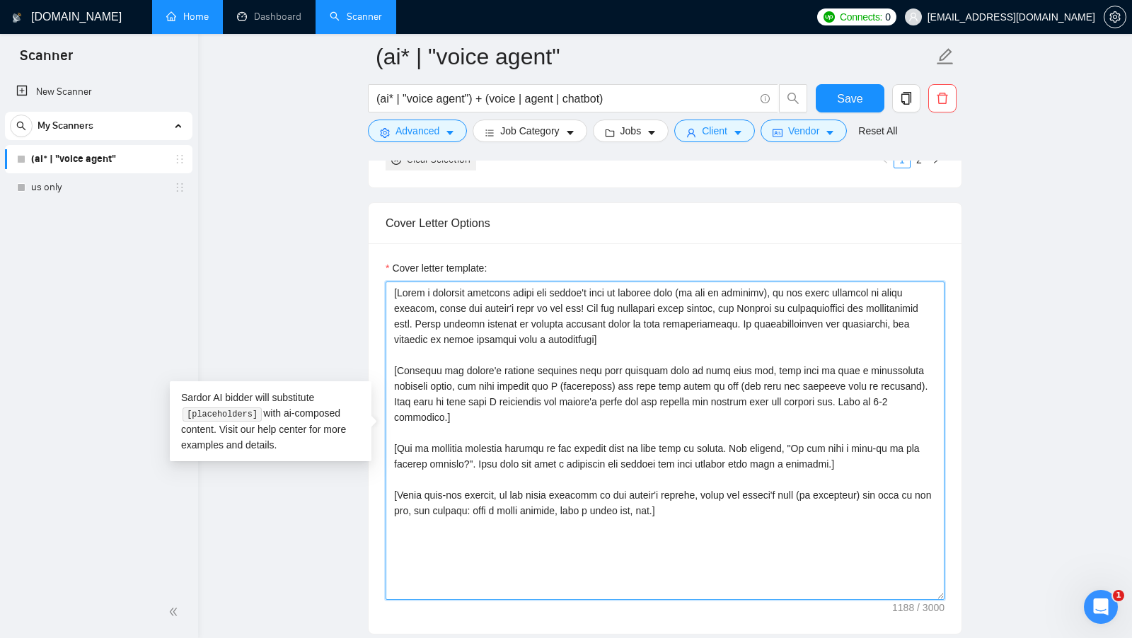
drag, startPoint x: 883, startPoint y: 447, endPoint x: 394, endPoint y: 425, distance: 490.2
click at [394, 425] on textarea "Cover letter template:" at bounding box center [665, 441] width 559 height 318
click at [463, 432] on textarea "Cover letter template:" at bounding box center [665, 441] width 559 height 318
click at [756, 461] on textarea "Cover letter template:" at bounding box center [665, 441] width 559 height 318
drag, startPoint x: 728, startPoint y: 492, endPoint x: 705, endPoint y: 488, distance: 23.0
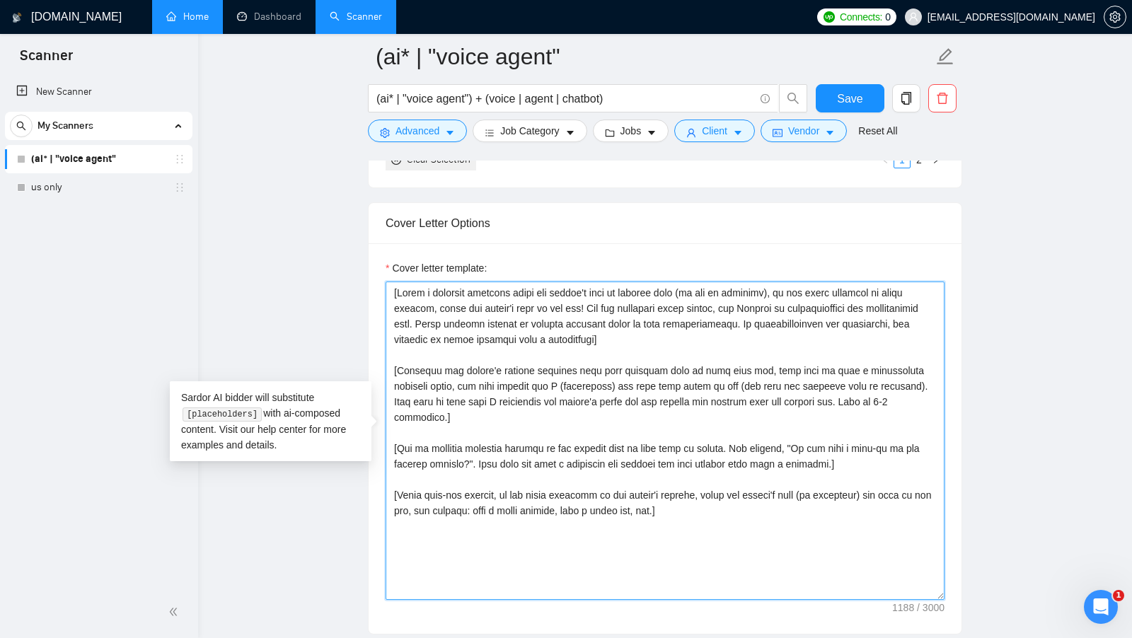
click at [705, 488] on textarea "Cover letter template:" at bounding box center [665, 441] width 559 height 318
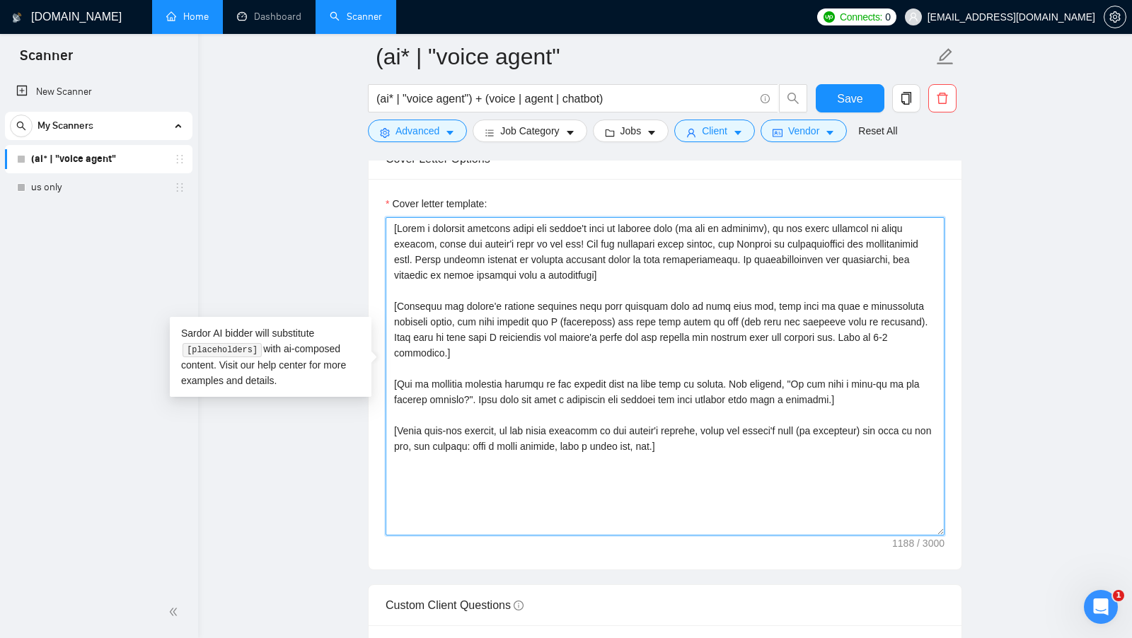
click at [706, 485] on textarea "Cover letter template:" at bounding box center [665, 376] width 559 height 318
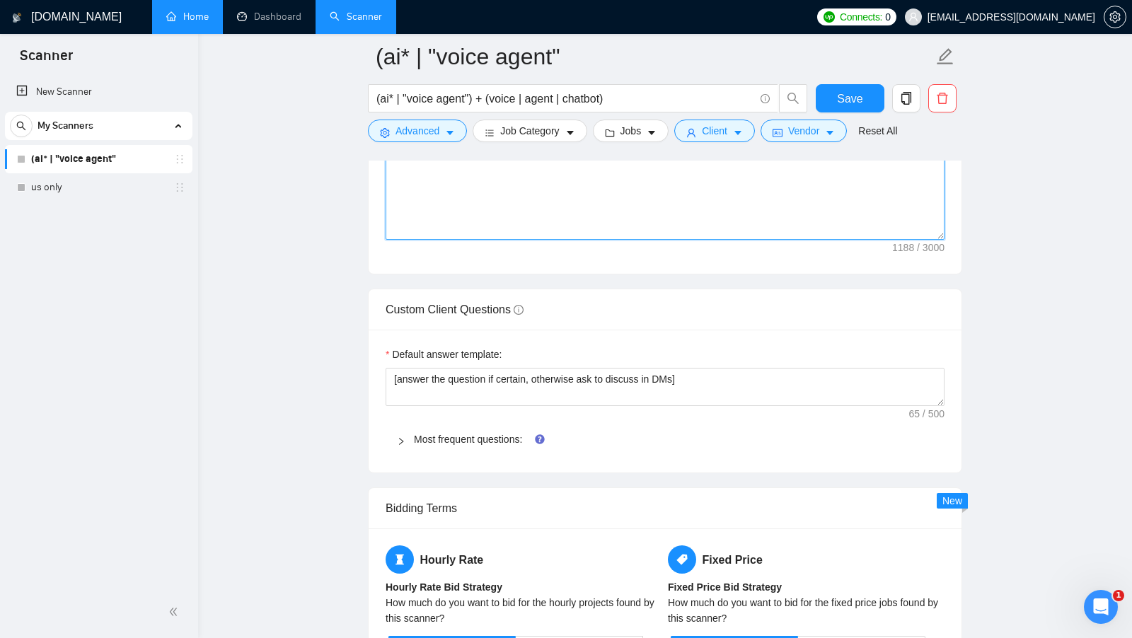
scroll to position [1909, 0]
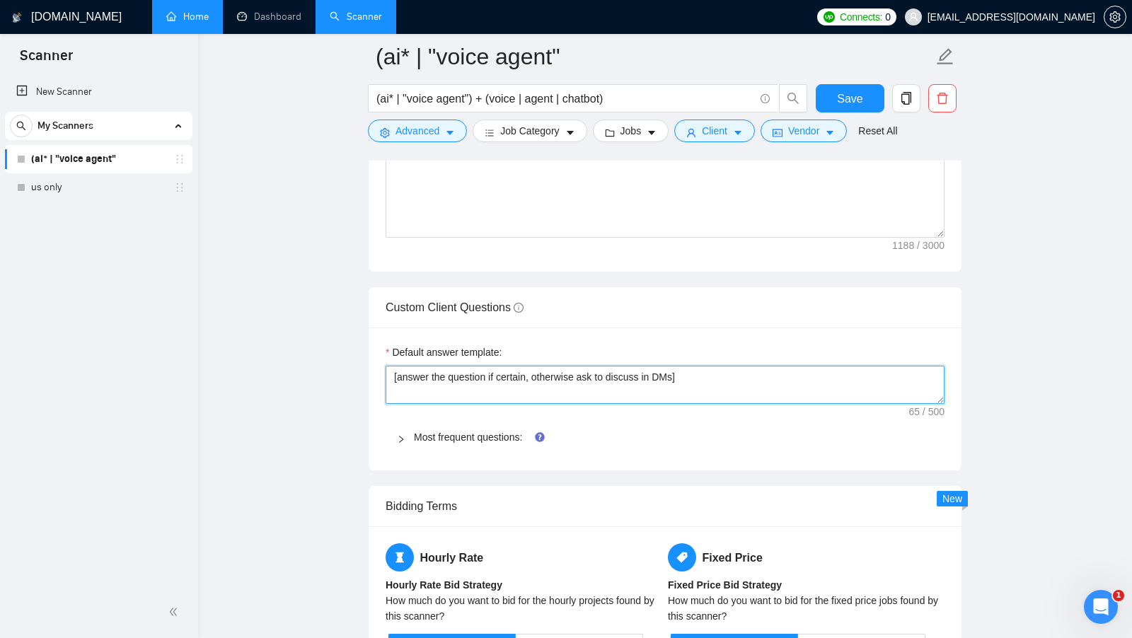
click at [456, 379] on textarea "[answer the question if certain, otherwise ask to discuss in DMs]" at bounding box center [665, 385] width 559 height 38
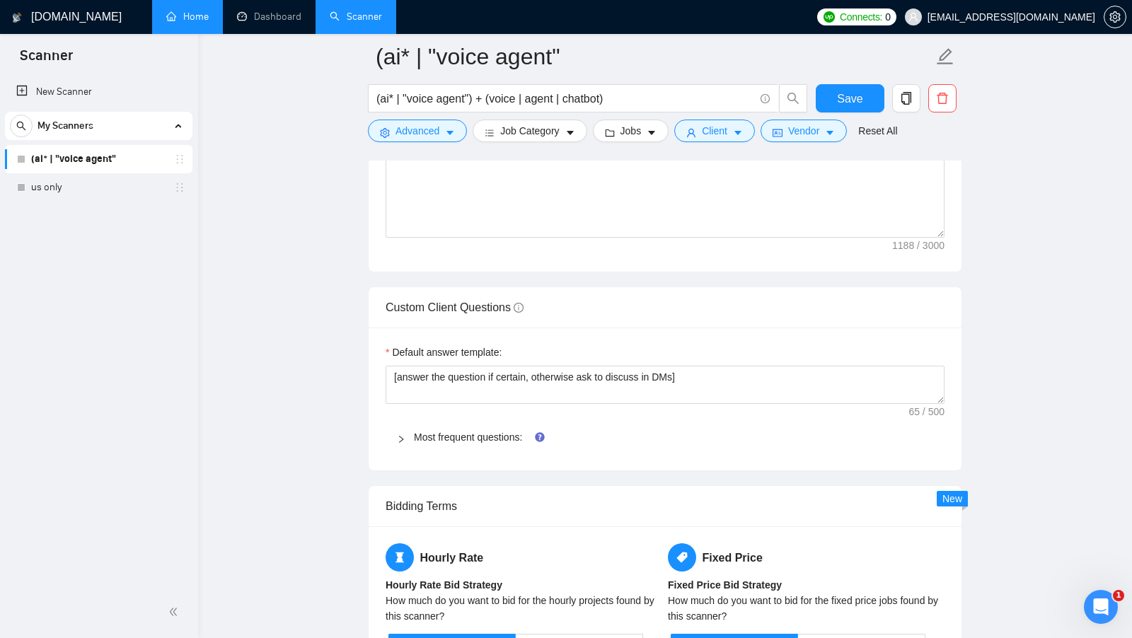
click at [684, 350] on div "Default answer template:" at bounding box center [665, 355] width 559 height 21
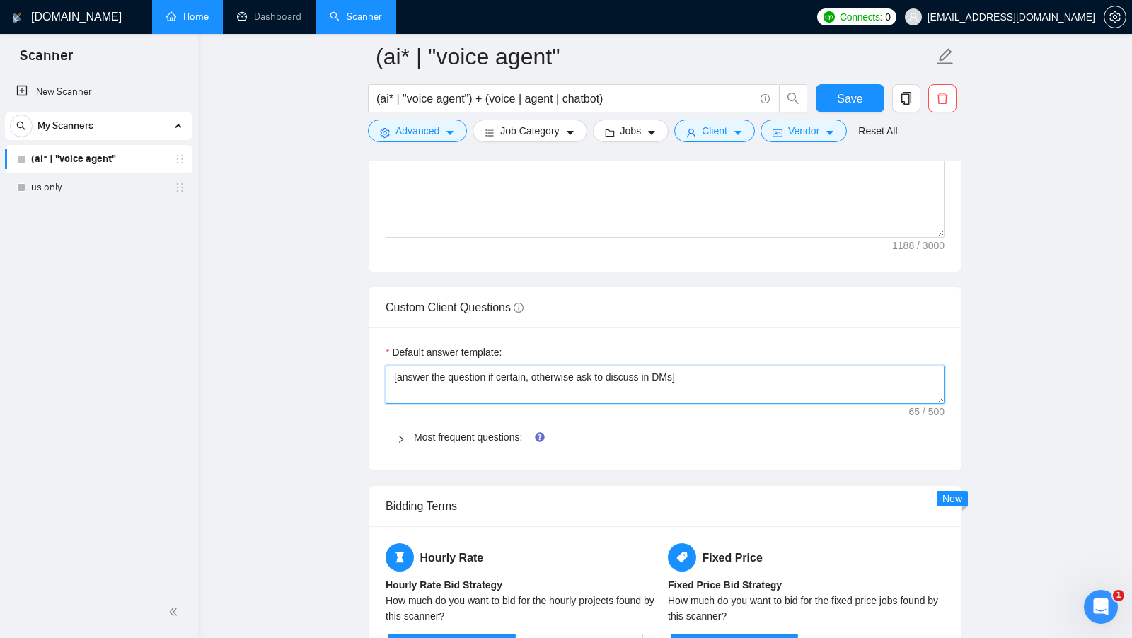
click at [696, 366] on textarea "[answer the question if certain, otherwise ask to discuss in DMs]" at bounding box center [665, 385] width 559 height 38
drag, startPoint x: 694, startPoint y: 369, endPoint x: 384, endPoint y: 360, distance: 310.1
click at [384, 360] on div "Default answer template: [answer the question if certain, otherwise ask to disc…" at bounding box center [665, 399] width 593 height 143
click at [489, 367] on textarea "[answer the question if certain, otherwise ask to discuss in DMs]" at bounding box center [665, 385] width 559 height 38
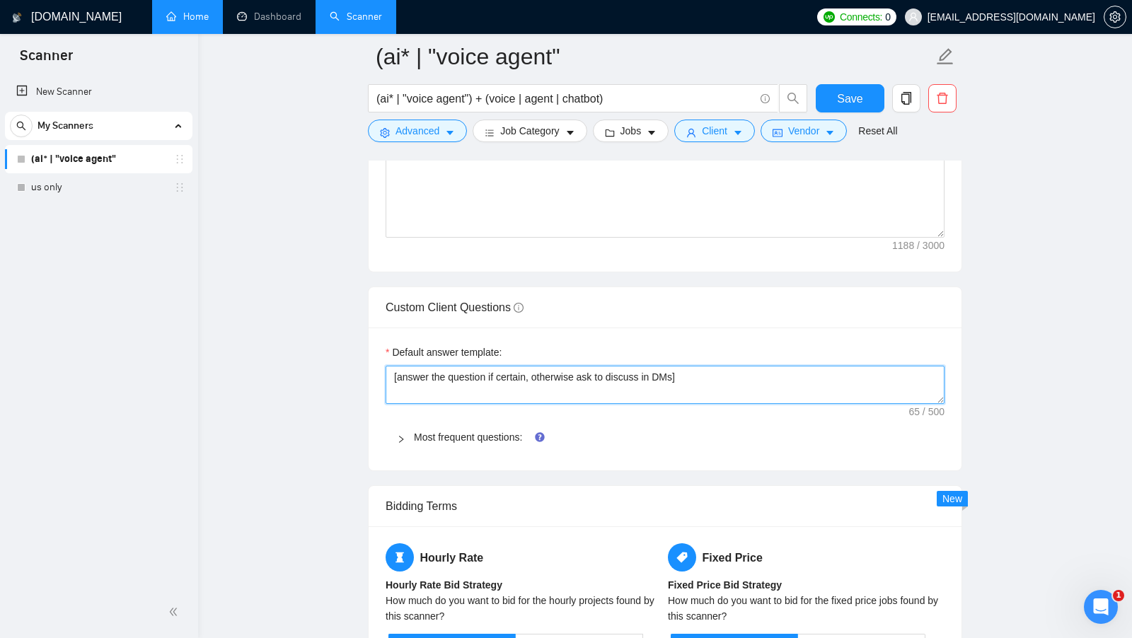
click at [489, 367] on textarea "[answer the question if certain, otherwise ask to discuss in DMs]" at bounding box center [665, 385] width 559 height 38
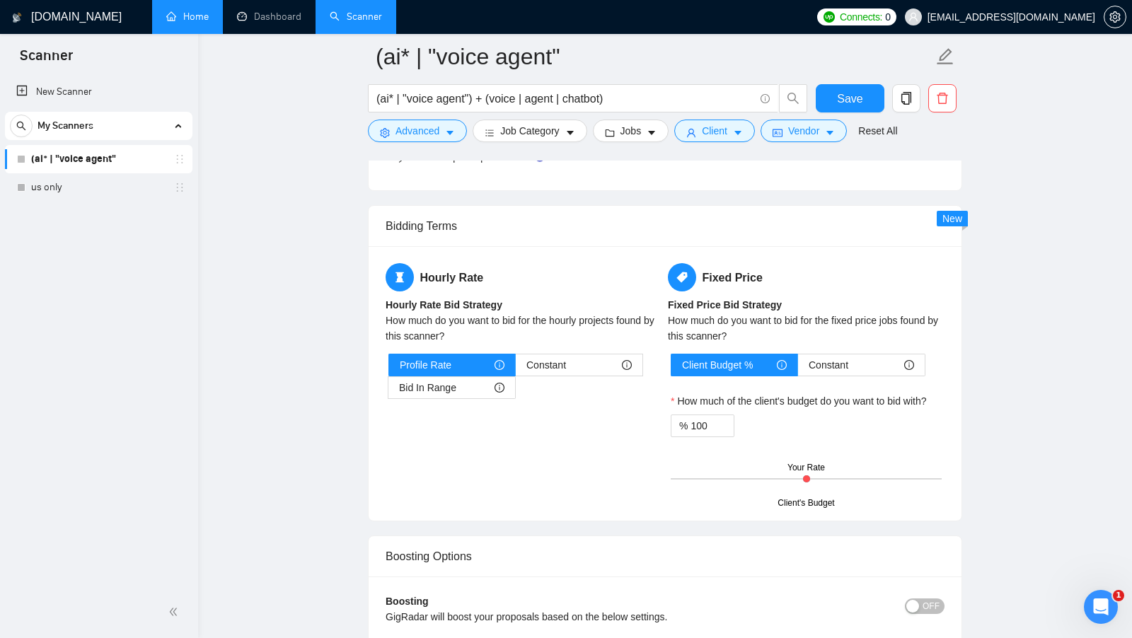
scroll to position [2195, 0]
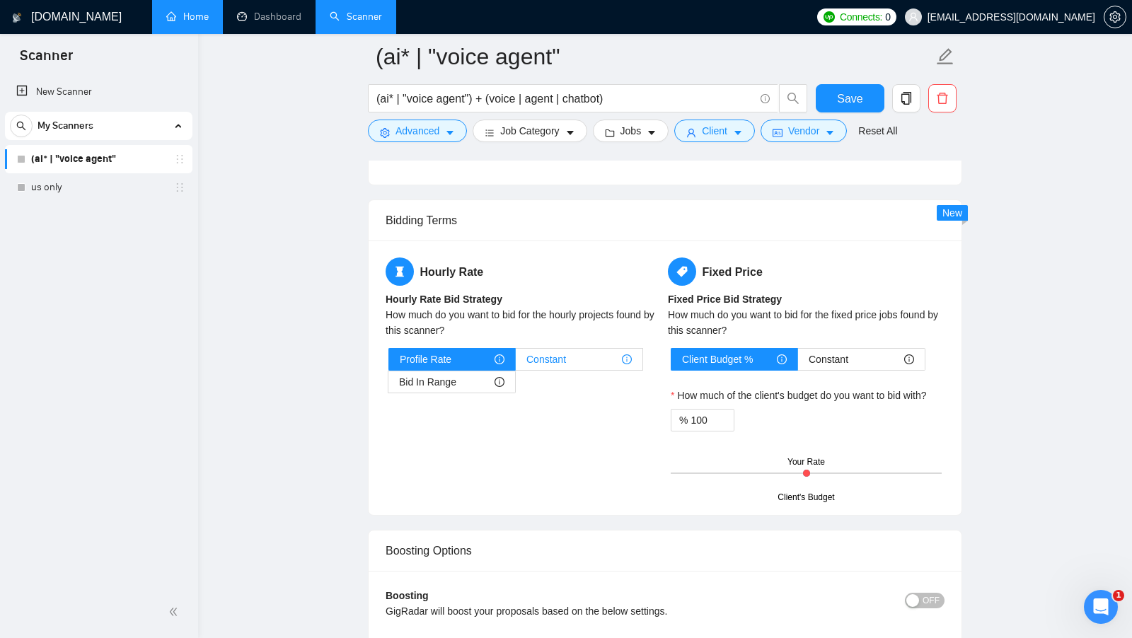
click at [582, 350] on div "Constant" at bounding box center [579, 359] width 105 height 21
click at [516, 363] on input "Constant" at bounding box center [516, 363] width 0 height 0
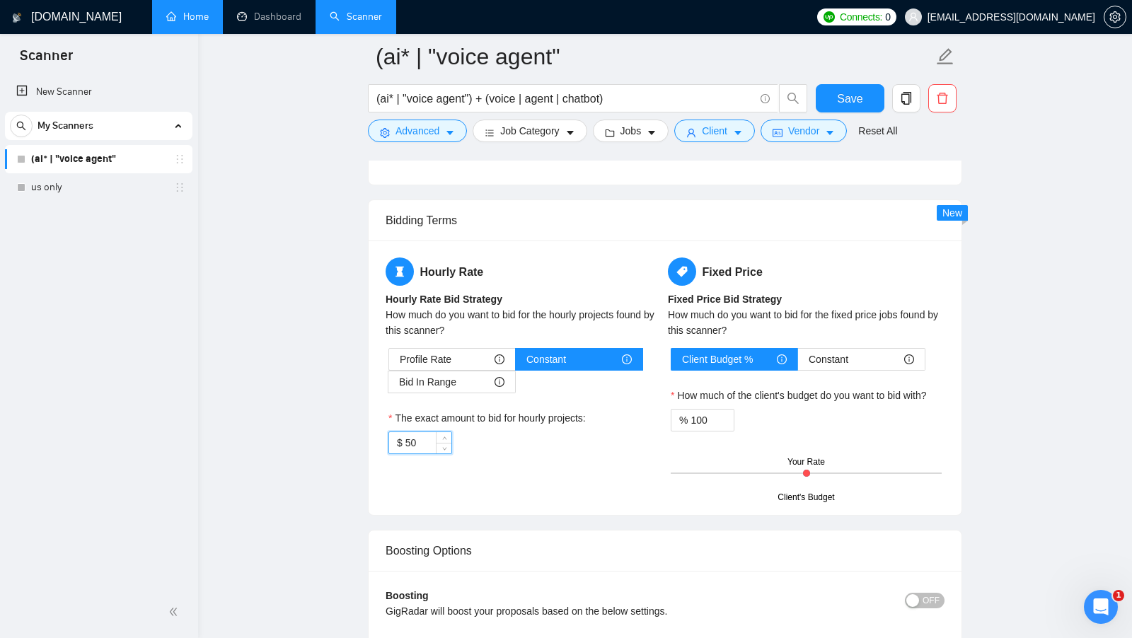
click at [414, 435] on input "50" at bounding box center [429, 442] width 46 height 21
click at [413, 435] on input "50" at bounding box center [429, 442] width 46 height 21
type input "5"
click at [500, 437] on div "$ 30" at bounding box center [524, 443] width 271 height 23
click at [444, 380] on span "Bid In Range" at bounding box center [427, 382] width 57 height 21
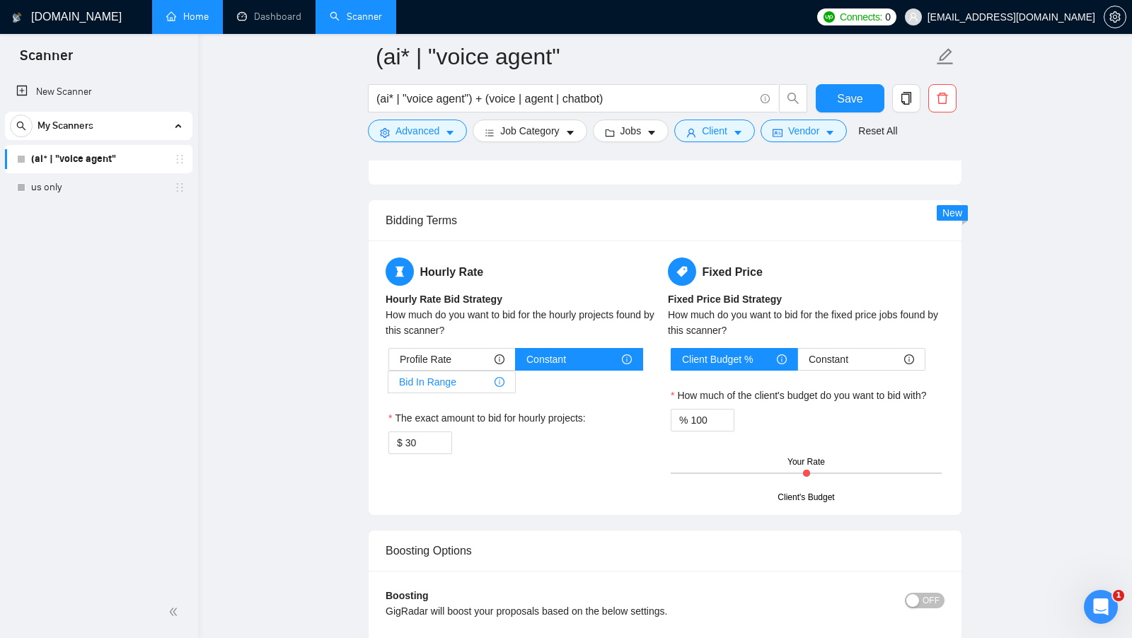
click at [389, 386] on input "Bid In Range" at bounding box center [389, 386] width 0 height 0
type input "50"
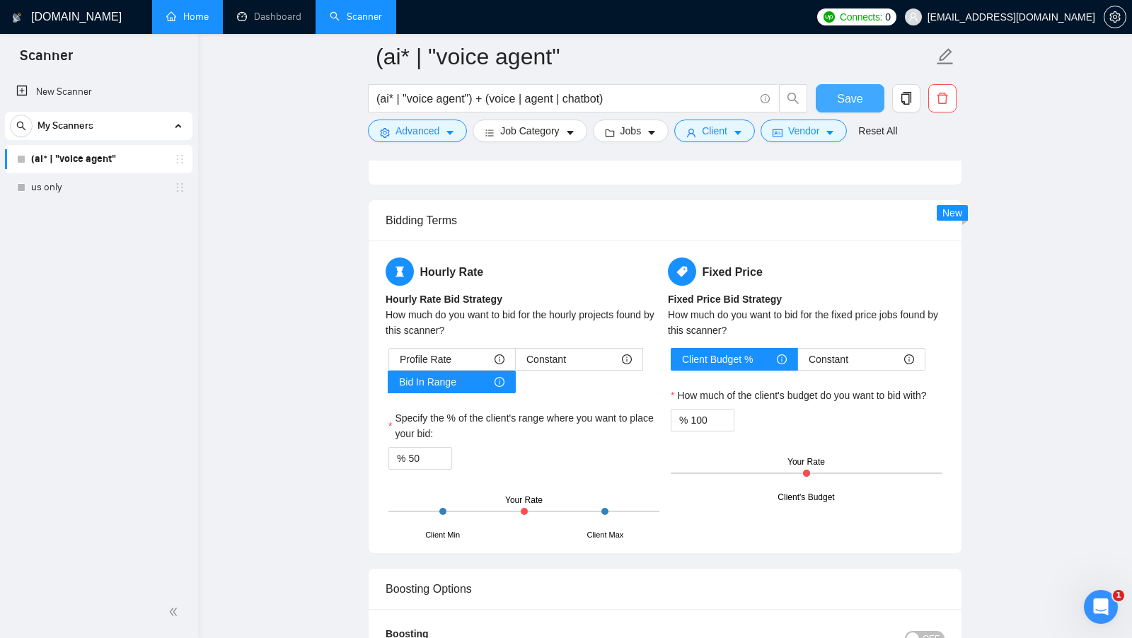
click at [853, 91] on span "Save" at bounding box center [849, 99] width 25 height 18
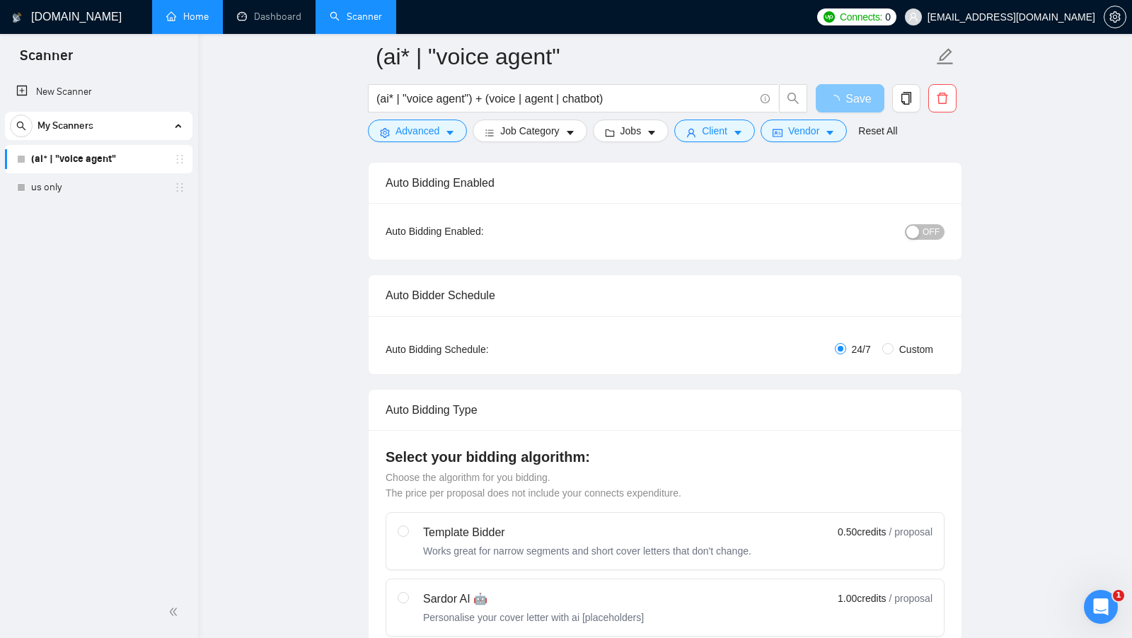
scroll to position [0, 0]
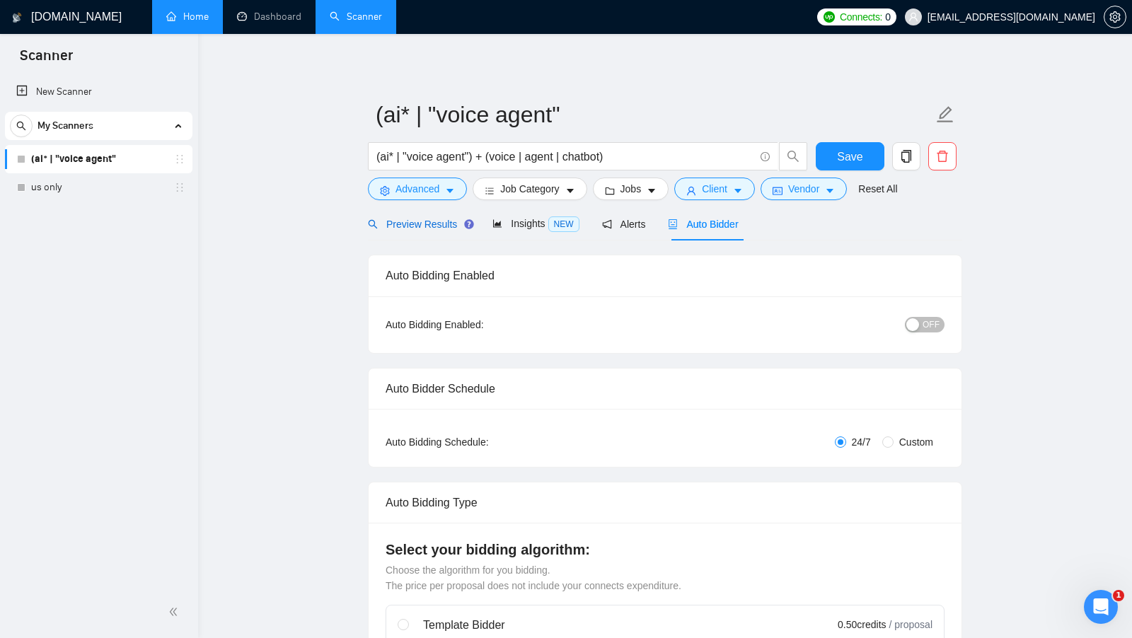
click at [428, 231] on div "Preview Results" at bounding box center [419, 225] width 102 height 16
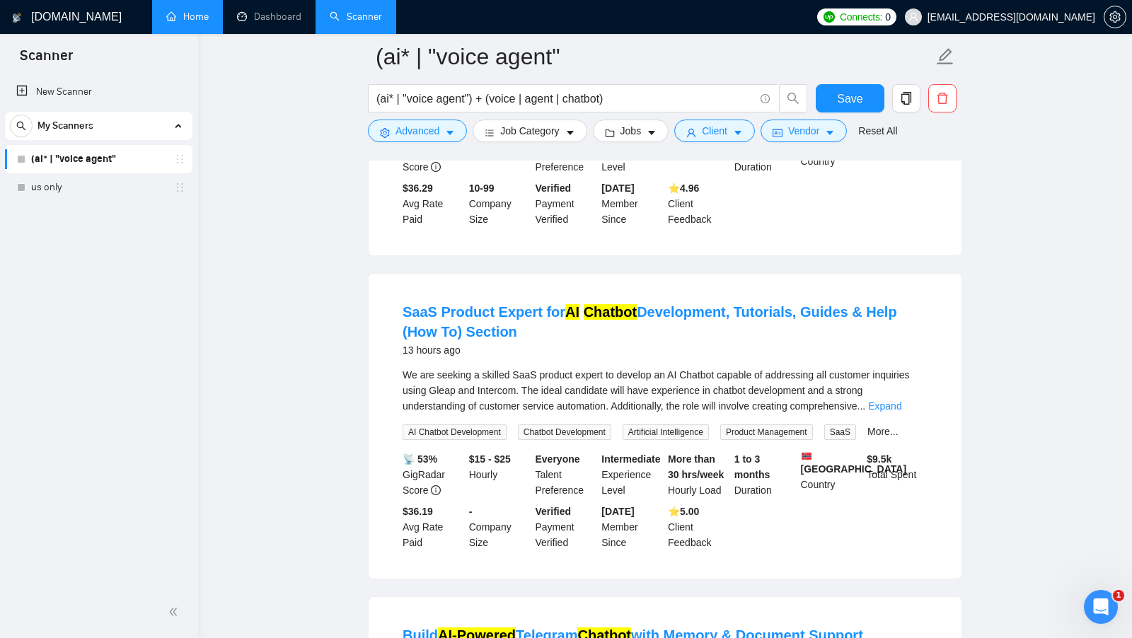
scroll to position [716, 0]
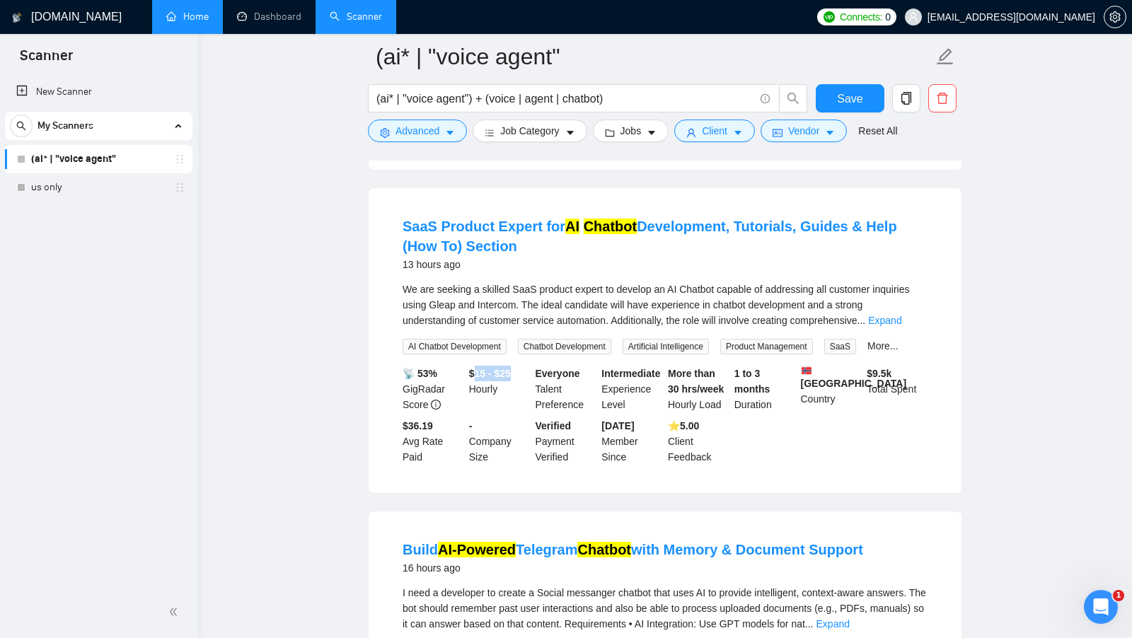
drag, startPoint x: 473, startPoint y: 377, endPoint x: 524, endPoint y: 377, distance: 50.3
click at [524, 377] on div "$15 - $25 Hourly" at bounding box center [499, 389] width 67 height 47
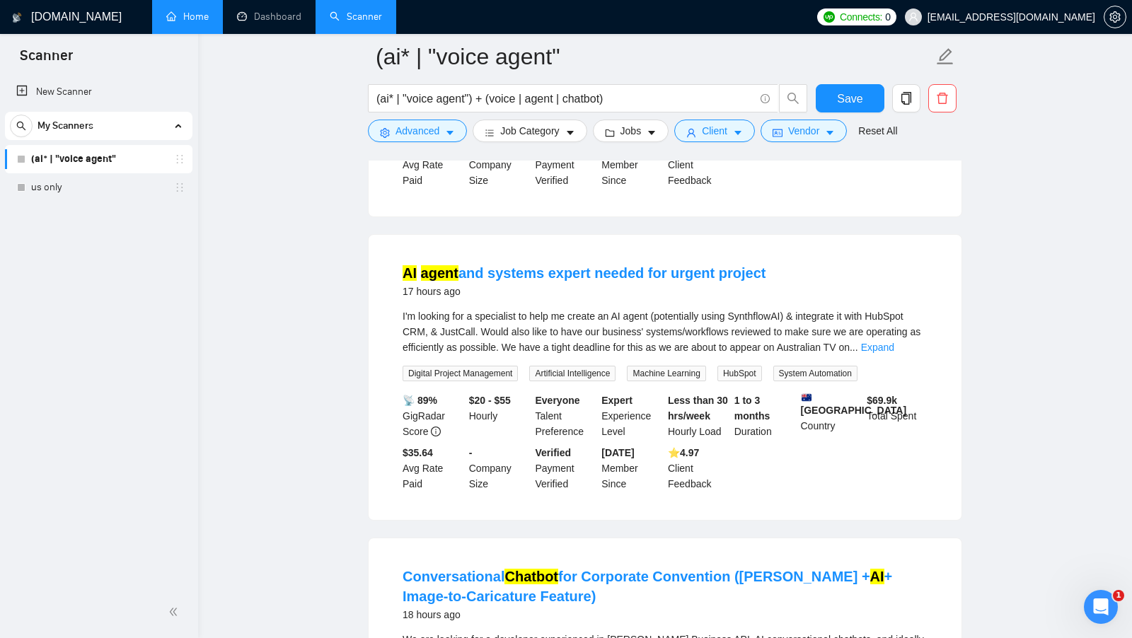
scroll to position [1624, 0]
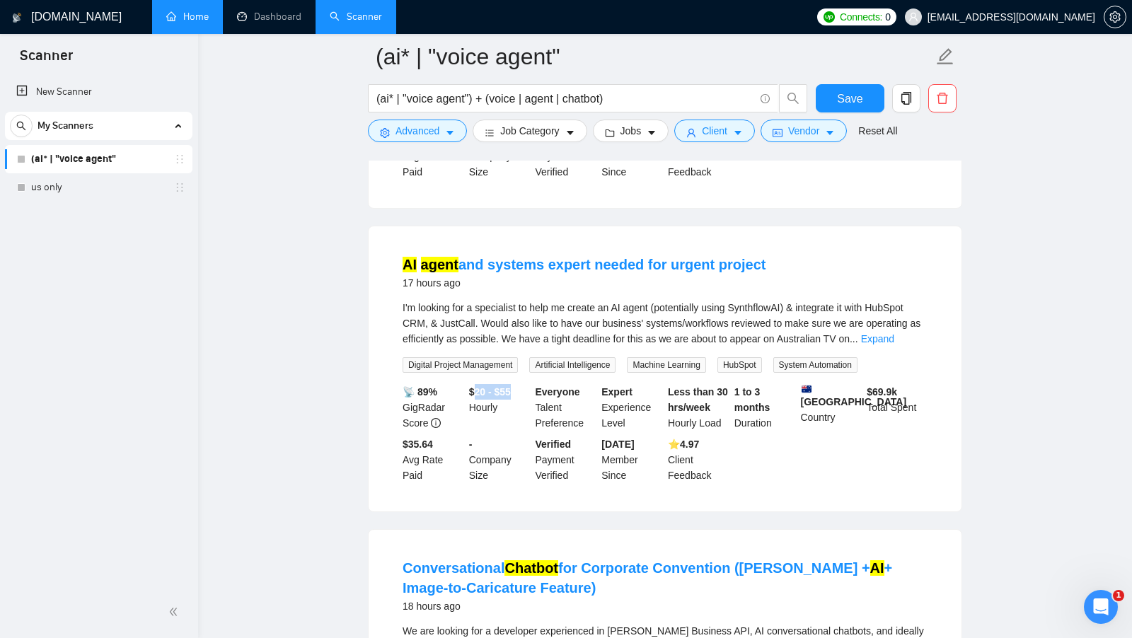
drag, startPoint x: 475, startPoint y: 388, endPoint x: 517, endPoint y: 388, distance: 42.5
click at [517, 388] on div "$20 - $55 Hourly" at bounding box center [499, 407] width 67 height 47
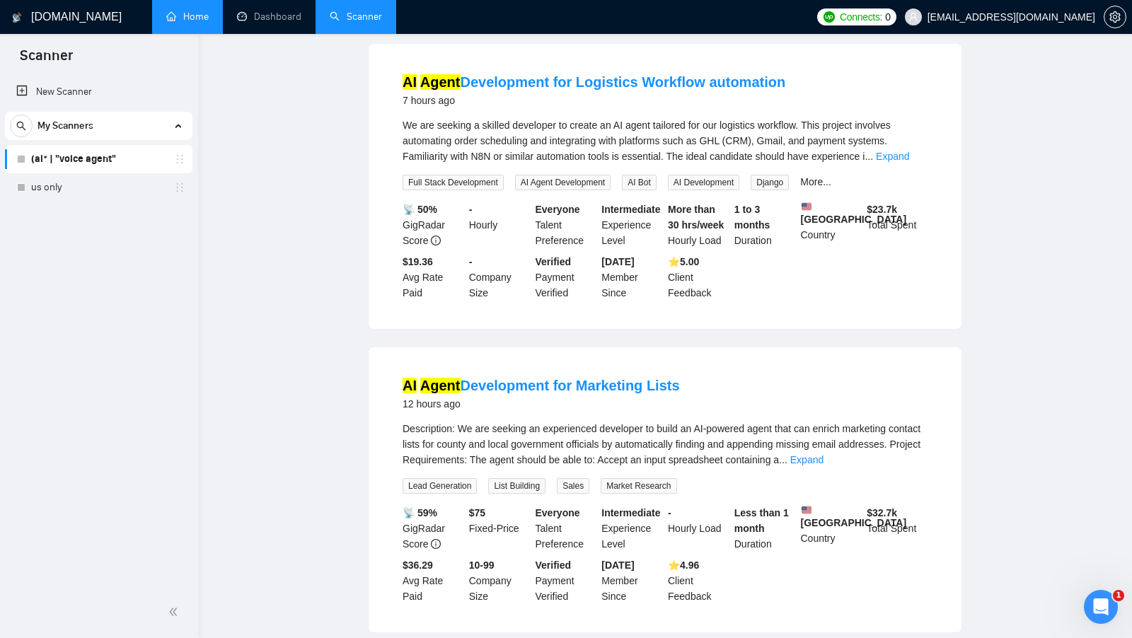
scroll to position [0, 0]
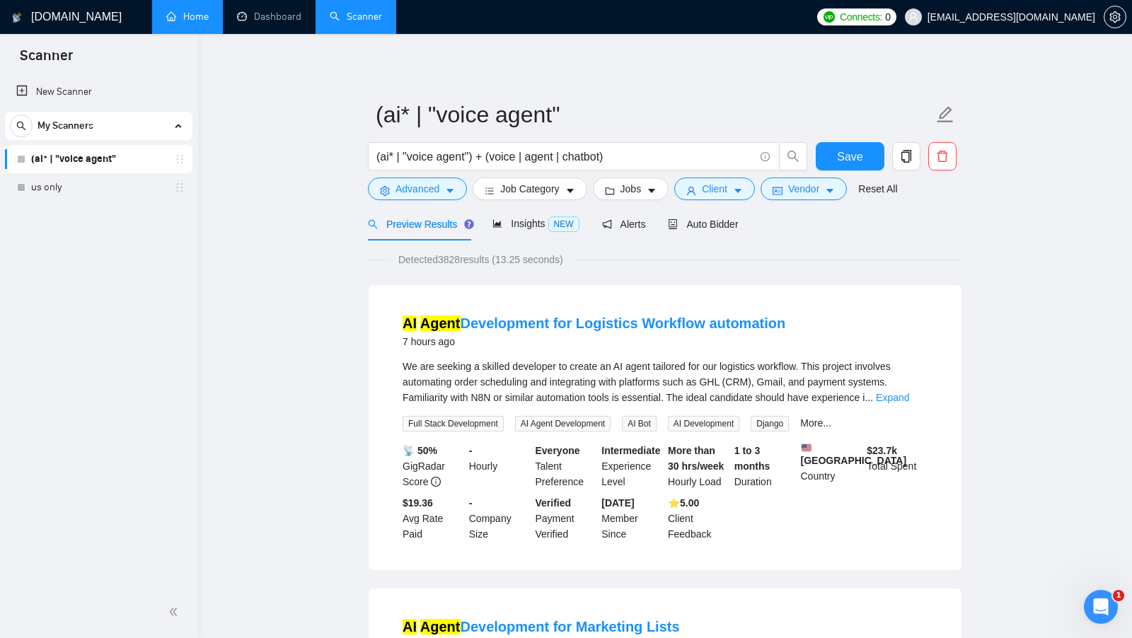
click at [719, 207] on form "(ai* | "voice agent" (ai* | "voice agent") + (voice | agent | chatbot) Save Adv…" at bounding box center [665, 149] width 595 height 115
click at [703, 226] on span "Auto Bidder" at bounding box center [703, 224] width 70 height 11
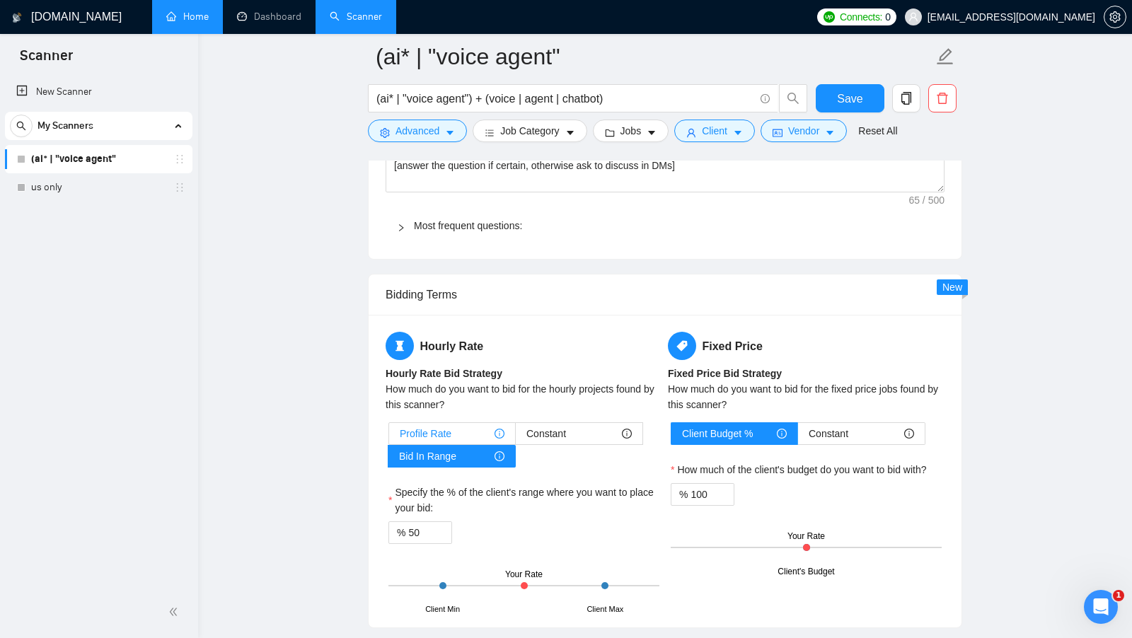
scroll to position [2159, 0]
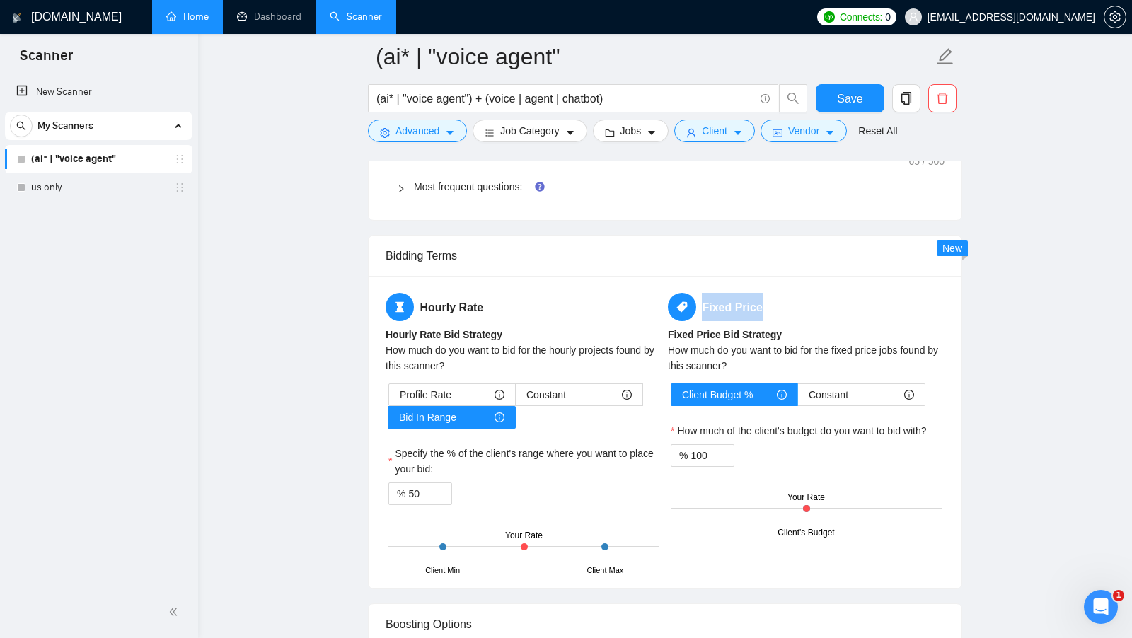
drag, startPoint x: 776, startPoint y: 287, endPoint x: 701, endPoint y: 287, distance: 75.0
click at [702, 293] on h5 "Fixed Price" at bounding box center [806, 307] width 277 height 28
click at [696, 445] on input "100" at bounding box center [712, 455] width 43 height 21
click at [695, 445] on input "100" at bounding box center [712, 455] width 43 height 21
click at [786, 455] on div "% 100" at bounding box center [806, 455] width 271 height 23
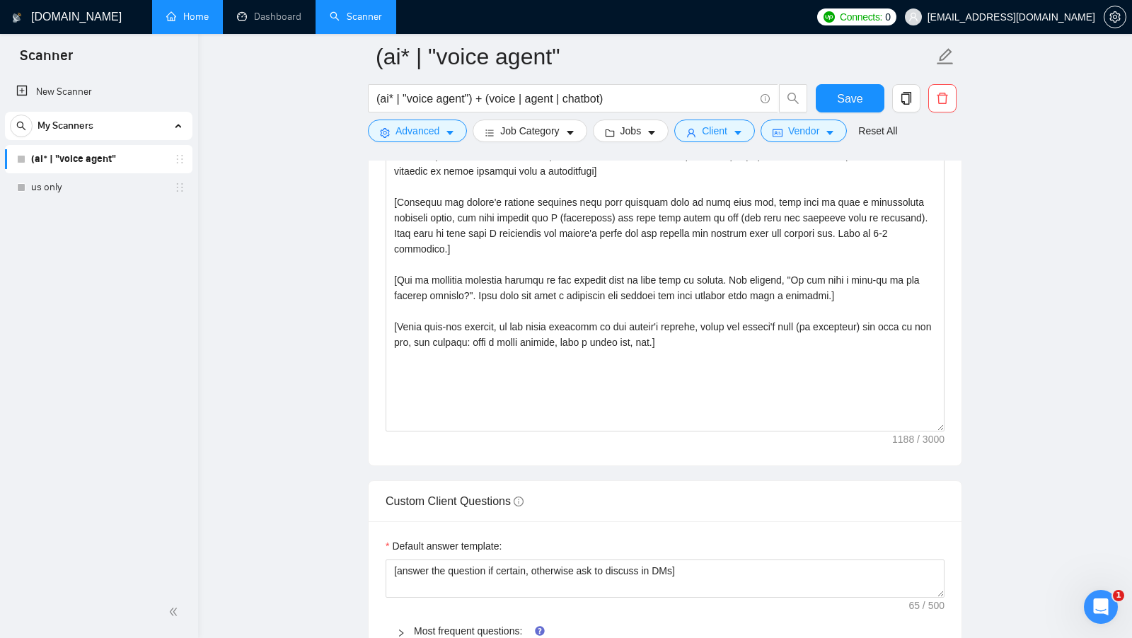
scroll to position [1575, 0]
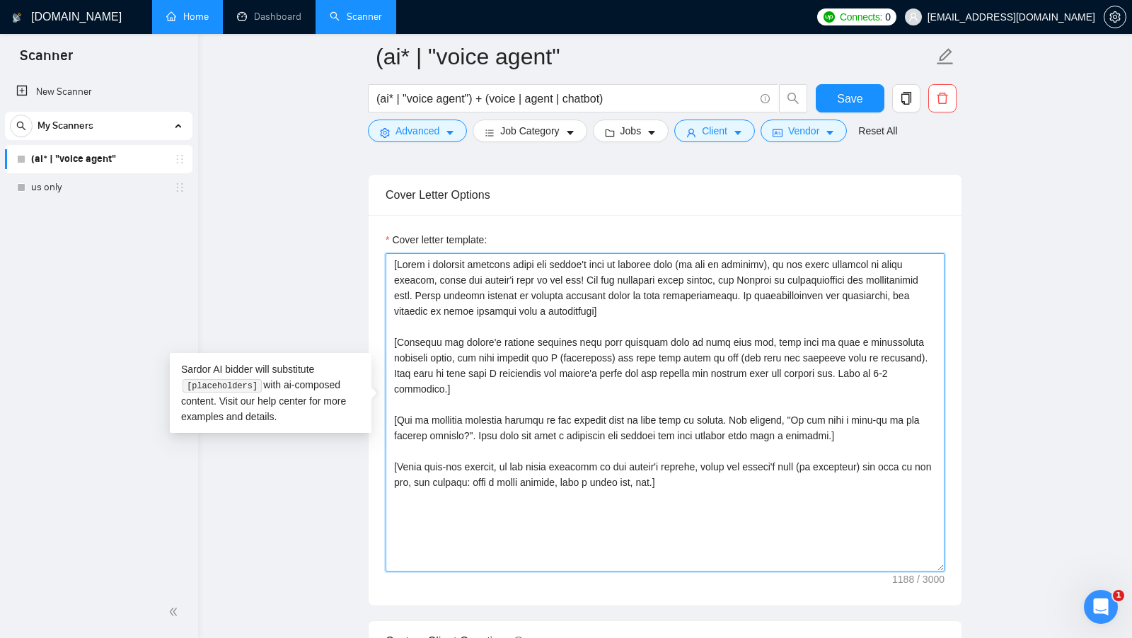
drag, startPoint x: 741, startPoint y: 449, endPoint x: 520, endPoint y: 321, distance: 255.9
click at [520, 321] on textarea "Cover letter template:" at bounding box center [665, 412] width 559 height 318
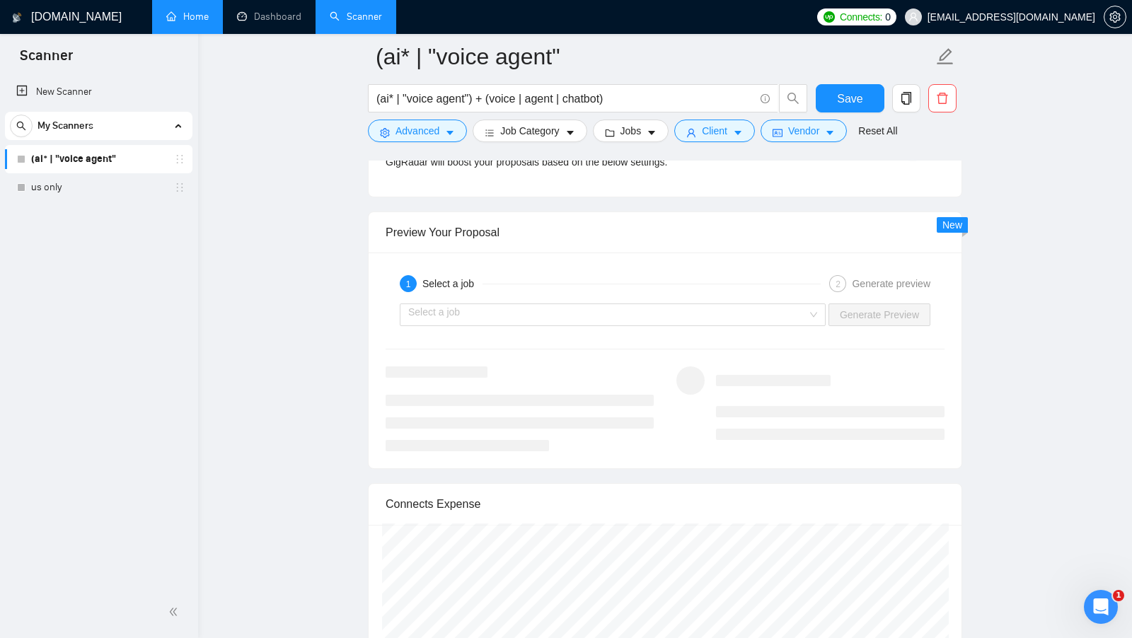
scroll to position [2683, 0]
drag, startPoint x: 517, startPoint y: 224, endPoint x: 383, endPoint y: 221, distance: 133.8
click at [383, 221] on div "Preview Your Proposal" at bounding box center [665, 232] width 593 height 41
click at [609, 234] on div "Preview Your Proposal" at bounding box center [665, 232] width 559 height 40
click at [687, 304] on input "search" at bounding box center [607, 314] width 399 height 21
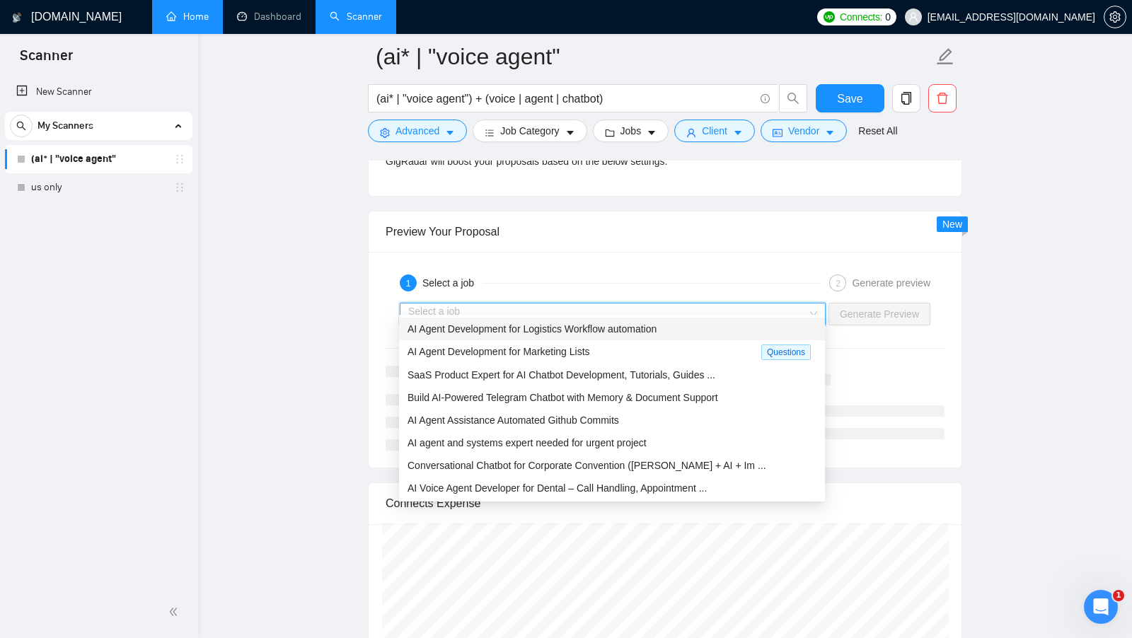
click at [650, 331] on span "AI Agent Development for Logistics Workflow automation" at bounding box center [532, 328] width 249 height 11
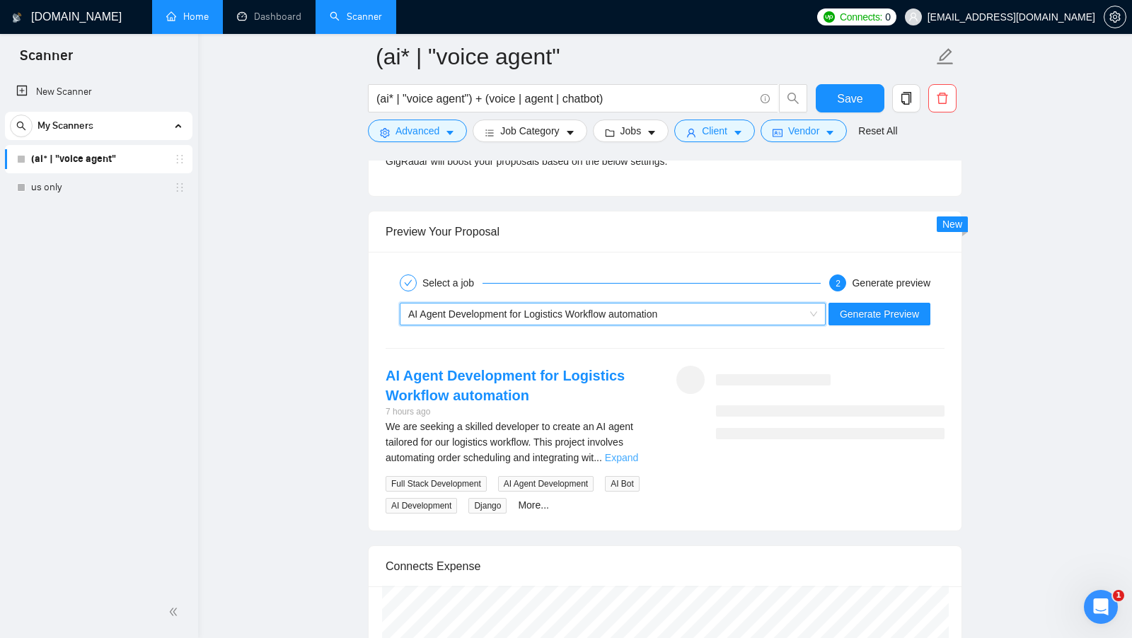
click at [633, 452] on link "Expand" at bounding box center [621, 457] width 33 height 11
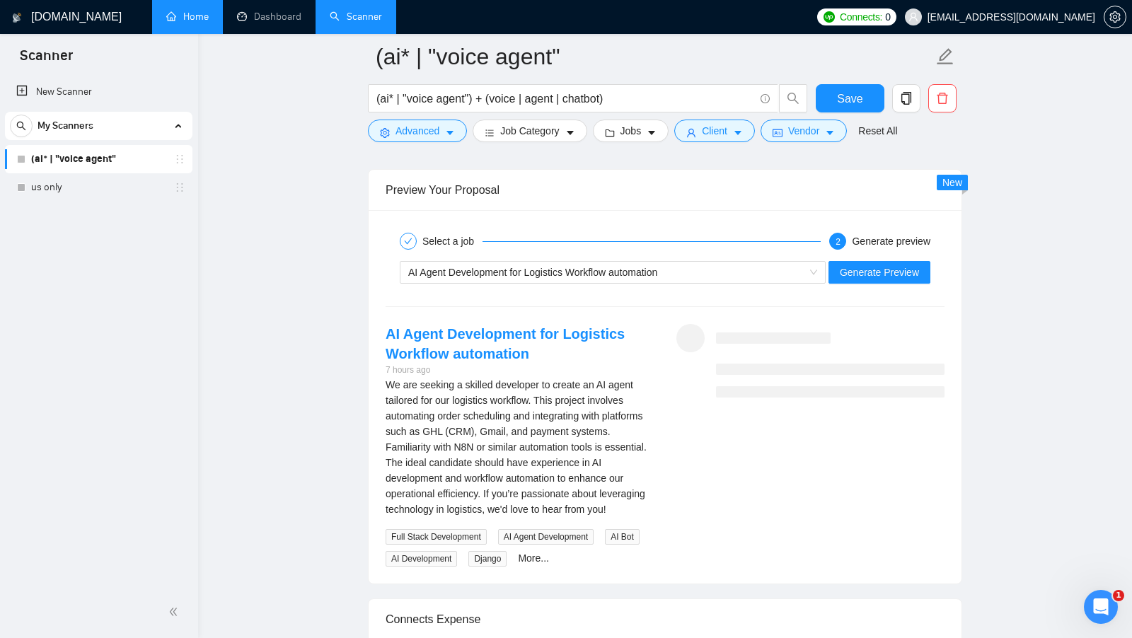
scroll to position [2728, 0]
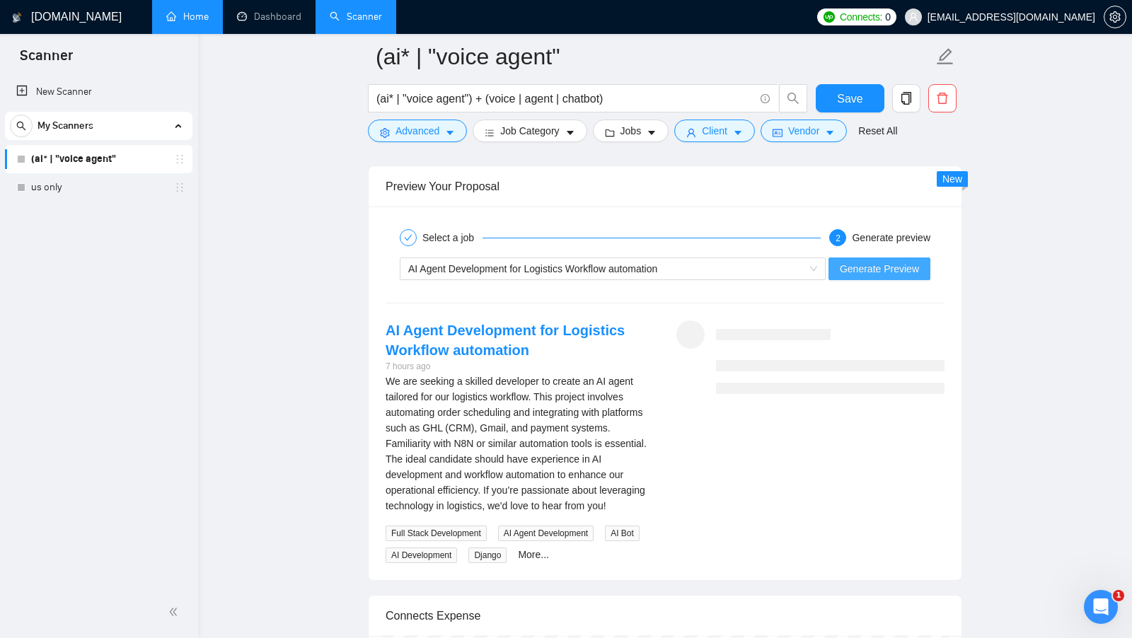
click at [878, 261] on span "Generate Preview" at bounding box center [879, 269] width 79 height 16
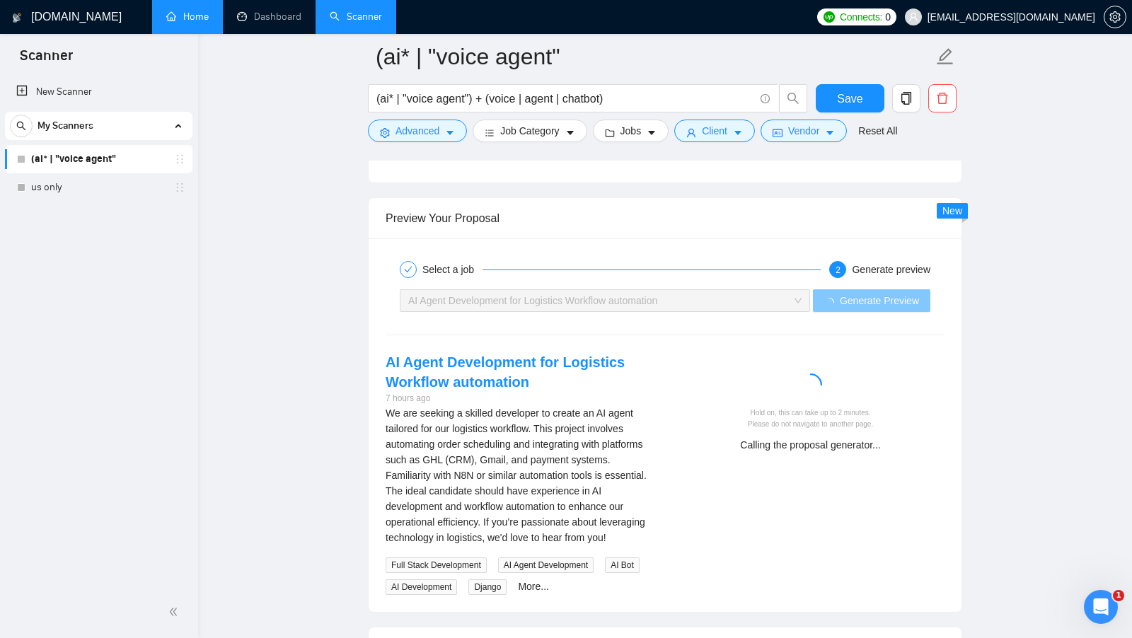
scroll to position [2694, 0]
click at [493, 205] on div "Preview Your Proposal" at bounding box center [665, 220] width 559 height 40
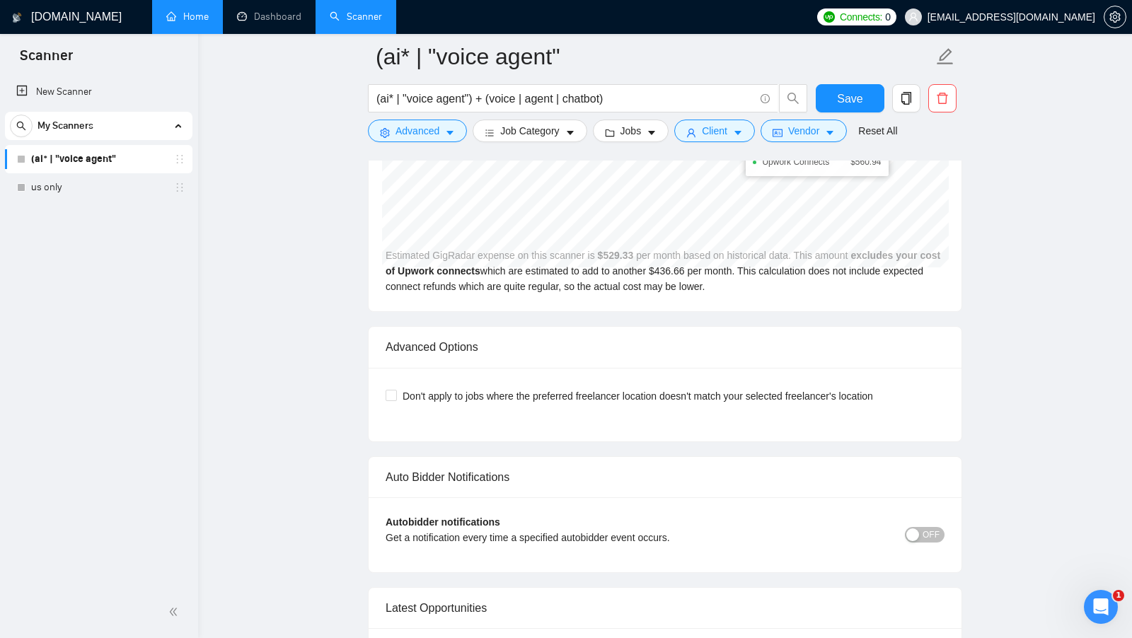
scroll to position [3280, 0]
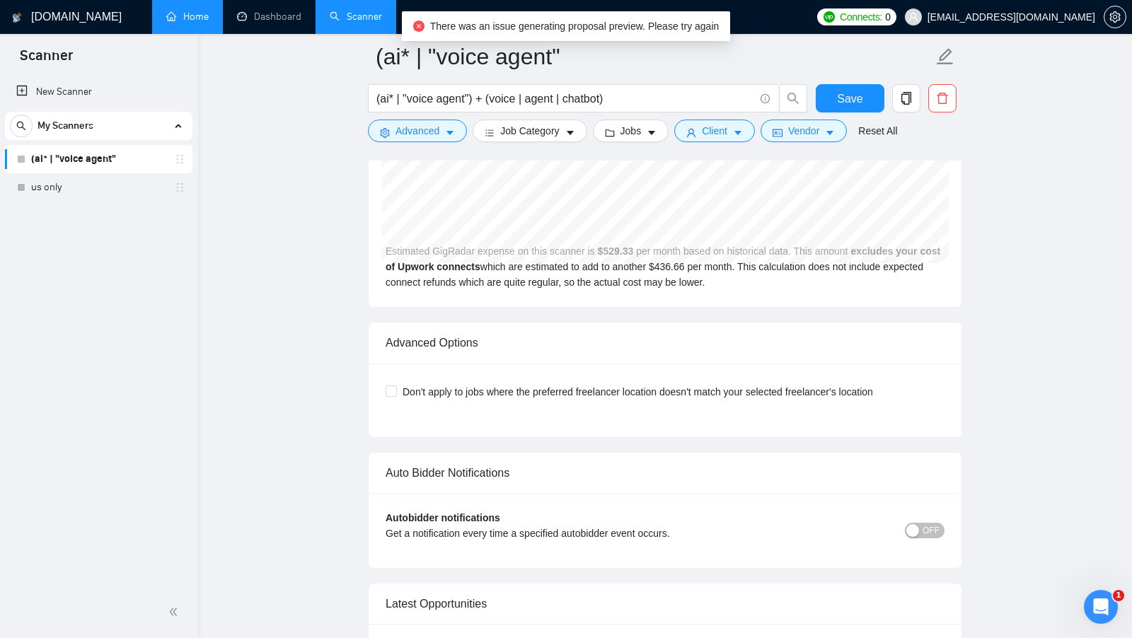
click at [456, 345] on div "Advanced Options" at bounding box center [665, 343] width 559 height 40
click at [503, 345] on div "Advanced Options" at bounding box center [665, 343] width 559 height 40
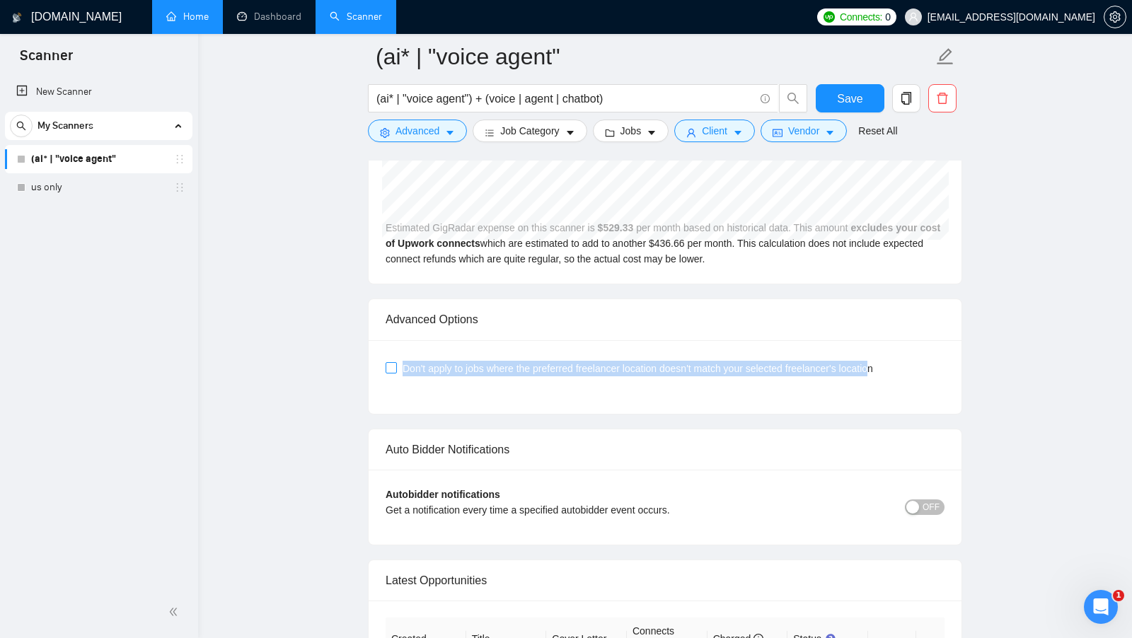
drag, startPoint x: 404, startPoint y: 367, endPoint x: 894, endPoint y: 374, distance: 489.8
click at [879, 374] on span "Don't apply to jobs where the preferred freelancer location doesn't match your …" at bounding box center [638, 369] width 482 height 16
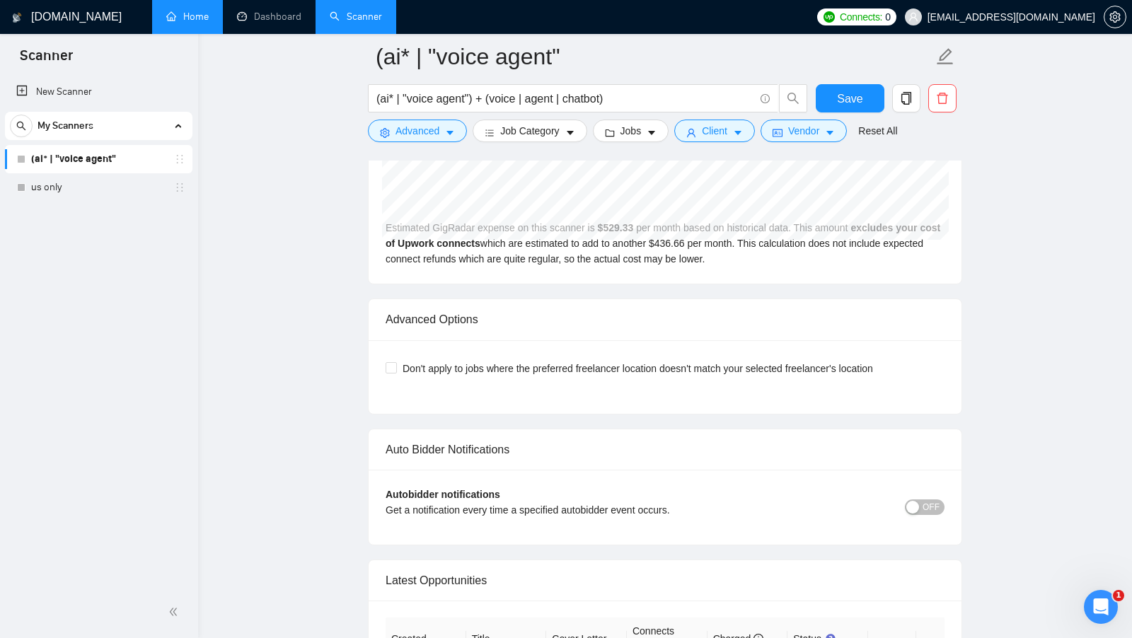
click at [912, 379] on div "Don't apply to jobs where the preferred freelancer location doesn't match your …" at bounding box center [665, 377] width 559 height 40
click at [403, 364] on span "Don't apply to jobs where the preferred freelancer location doesn't match your …" at bounding box center [638, 369] width 482 height 16
click at [396, 364] on input "Don't apply to jobs where the preferred freelancer location doesn't match your …" at bounding box center [391, 367] width 10 height 10
checkbox input "true"
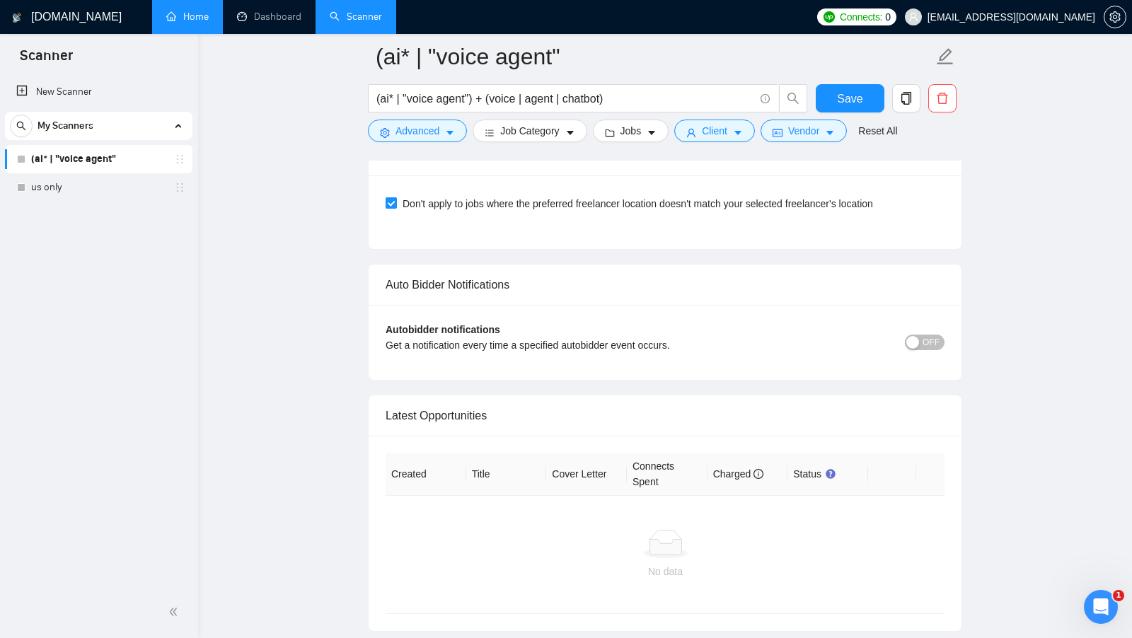
scroll to position [3535, 0]
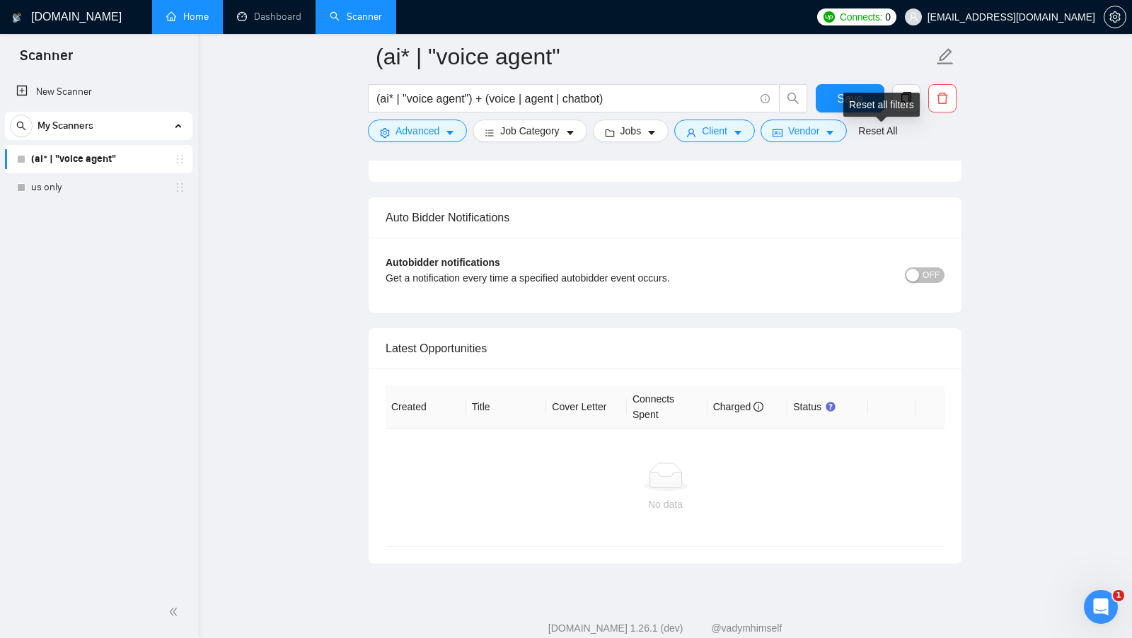
click at [856, 94] on div "Reset all filters" at bounding box center [882, 105] width 76 height 24
click at [817, 89] on button "Save" at bounding box center [850, 98] width 69 height 28
click at [827, 89] on button "Save" at bounding box center [850, 98] width 69 height 28
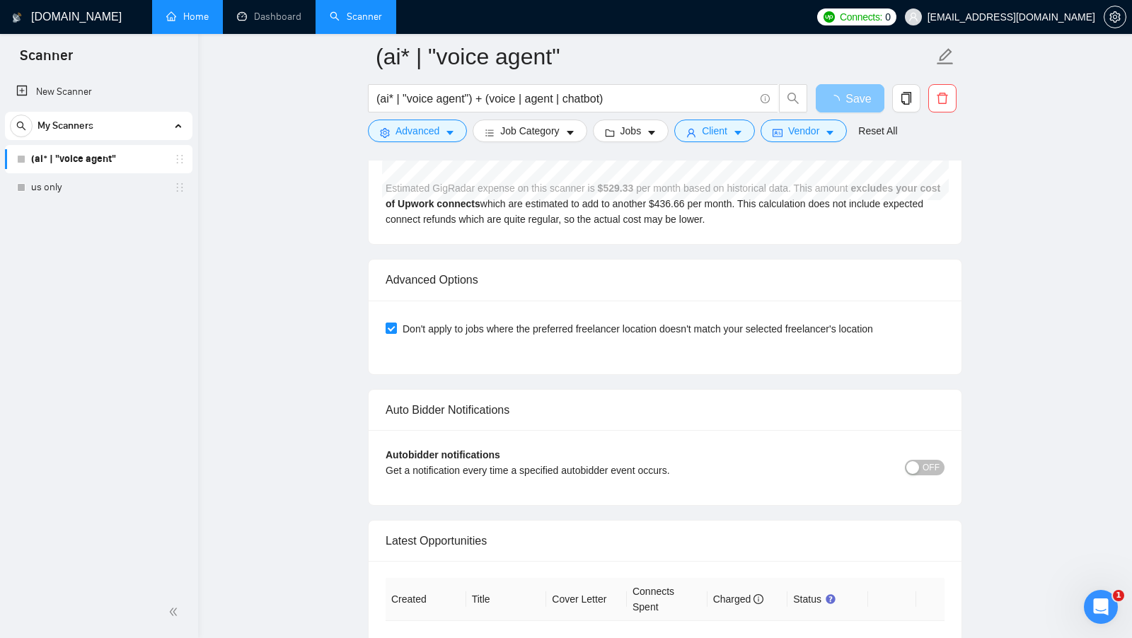
scroll to position [3348, 0]
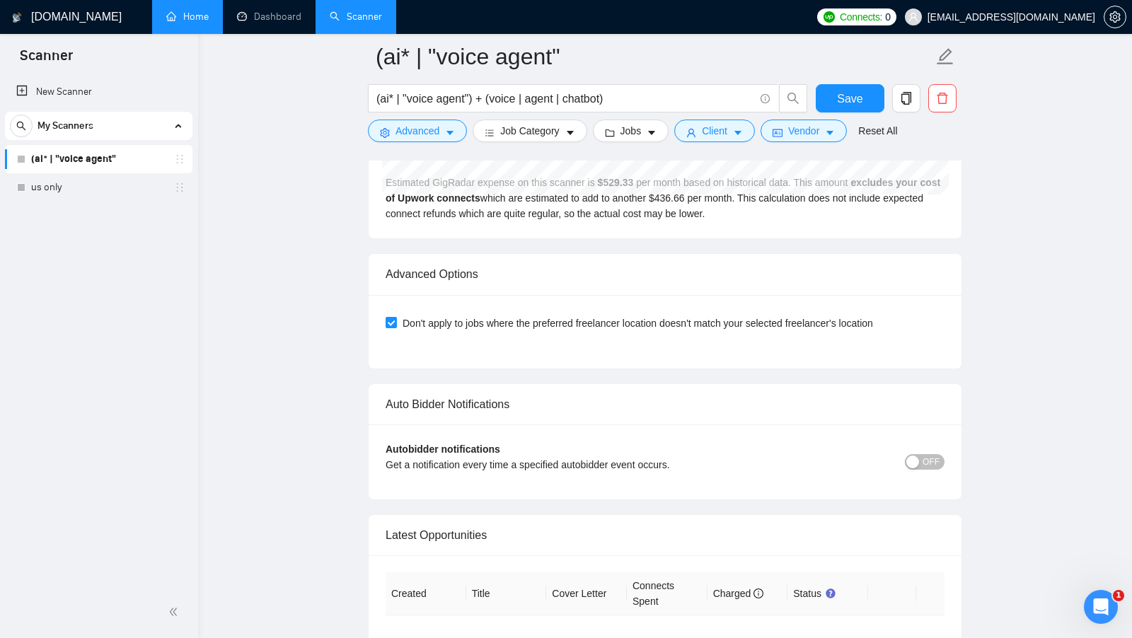
click at [920, 454] on div "OFF" at bounding box center [875, 462] width 140 height 16
click at [918, 456] on div "button" at bounding box center [913, 462] width 13 height 13
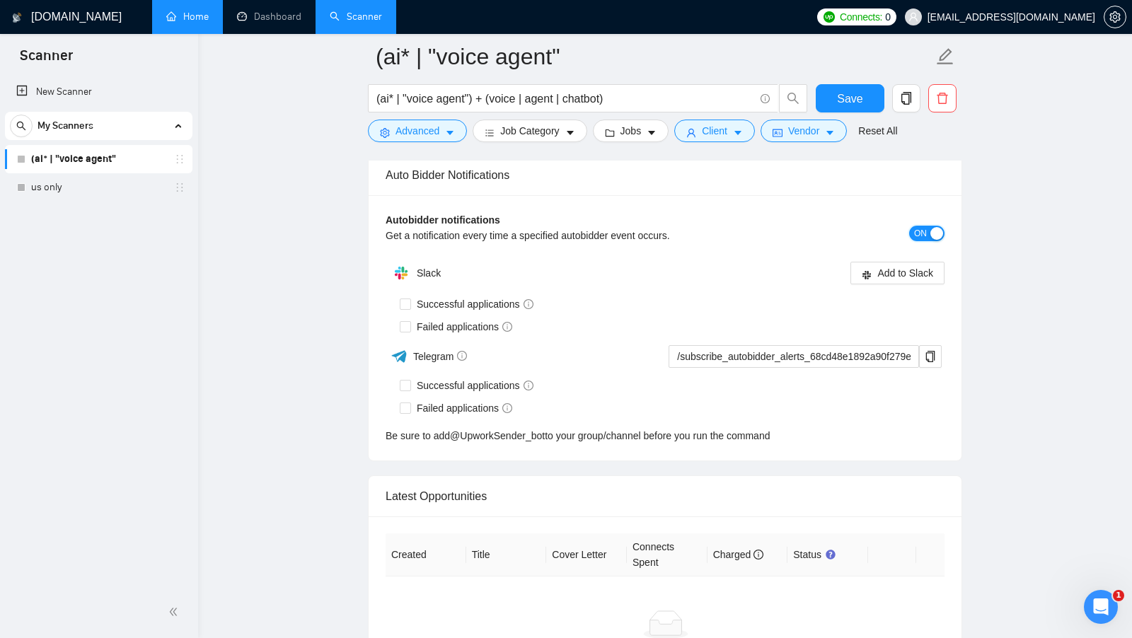
scroll to position [3486, 0]
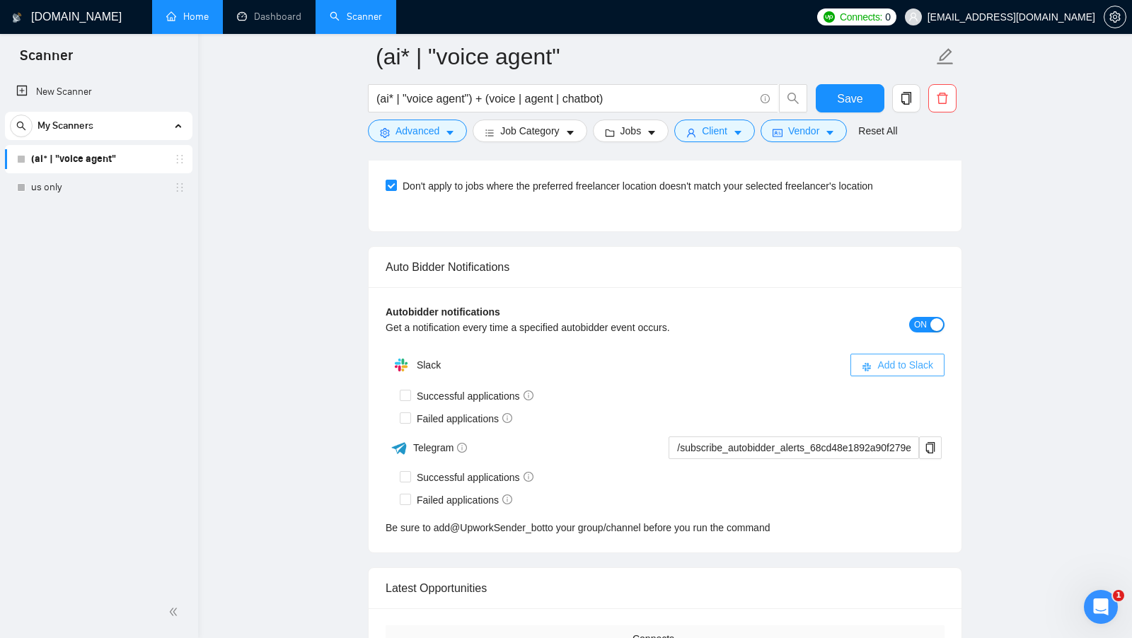
click at [906, 366] on span "Add to Slack" at bounding box center [906, 365] width 56 height 16
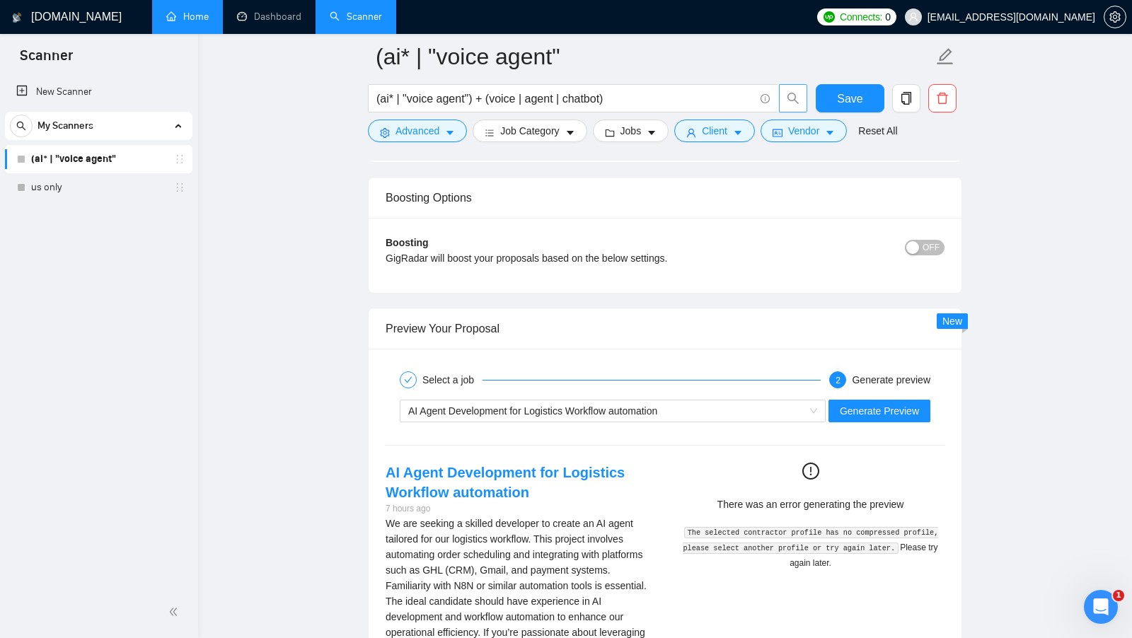
scroll to position [2509, 0]
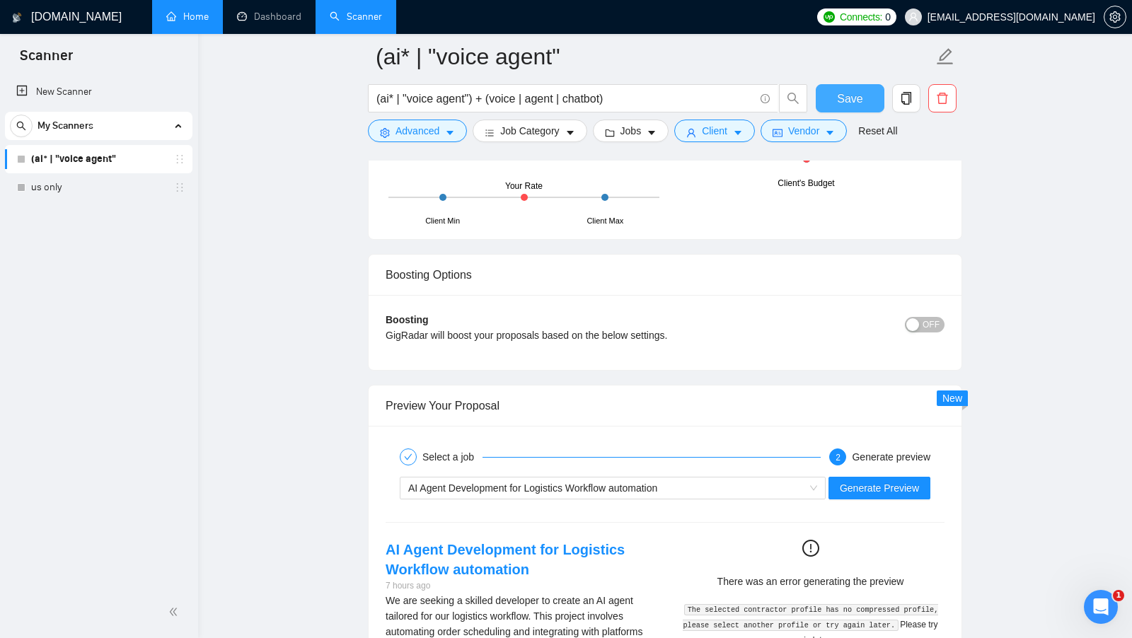
click at [824, 94] on button "Save" at bounding box center [850, 98] width 69 height 28
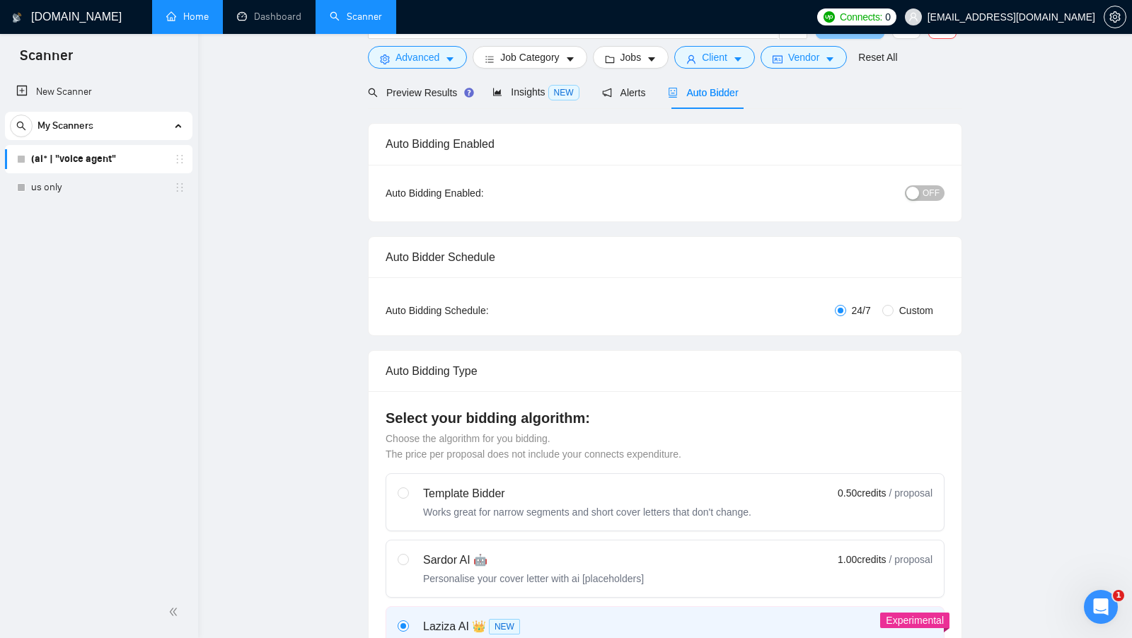
scroll to position [0, 0]
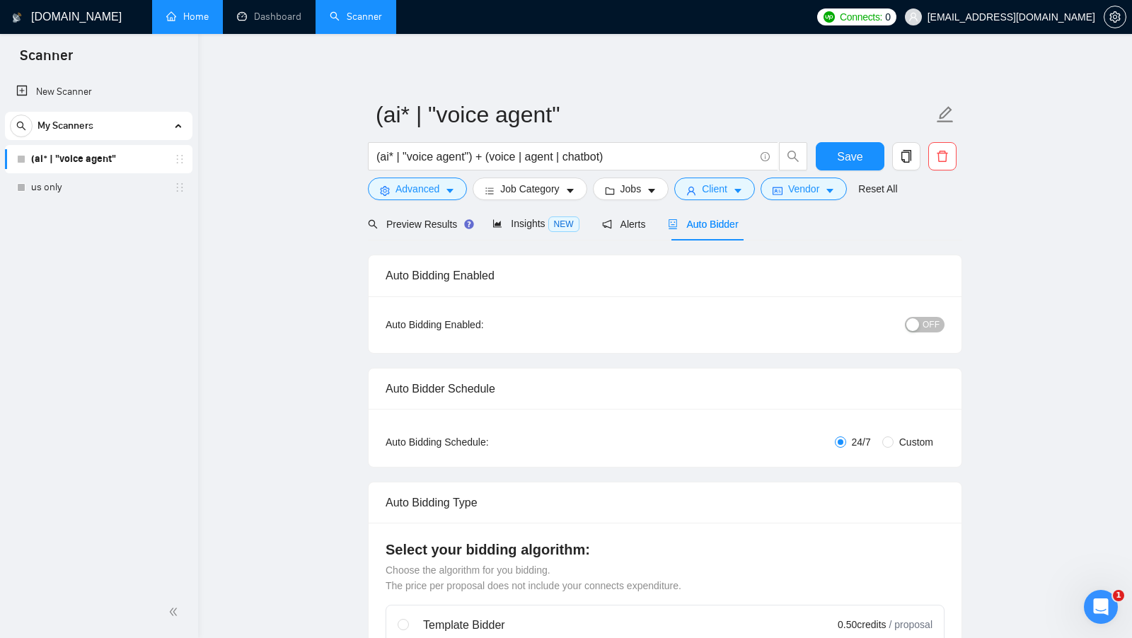
click at [197, 11] on link "Home" at bounding box center [187, 17] width 42 height 12
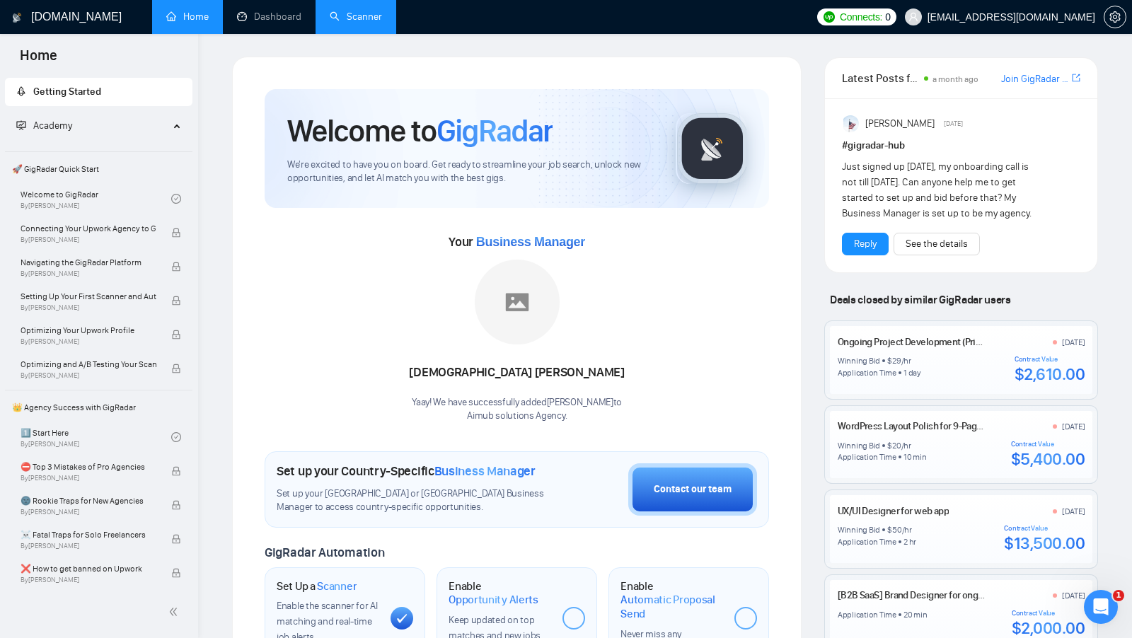
click at [357, 33] on li "Scanner" at bounding box center [356, 17] width 81 height 34
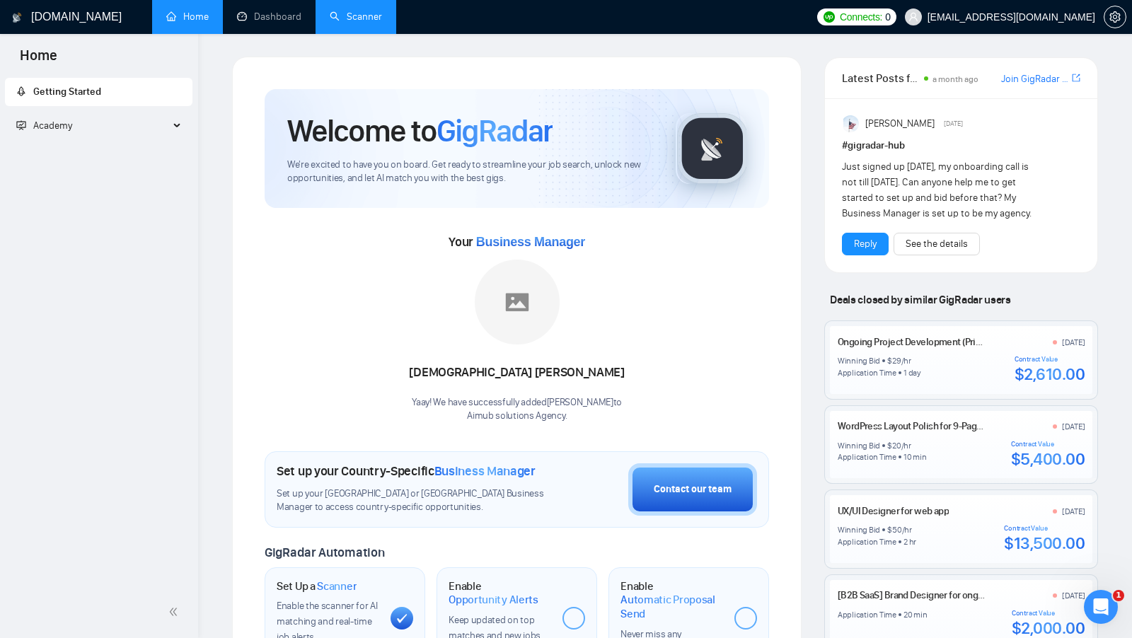
click at [356, 33] on li "Scanner" at bounding box center [356, 17] width 81 height 34
click at [335, 22] on link "Scanner" at bounding box center [356, 17] width 52 height 12
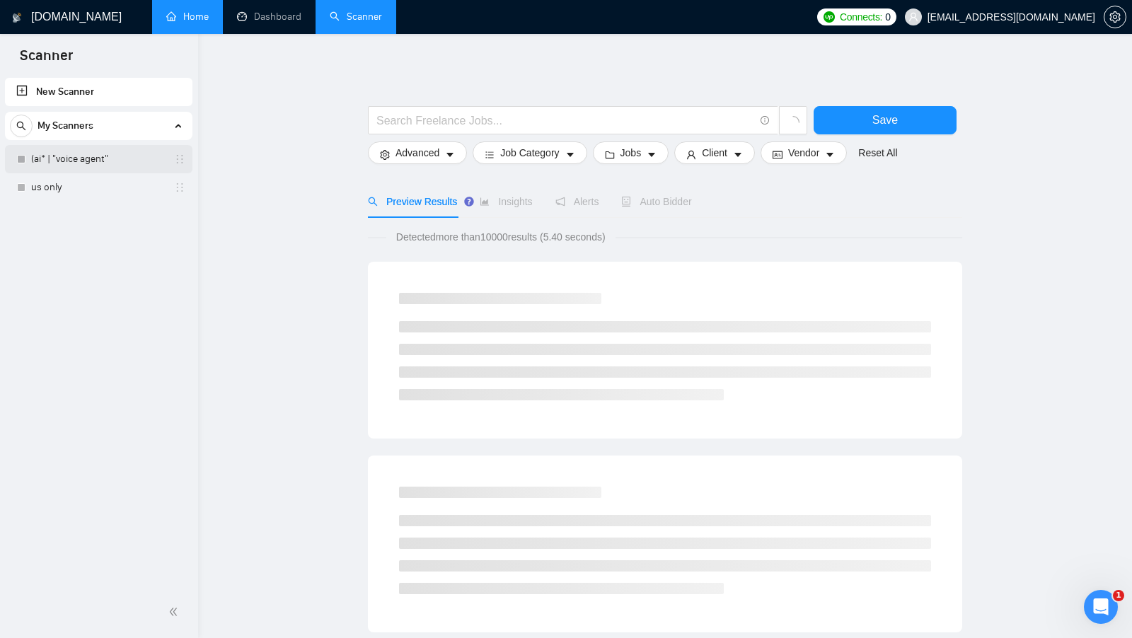
click at [103, 153] on link "(ai* | "voice agent"" at bounding box center [98, 159] width 134 height 28
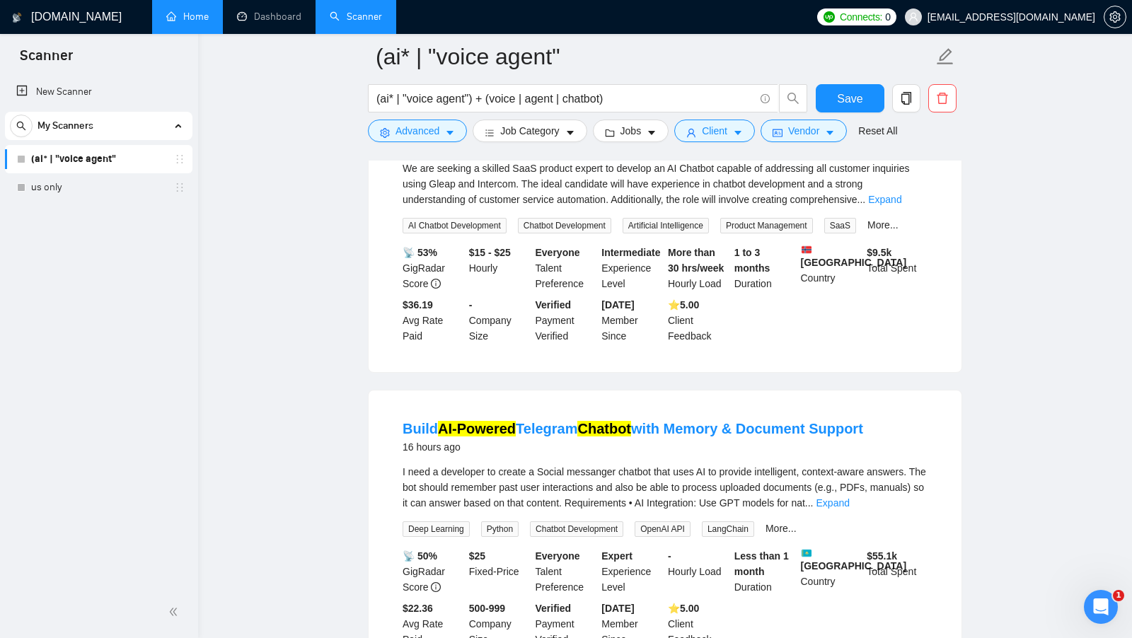
scroll to position [837, 0]
click at [420, 133] on span "Advanced" at bounding box center [418, 131] width 44 height 16
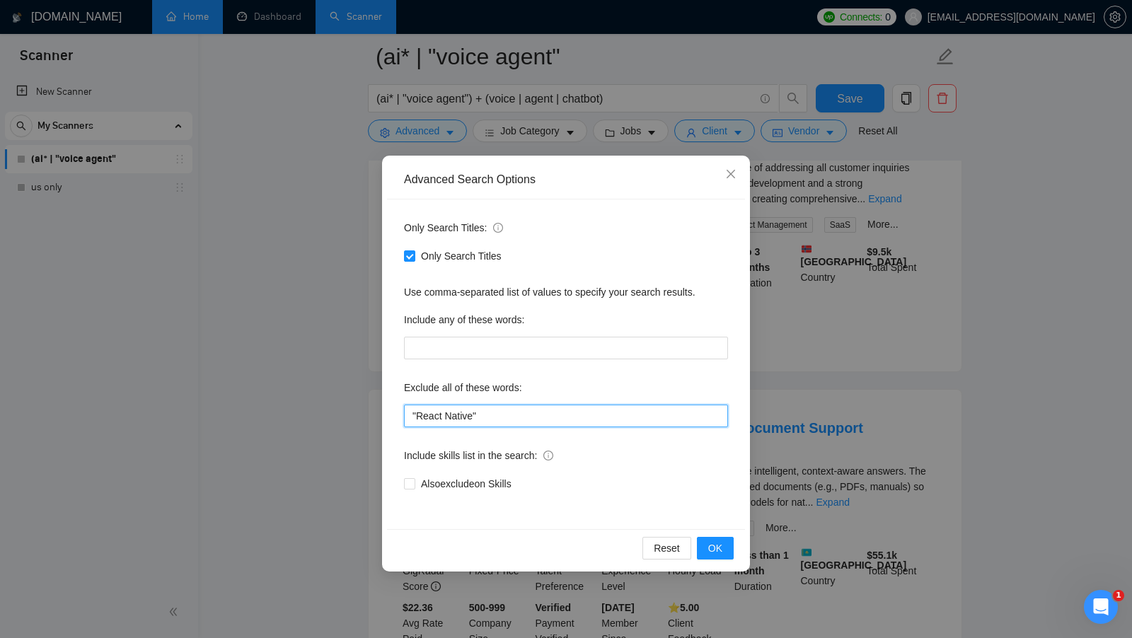
click at [502, 412] on input ""React Native"" at bounding box center [566, 416] width 324 height 23
click at [704, 539] on button "OK" at bounding box center [715, 548] width 37 height 23
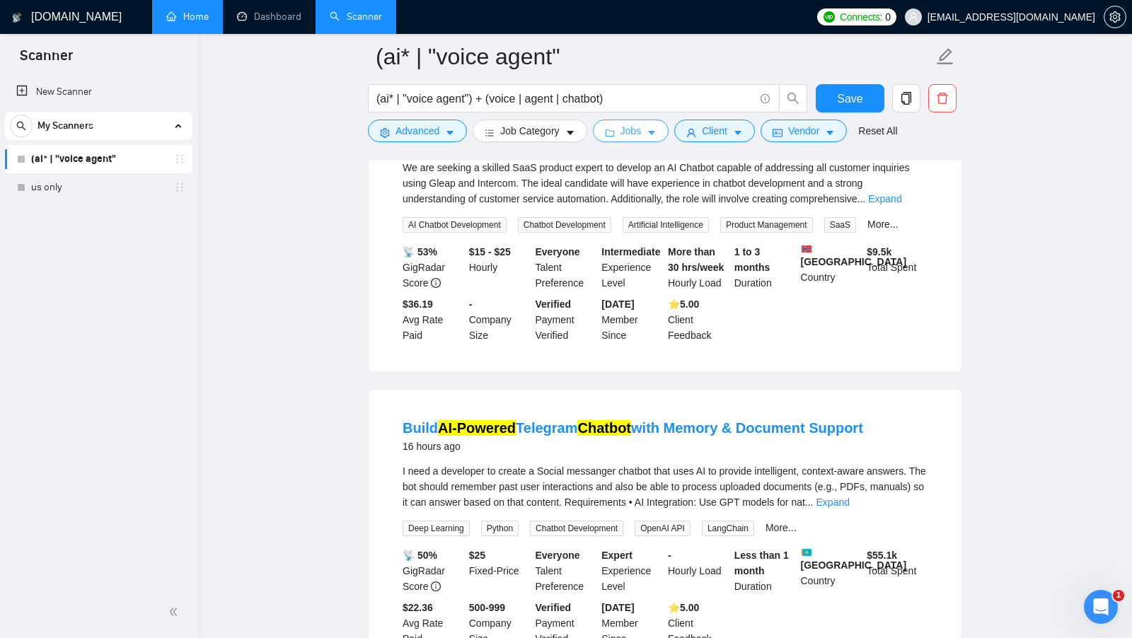
click at [630, 129] on span "Jobs" at bounding box center [631, 131] width 21 height 16
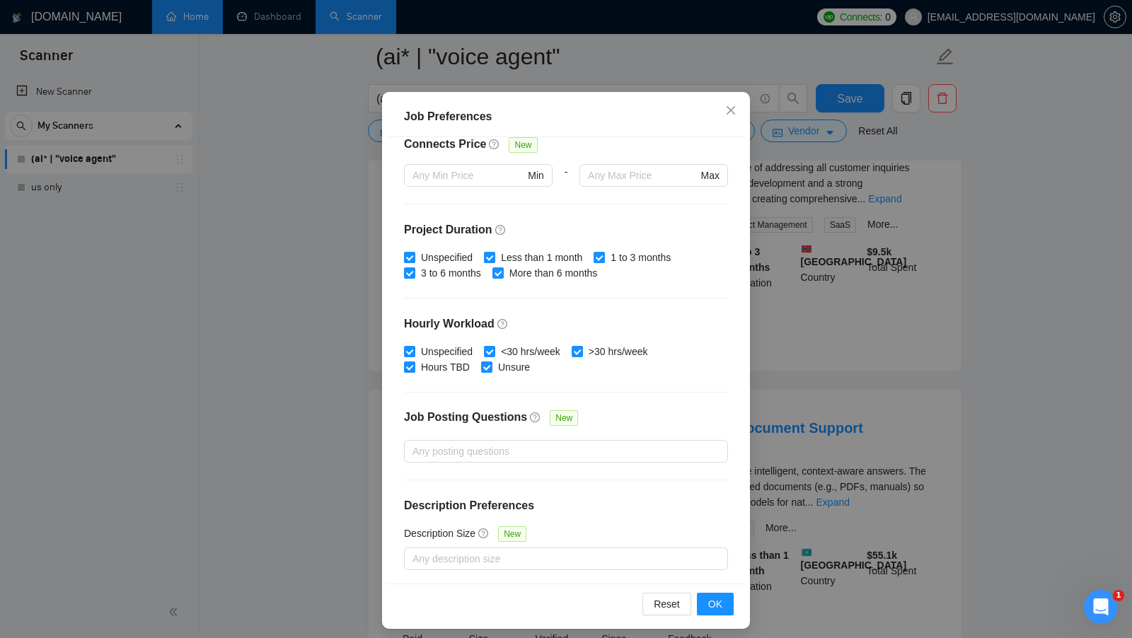
scroll to position [79, 0]
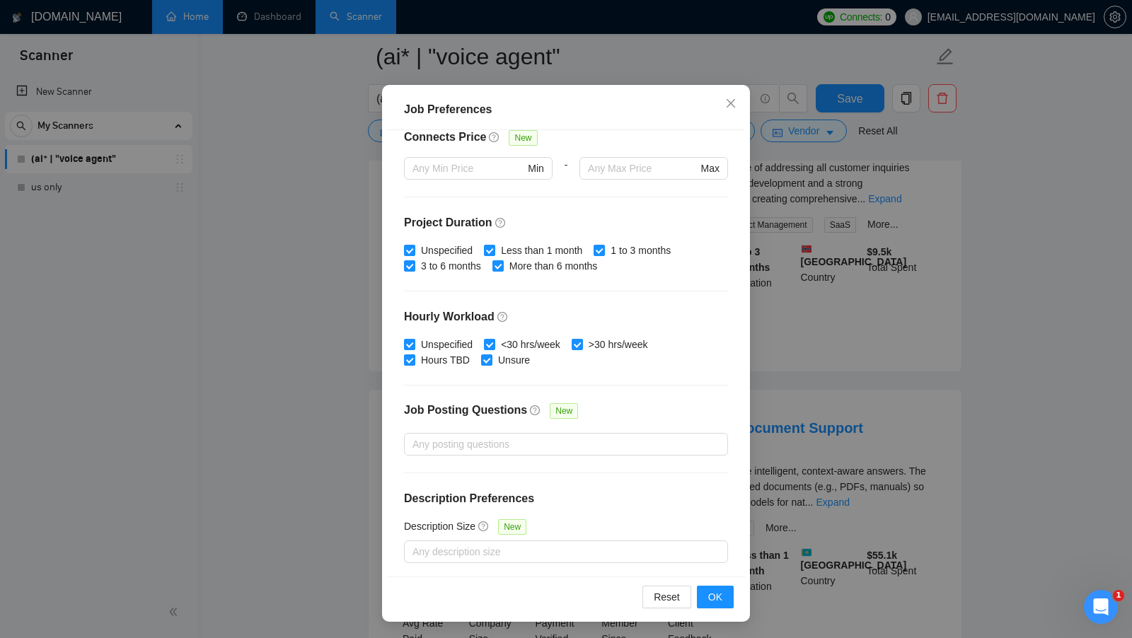
click at [815, 415] on div "Job Preferences Budget Project Type All Fixed Price Hourly Rate Fixed Price Bud…" at bounding box center [566, 319] width 1132 height 638
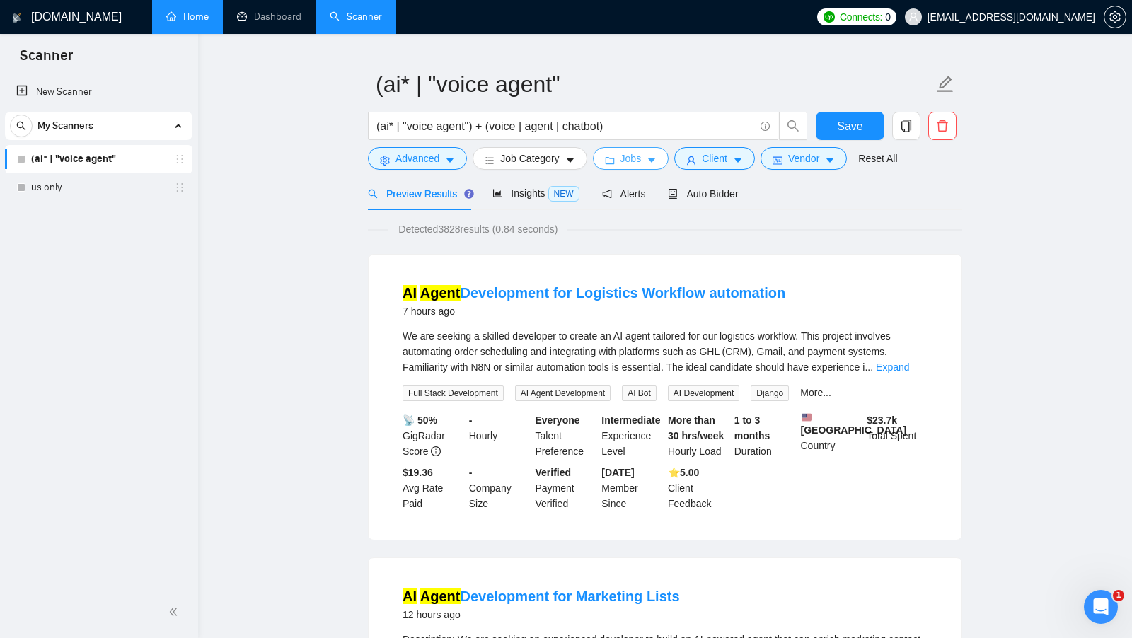
scroll to position [0, 0]
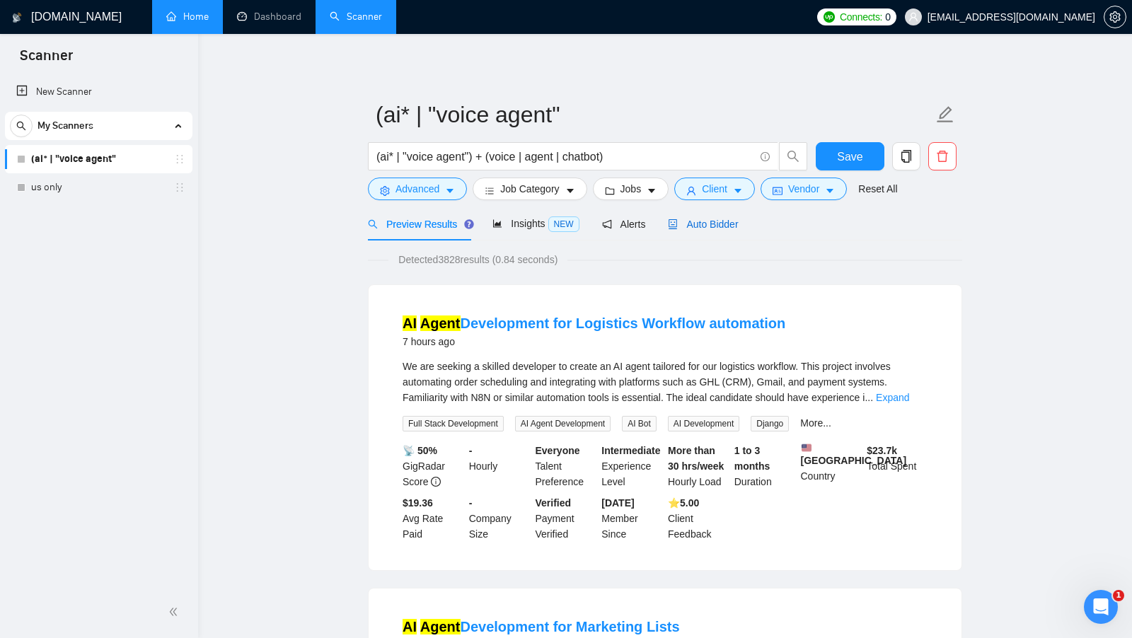
click at [694, 217] on div "Auto Bidder" at bounding box center [703, 225] width 70 height 16
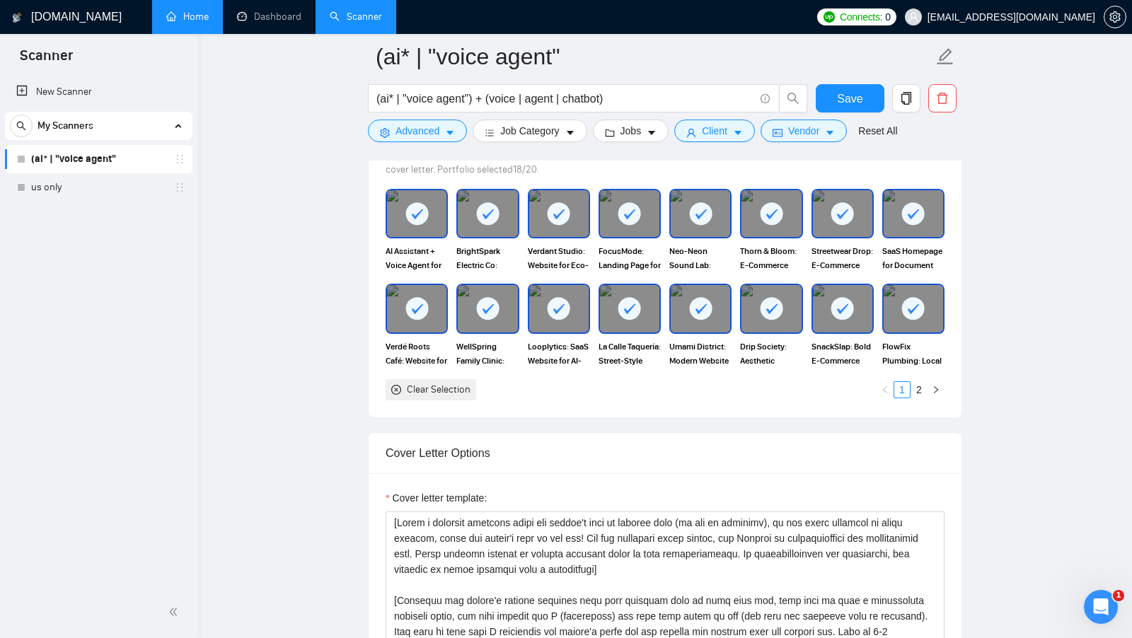
scroll to position [1577, 0]
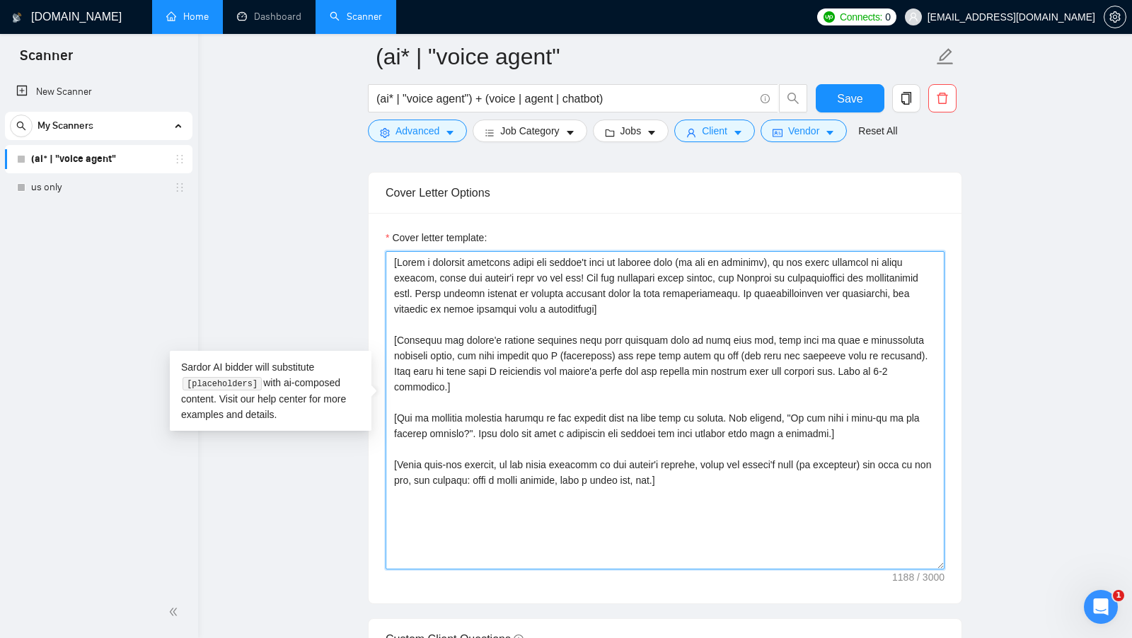
drag, startPoint x: 699, startPoint y: 449, endPoint x: 397, endPoint y: 260, distance: 356.4
click at [398, 260] on textarea "Cover letter template:" at bounding box center [665, 410] width 559 height 318
click at [499, 287] on textarea "Cover letter template:" at bounding box center [665, 410] width 559 height 318
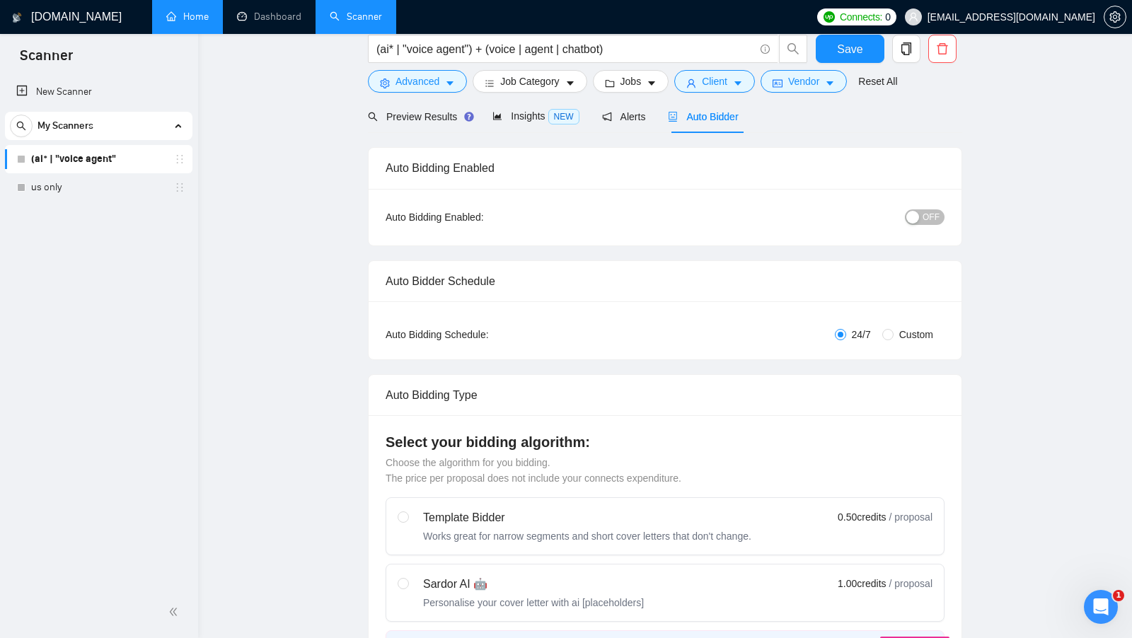
scroll to position [0, 0]
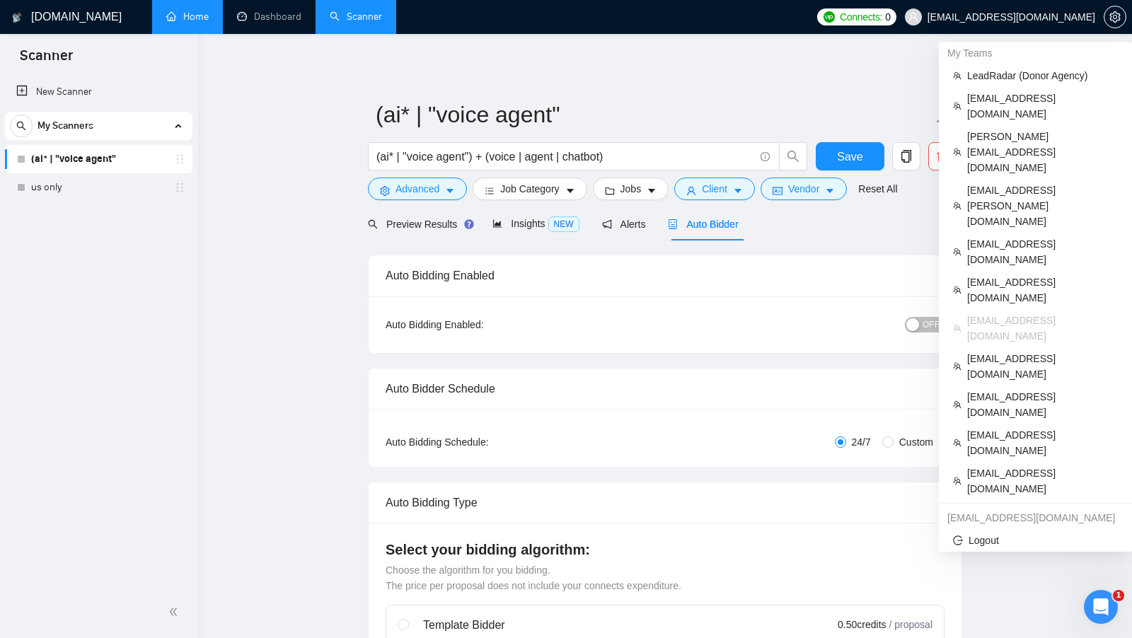
click at [1009, 17] on span "[EMAIL_ADDRESS][DOMAIN_NAME]" at bounding box center [1012, 17] width 168 height 0
copy div "[EMAIL_ADDRESS][DOMAIN_NAME]"
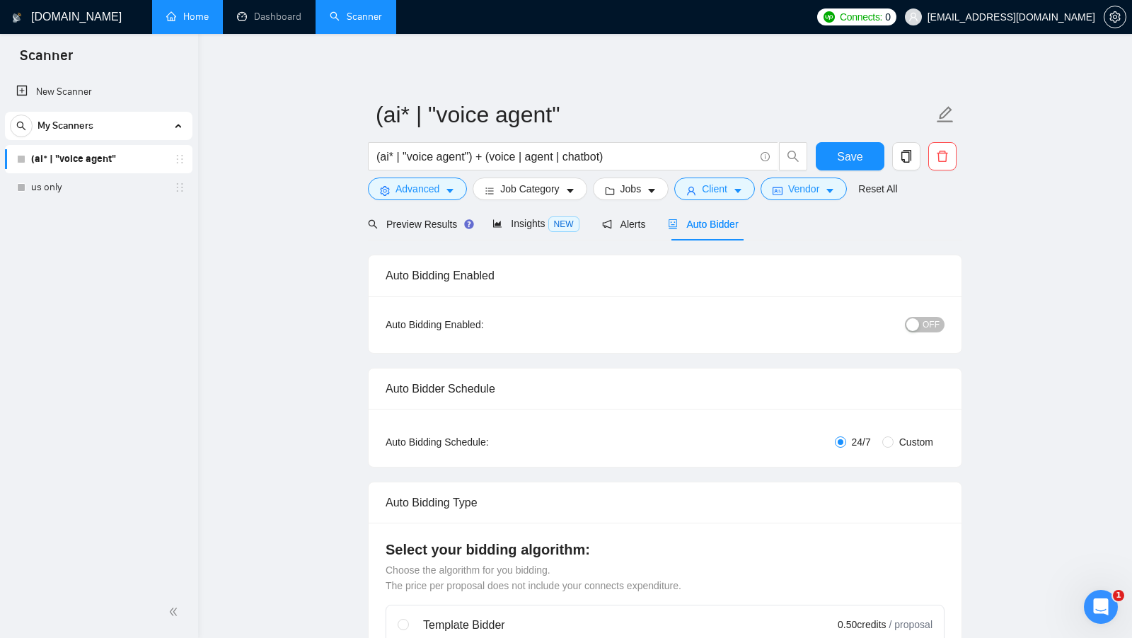
drag, startPoint x: 233, startPoint y: 16, endPoint x: 217, endPoint y: 16, distance: 15.6
click at [237, 16] on link "Dashboard" at bounding box center [269, 17] width 64 height 12
click at [209, 16] on link "Home" at bounding box center [187, 17] width 42 height 12
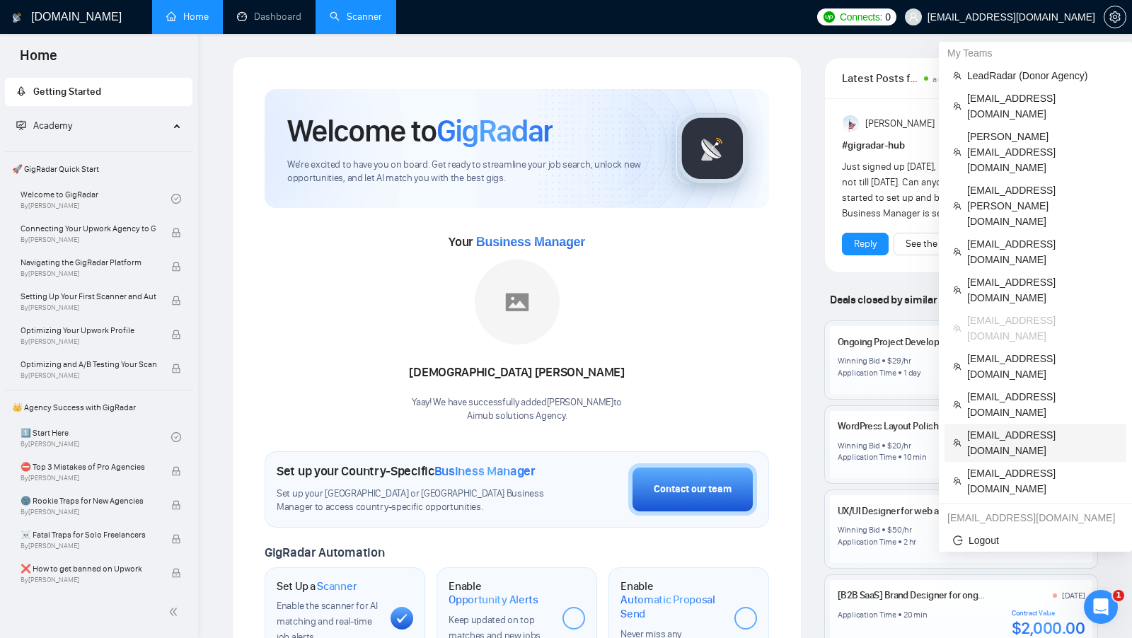
click at [1041, 424] on li "[EMAIL_ADDRESS][DOMAIN_NAME]" at bounding box center [1036, 443] width 182 height 38
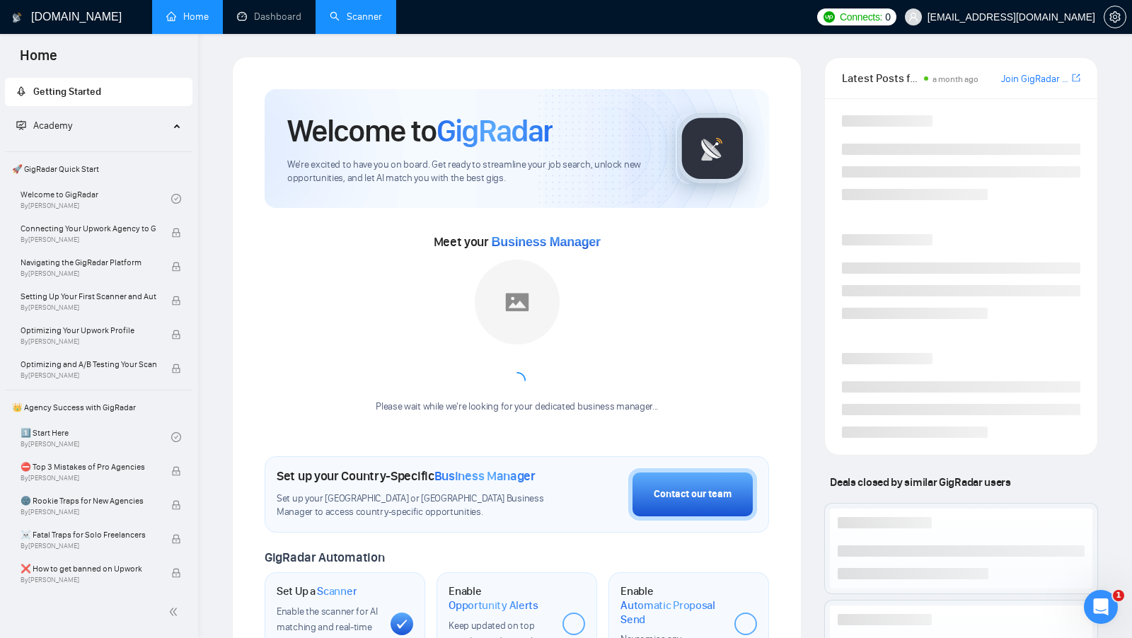
click at [352, 23] on link "Scanner" at bounding box center [356, 17] width 52 height 12
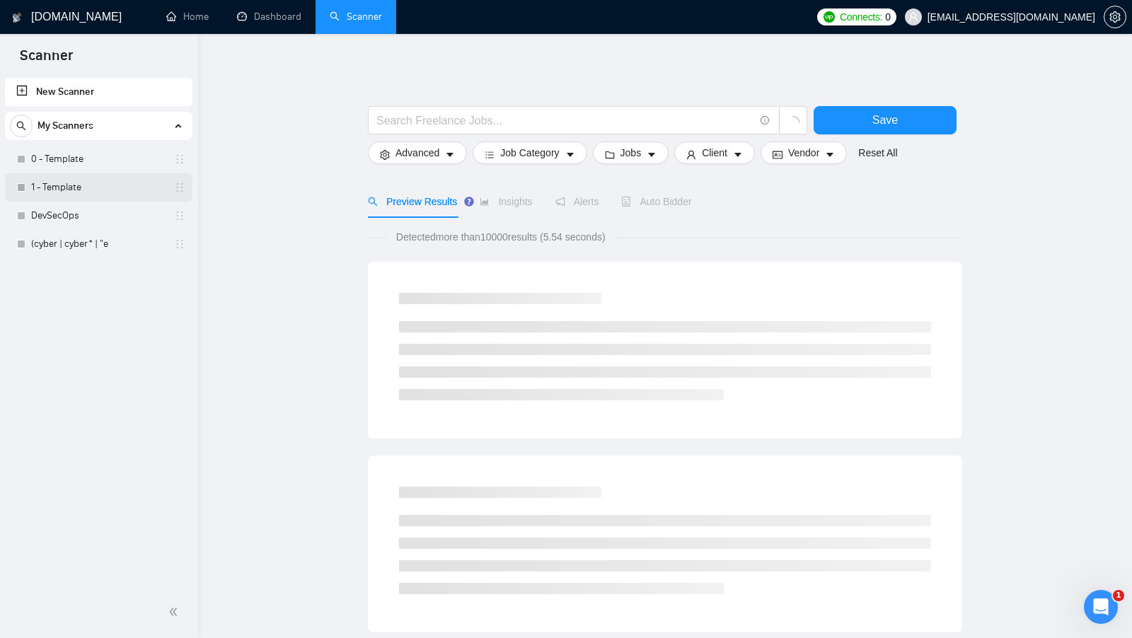
click at [105, 175] on link "1 - Template" at bounding box center [98, 187] width 134 height 28
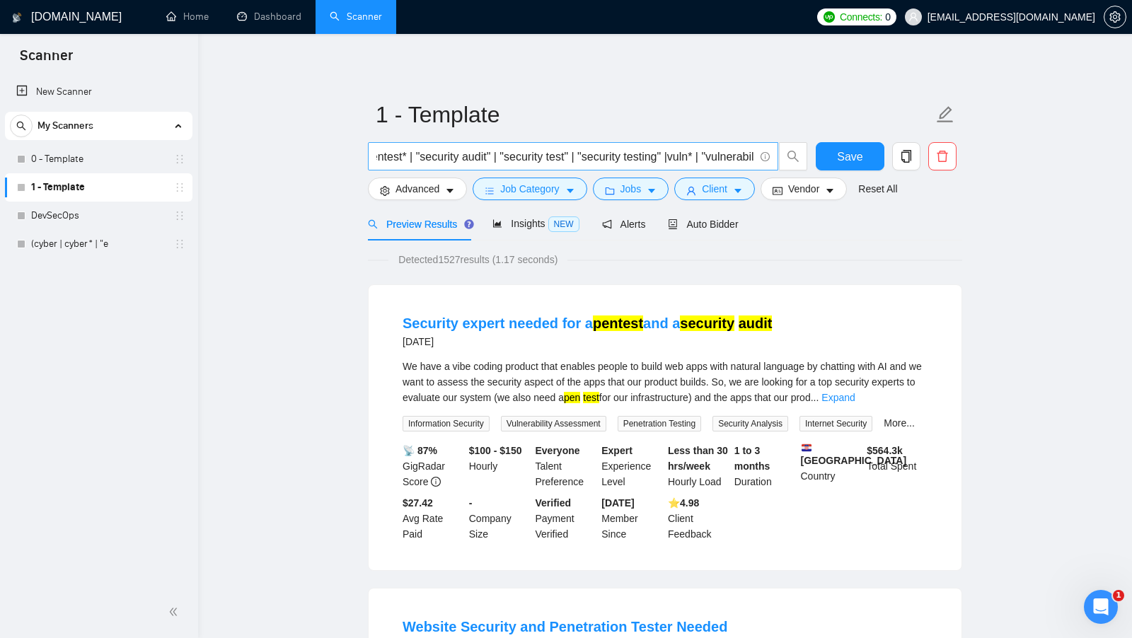
scroll to position [0, 769]
click at [454, 184] on button "Advanced" at bounding box center [417, 189] width 99 height 23
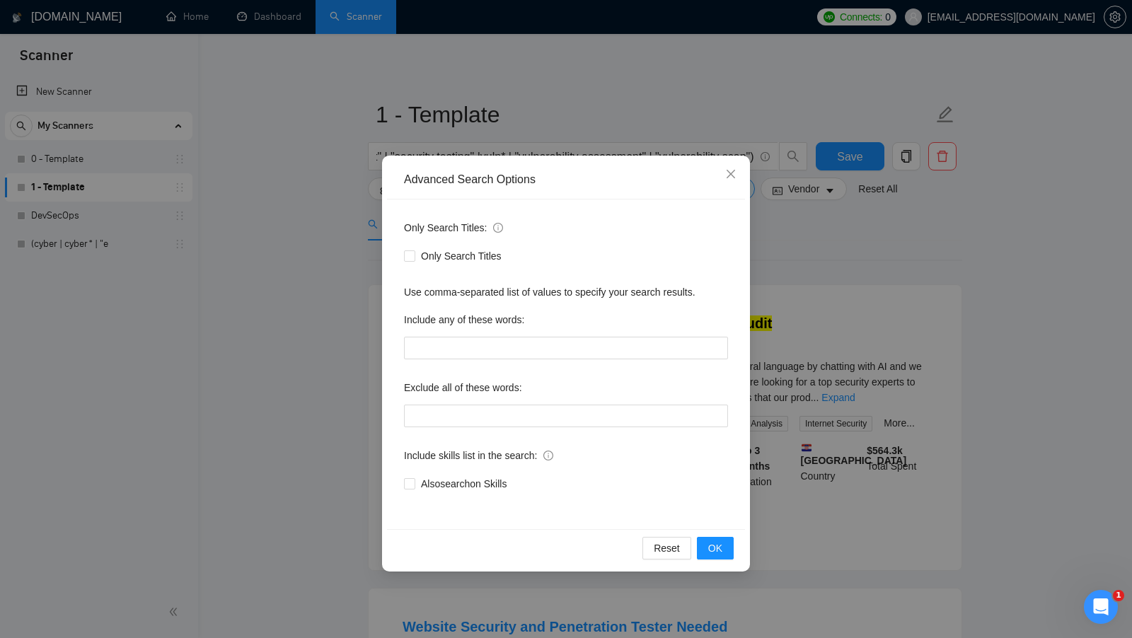
click at [330, 255] on div "Advanced Search Options Only Search Titles: Only Search Titles Use comma-separa…" at bounding box center [566, 319] width 1132 height 638
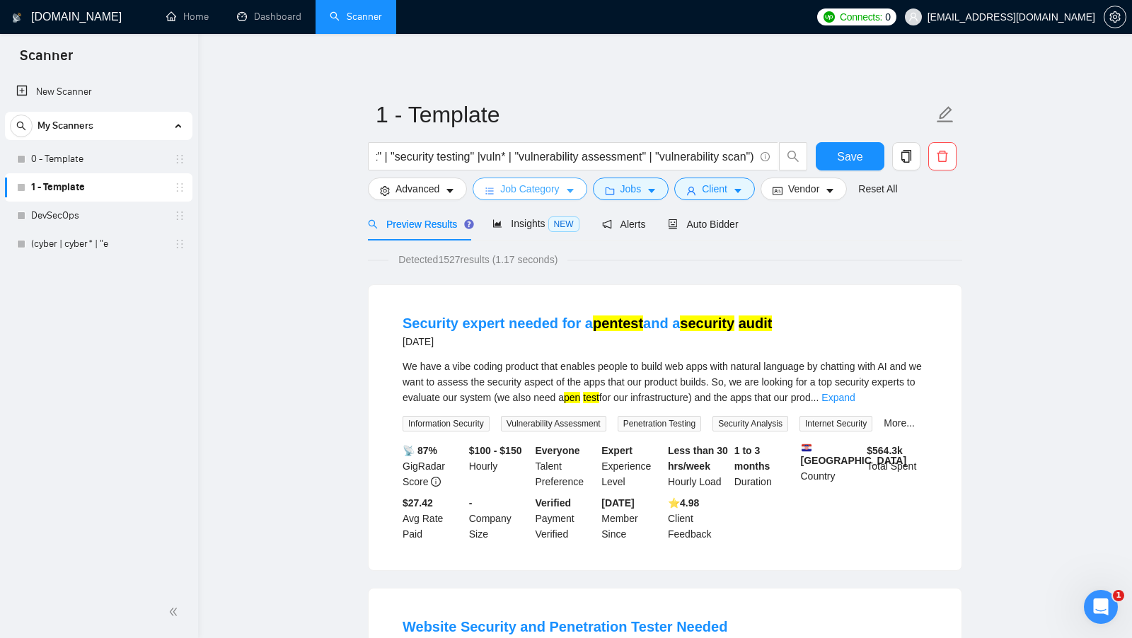
click at [572, 195] on icon "caret-down" at bounding box center [571, 191] width 10 height 10
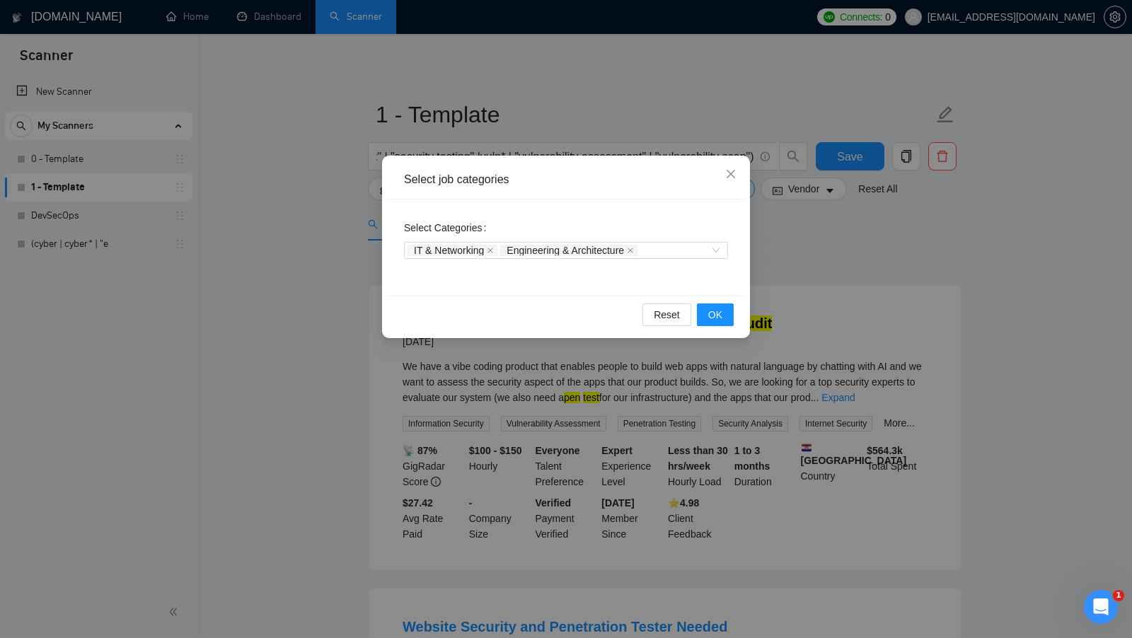
click at [823, 290] on div "Select job categories Select Categories IT & Networking Engineering & Architect…" at bounding box center [566, 319] width 1132 height 638
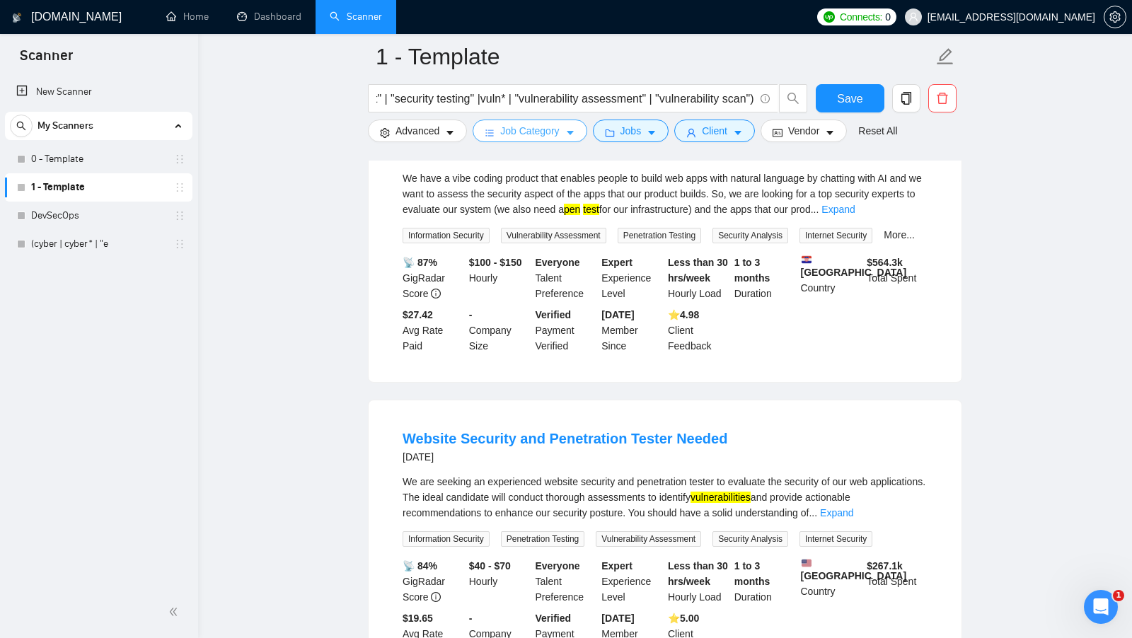
scroll to position [128, 0]
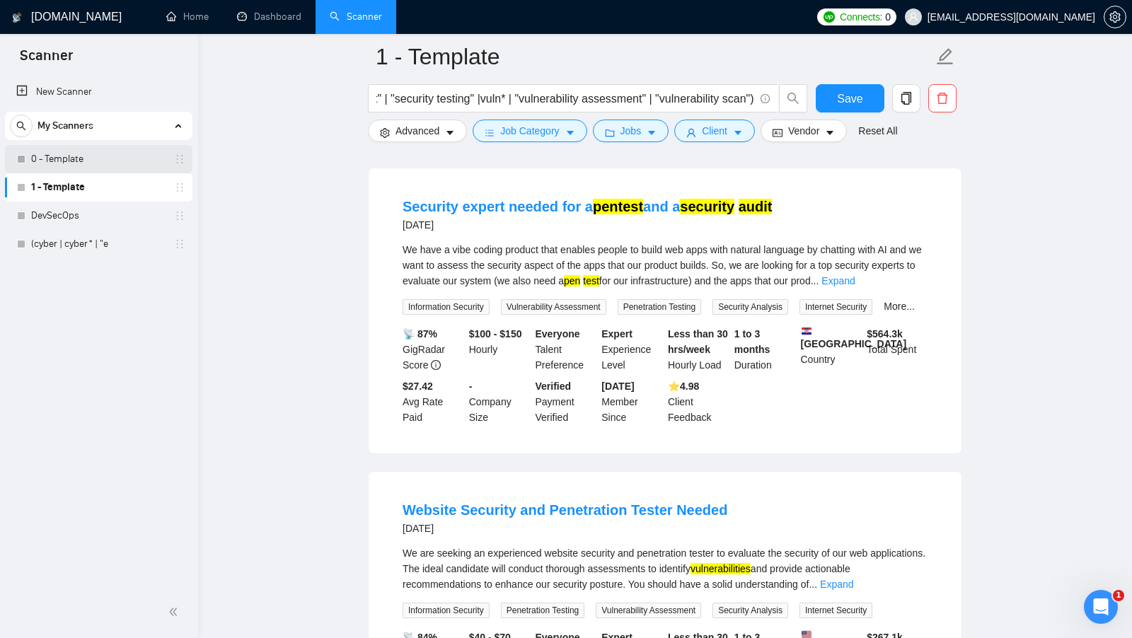
click at [62, 167] on link "0 - Template" at bounding box center [98, 159] width 134 height 28
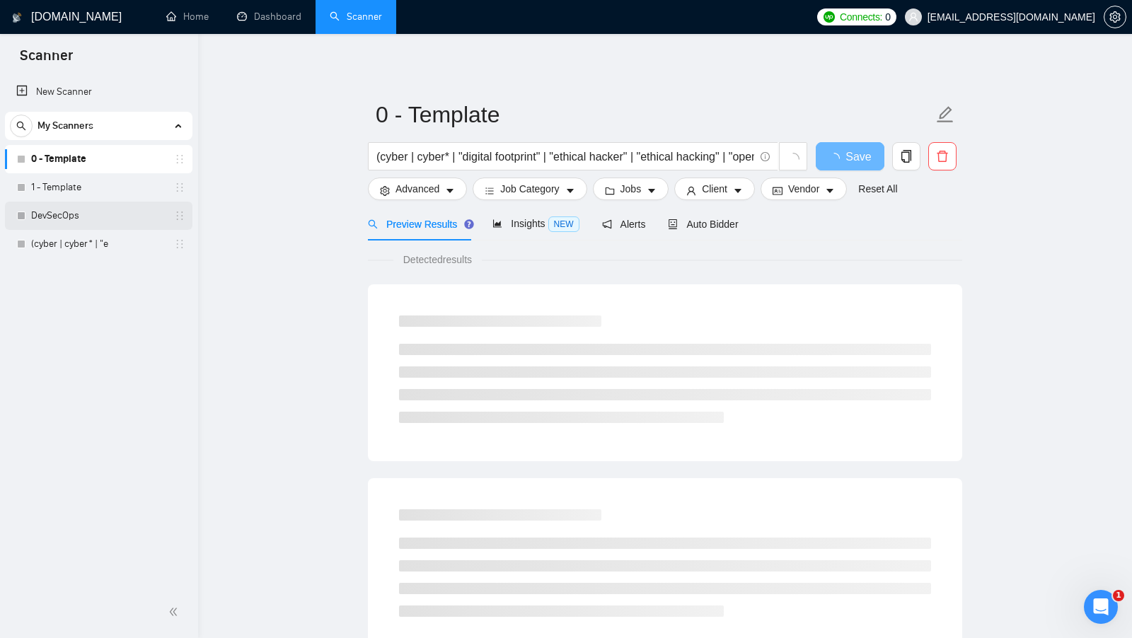
click at [87, 212] on link "DevSecOps" at bounding box center [98, 216] width 134 height 28
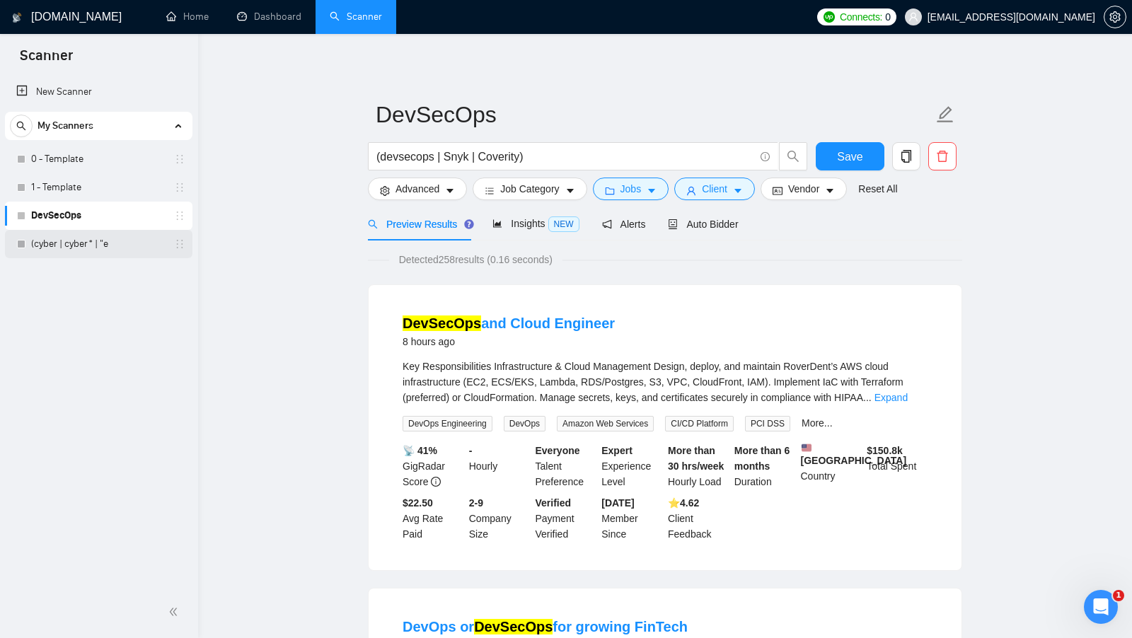
click at [91, 241] on link "(cyber | cyber* | "e" at bounding box center [98, 244] width 134 height 28
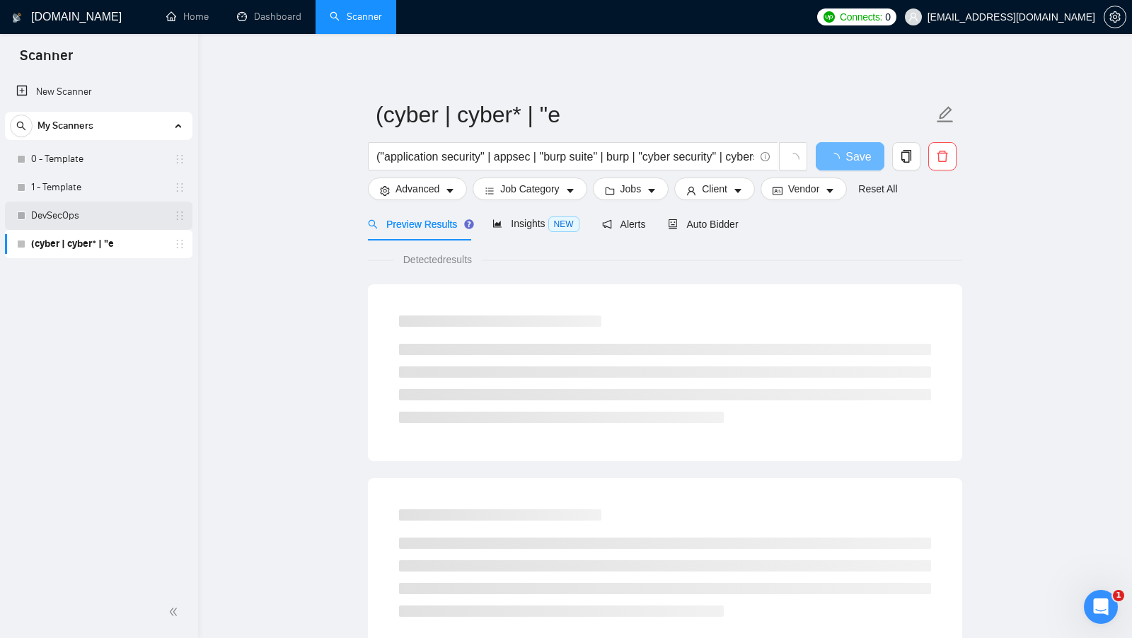
click at [104, 222] on link "DevSecOps" at bounding box center [98, 216] width 134 height 28
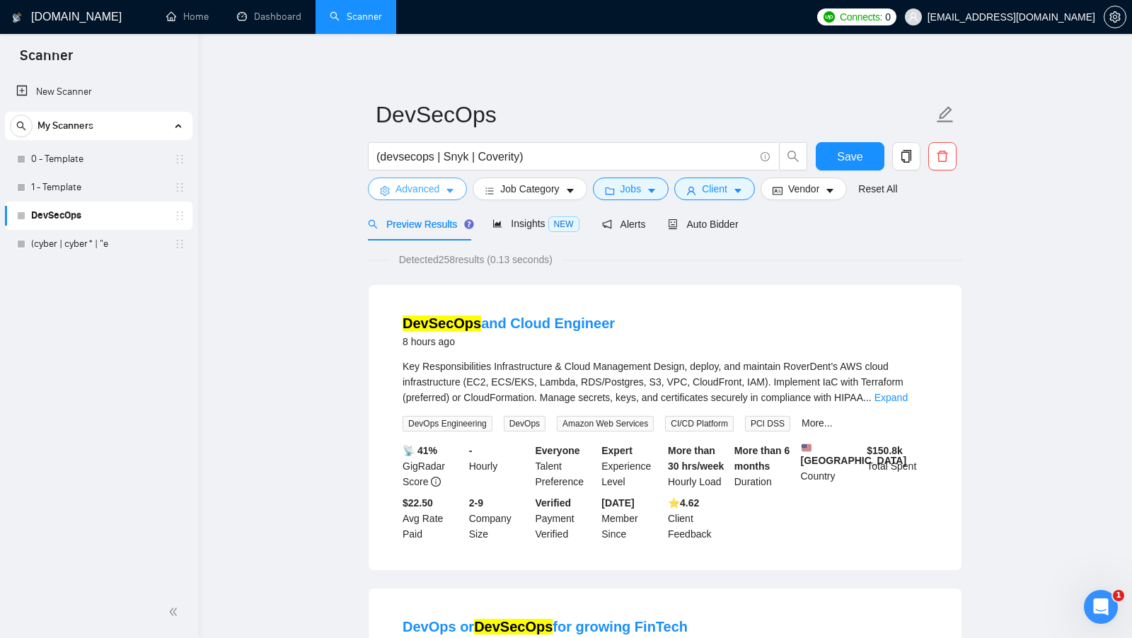
click at [447, 193] on icon "caret-down" at bounding box center [450, 191] width 10 height 10
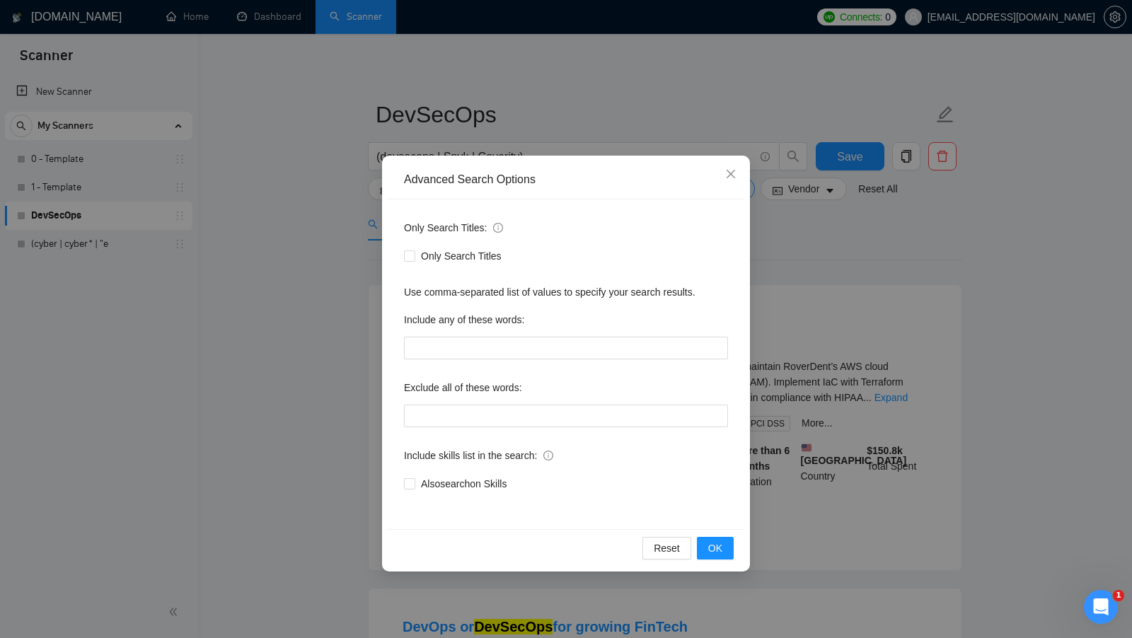
click at [343, 262] on div "Advanced Search Options Only Search Titles: Only Search Titles Use comma-separa…" at bounding box center [566, 319] width 1132 height 638
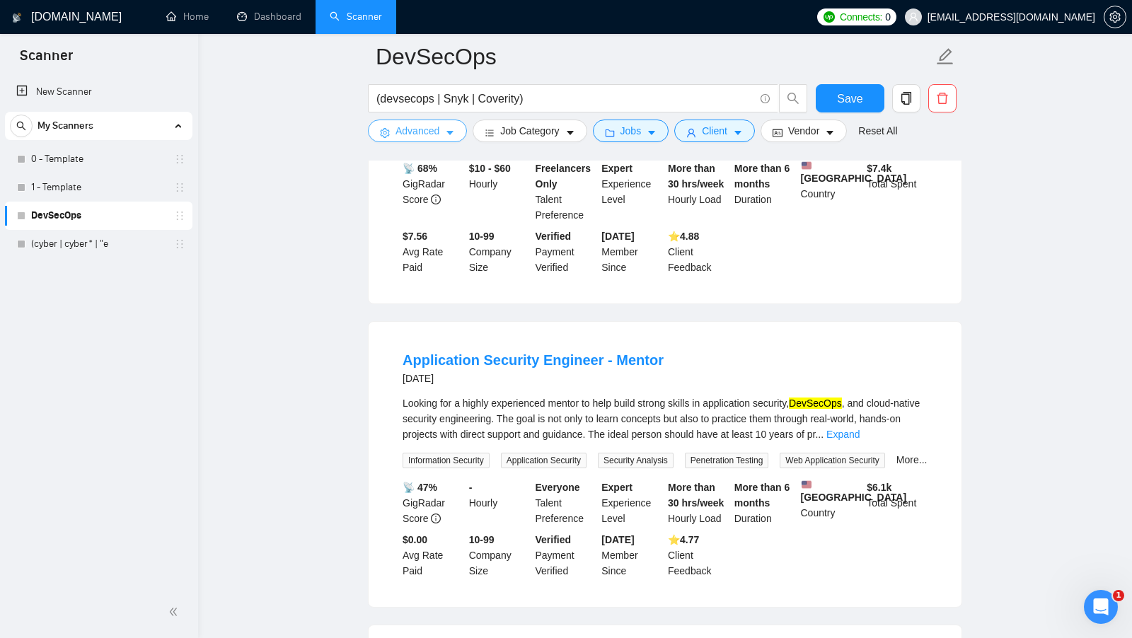
scroll to position [598, 0]
click at [101, 243] on link "(cyber | cyber* | "e" at bounding box center [98, 244] width 134 height 28
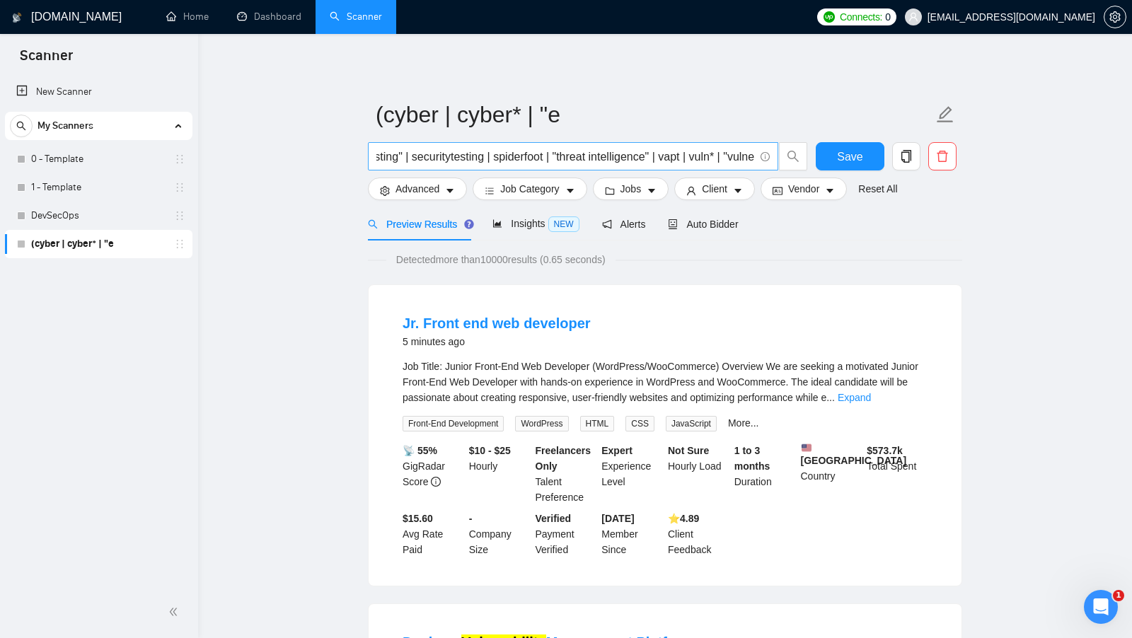
scroll to position [0, 1835]
